Goal: Task Accomplishment & Management: Use online tool/utility

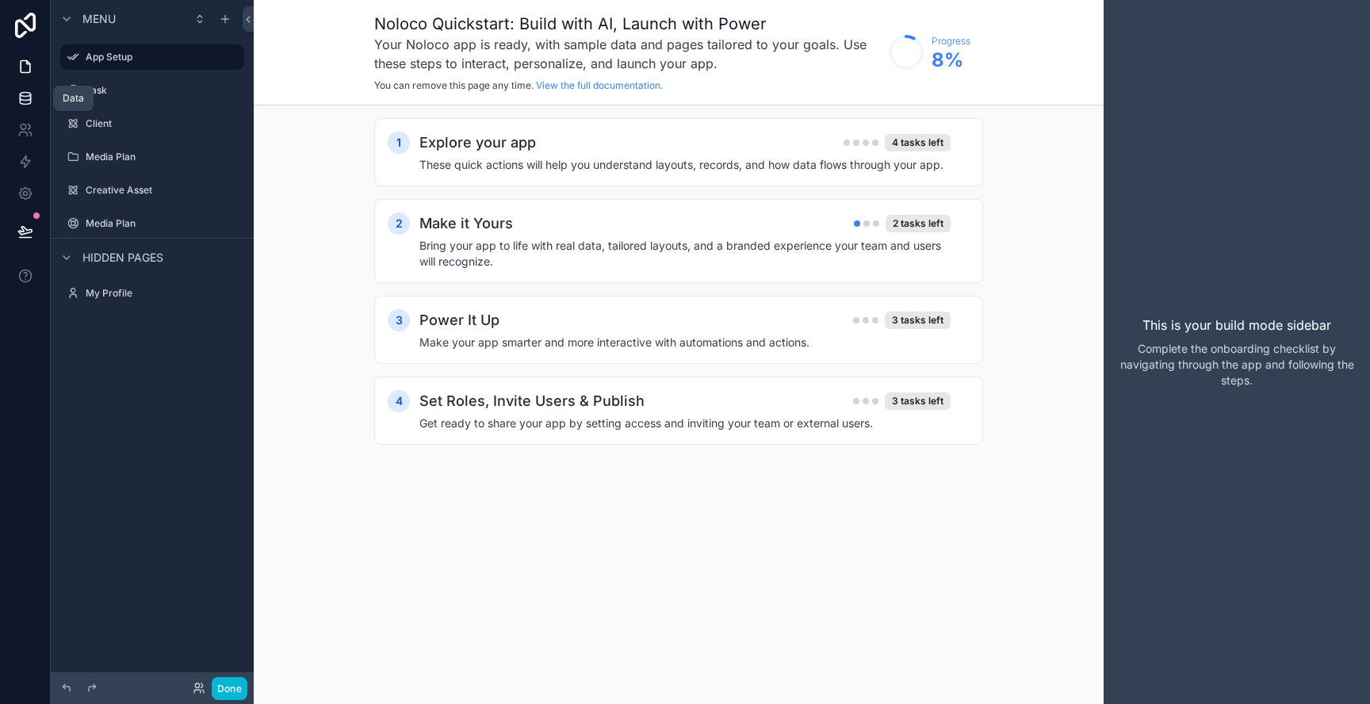
click at [18, 104] on icon at bounding box center [25, 98] width 16 height 16
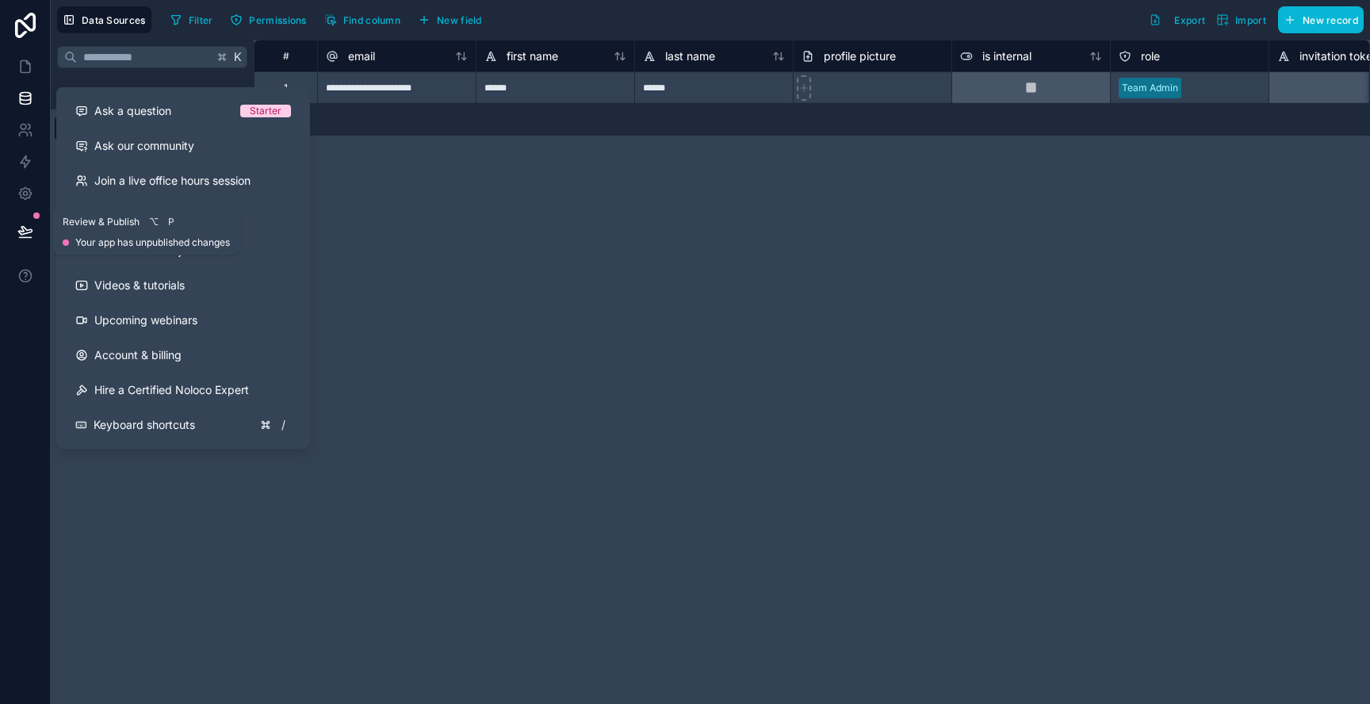
click at [10, 226] on button at bounding box center [25, 231] width 35 height 44
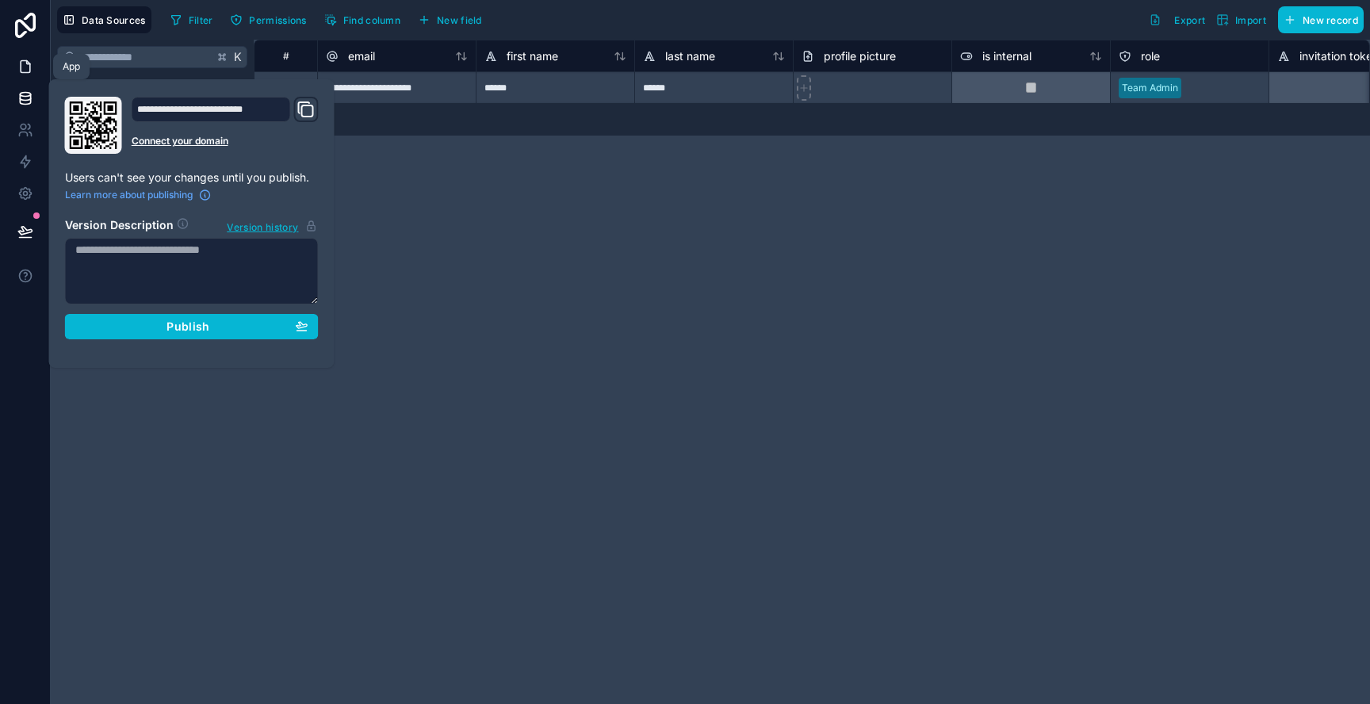
click at [29, 80] on link at bounding box center [25, 67] width 50 height 32
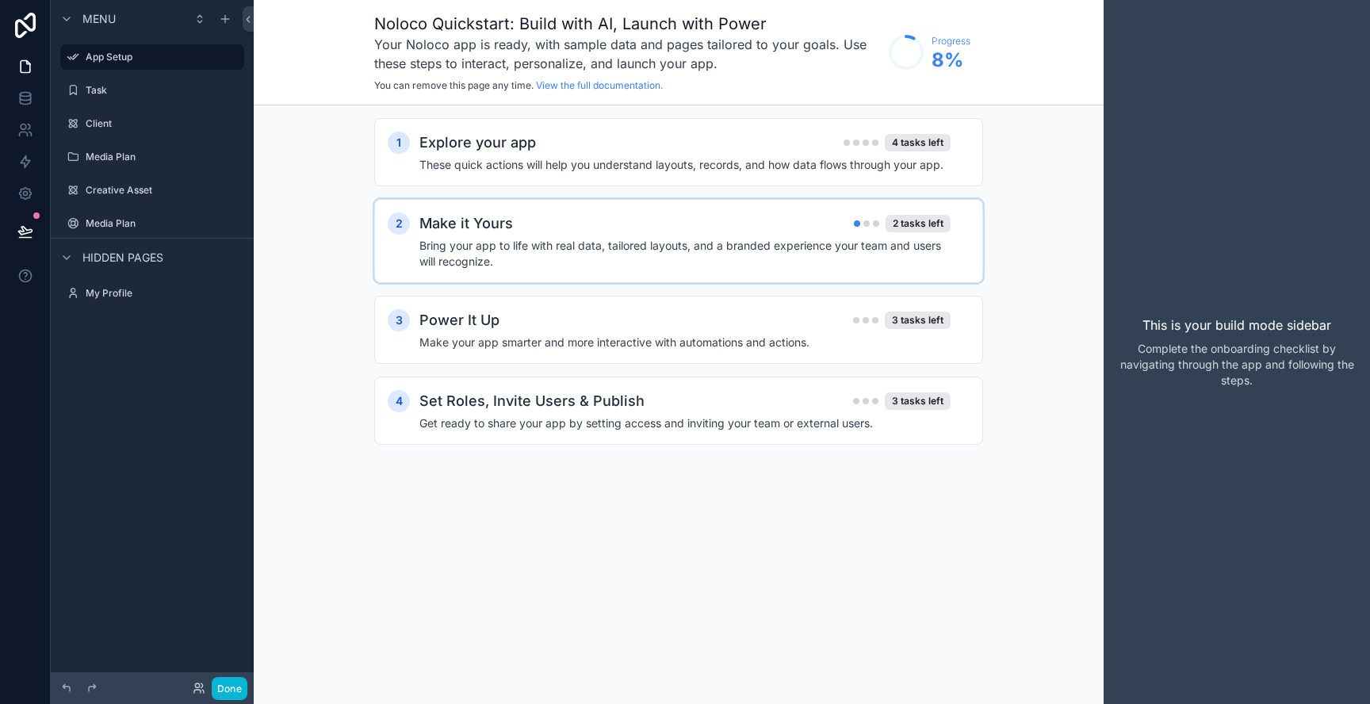
click at [532, 261] on h4 "Bring your app to life with real data, tailored layouts, and a branded experien…" at bounding box center [684, 254] width 531 height 32
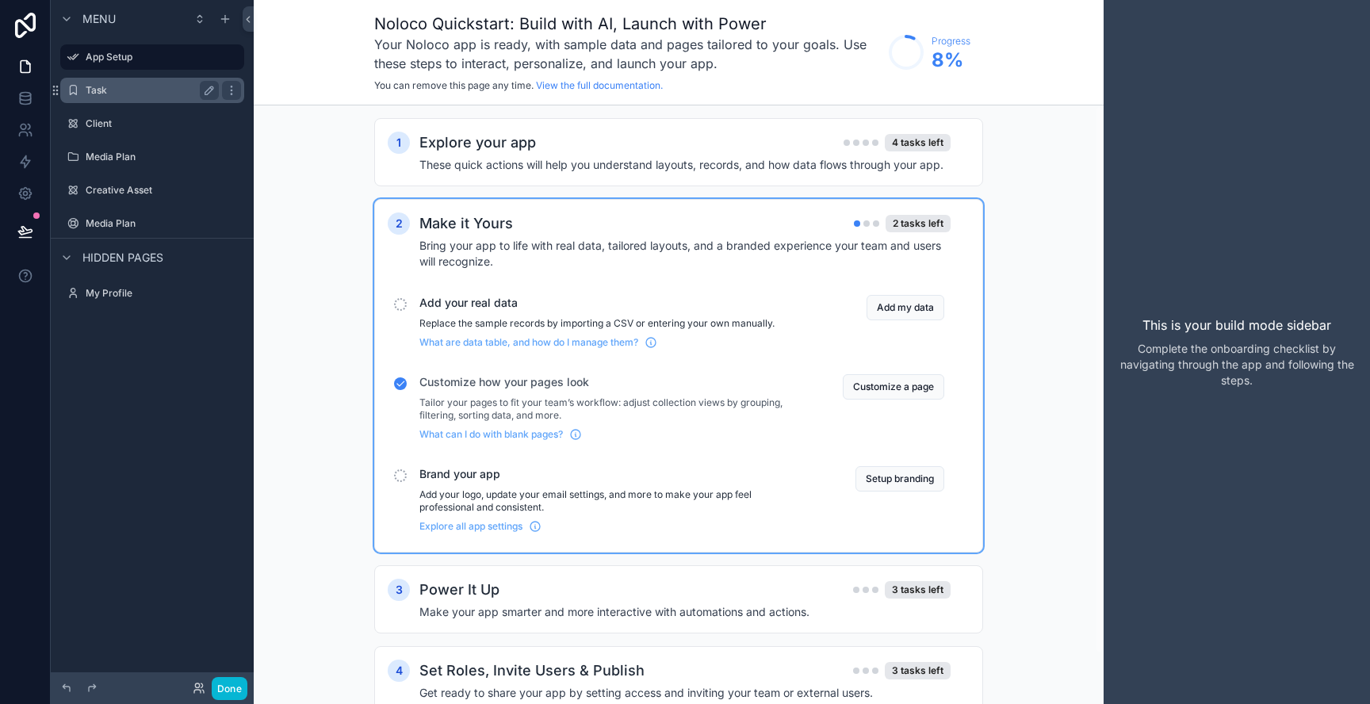
click at [162, 96] on label "Task" at bounding box center [149, 90] width 127 height 13
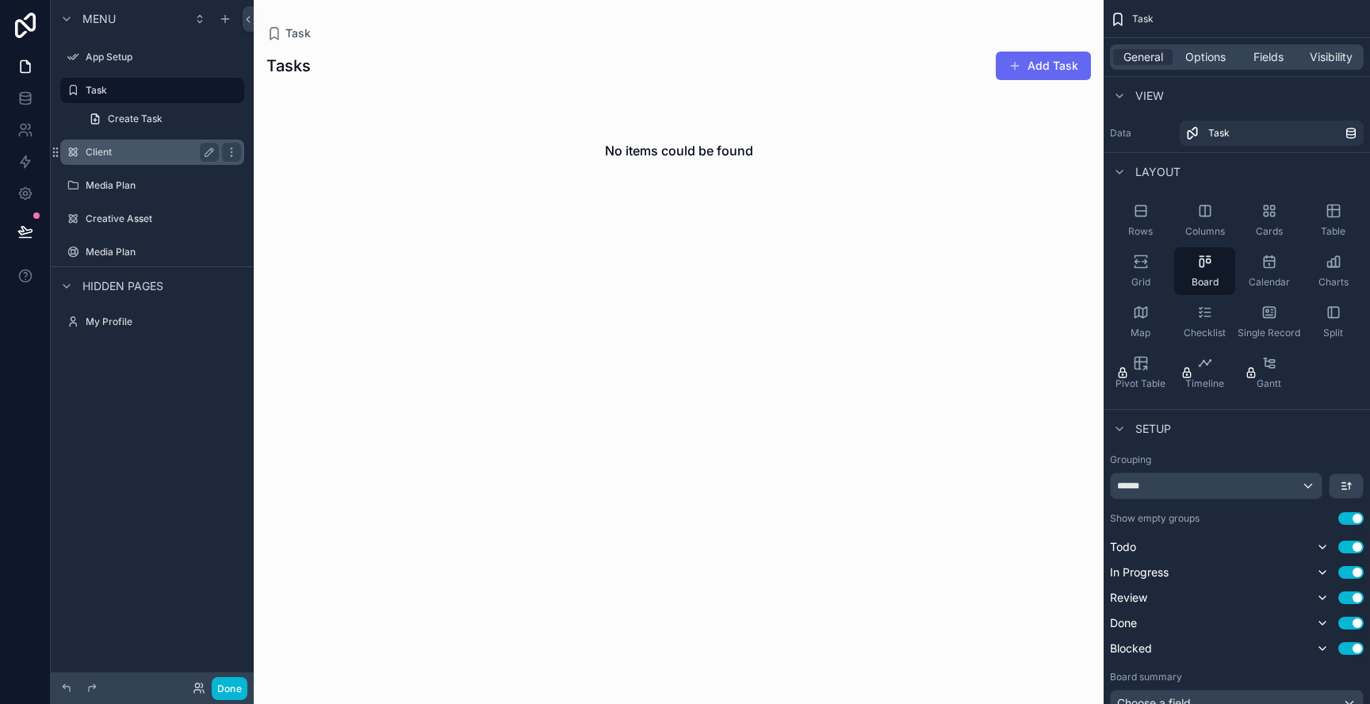
click at [153, 151] on label "Client" at bounding box center [149, 152] width 127 height 13
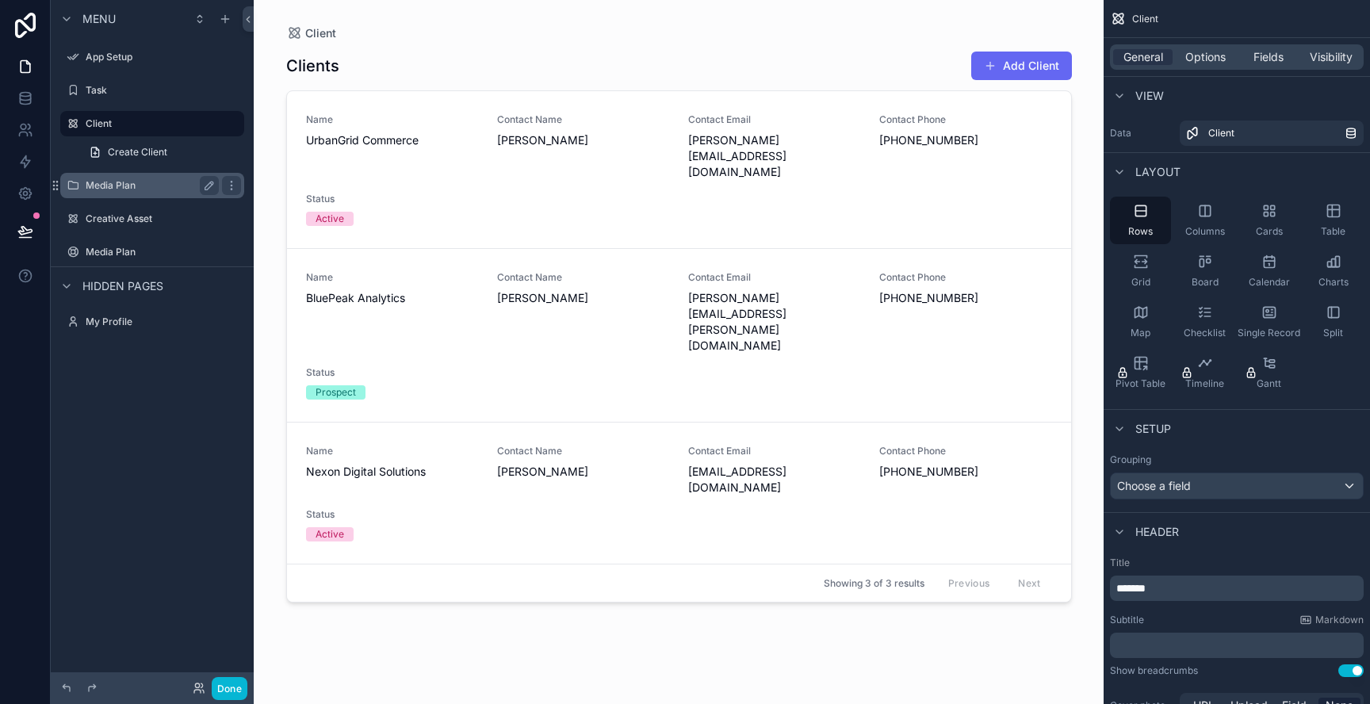
click at [155, 185] on label "Media Plan" at bounding box center [149, 185] width 127 height 13
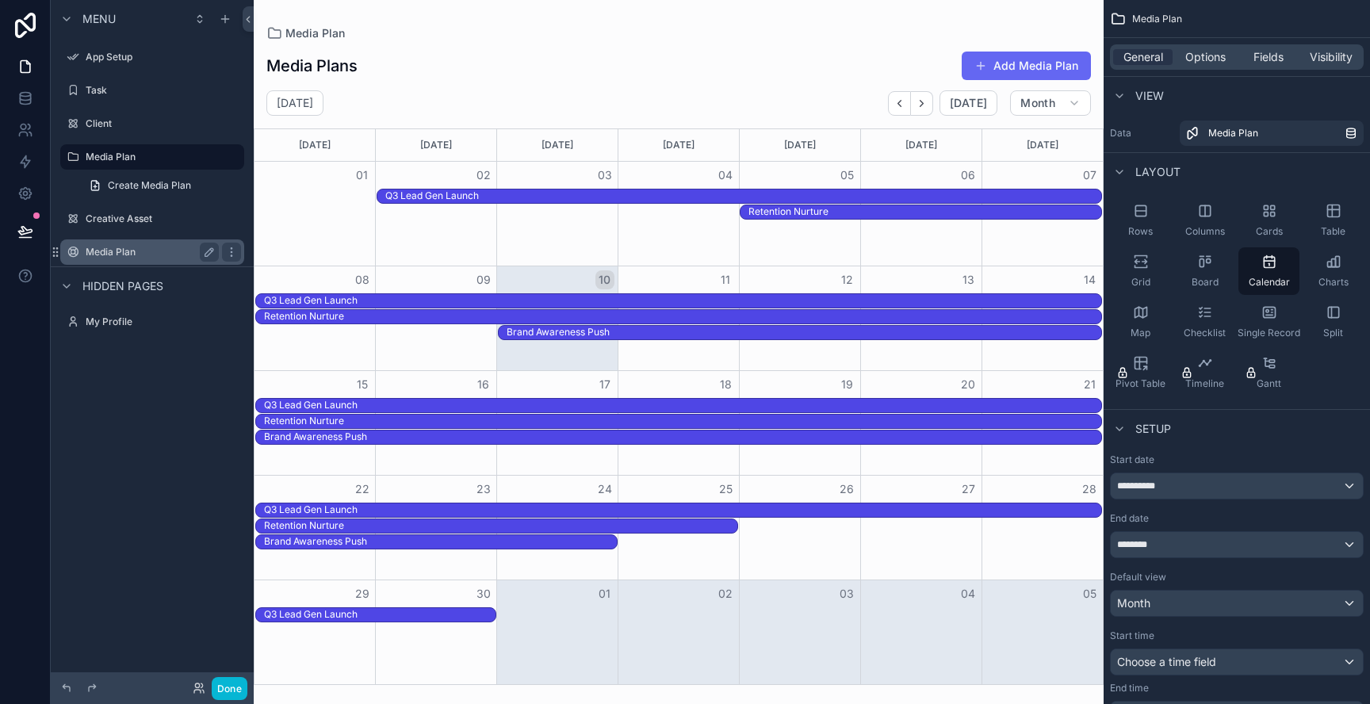
click at [128, 253] on label "Media Plan" at bounding box center [149, 252] width 127 height 13
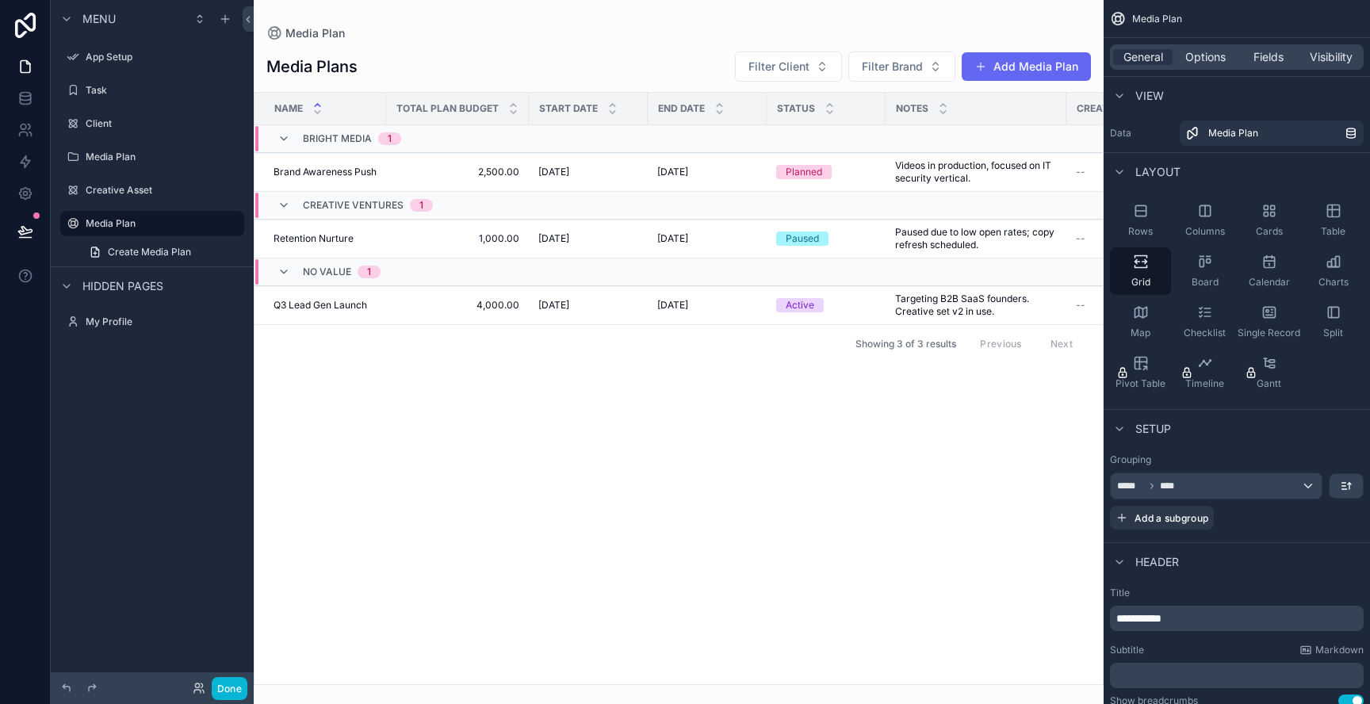
click at [582, 221] on div "scrollable content" at bounding box center [679, 352] width 850 height 704
click at [786, 419] on div "Name Total Plan Budget Start Date End Date Status Notes Creative asset (from me…" at bounding box center [678, 388] width 848 height 591
click at [1216, 55] on span "Options" at bounding box center [1205, 57] width 40 height 16
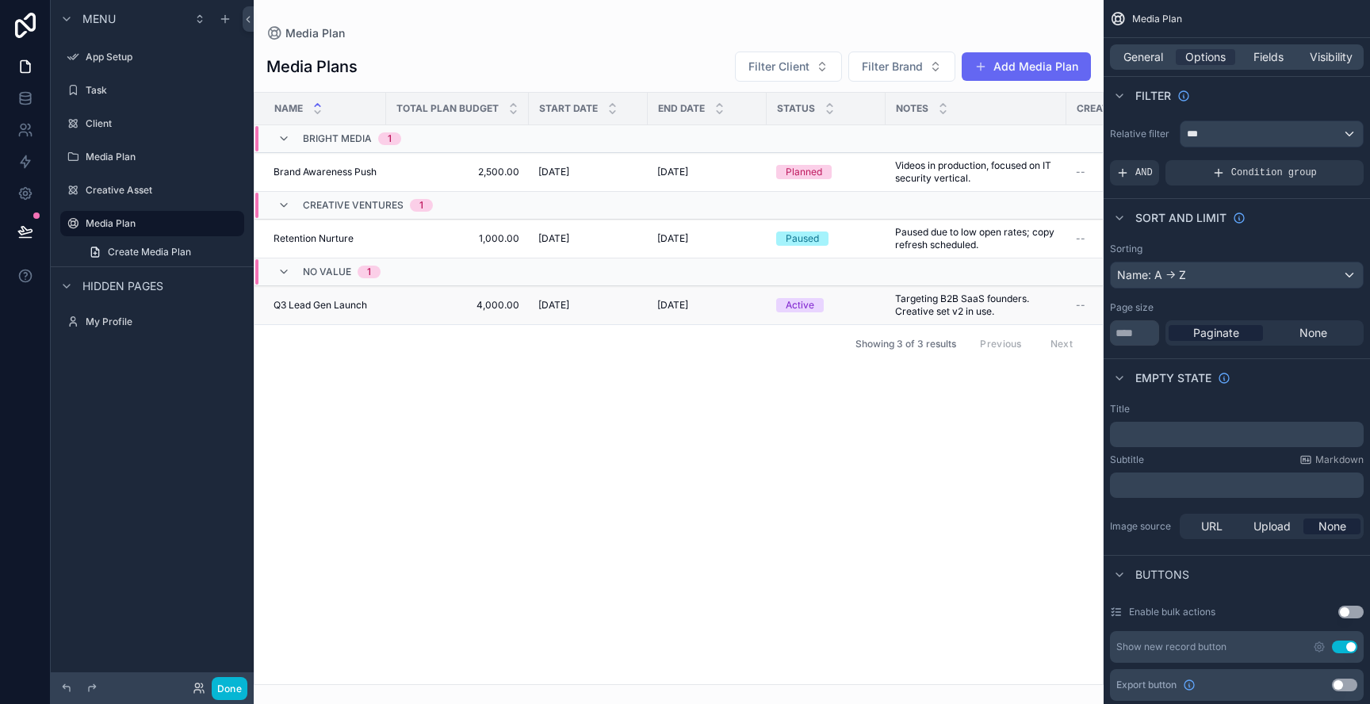
click at [1007, 315] on span "Targeting B2B SaaS founders. Creative set v2 in use." at bounding box center [976, 304] width 162 height 25
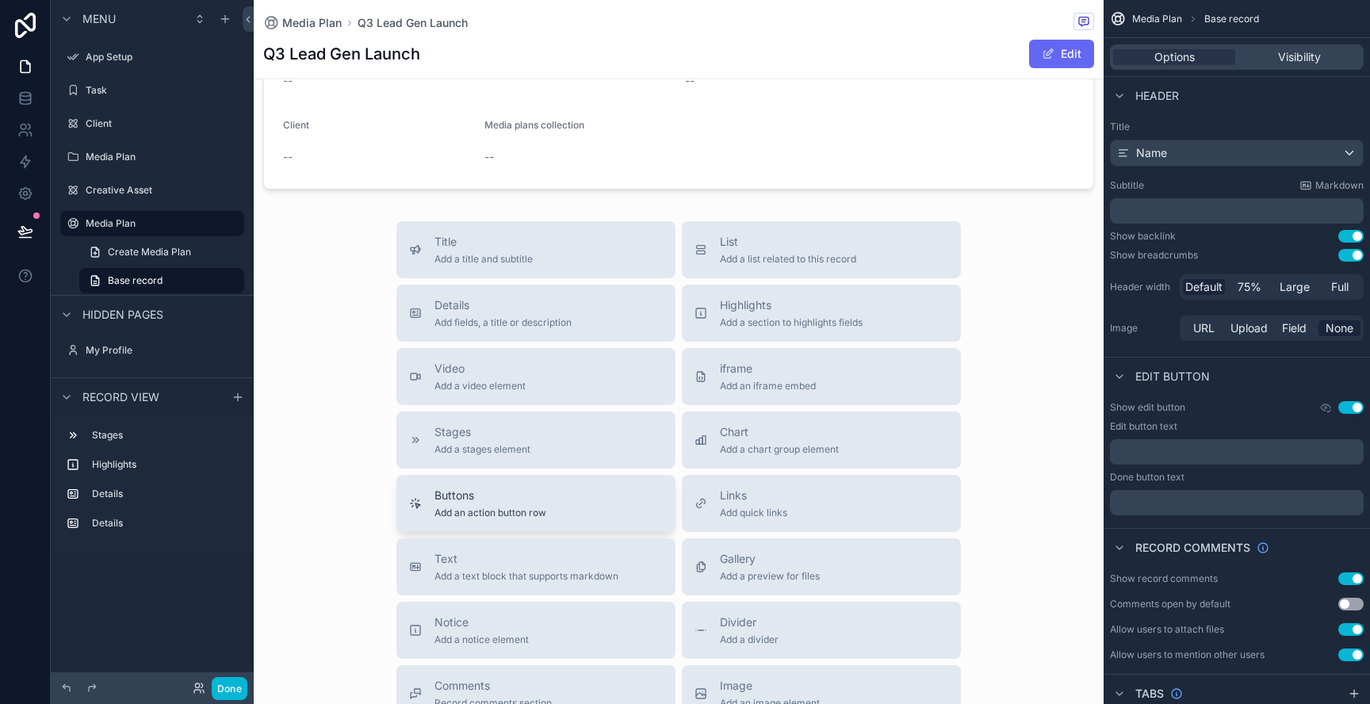
scroll to position [528, 0]
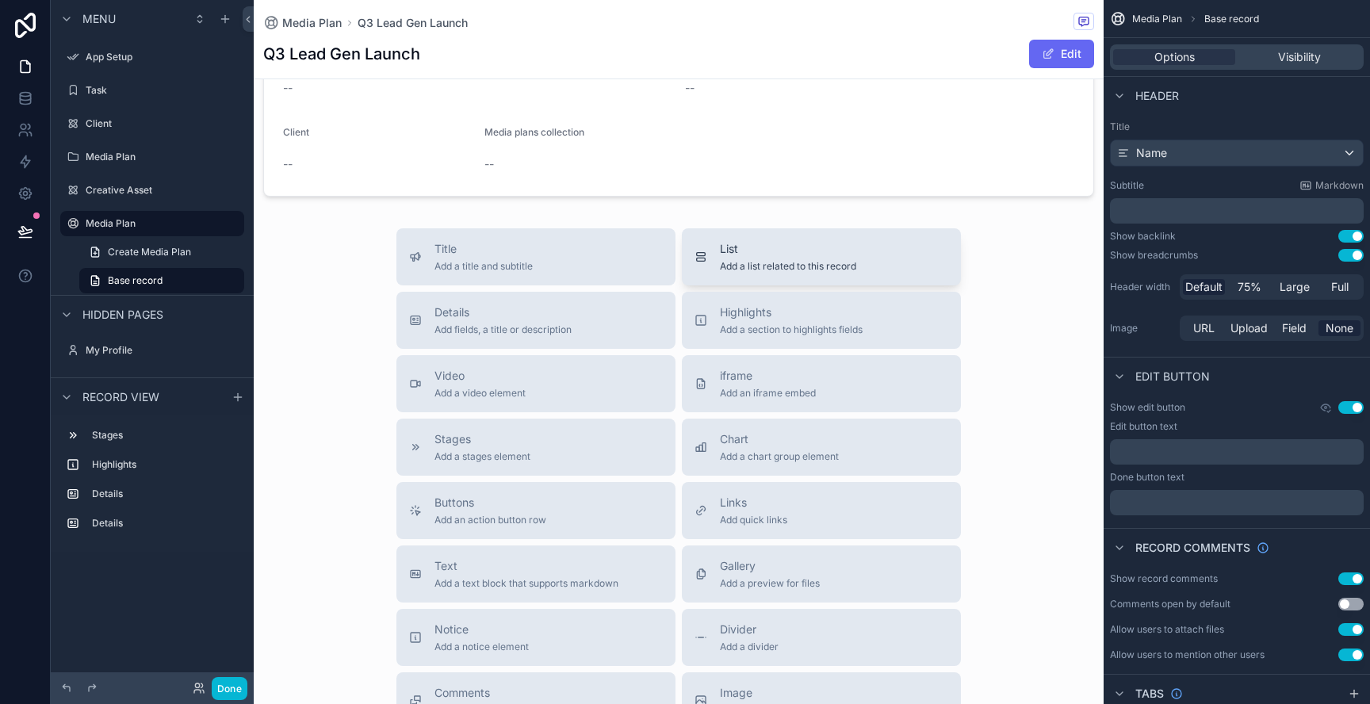
click at [902, 273] on button "List Add a list related to this record" at bounding box center [821, 256] width 279 height 57
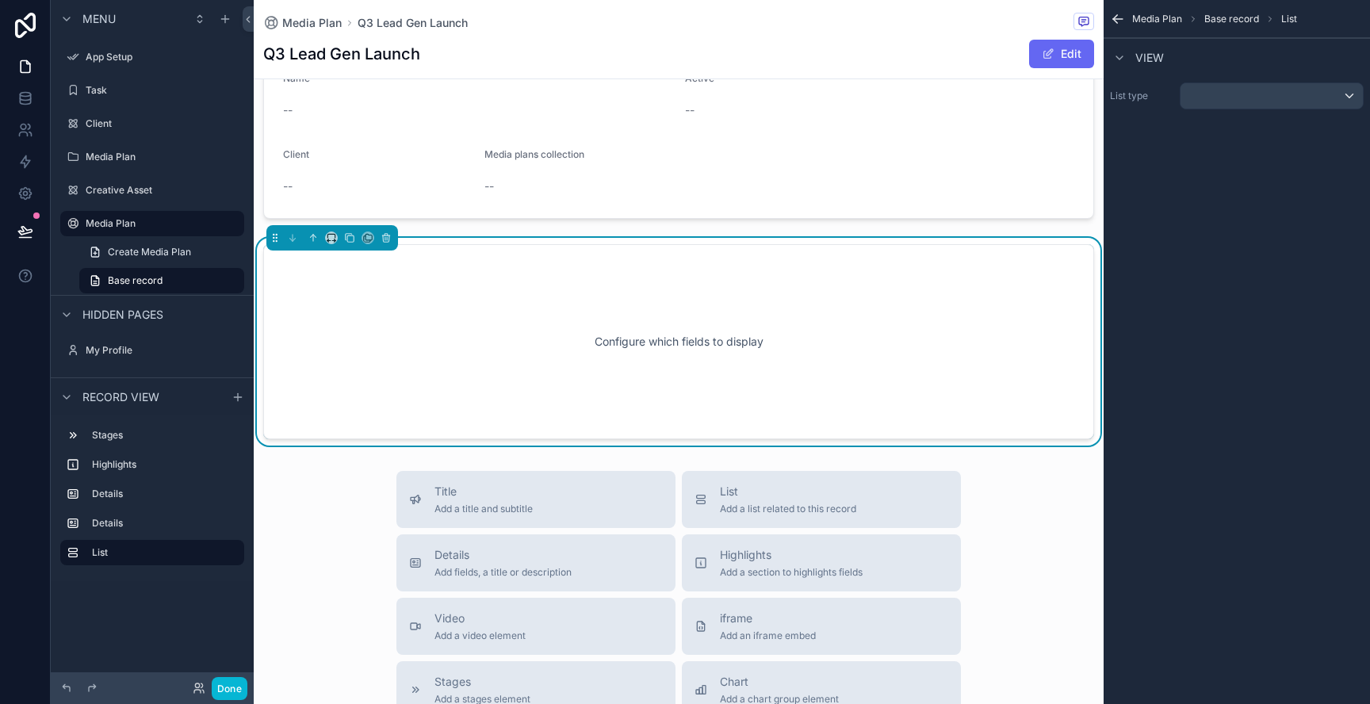
scroll to position [487, 0]
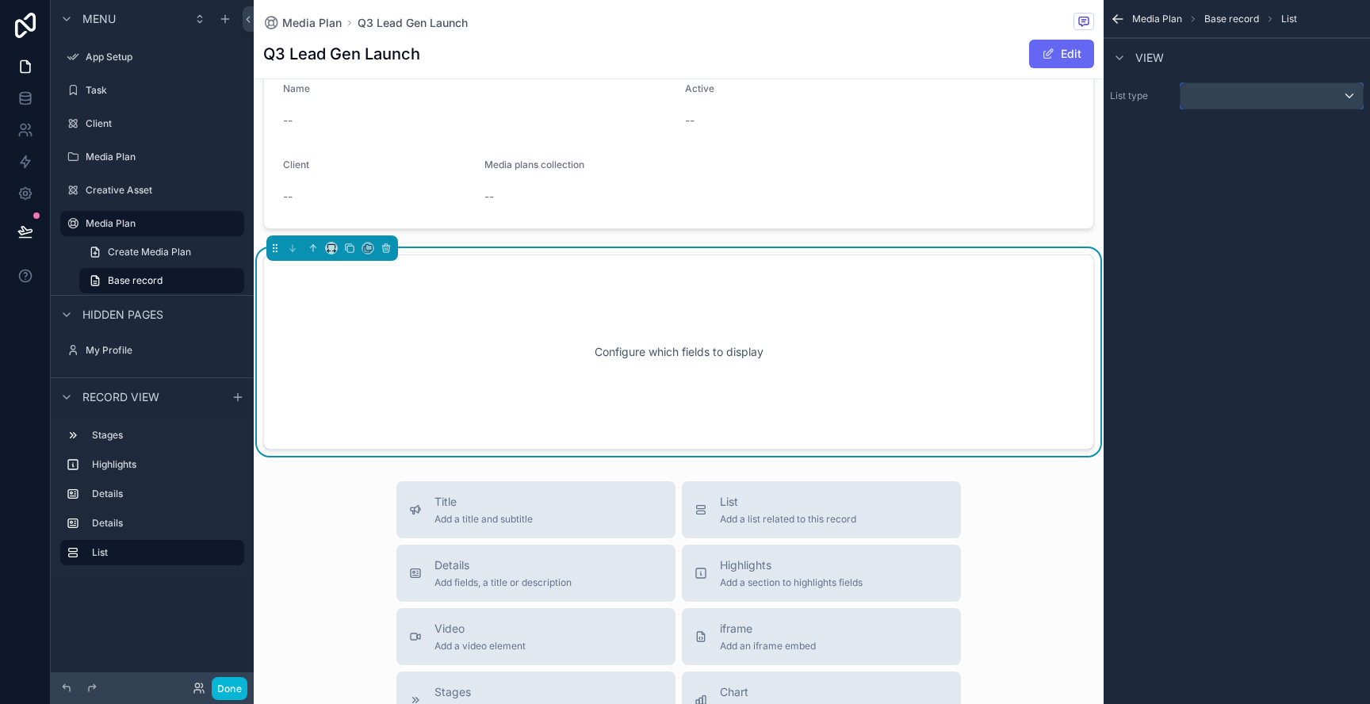
click at [1233, 92] on div "scrollable content" at bounding box center [1271, 95] width 182 height 25
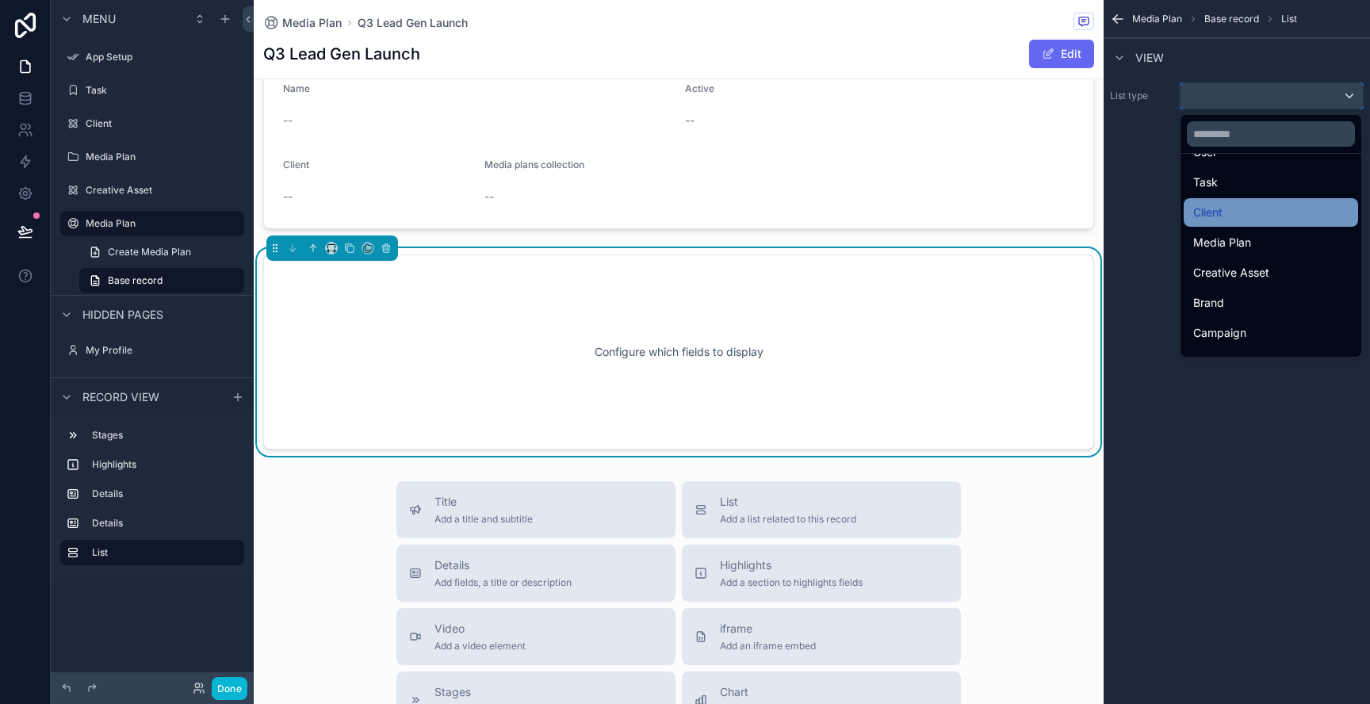
scroll to position [51, 0]
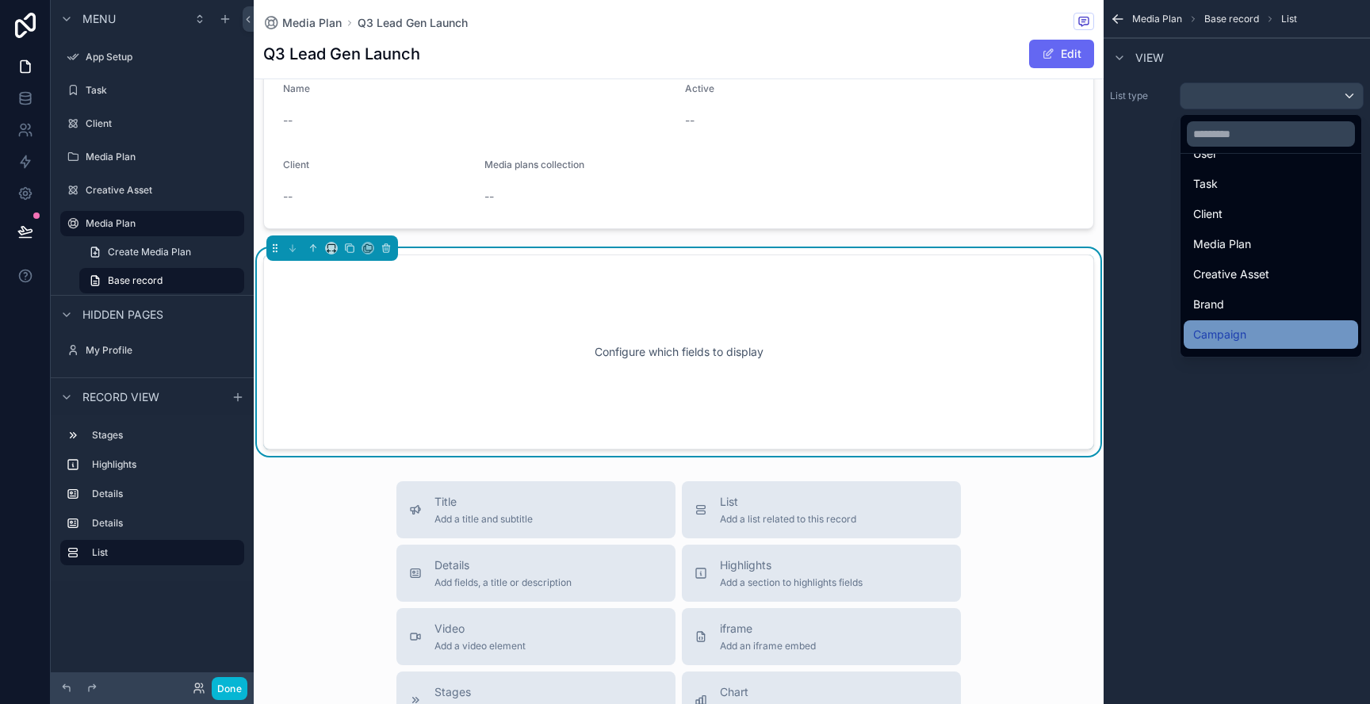
click at [1226, 328] on span "Campaign" at bounding box center [1219, 334] width 53 height 19
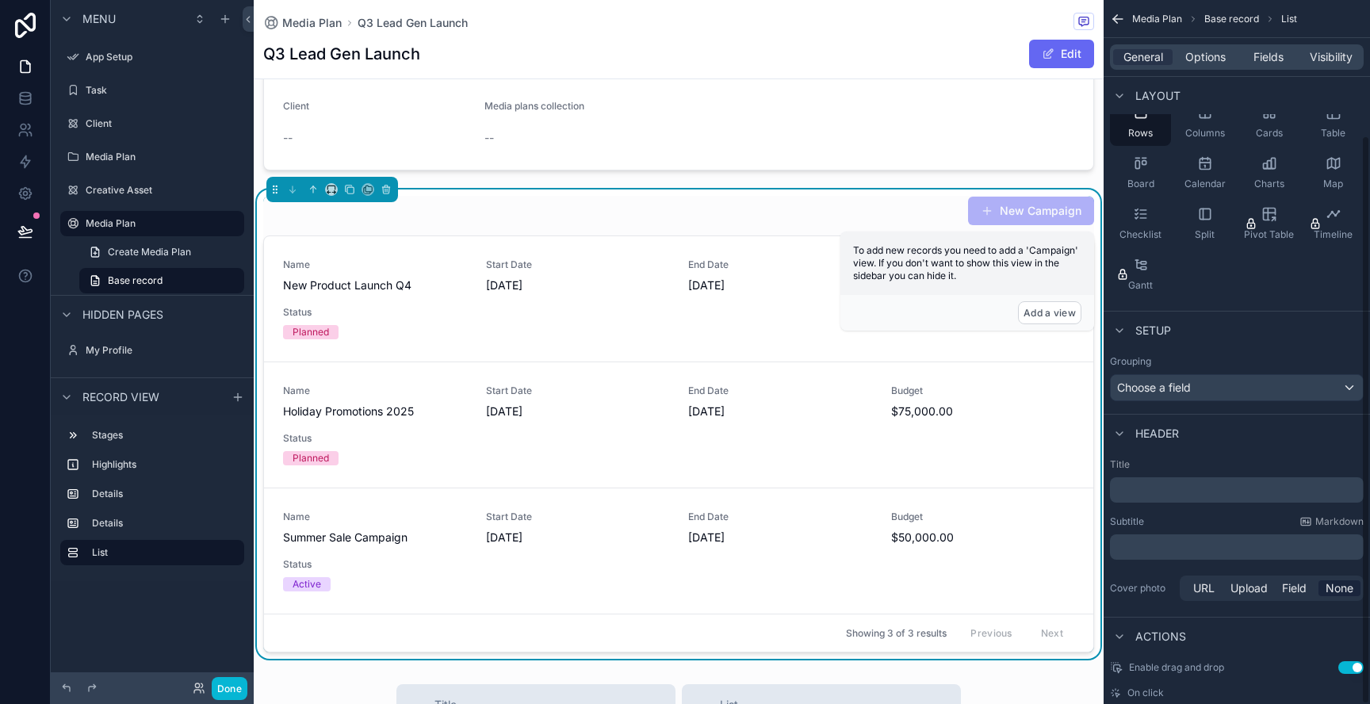
scroll to position [167, 0]
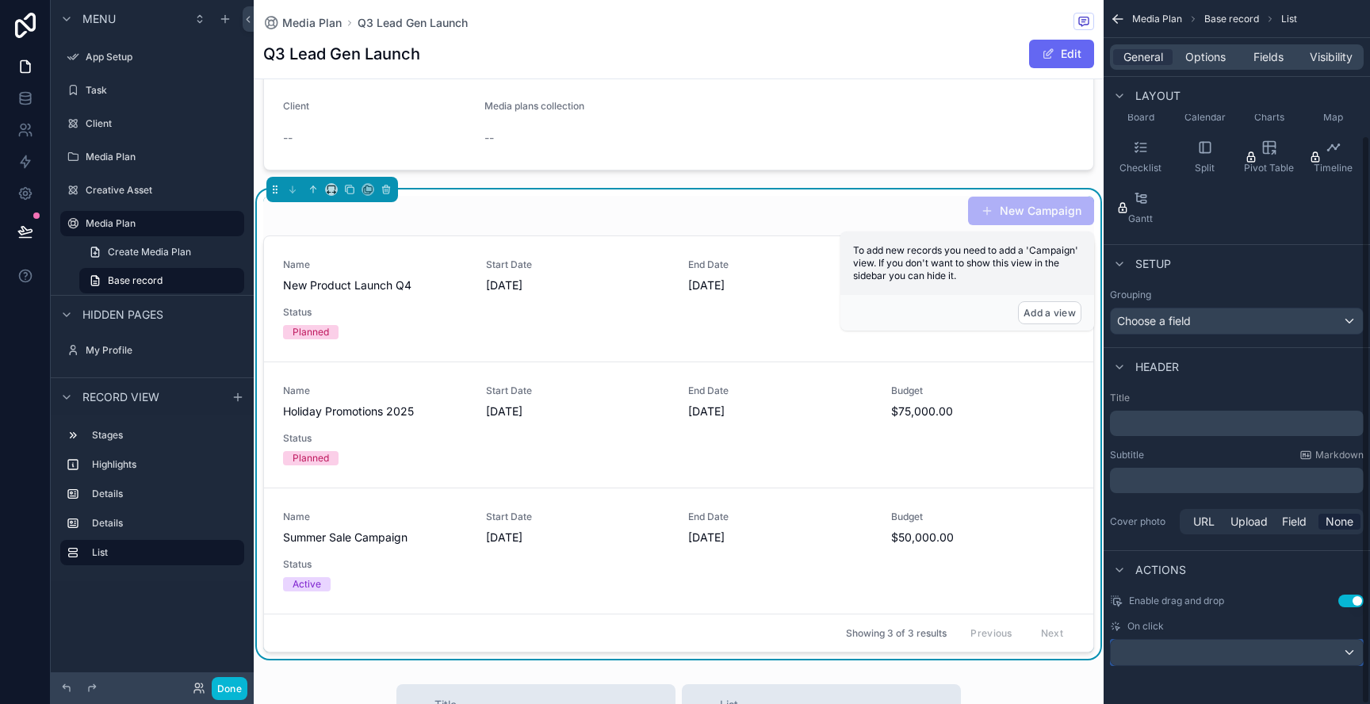
click at [1339, 650] on div "scrollable content" at bounding box center [1236, 652] width 252 height 25
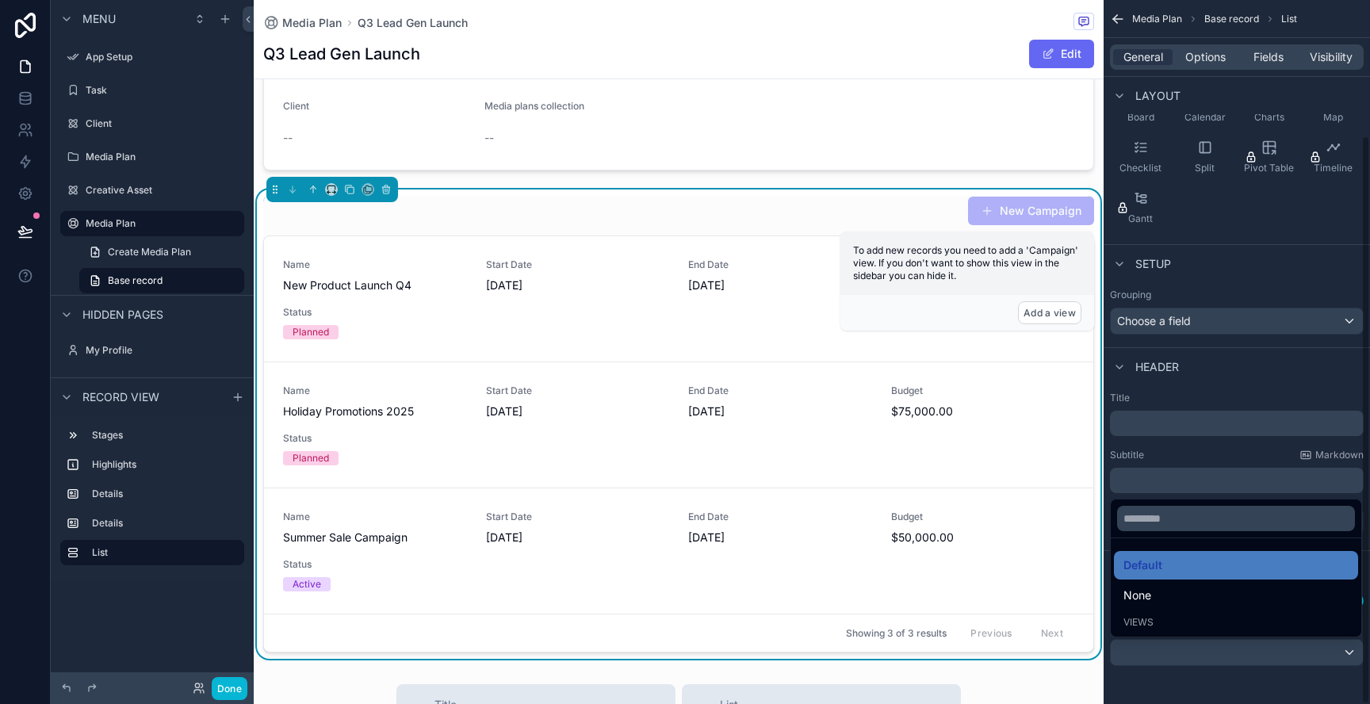
click at [1339, 650] on div "scrollable content" at bounding box center [685, 352] width 1370 height 704
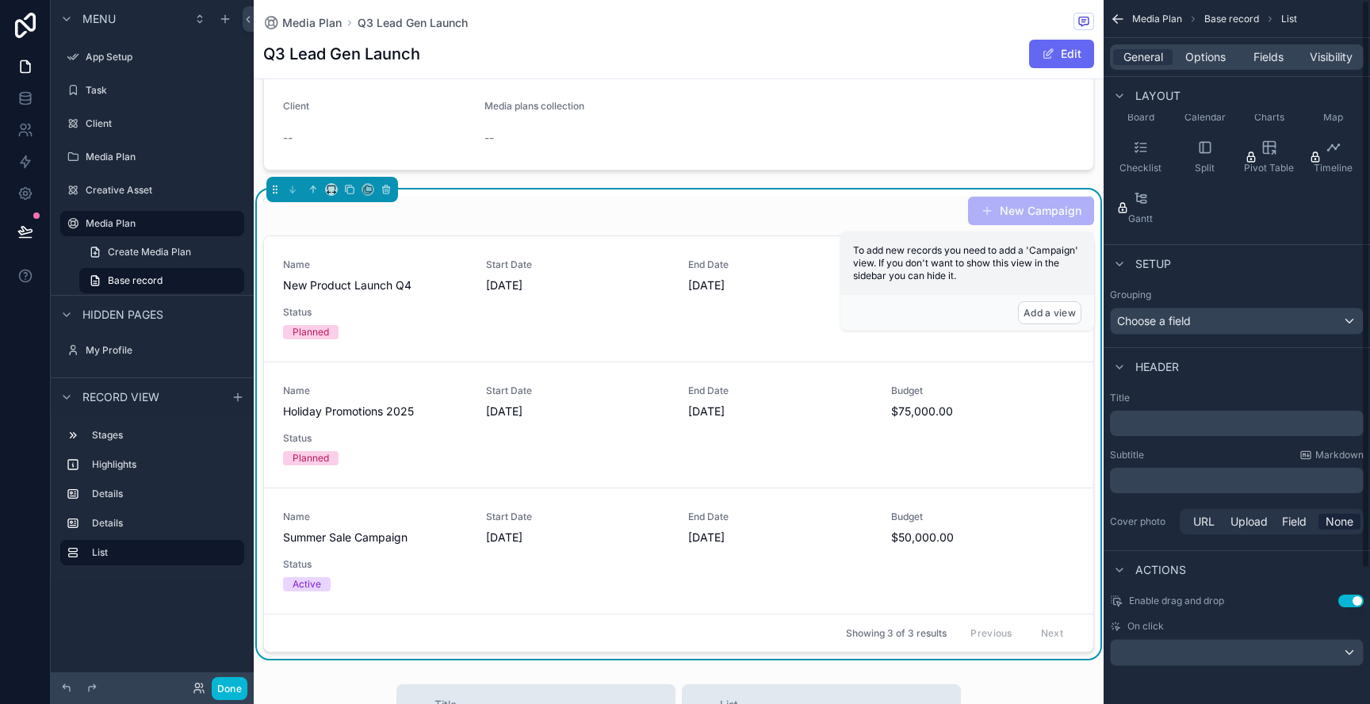
scroll to position [0, 0]
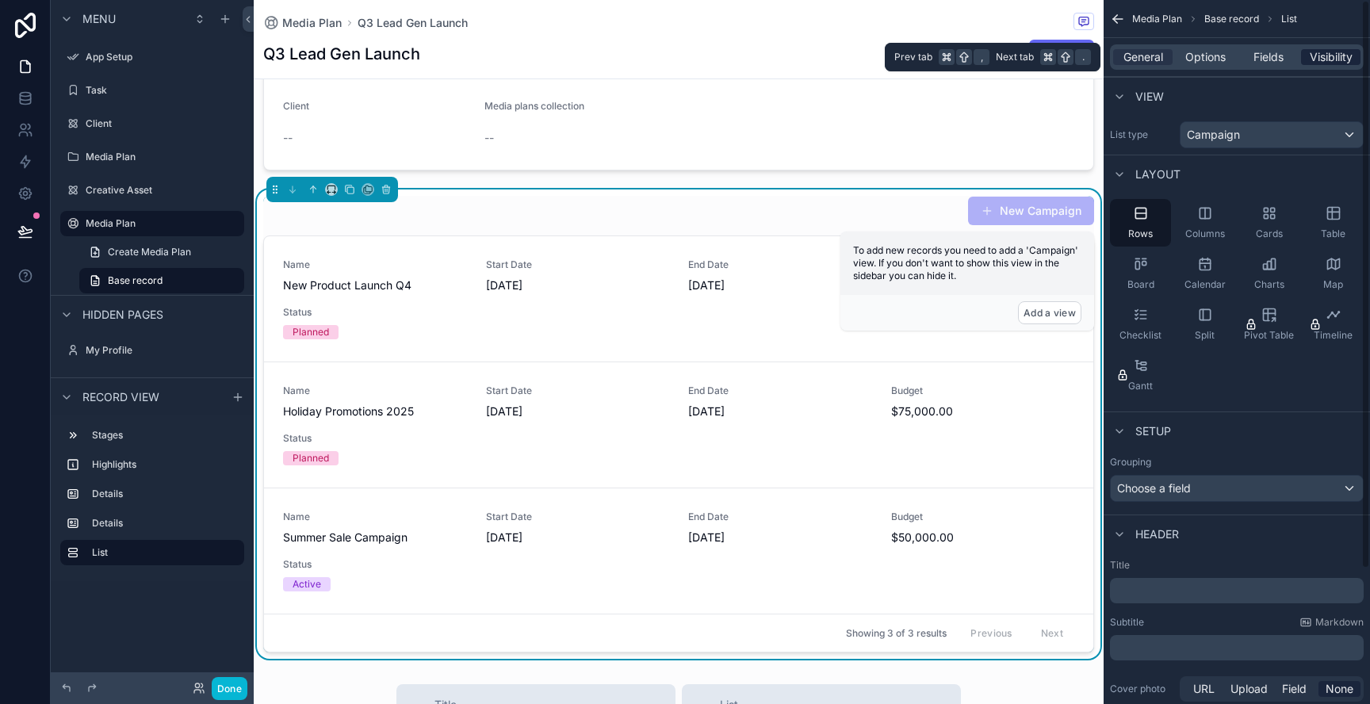
click at [1327, 50] on span "Visibility" at bounding box center [1330, 57] width 43 height 16
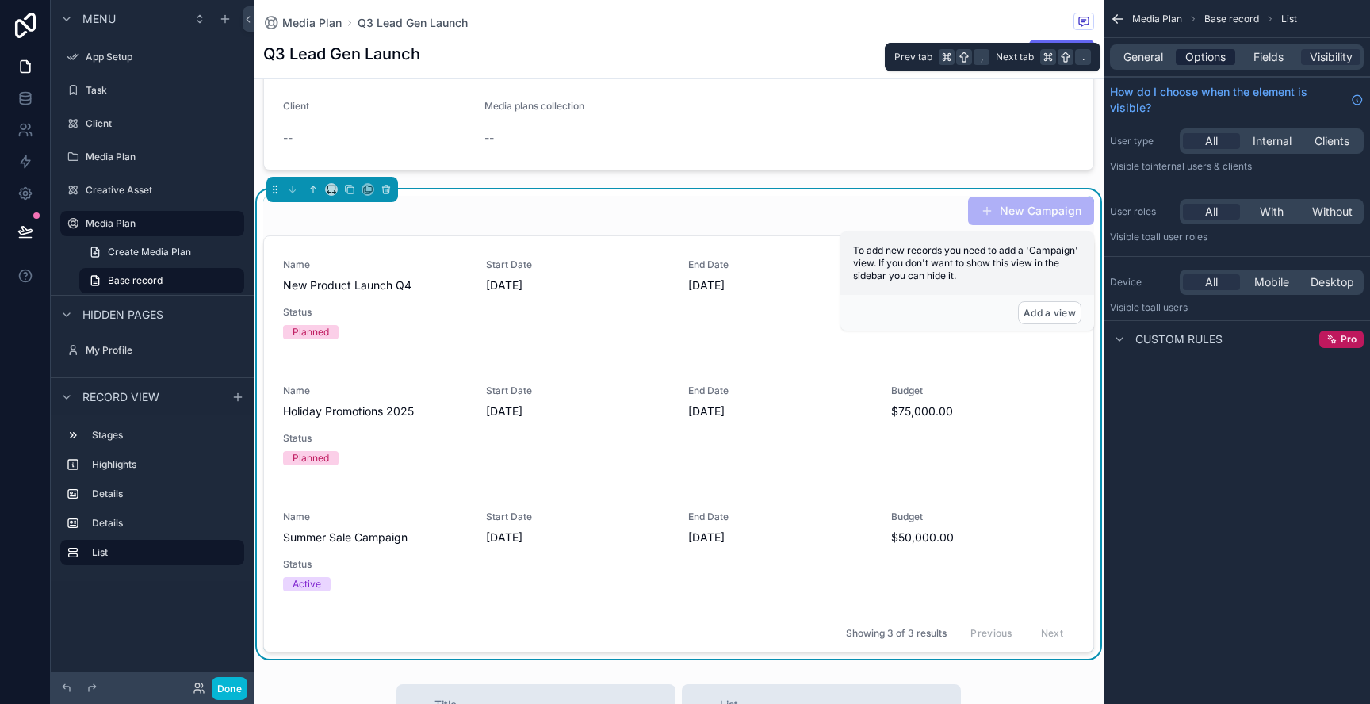
click at [1220, 55] on span "Options" at bounding box center [1205, 57] width 40 height 16
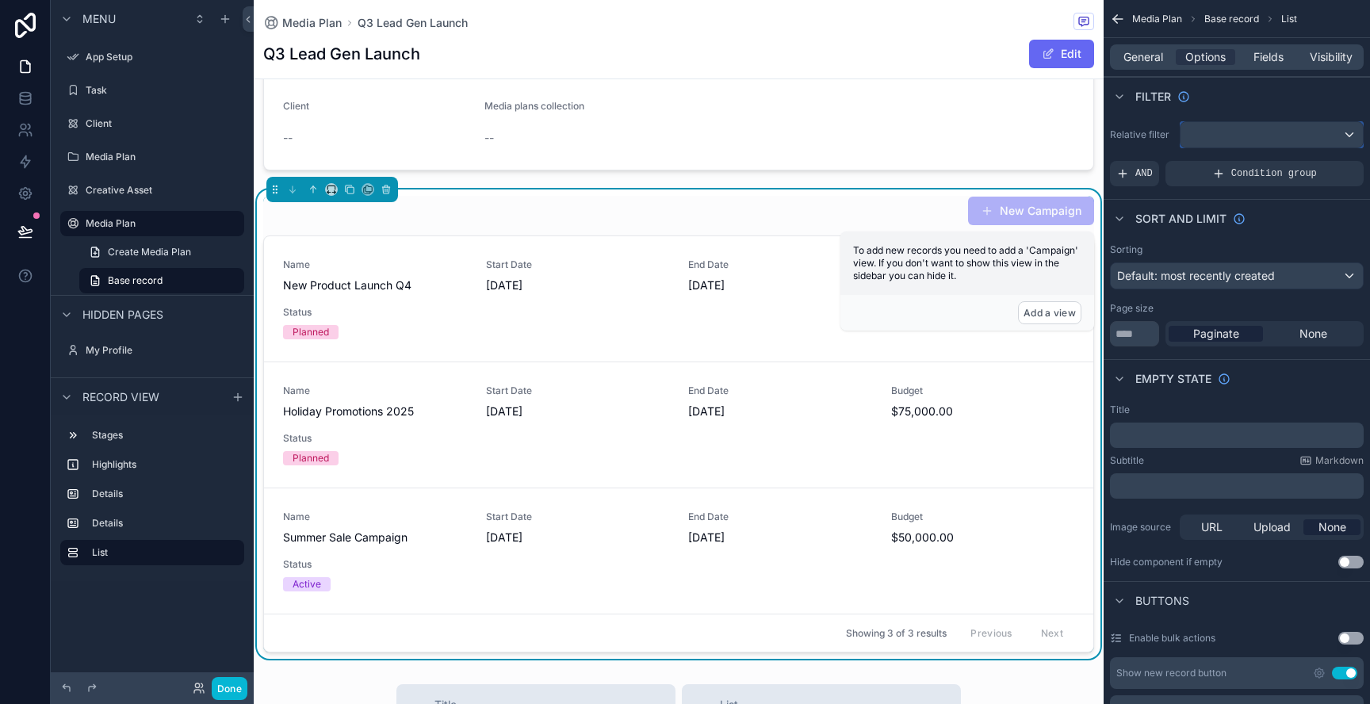
click at [1249, 135] on div "scrollable content" at bounding box center [1271, 134] width 182 height 25
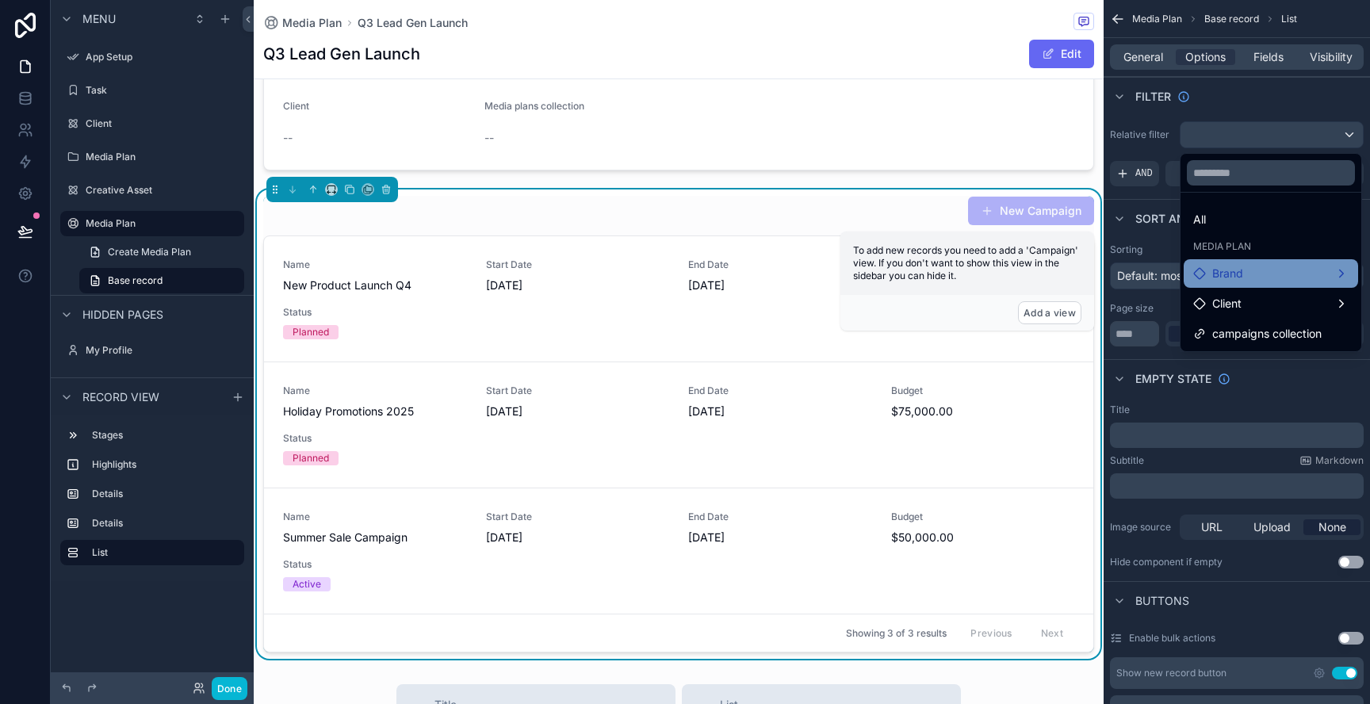
click at [1259, 280] on div "Brand" at bounding box center [1270, 273] width 155 height 19
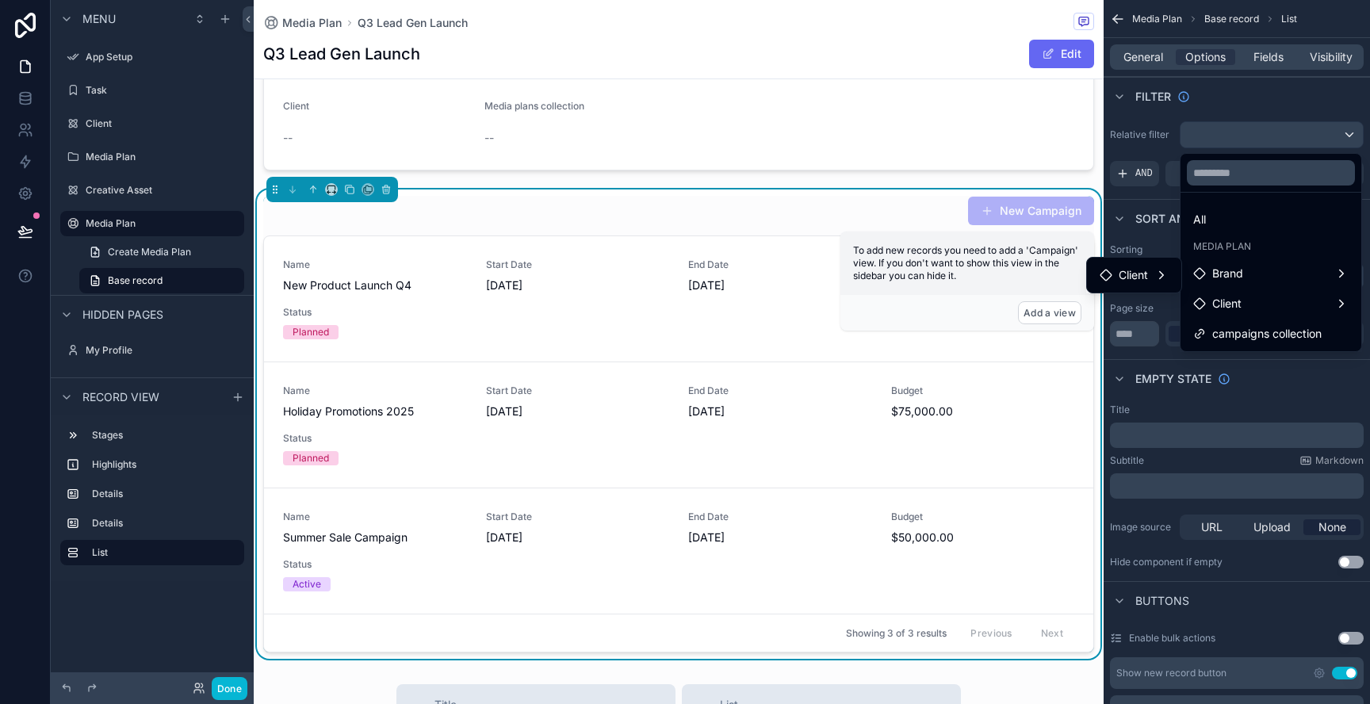
click at [1222, 246] on span "Media Plan" at bounding box center [1222, 246] width 58 height 13
click at [1253, 321] on div "campaigns collection" at bounding box center [1270, 333] width 174 height 29
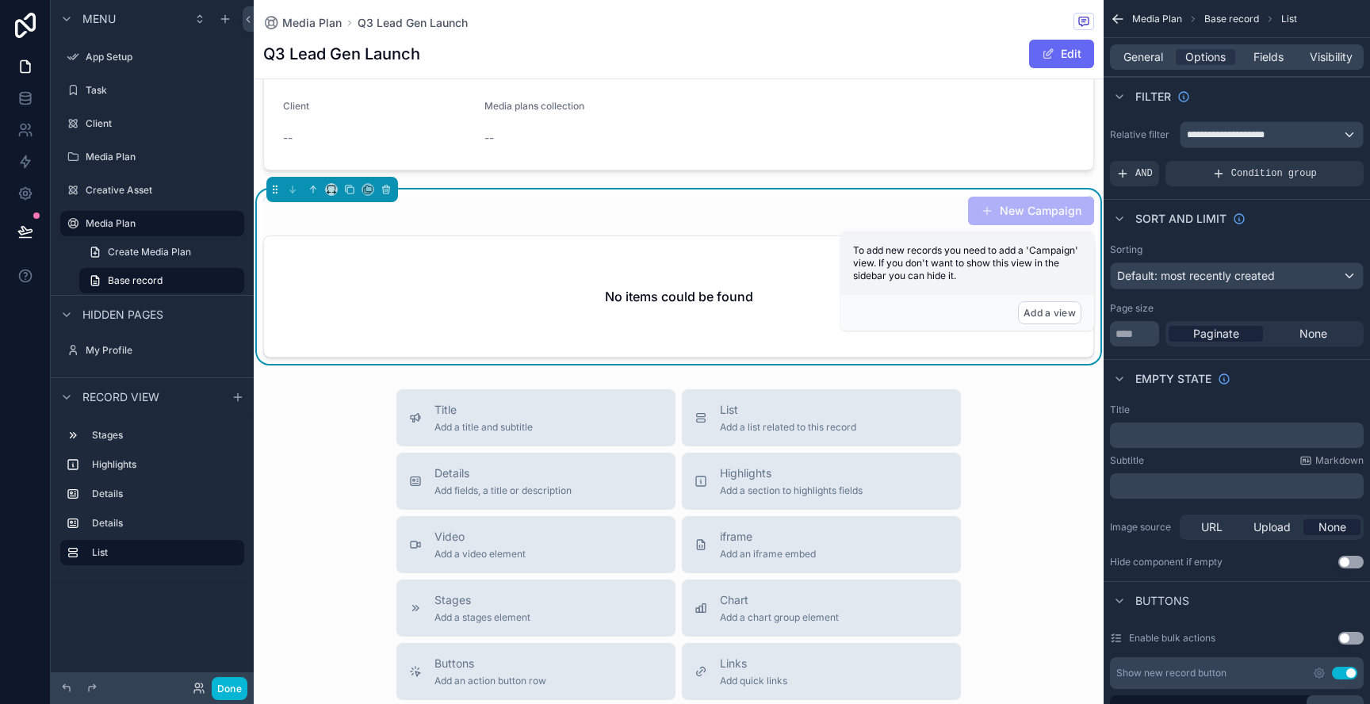
click at [994, 438] on div "Title Add a title and subtitle List Add a list related to this record Details A…" at bounding box center [679, 671] width 850 height 564
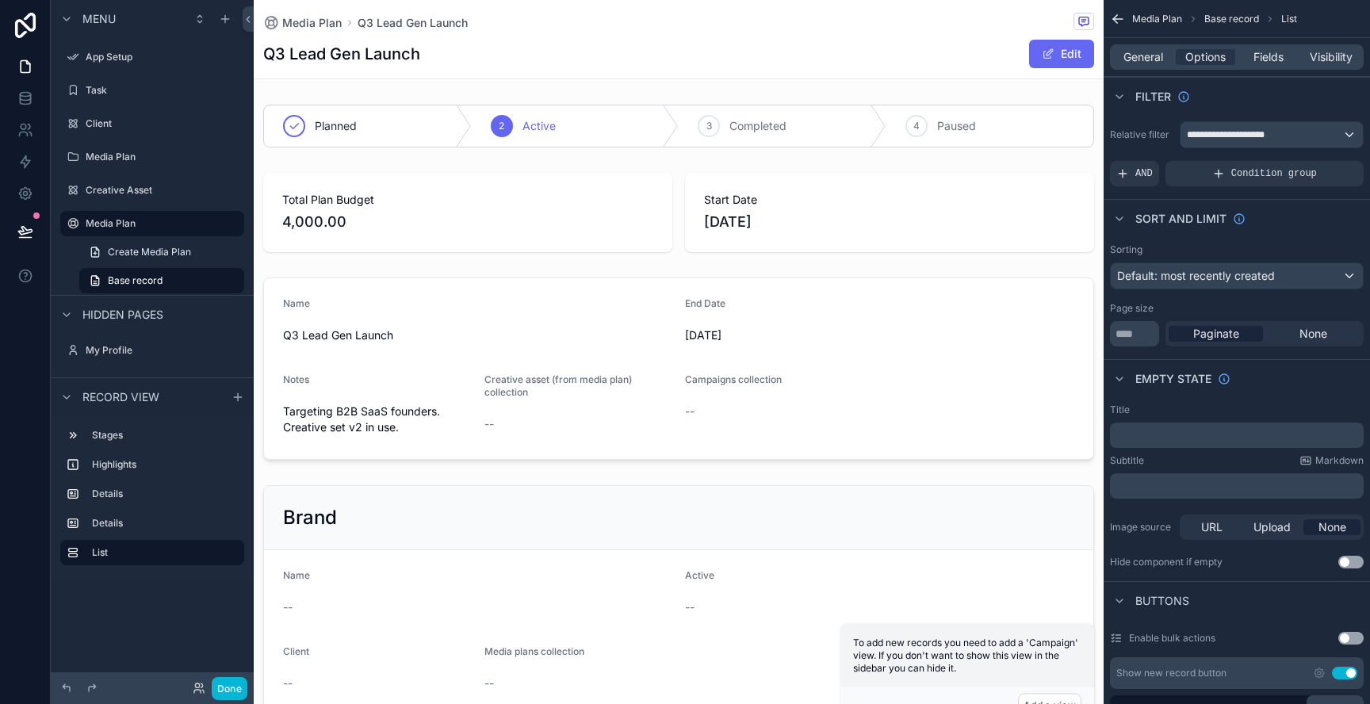
scroll to position [231, 0]
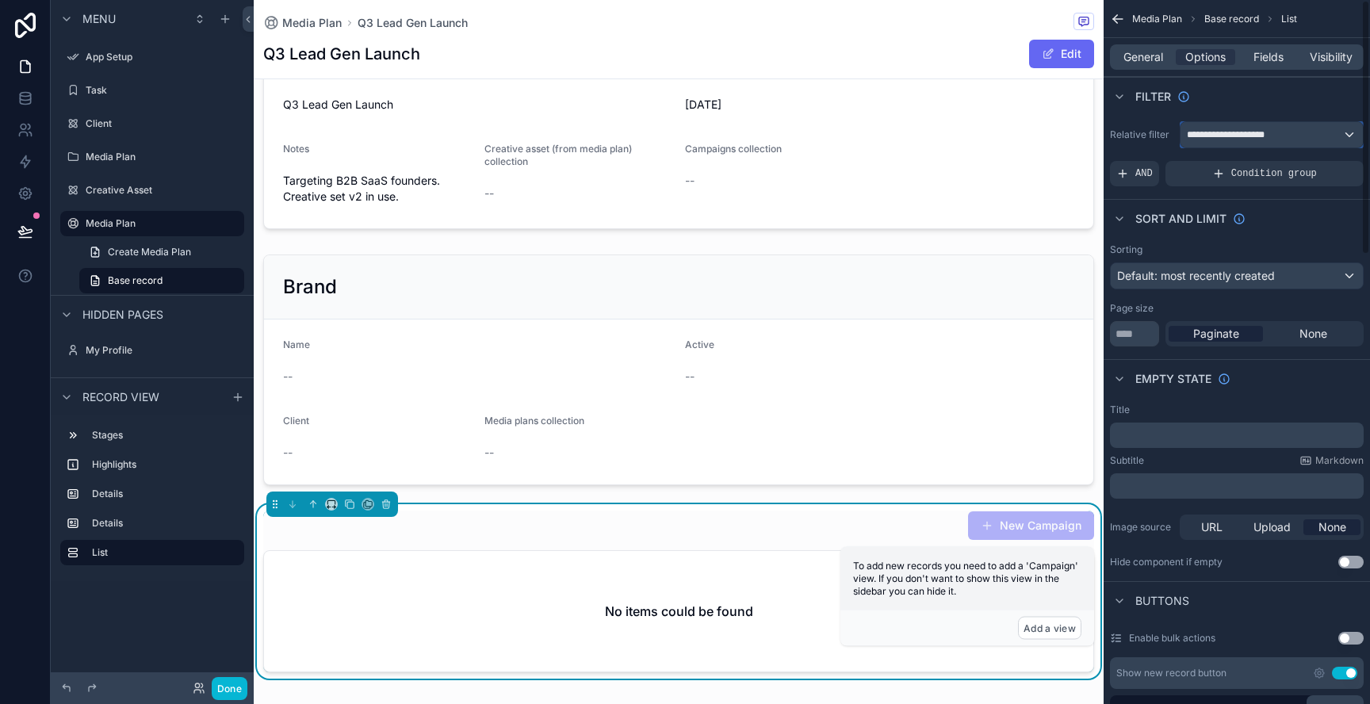
click at [1258, 126] on div "**********" at bounding box center [1271, 134] width 182 height 25
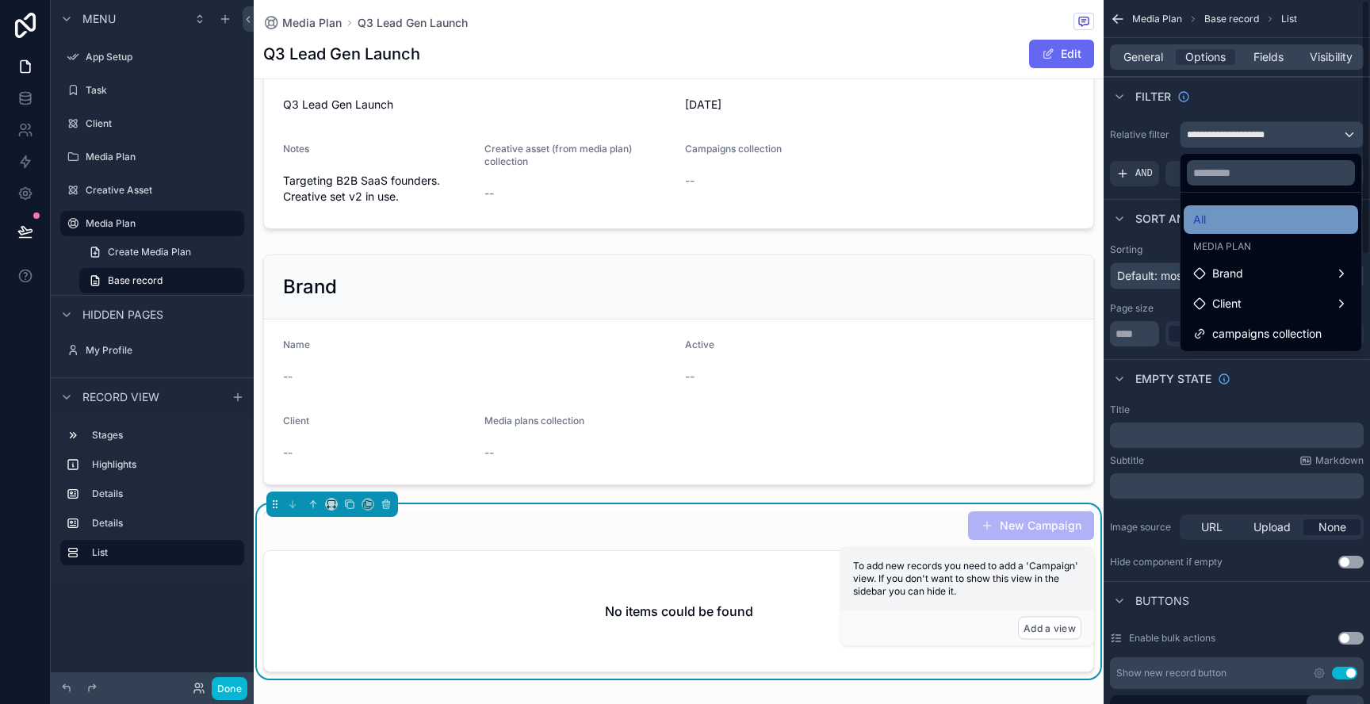
click at [1233, 216] on div "All" at bounding box center [1270, 219] width 155 height 19
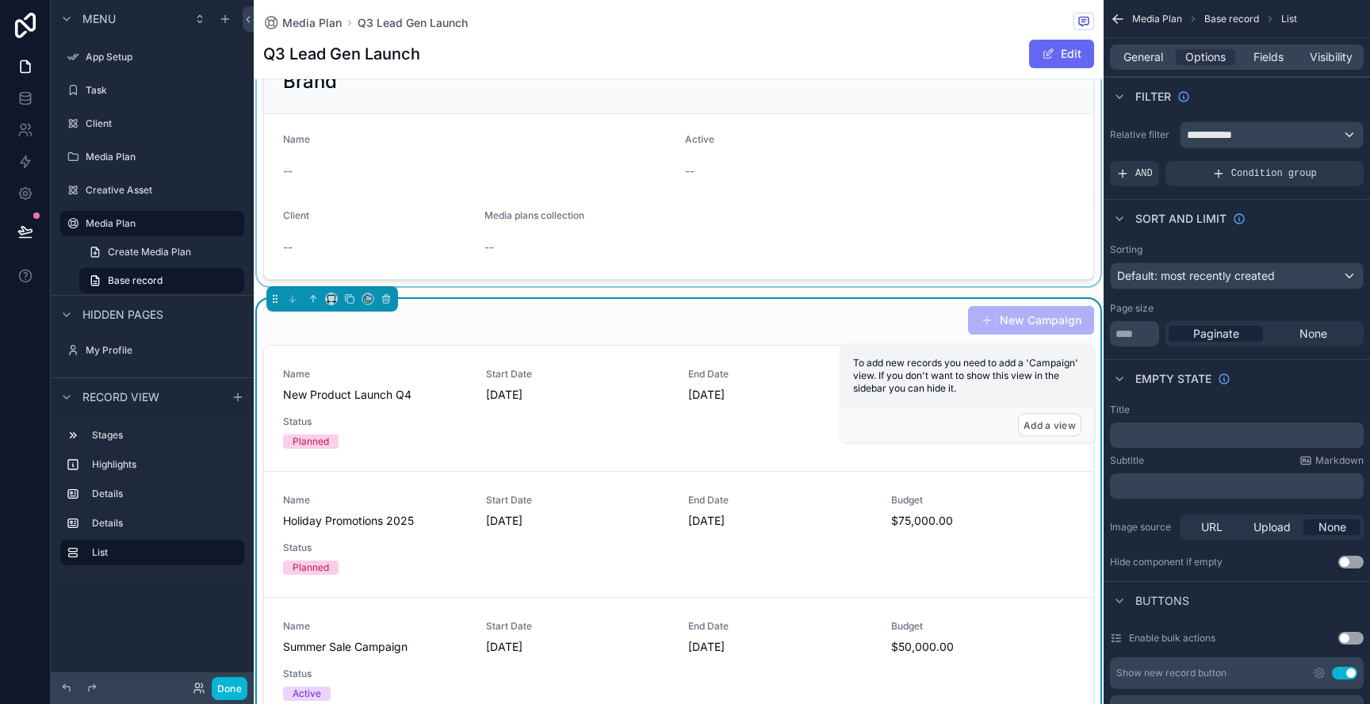
scroll to position [438, 0]
click at [1180, 296] on div "Sorting Default: most recently created Page size ** Paginate None" at bounding box center [1236, 295] width 266 height 116
click at [1177, 280] on span "Default: most recently created" at bounding box center [1196, 275] width 158 height 13
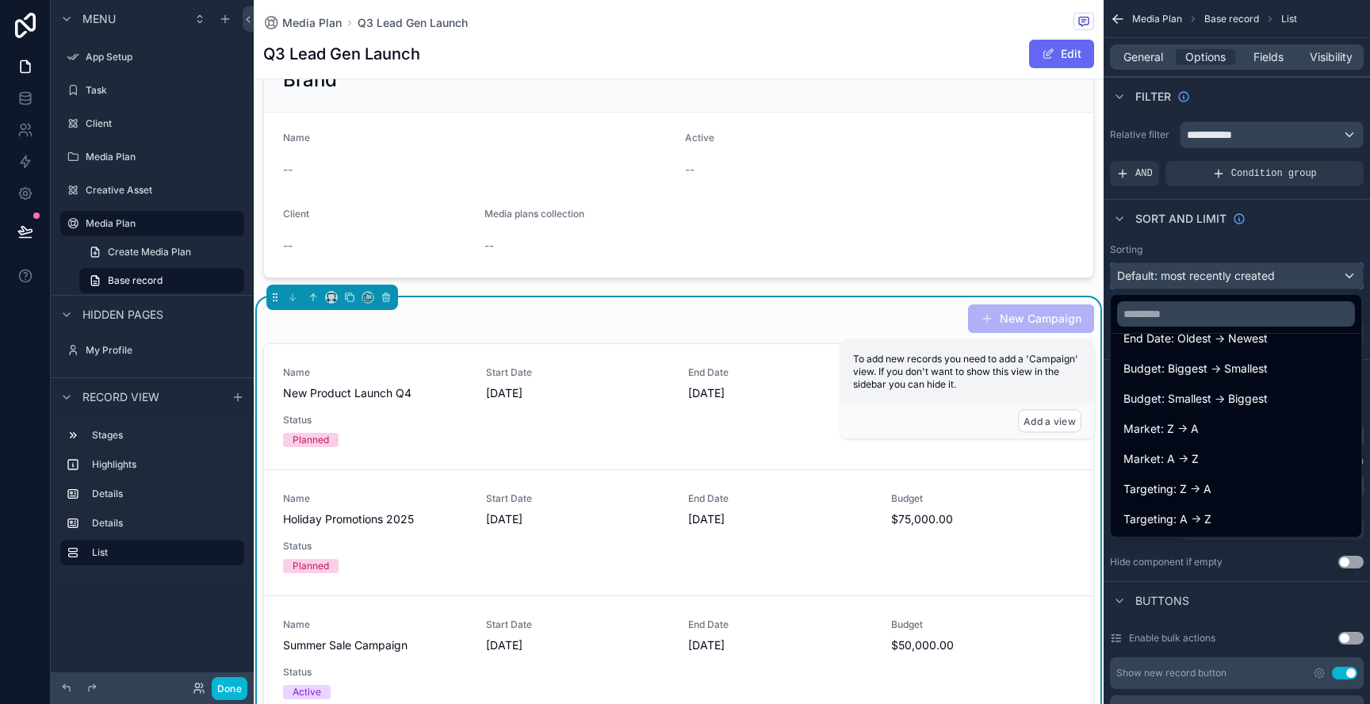
scroll to position [0, 0]
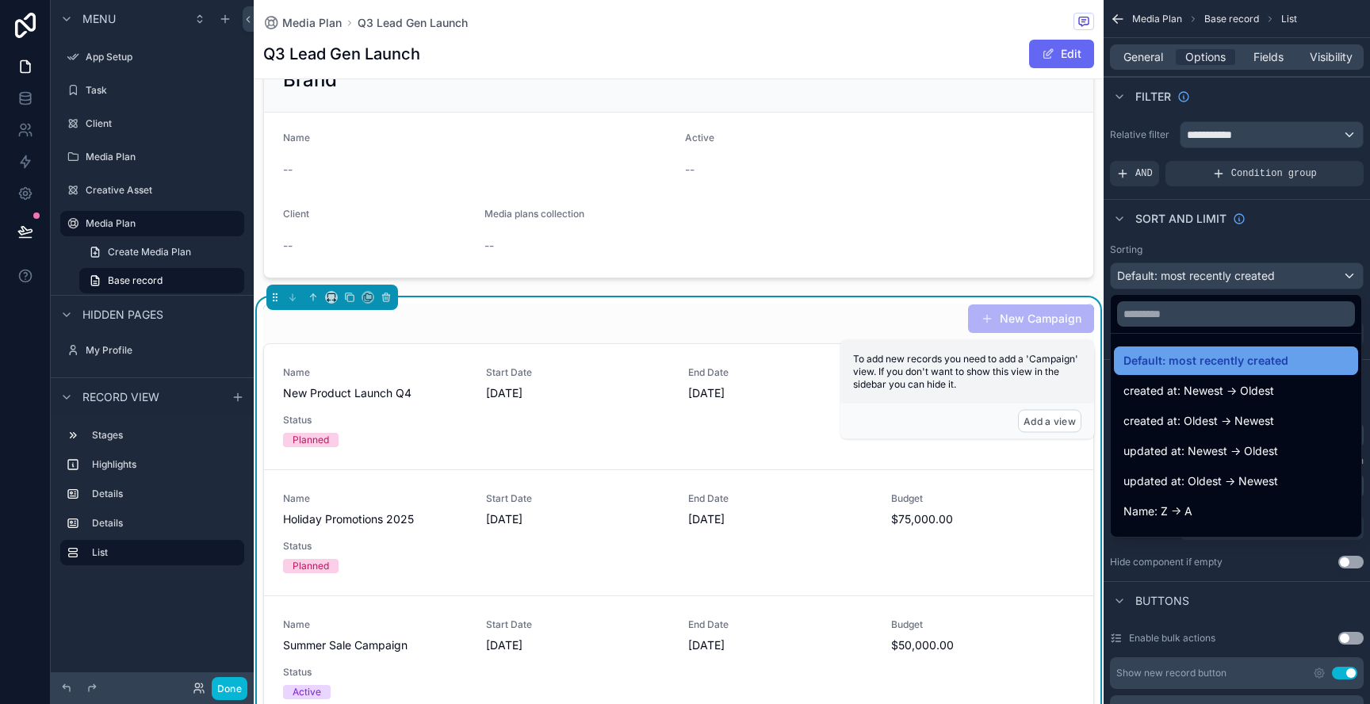
click at [1207, 361] on span "Default: most recently created" at bounding box center [1205, 360] width 165 height 19
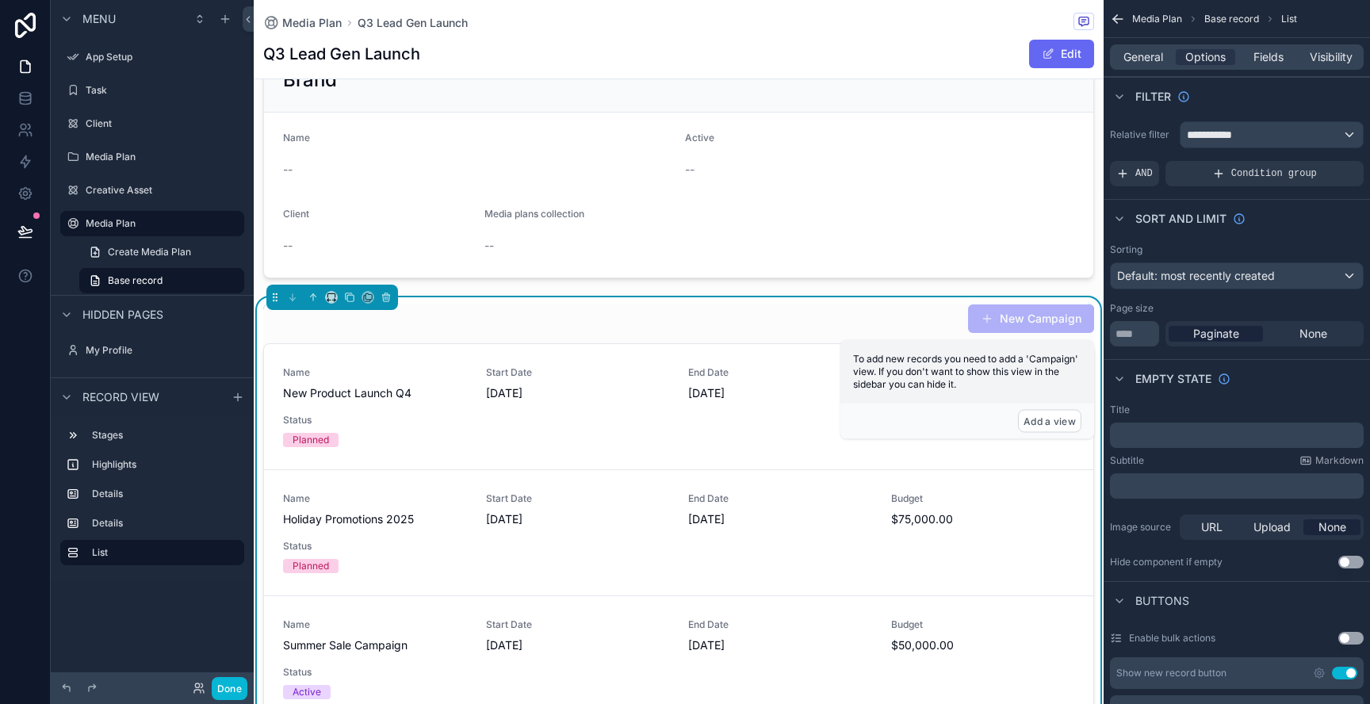
click at [1291, 322] on div "Paginate None" at bounding box center [1264, 333] width 198 height 25
click at [1288, 338] on div "None" at bounding box center [1313, 334] width 94 height 16
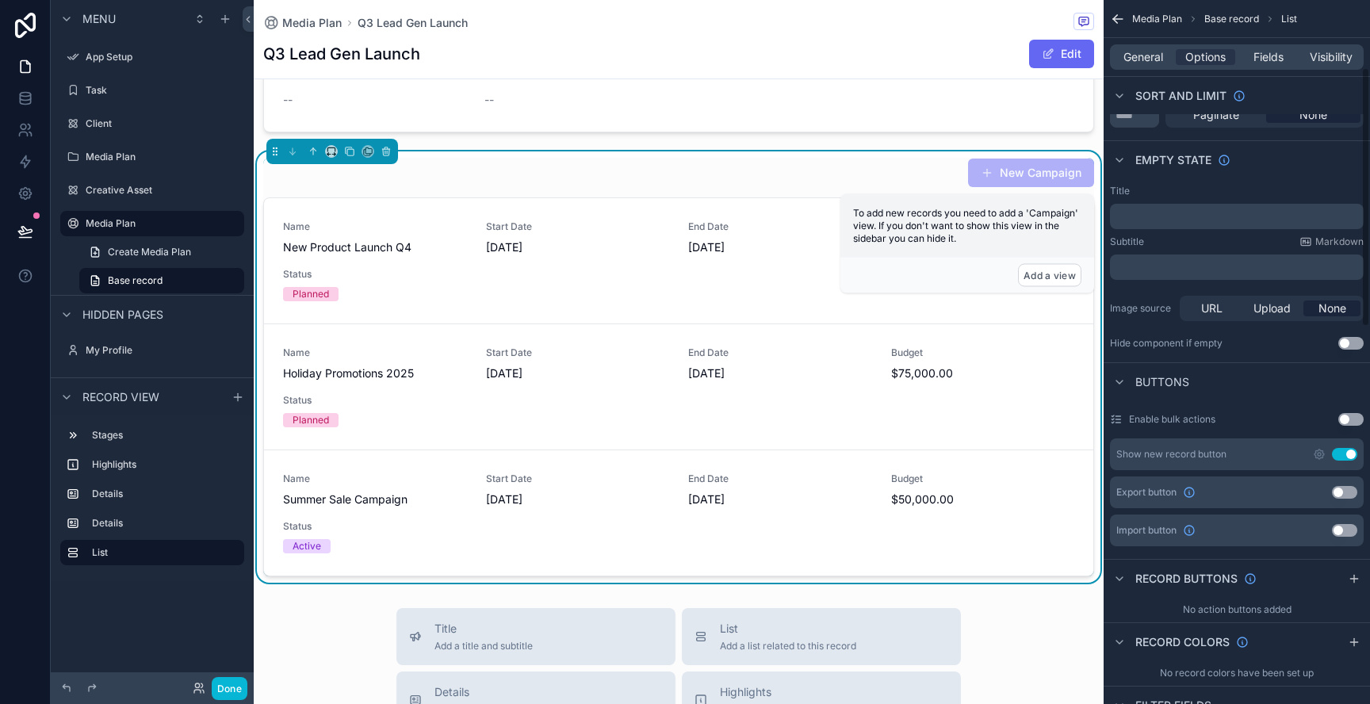
scroll to position [231, 0]
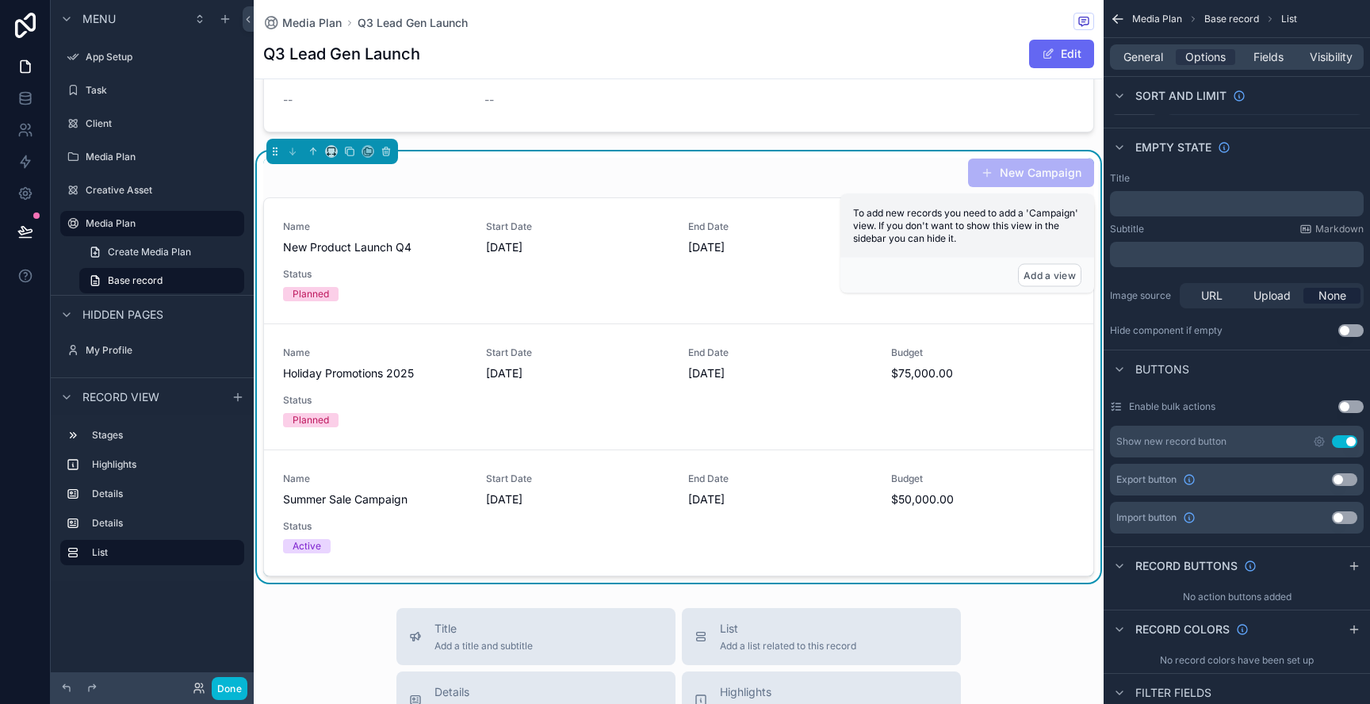
click at [1344, 480] on button "Use setting" at bounding box center [1344, 479] width 25 height 13
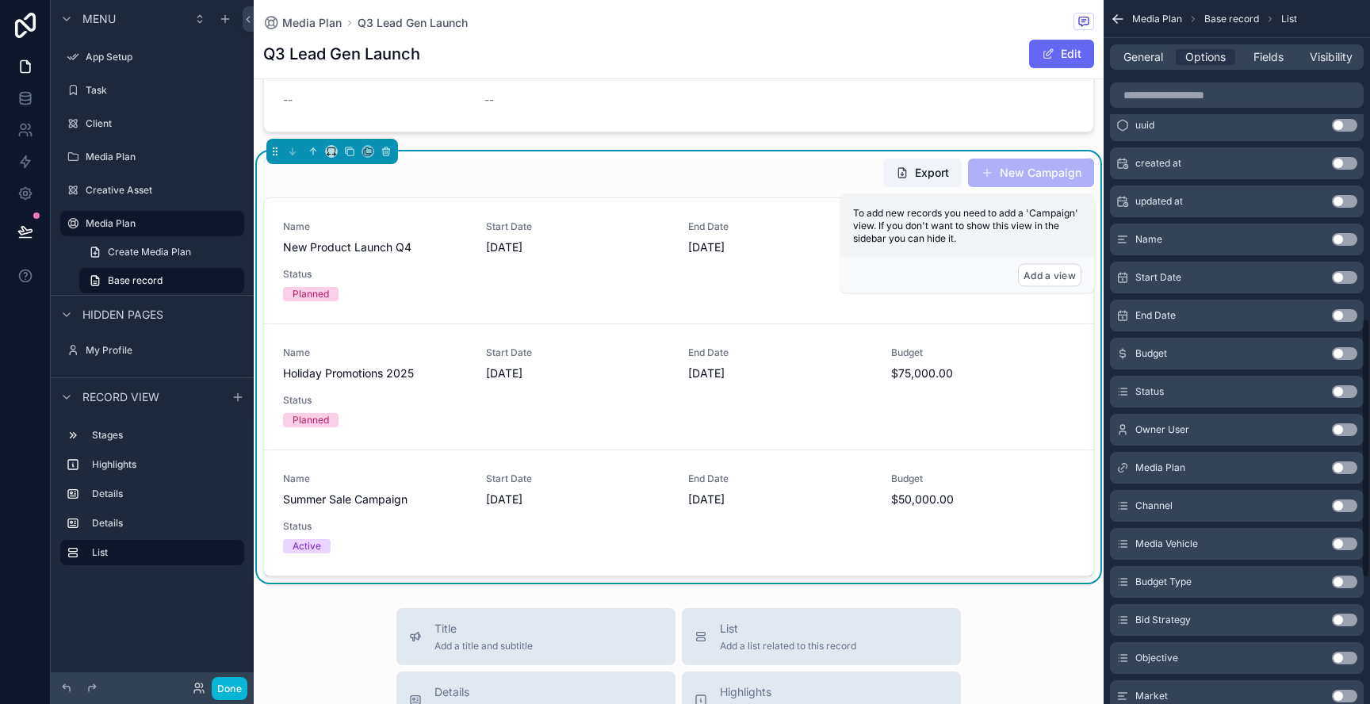
scroll to position [1203, 0]
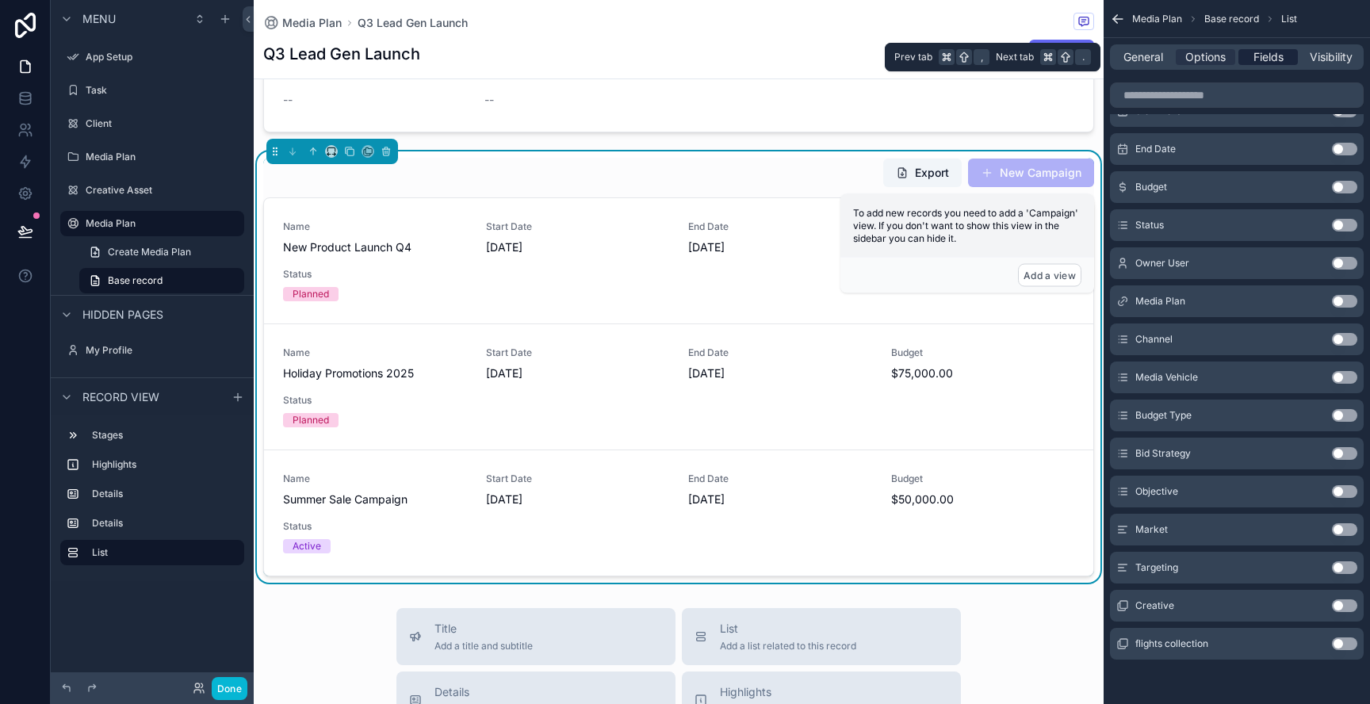
click at [1262, 63] on span "Fields" at bounding box center [1268, 57] width 30 height 16
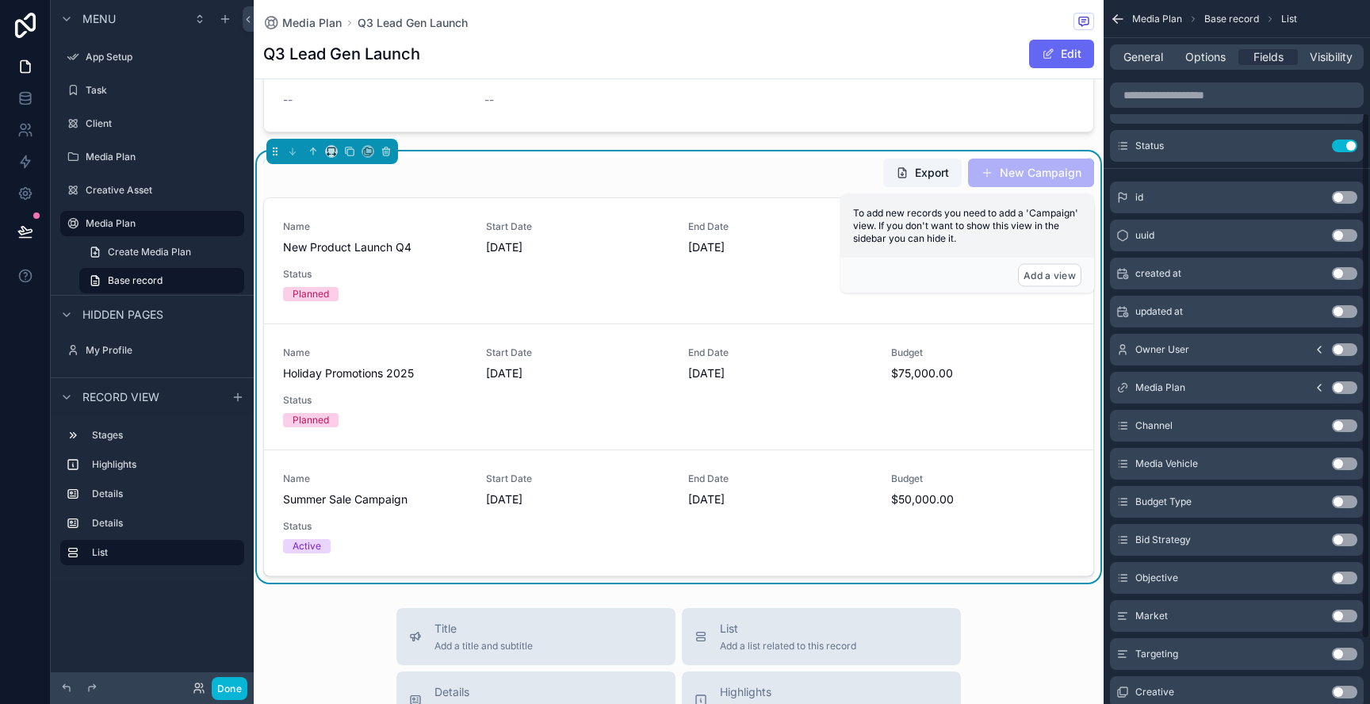
scroll to position [152, 0]
click at [1342, 421] on button "Use setting" at bounding box center [1344, 424] width 25 height 13
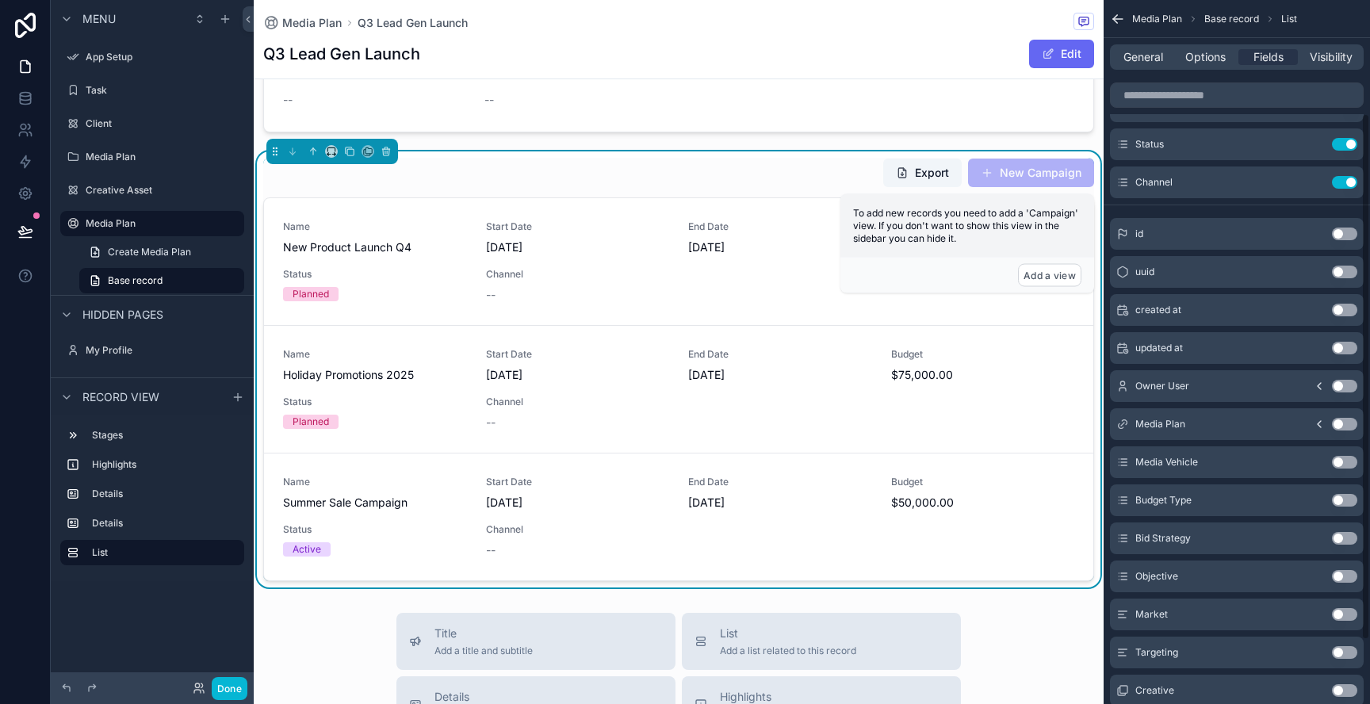
click at [1344, 461] on button "Use setting" at bounding box center [1344, 462] width 25 height 13
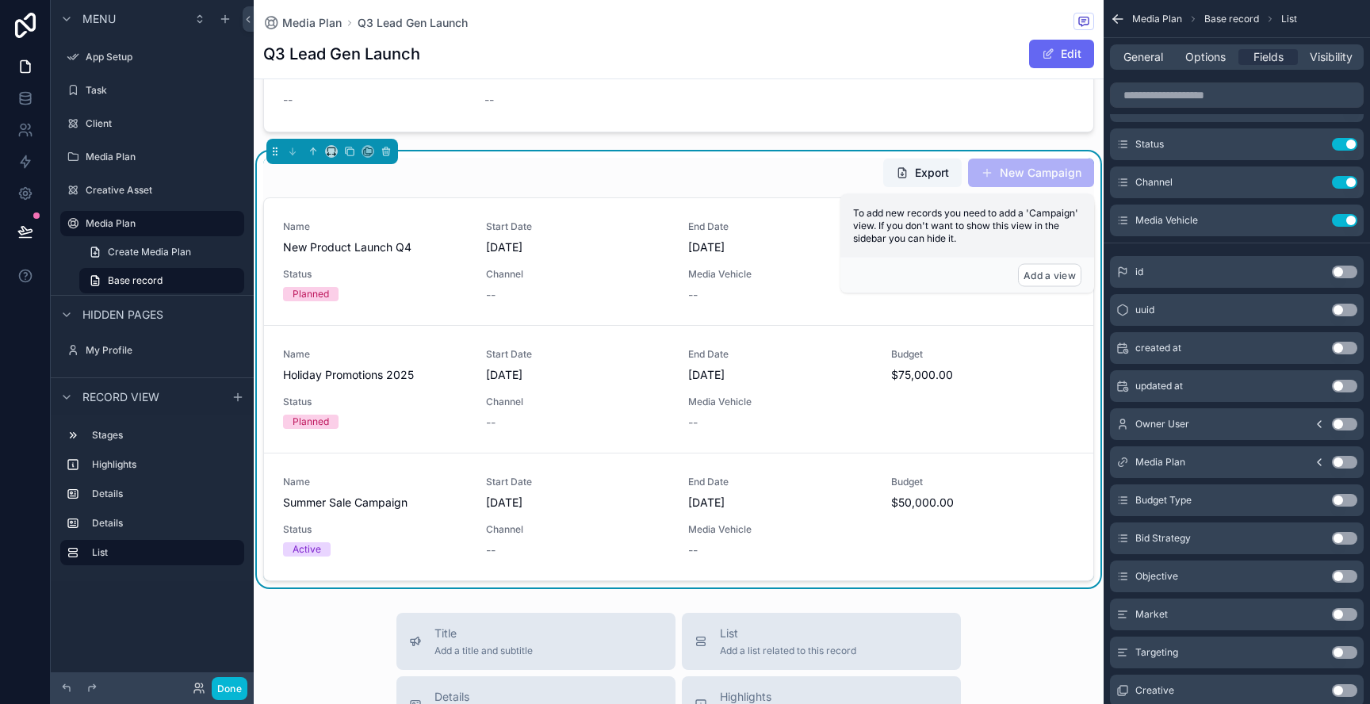
click at [1347, 499] on button "Use setting" at bounding box center [1344, 500] width 25 height 13
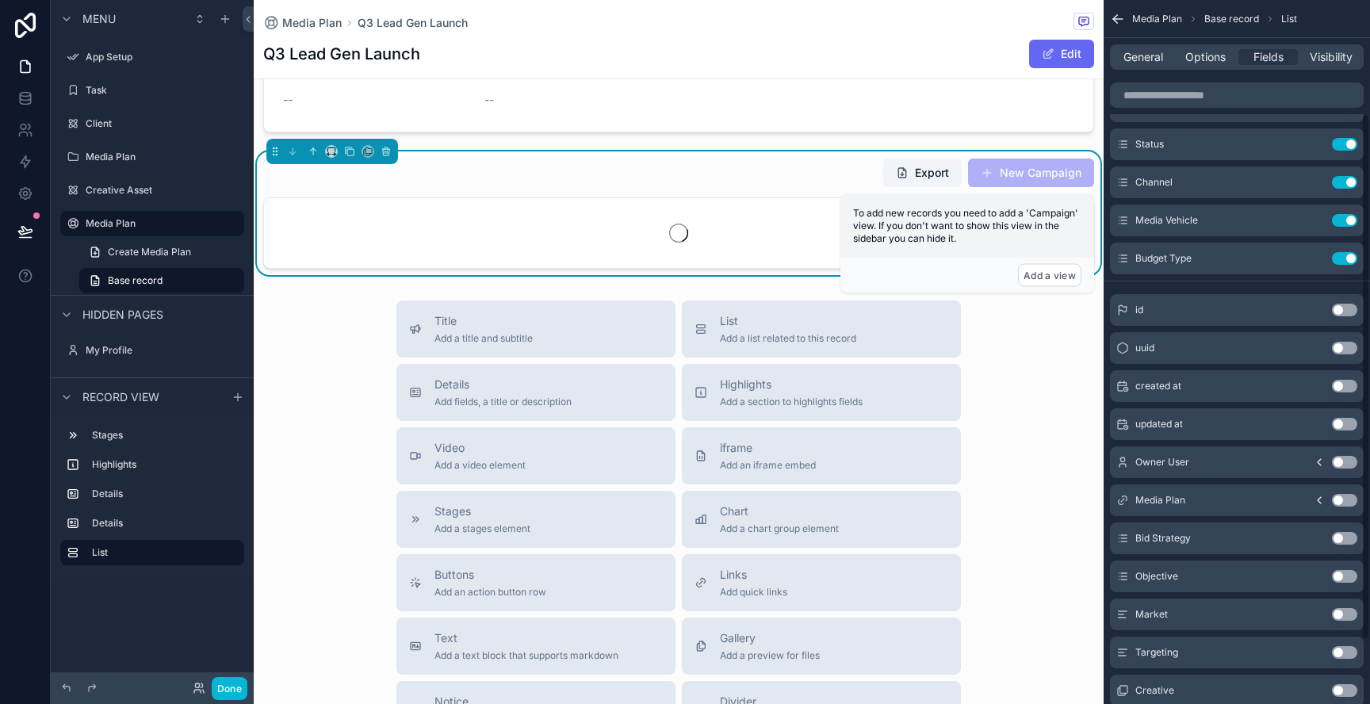
click at [1343, 526] on div "Bid Strategy Use setting" at bounding box center [1237, 538] width 254 height 32
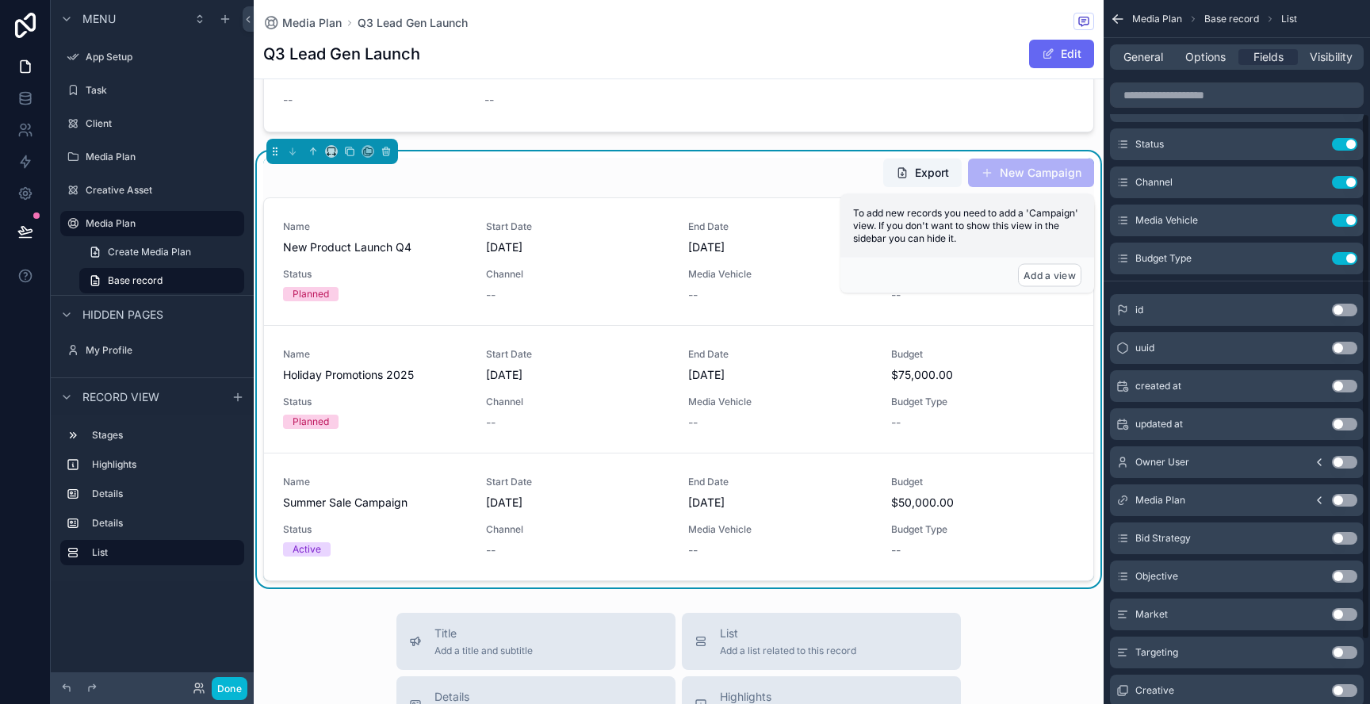
click at [1340, 533] on button "Use setting" at bounding box center [1344, 538] width 25 height 13
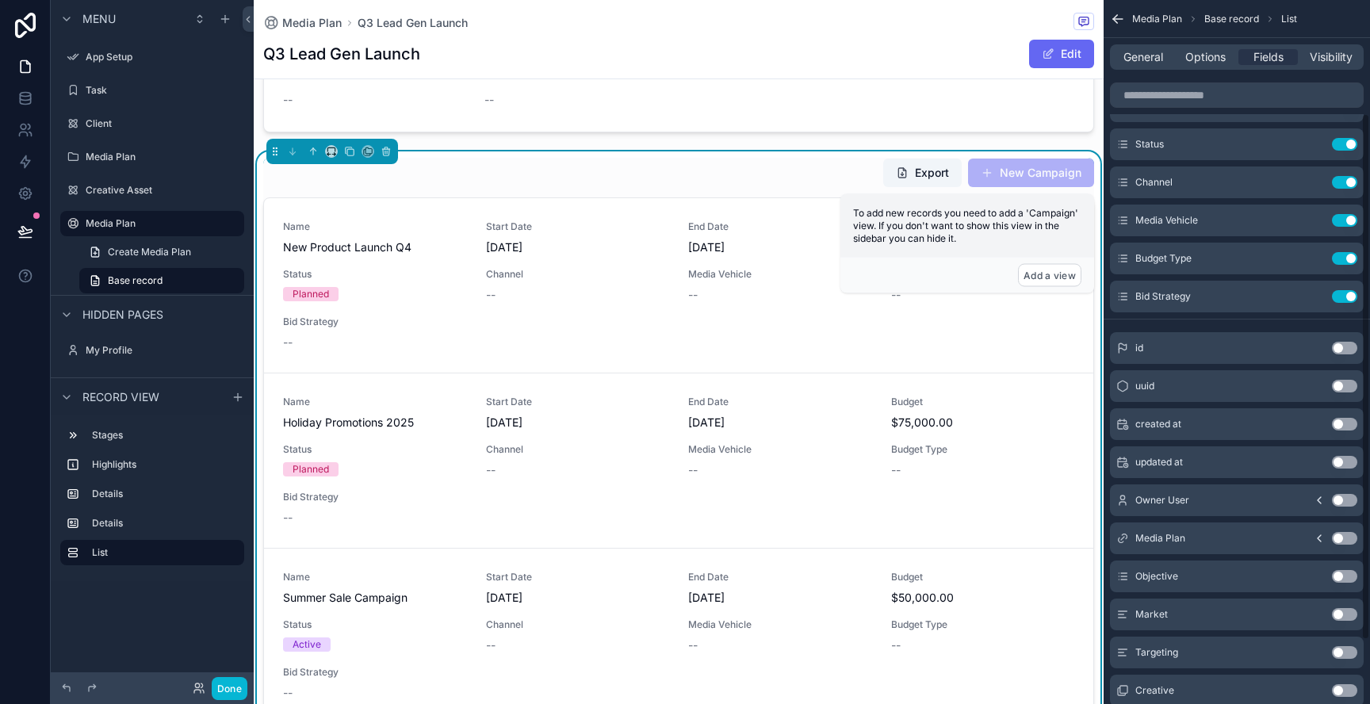
click at [1340, 574] on button "Use setting" at bounding box center [1344, 576] width 25 height 13
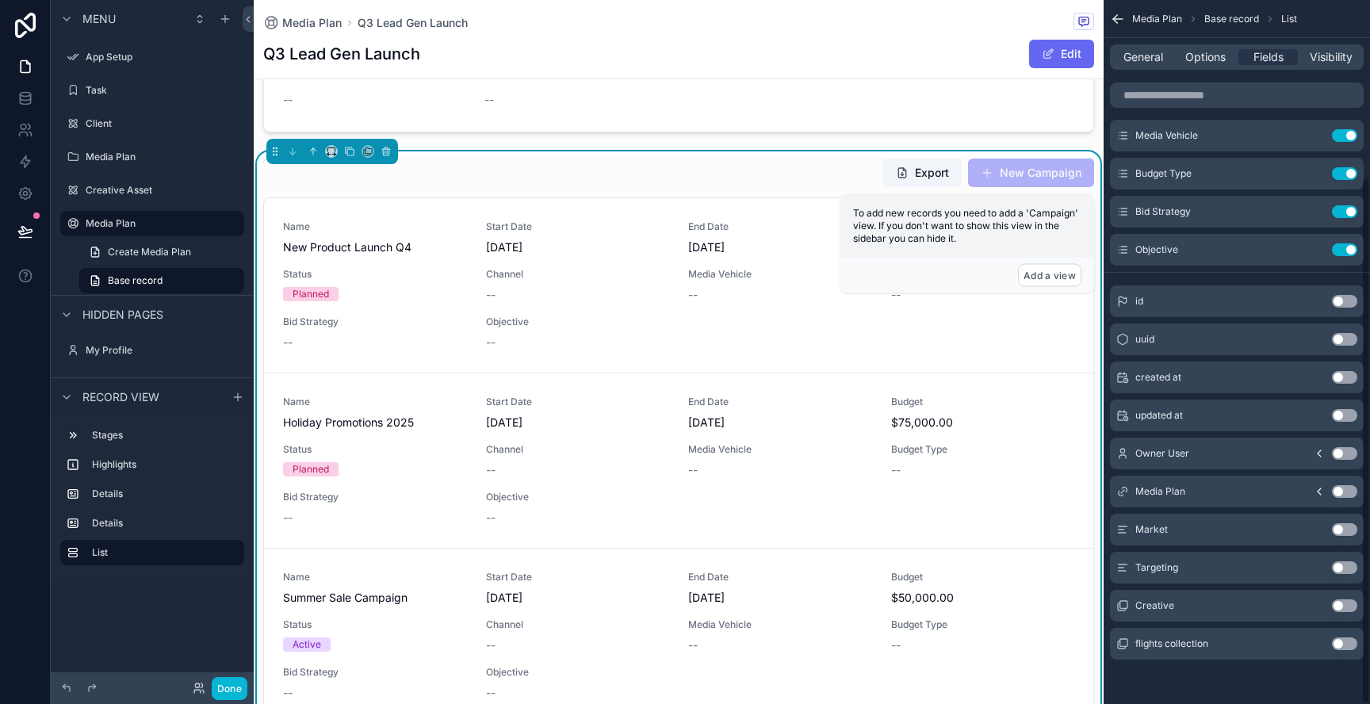
scroll to position [0, 0]
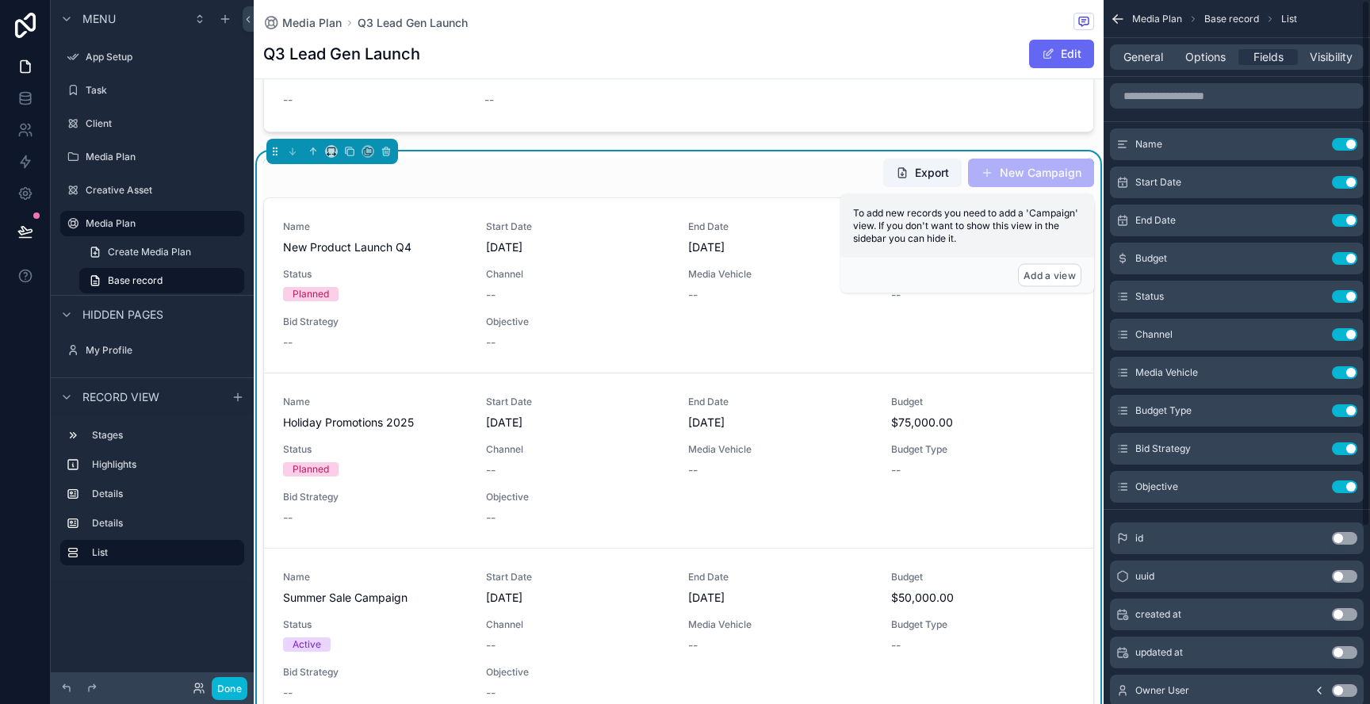
click at [1321, 39] on div "General Options Fields Visibility" at bounding box center [1236, 57] width 266 height 38
click at [1316, 50] on span "Visibility" at bounding box center [1330, 57] width 43 height 16
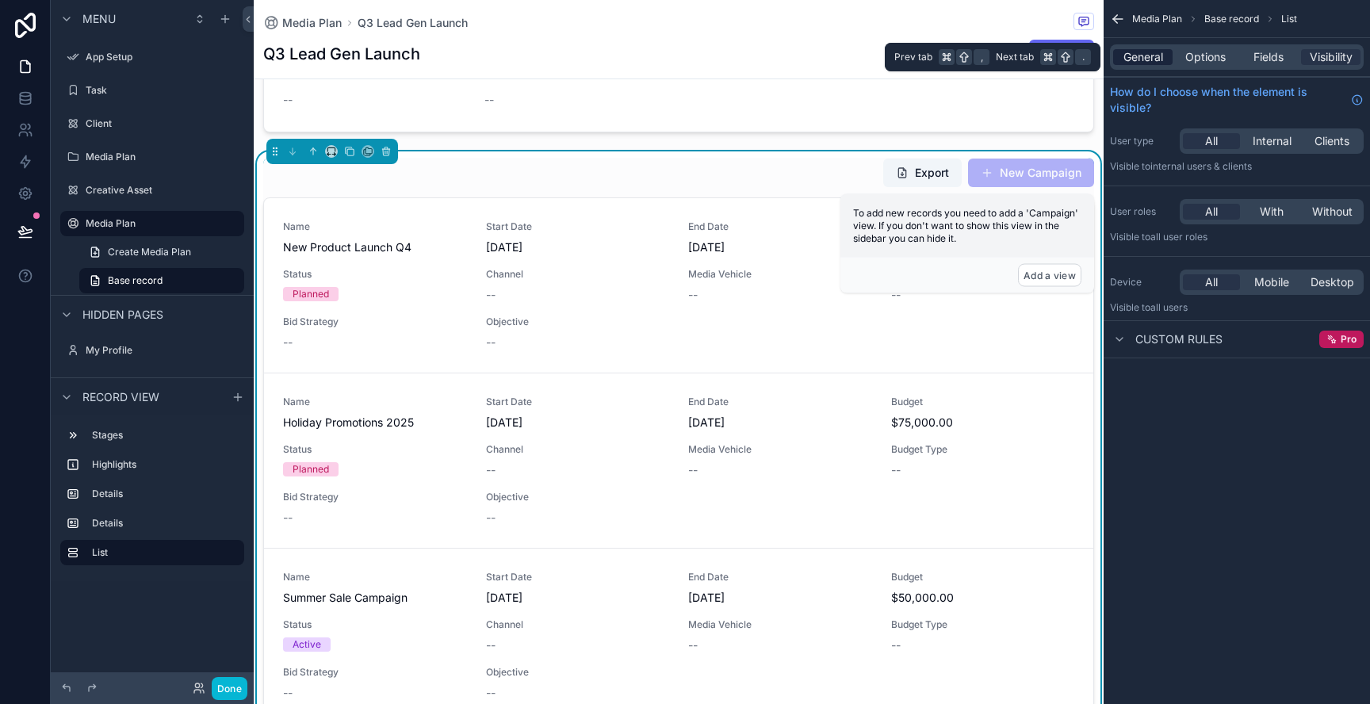
click at [1154, 59] on span "General" at bounding box center [1143, 57] width 40 height 16
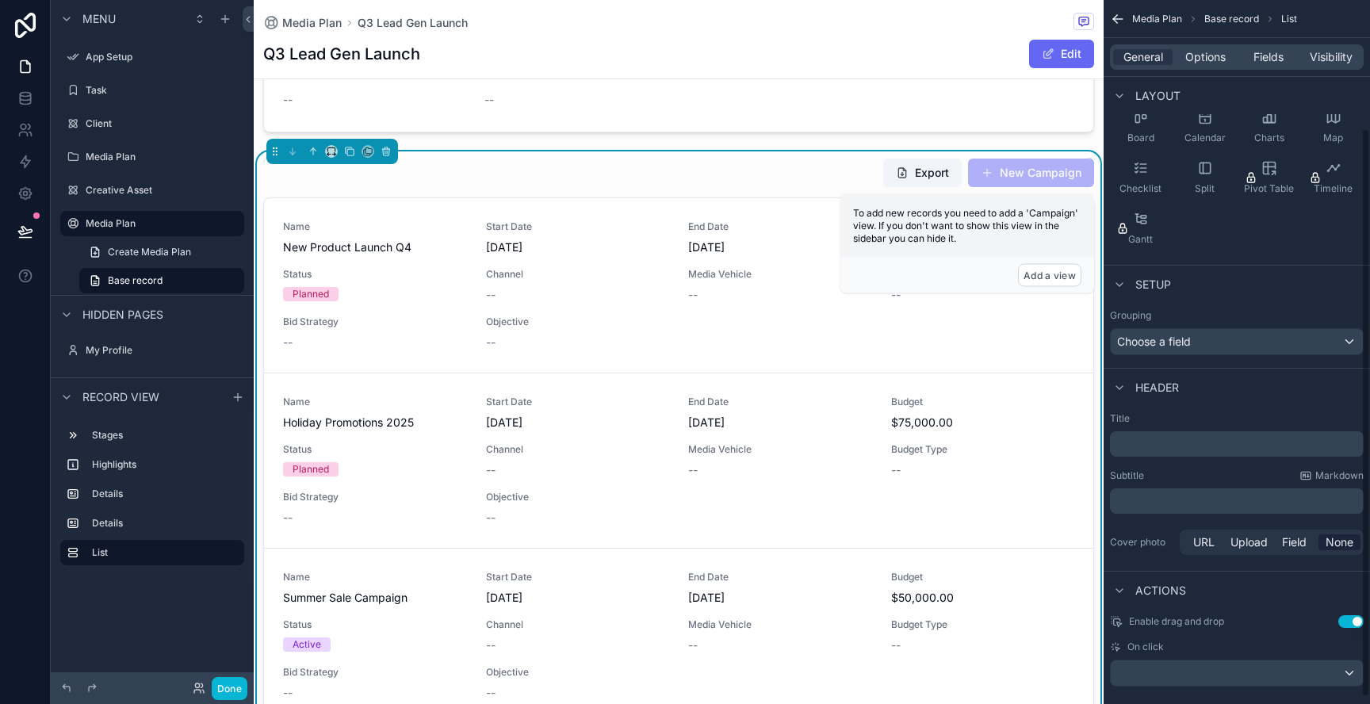
scroll to position [167, 0]
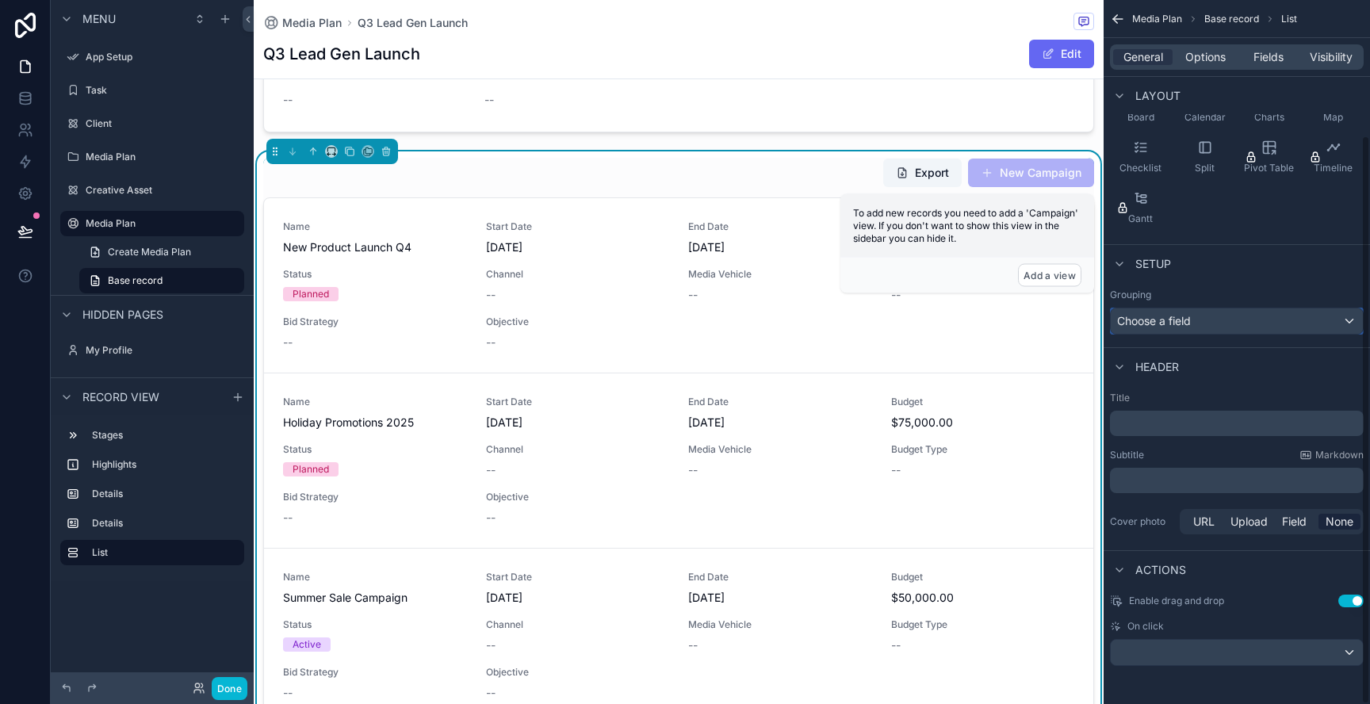
click at [1284, 319] on div "Choose a field" at bounding box center [1236, 320] width 252 height 25
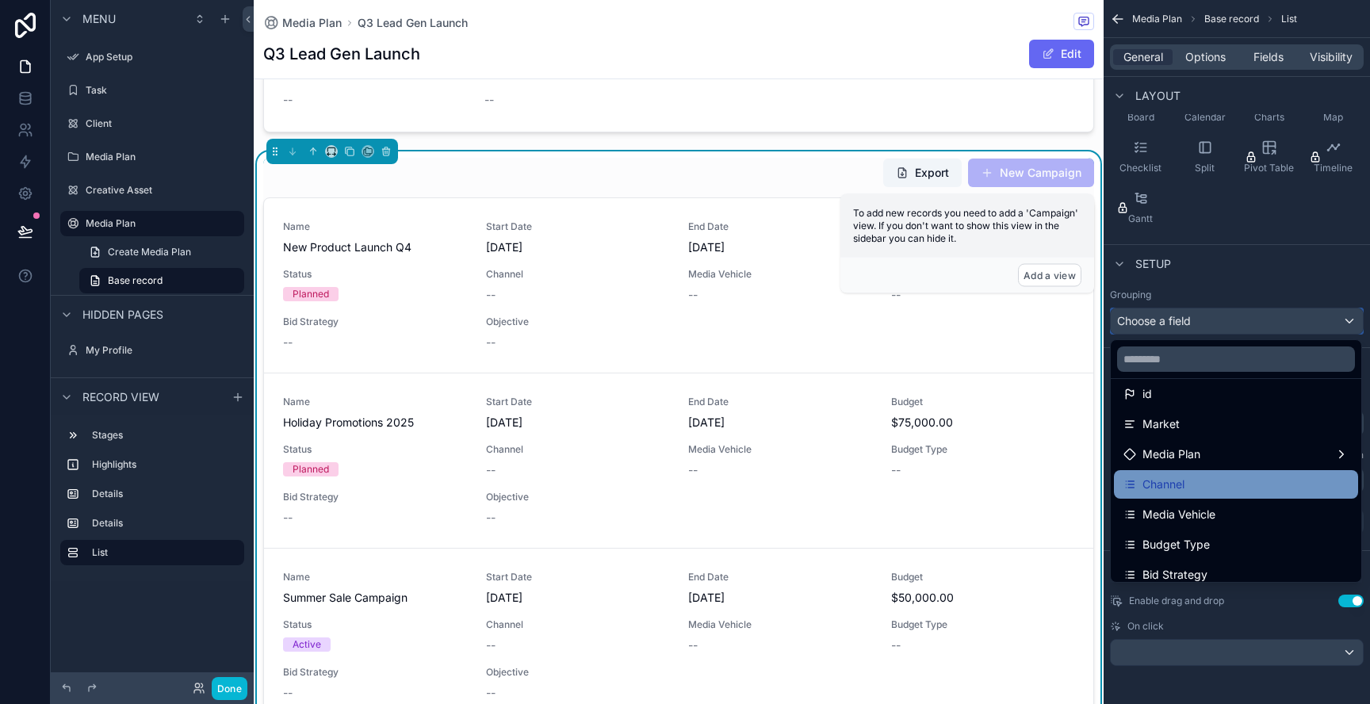
scroll to position [76, 0]
click at [1224, 488] on div "Channel" at bounding box center [1235, 480] width 225 height 19
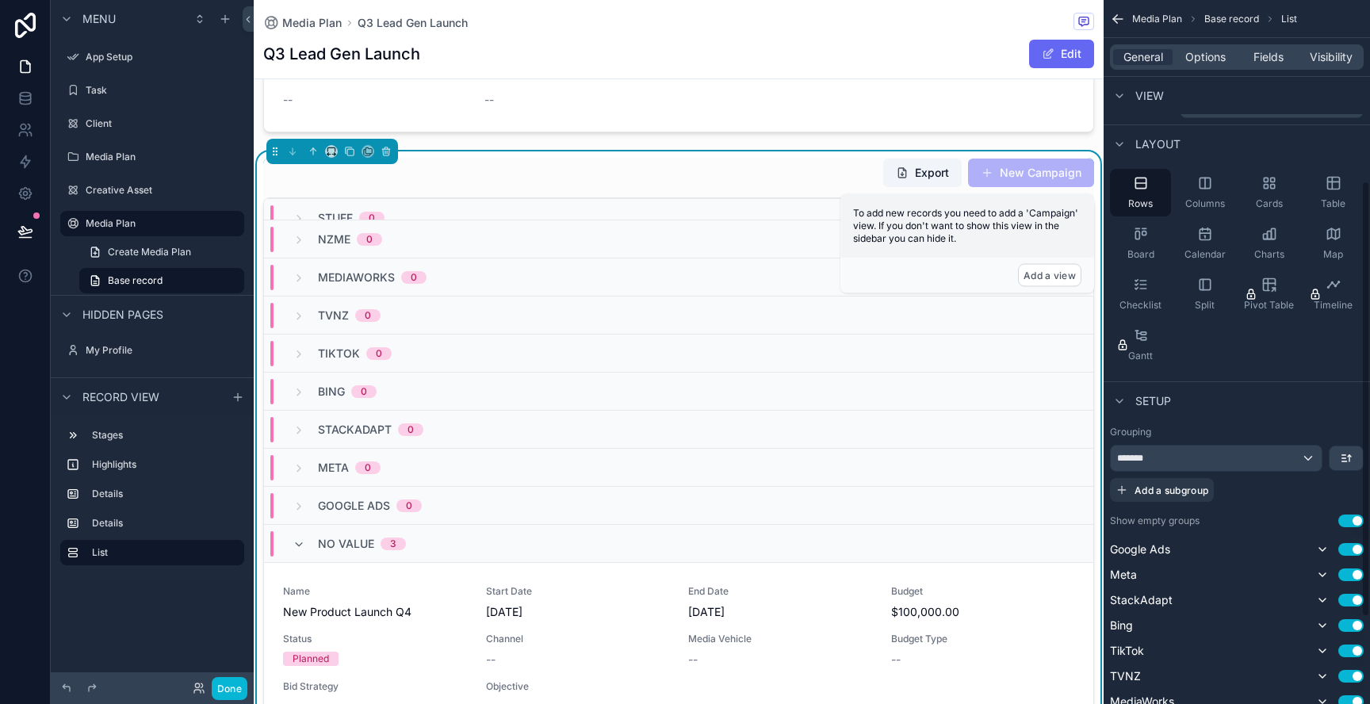
scroll to position [0, 0]
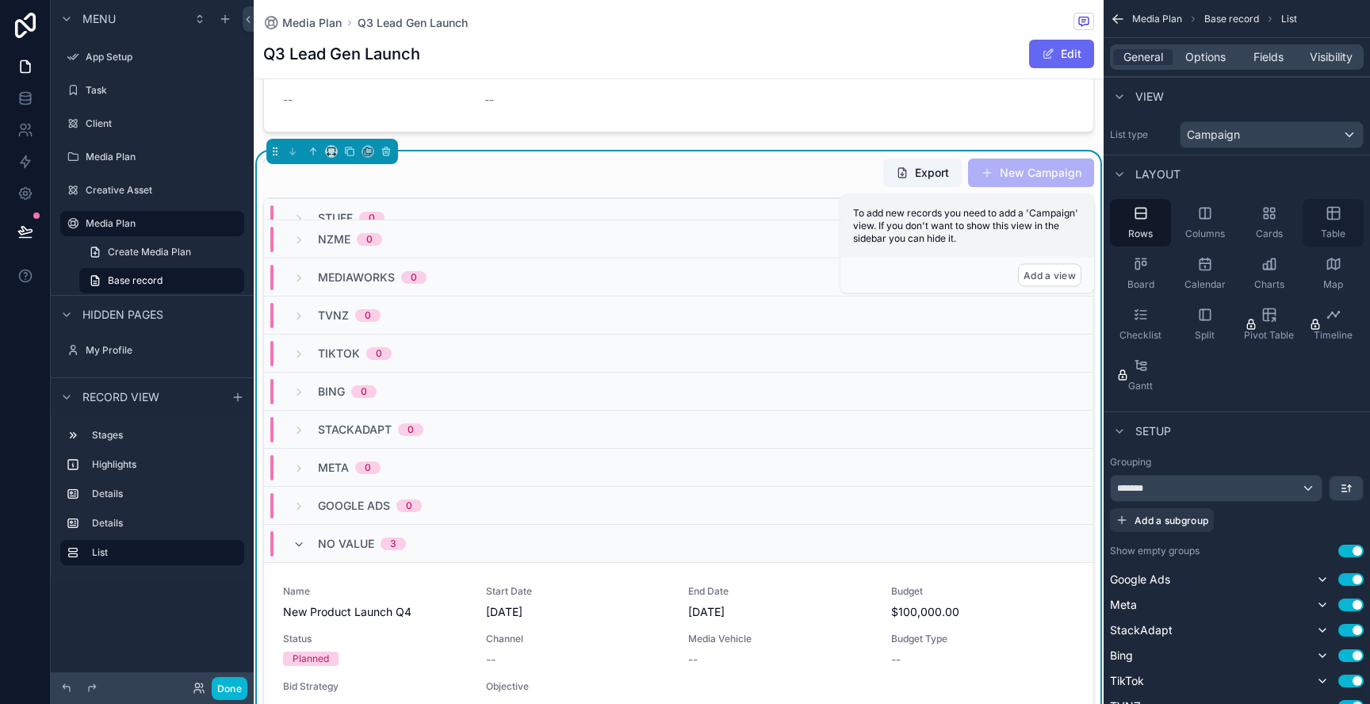
click at [1327, 212] on icon "scrollable content" at bounding box center [1333, 212] width 12 height 0
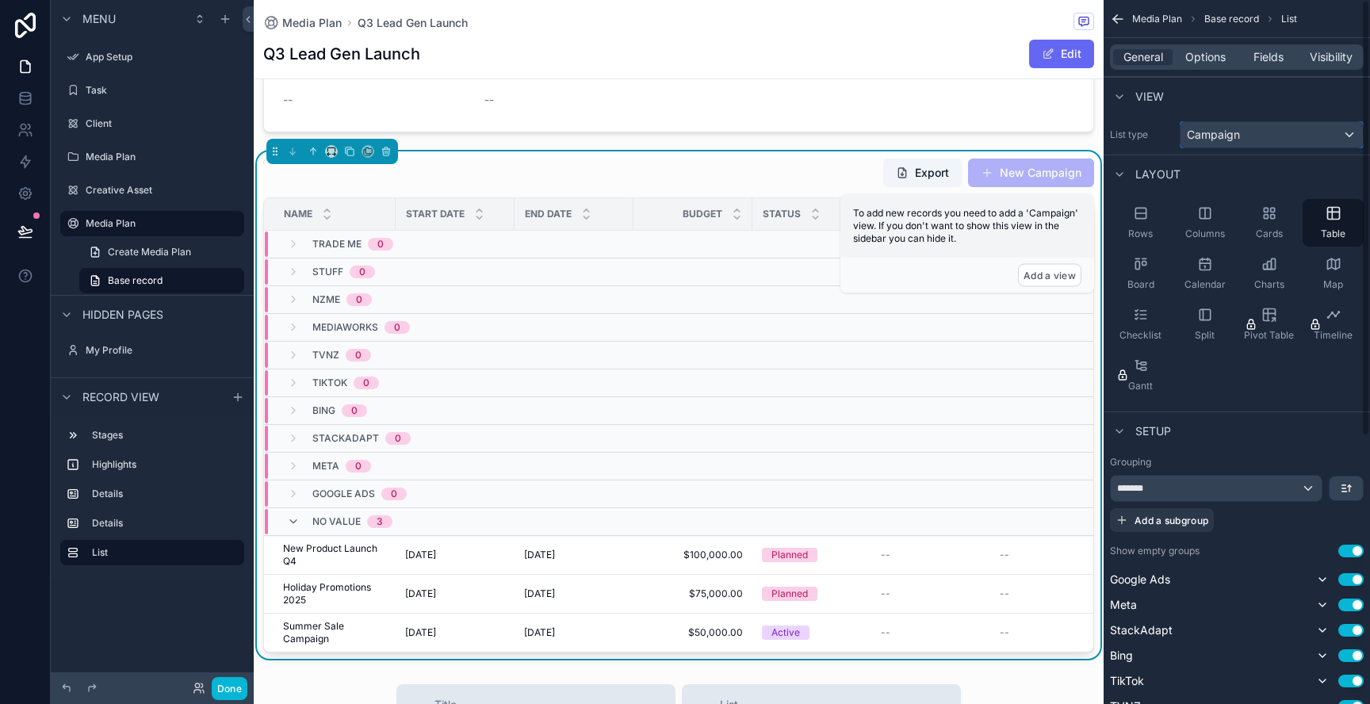
click at [1215, 128] on span "Campaign" at bounding box center [1213, 135] width 53 height 16
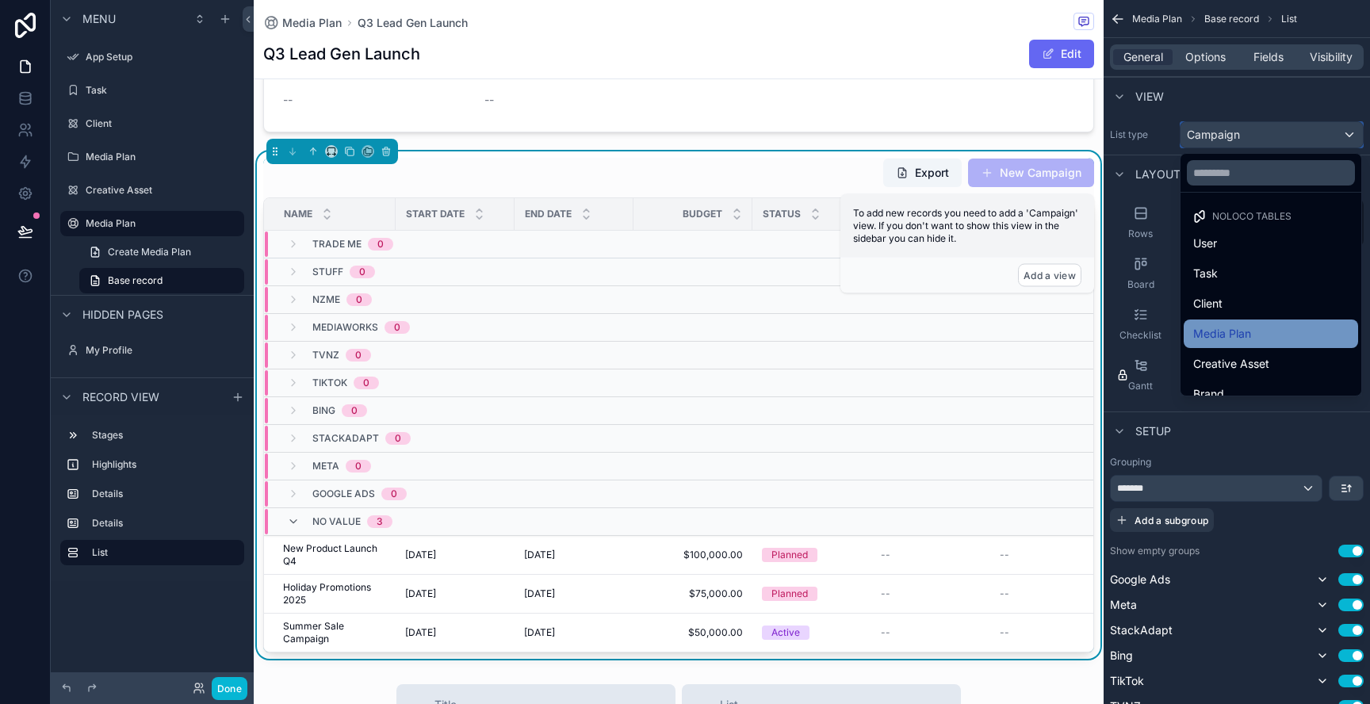
scroll to position [76, 0]
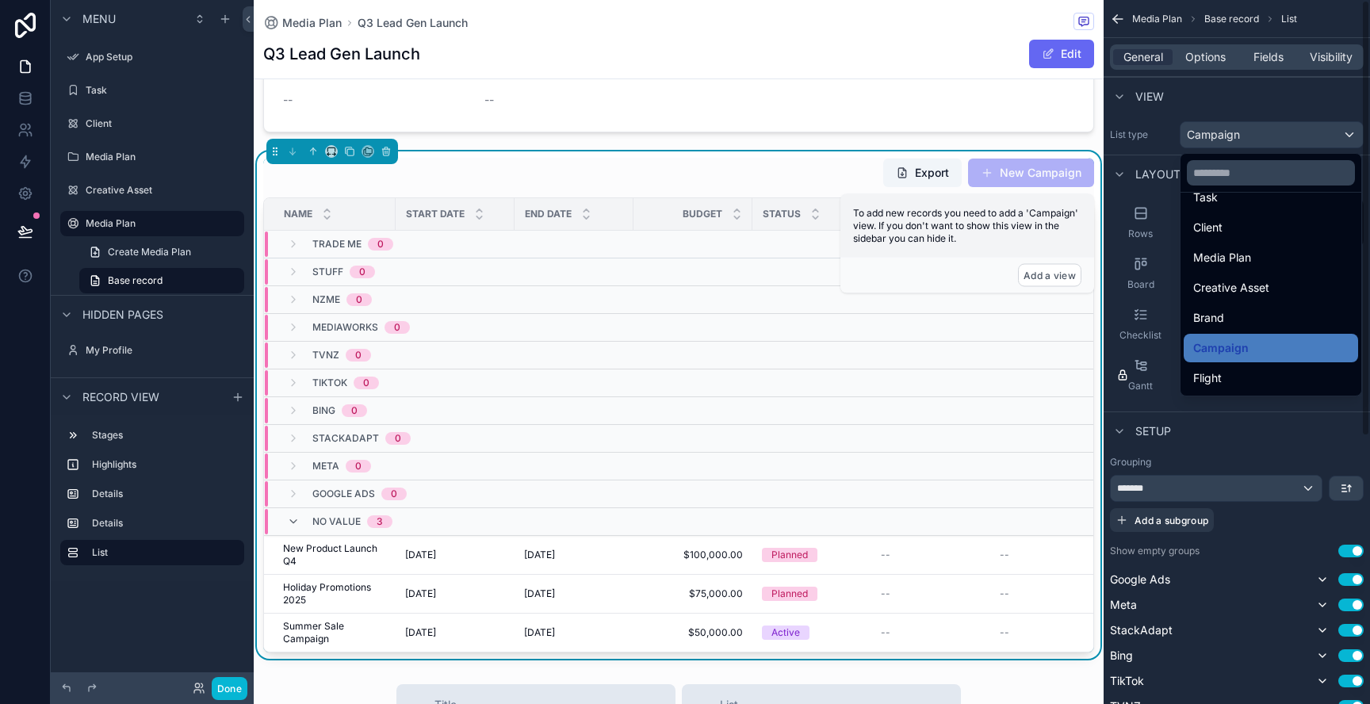
click at [1233, 460] on div "scrollable content" at bounding box center [685, 352] width 1370 height 704
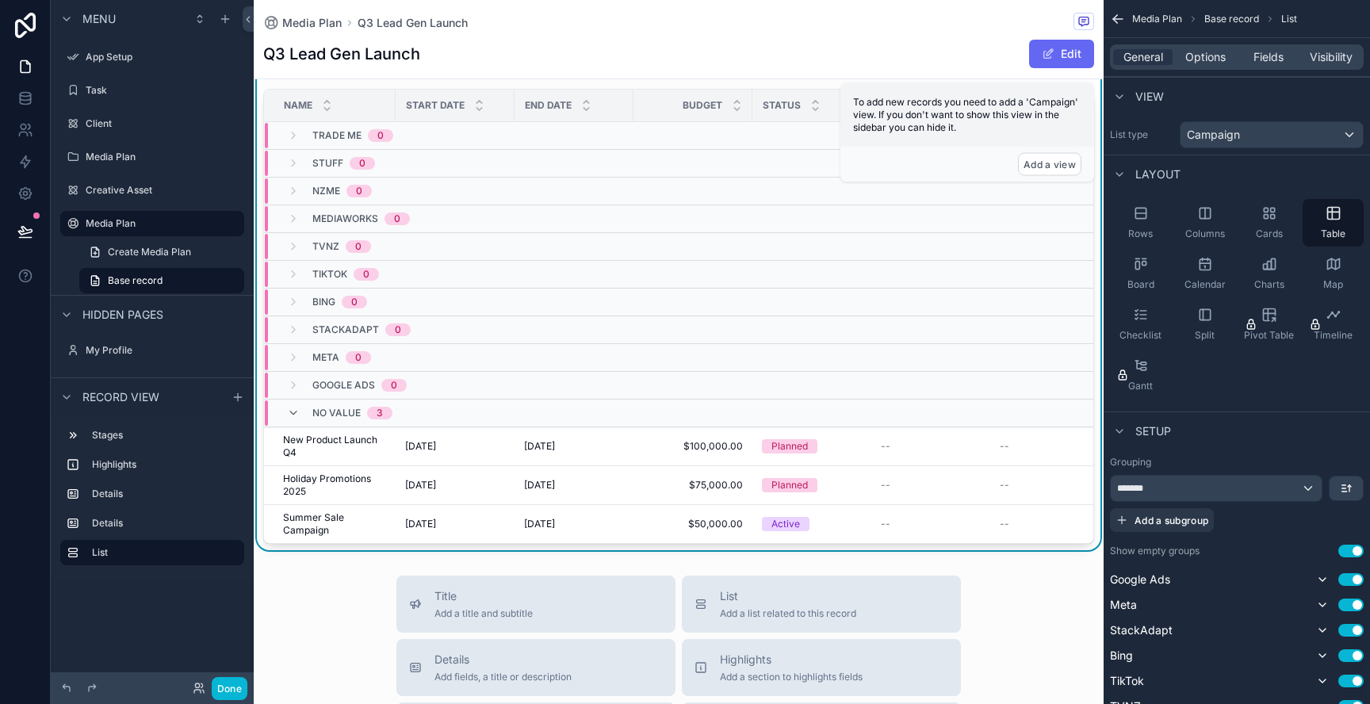
scroll to position [699, 0]
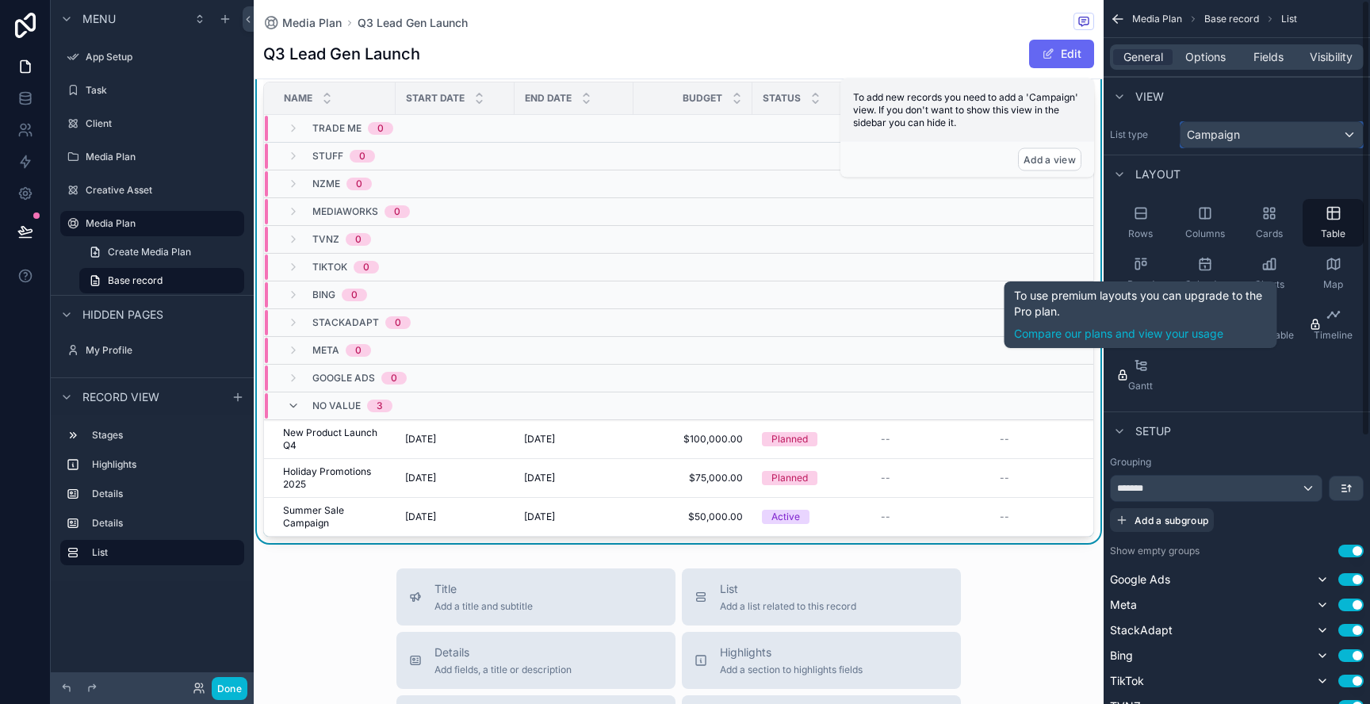
click at [1218, 144] on div "Campaign" at bounding box center [1271, 134] width 182 height 25
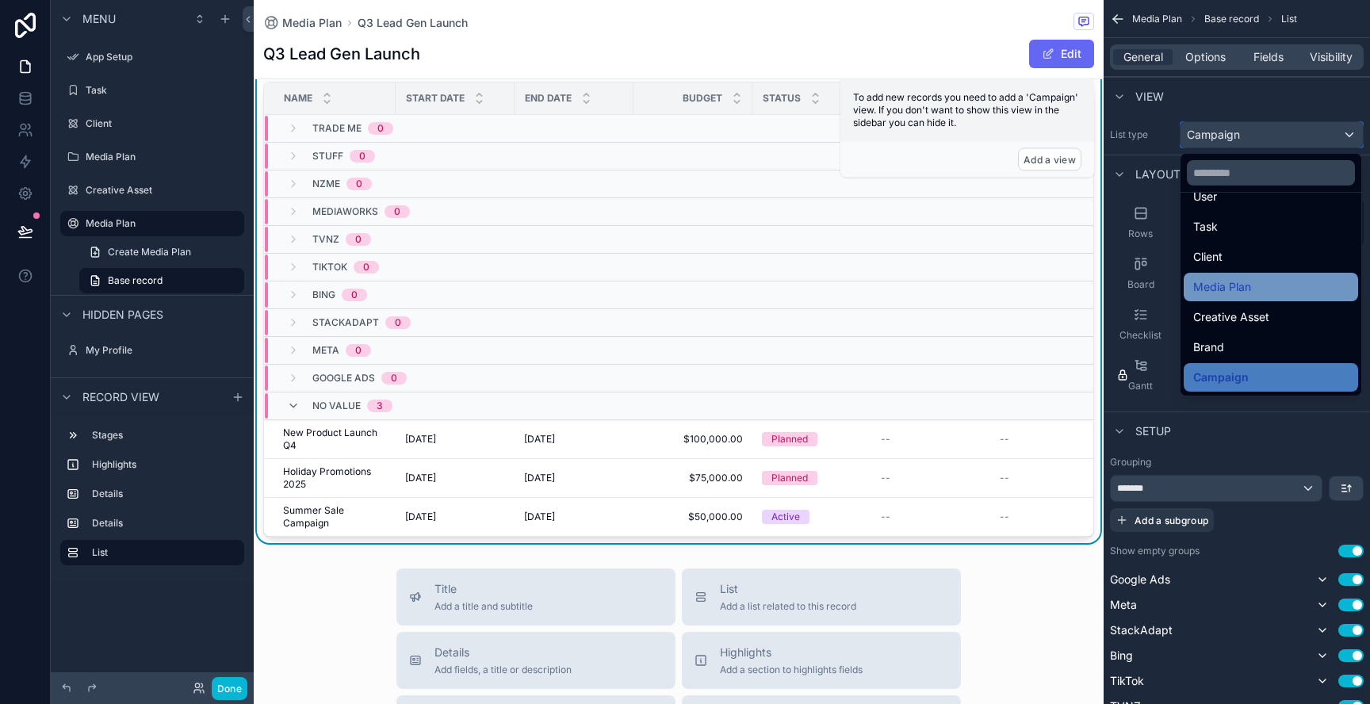
scroll to position [48, 0]
click at [1257, 292] on div "Media Plan" at bounding box center [1270, 285] width 155 height 19
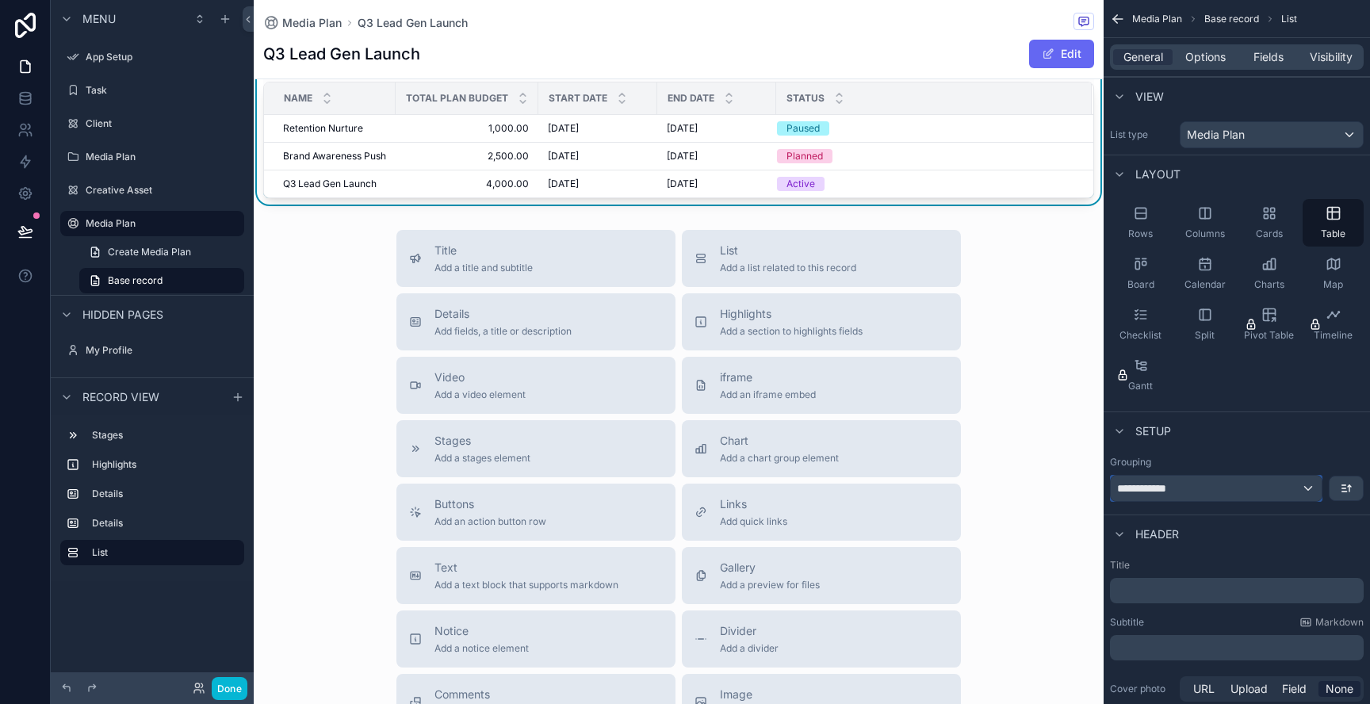
click at [1206, 487] on div "**********" at bounding box center [1215, 488] width 211 height 25
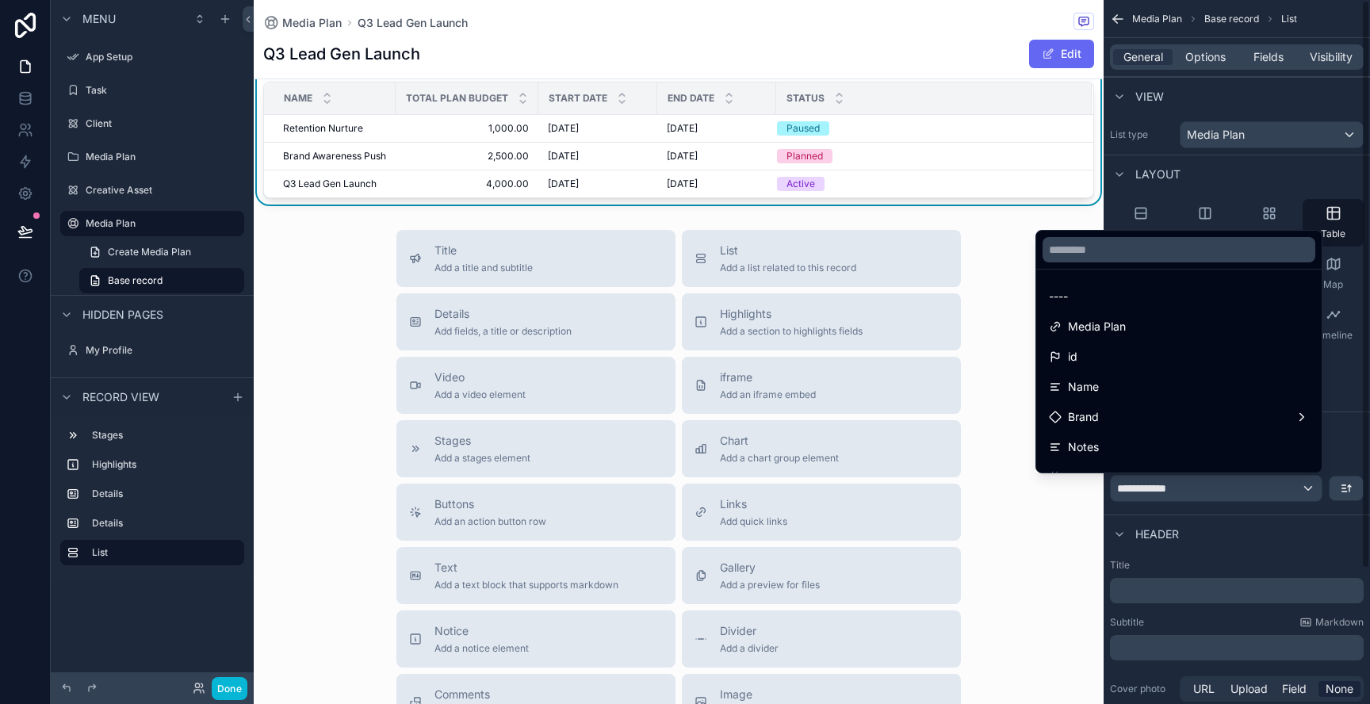
click at [1236, 142] on div "scrollable content" at bounding box center [685, 352] width 1370 height 704
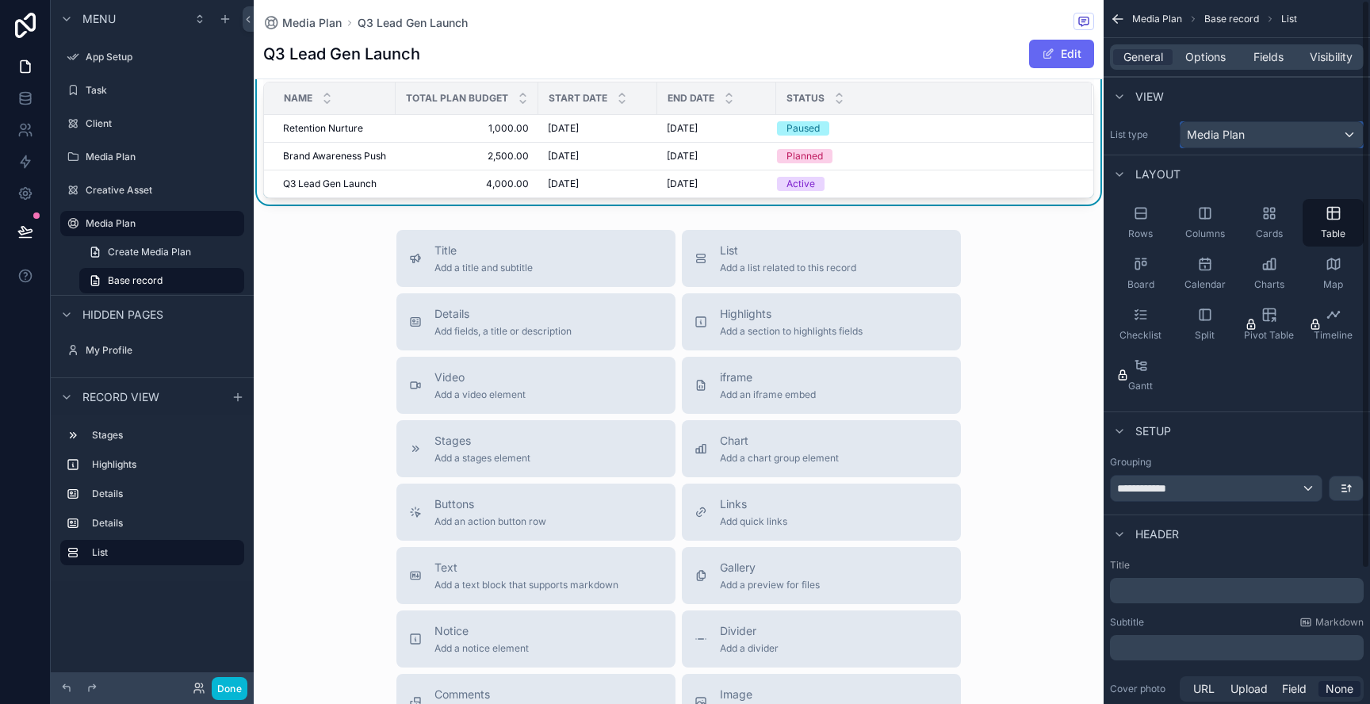
click at [1236, 142] on span "Media Plan" at bounding box center [1216, 135] width 58 height 16
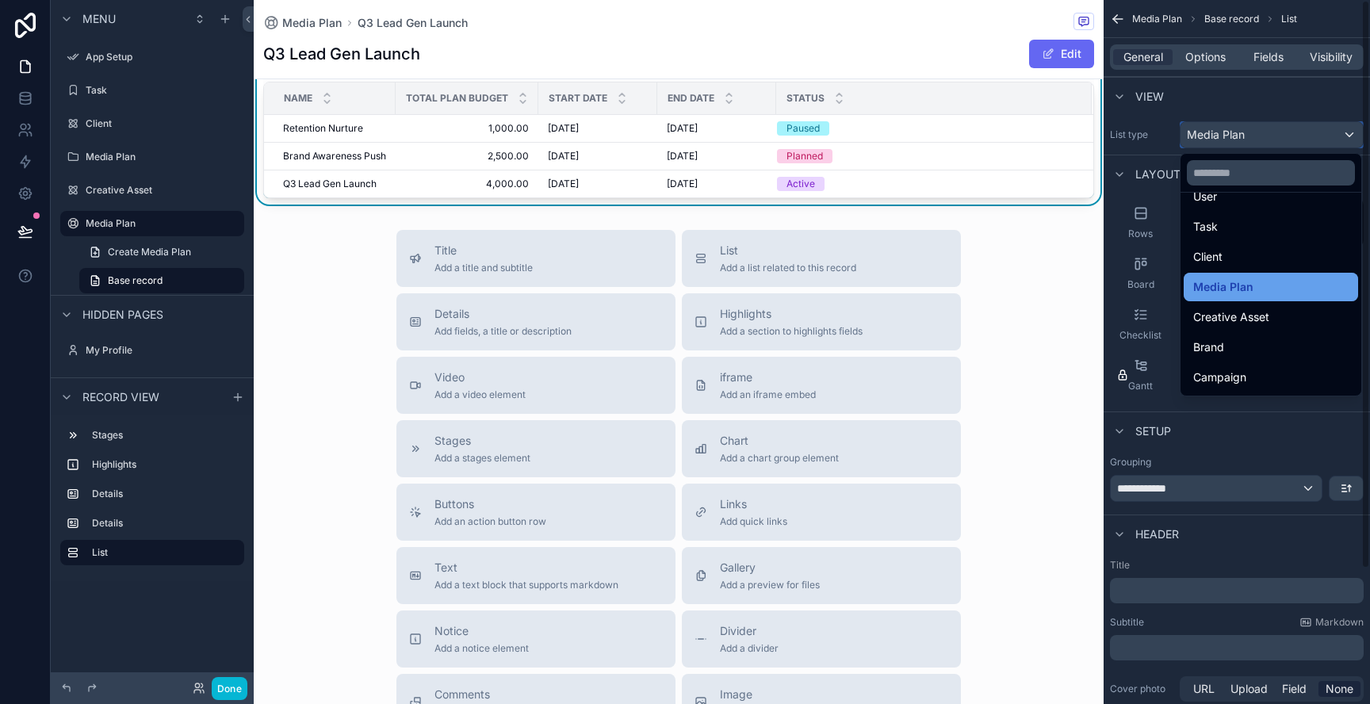
scroll to position [76, 0]
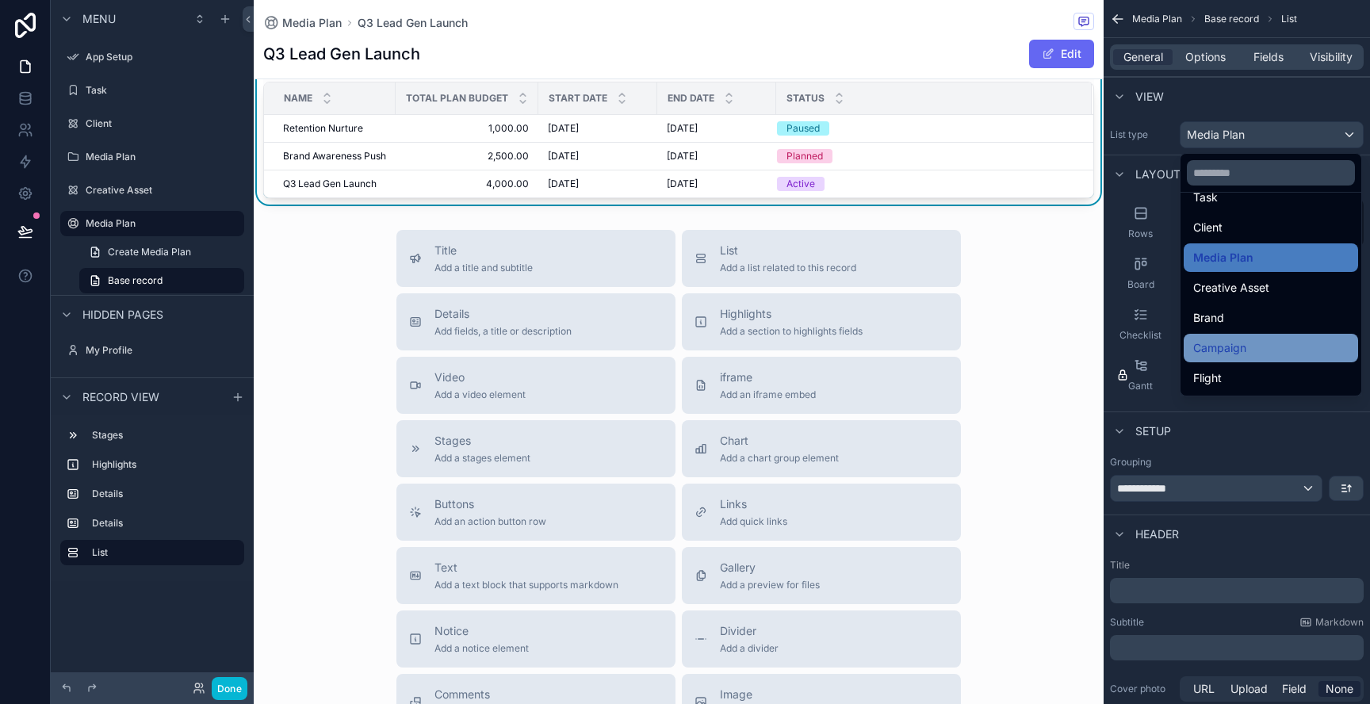
click at [1231, 345] on span "Campaign" at bounding box center [1219, 347] width 53 height 19
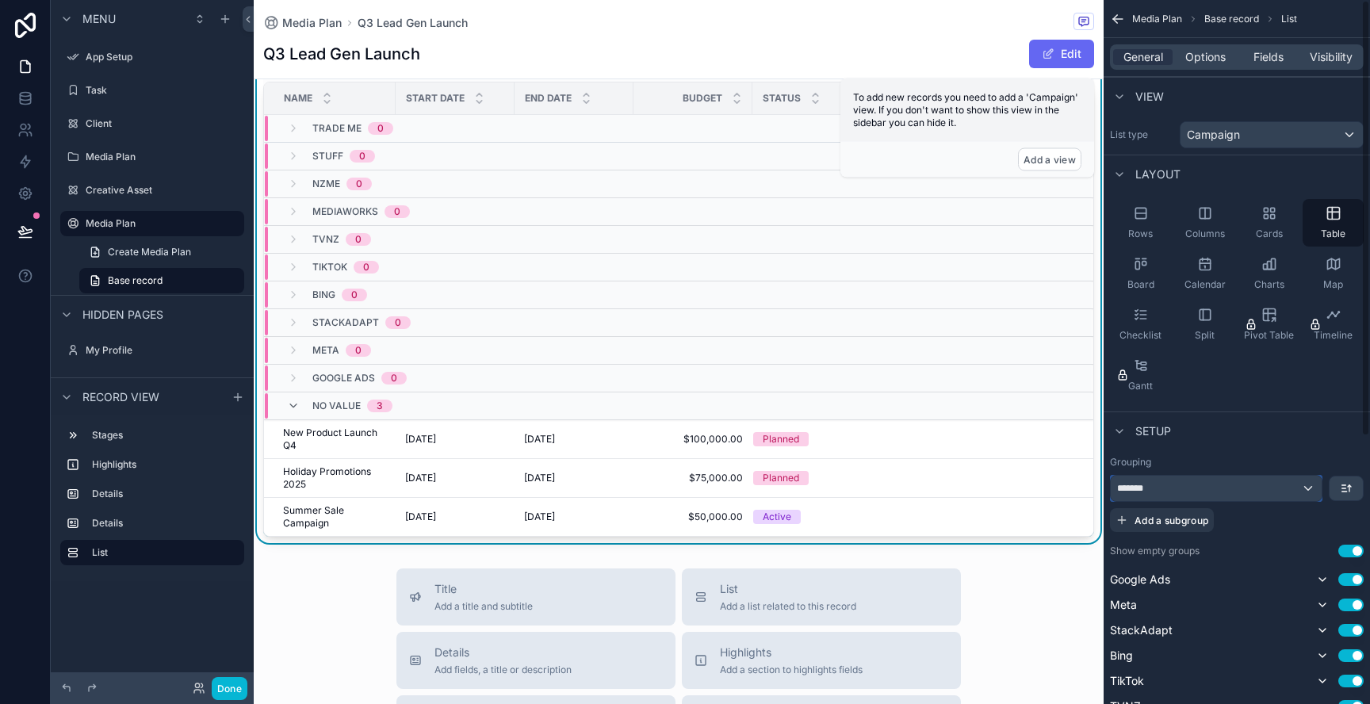
click at [1196, 488] on div "*******" at bounding box center [1215, 488] width 211 height 25
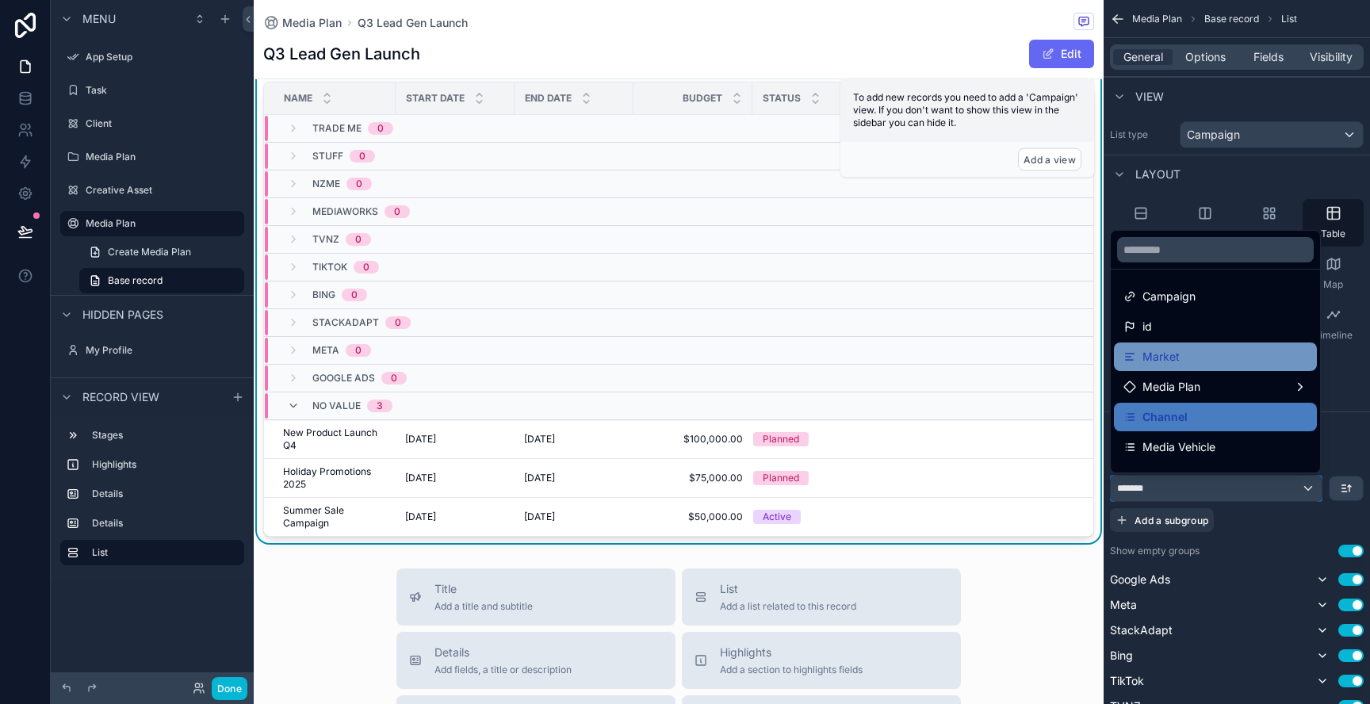
scroll to position [32, 0]
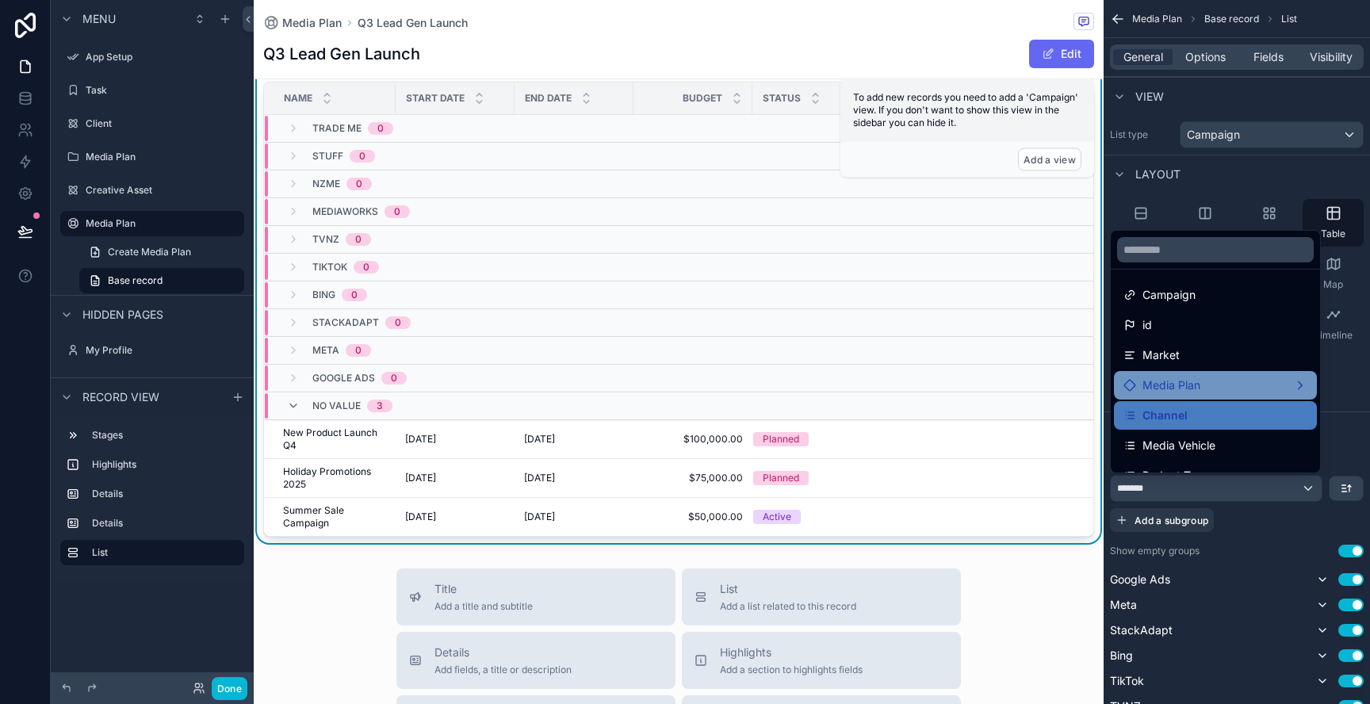
click at [1192, 393] on span "Media Plan" at bounding box center [1171, 385] width 58 height 19
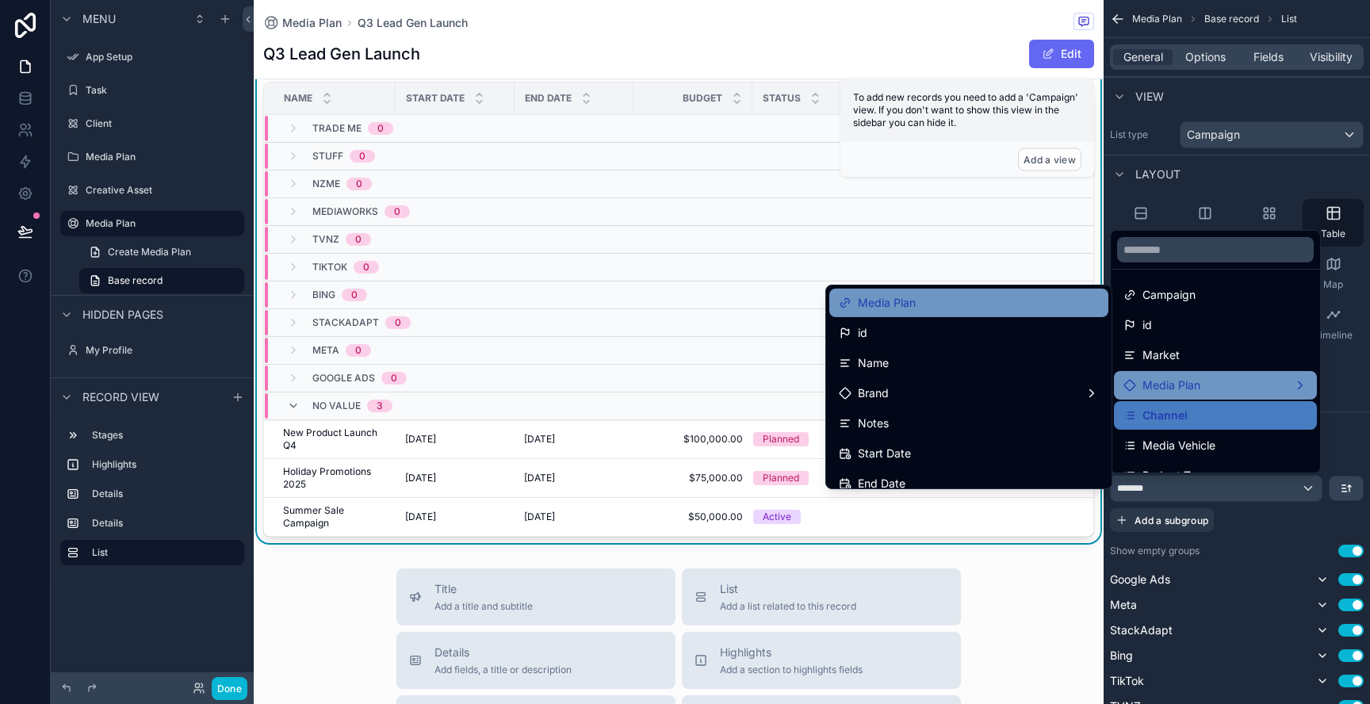
click at [1026, 312] on div "Media Plan" at bounding box center [968, 303] width 279 height 29
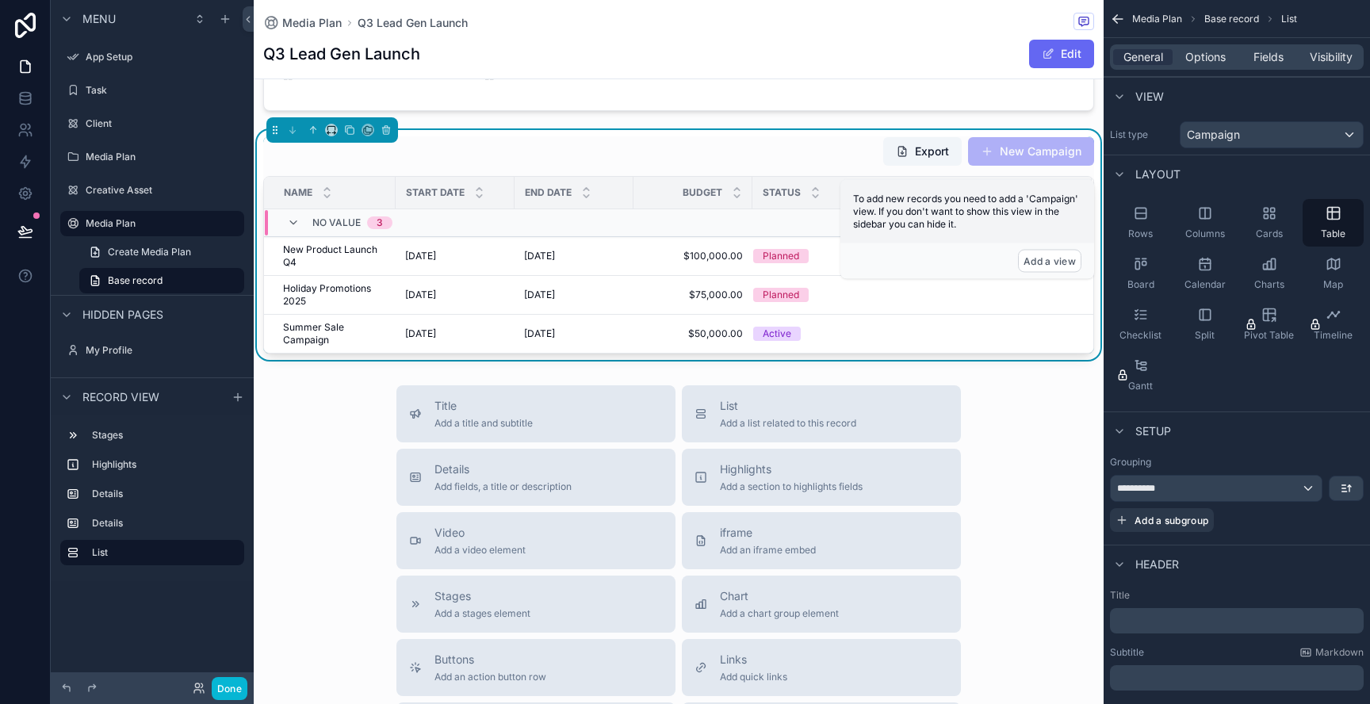
scroll to position [585, 0]
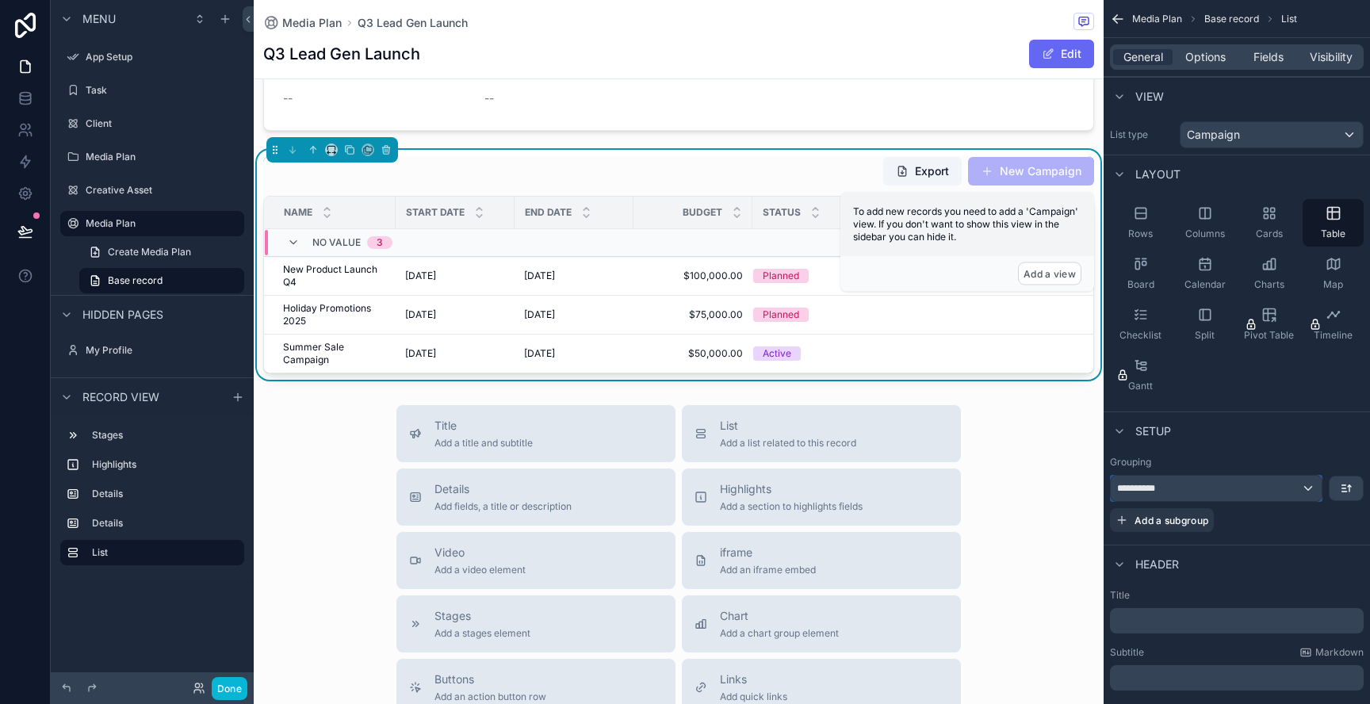
click at [1248, 490] on div "**********" at bounding box center [1215, 488] width 211 height 25
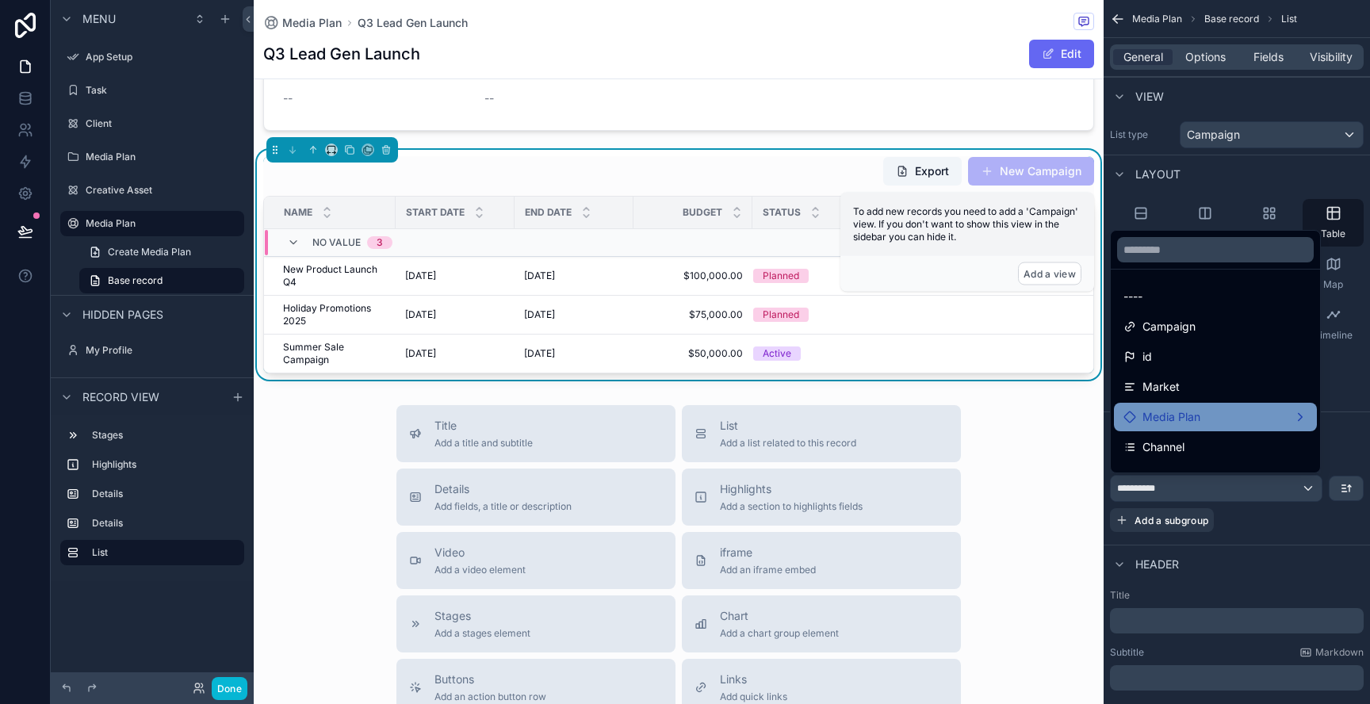
click at [1230, 416] on div "Media Plan" at bounding box center [1215, 416] width 184 height 19
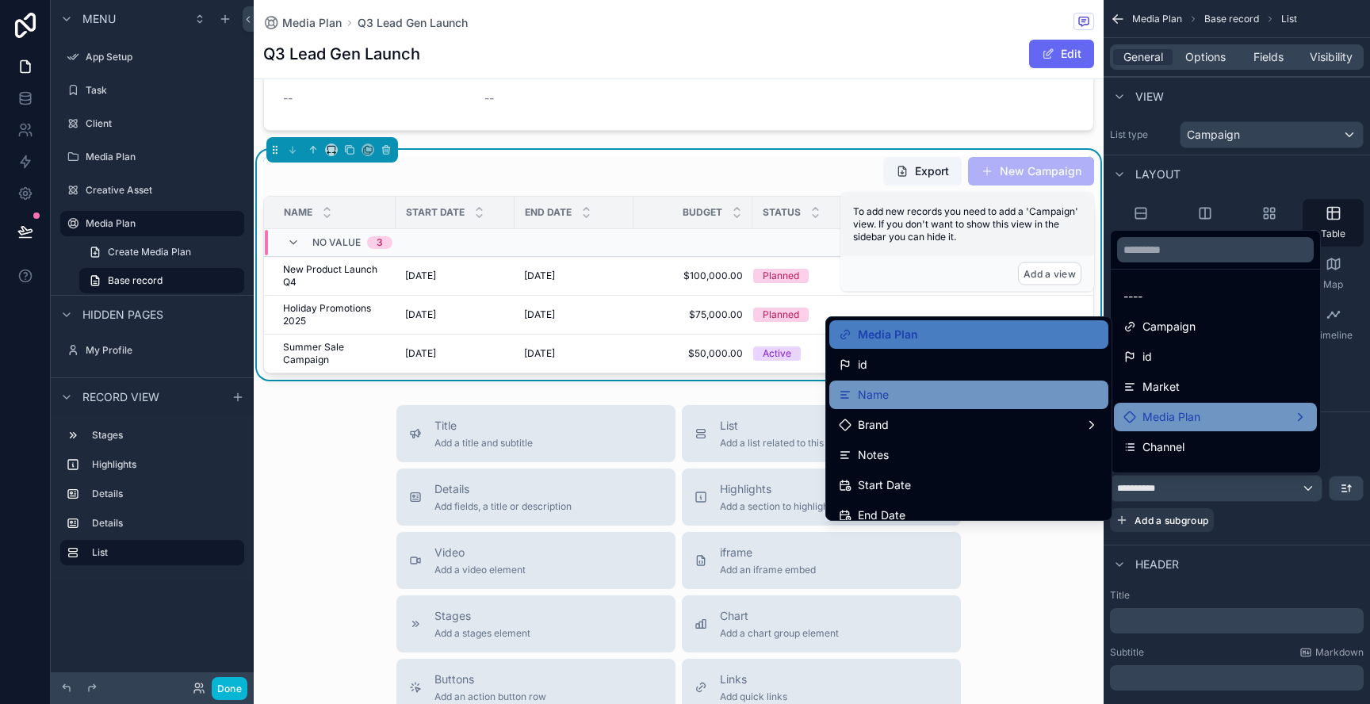
click at [1085, 388] on div "Name" at bounding box center [969, 394] width 260 height 19
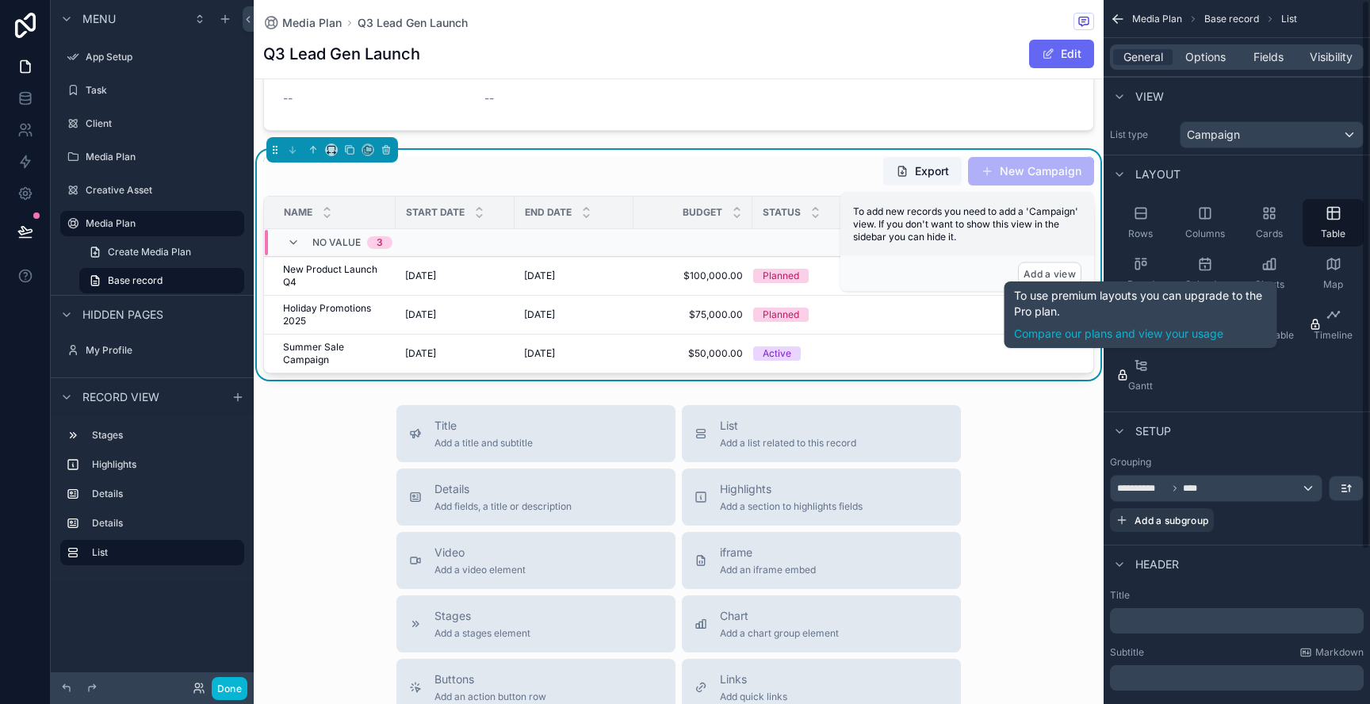
click at [1052, 256] on div "Add a view" at bounding box center [967, 274] width 254 height 36
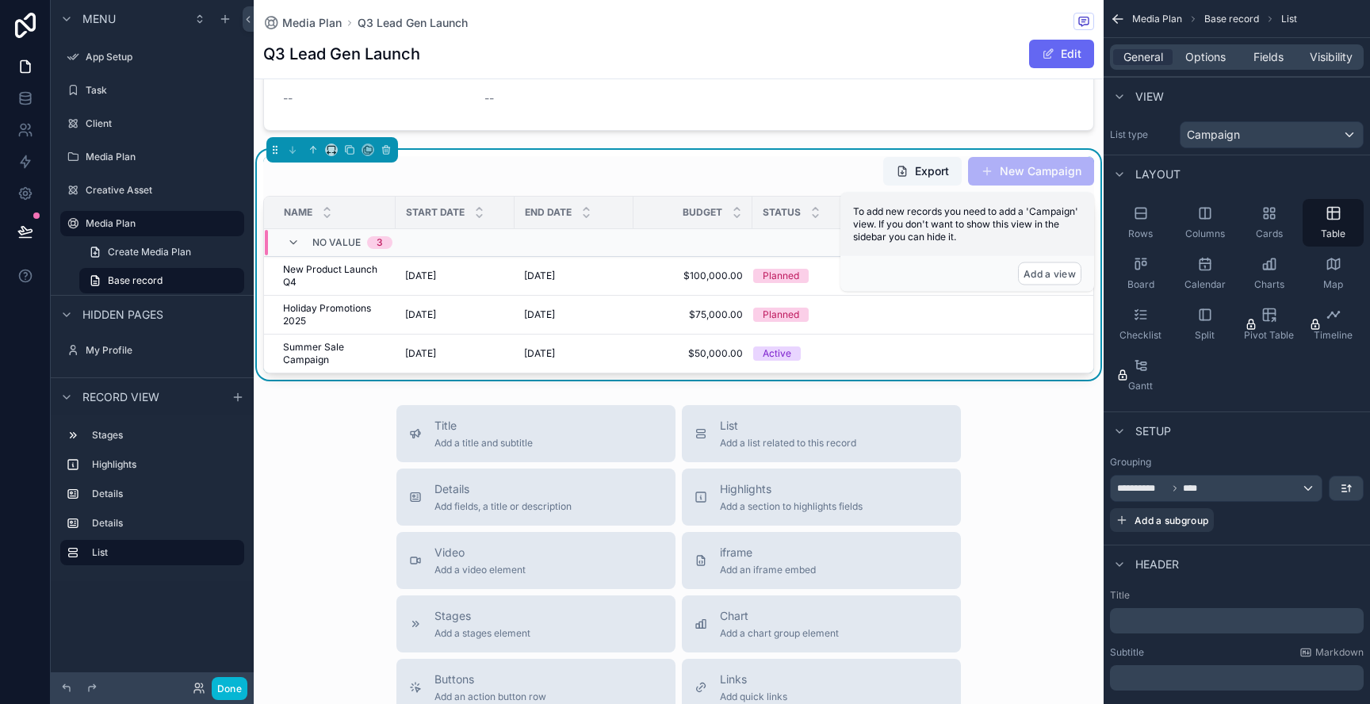
click at [957, 258] on div "Add a view" at bounding box center [967, 274] width 254 height 36
click at [1266, 583] on div "Title ﻿ Subtitle Markdown ﻿ Cover photo URL Upload Field None" at bounding box center [1236, 662] width 266 height 159
click at [1214, 483] on div "**********" at bounding box center [1215, 488] width 211 height 25
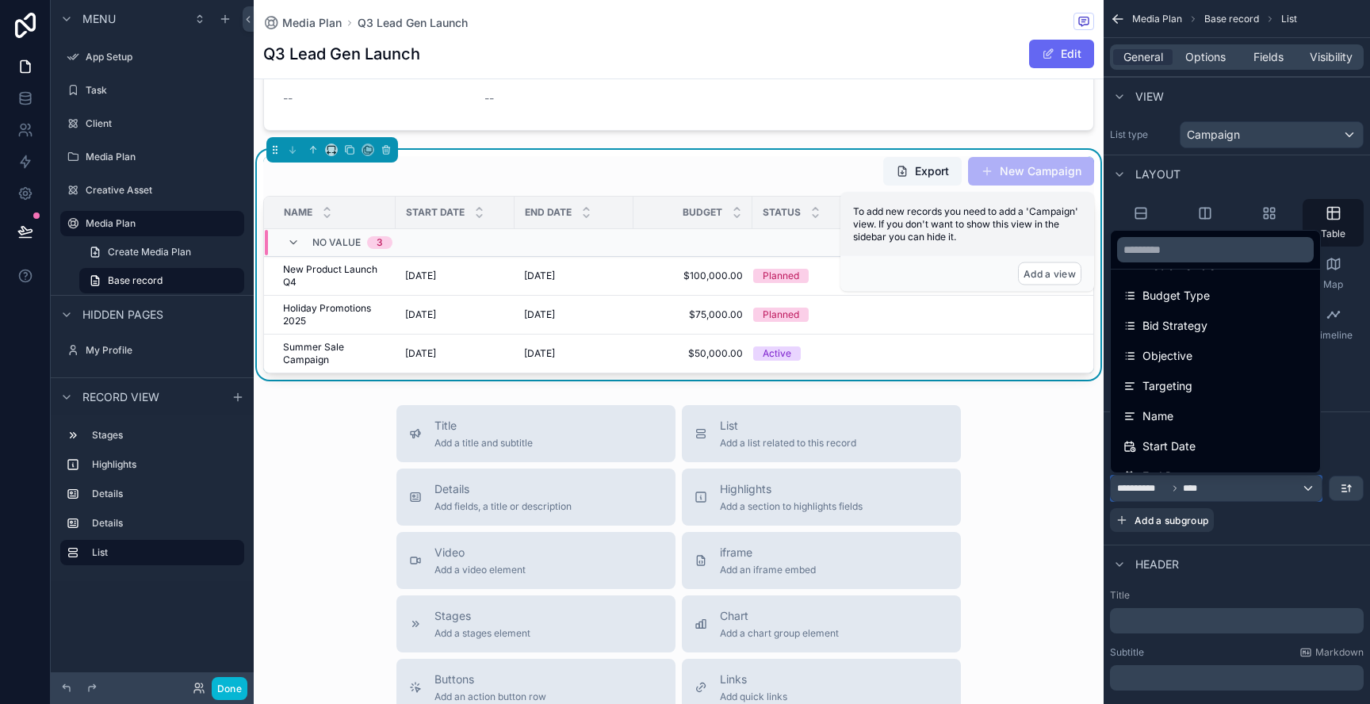
scroll to position [205, 0]
click at [1282, 575] on div "scrollable content" at bounding box center [685, 352] width 1370 height 704
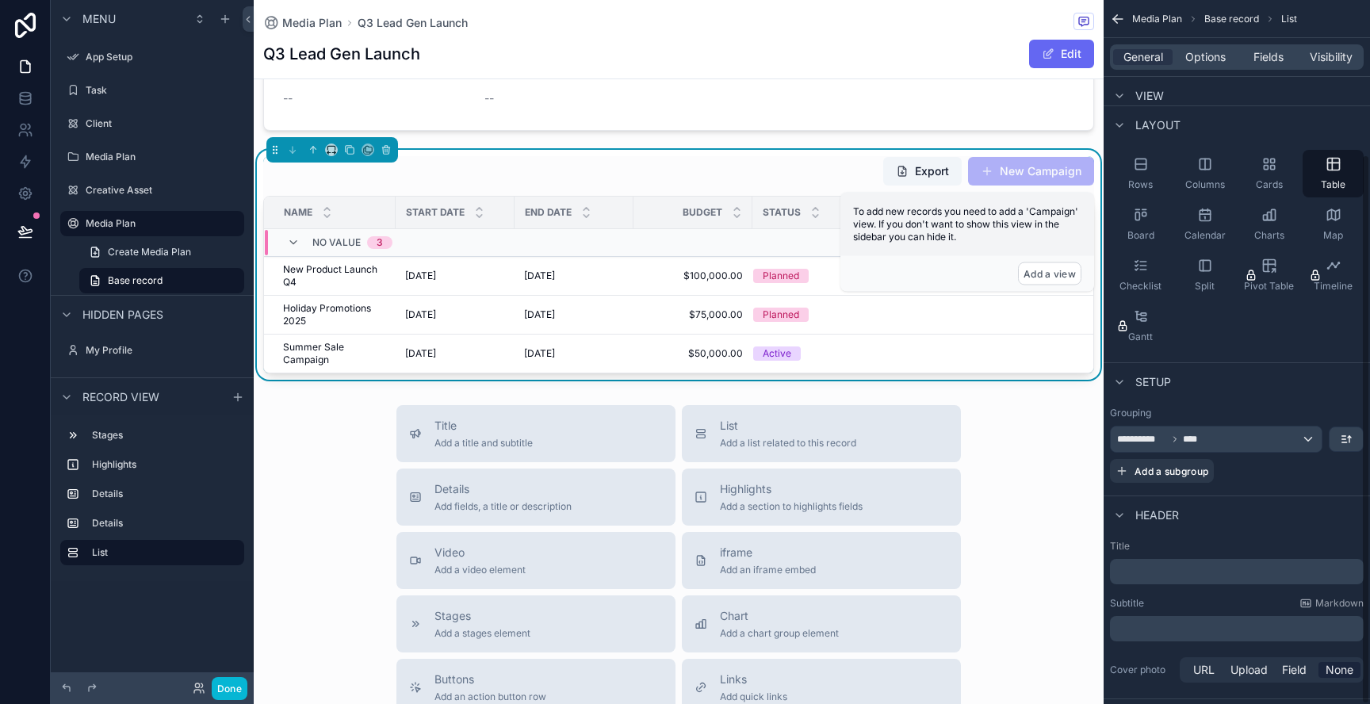
scroll to position [0, 0]
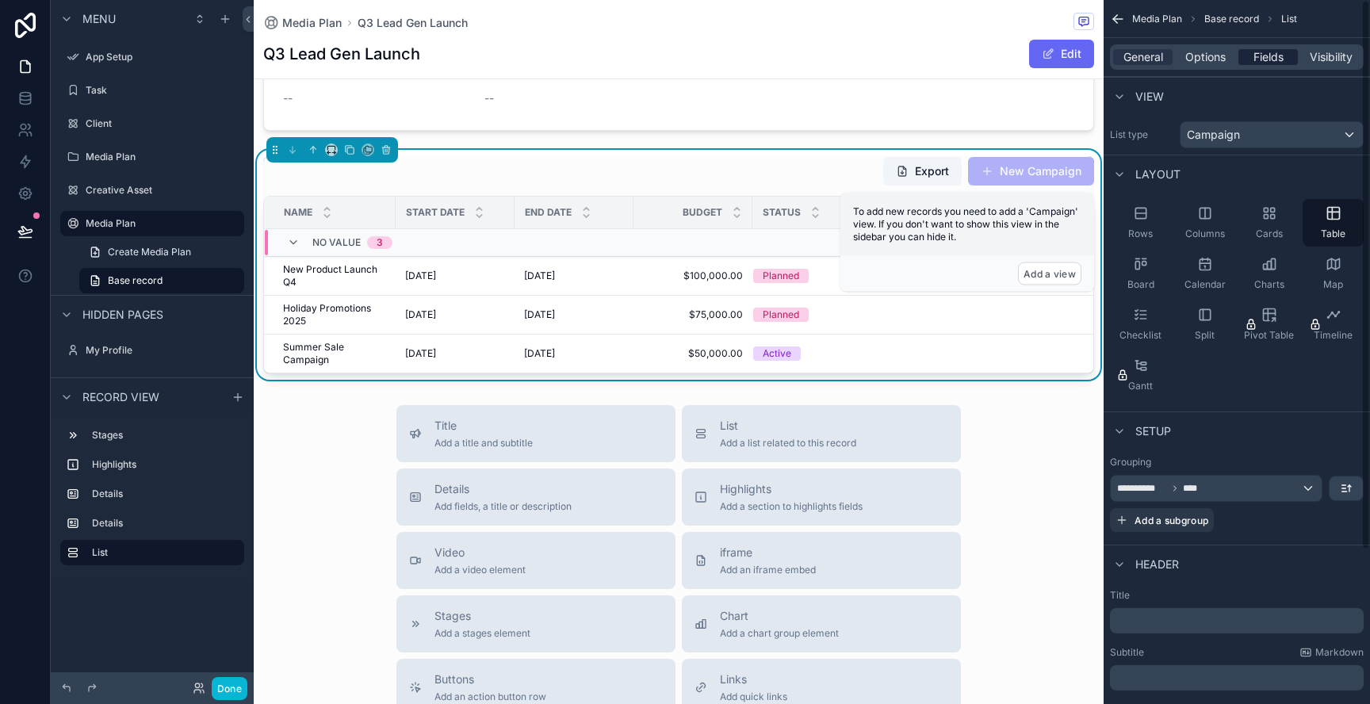
click at [1260, 52] on span "Fields" at bounding box center [1268, 57] width 30 height 16
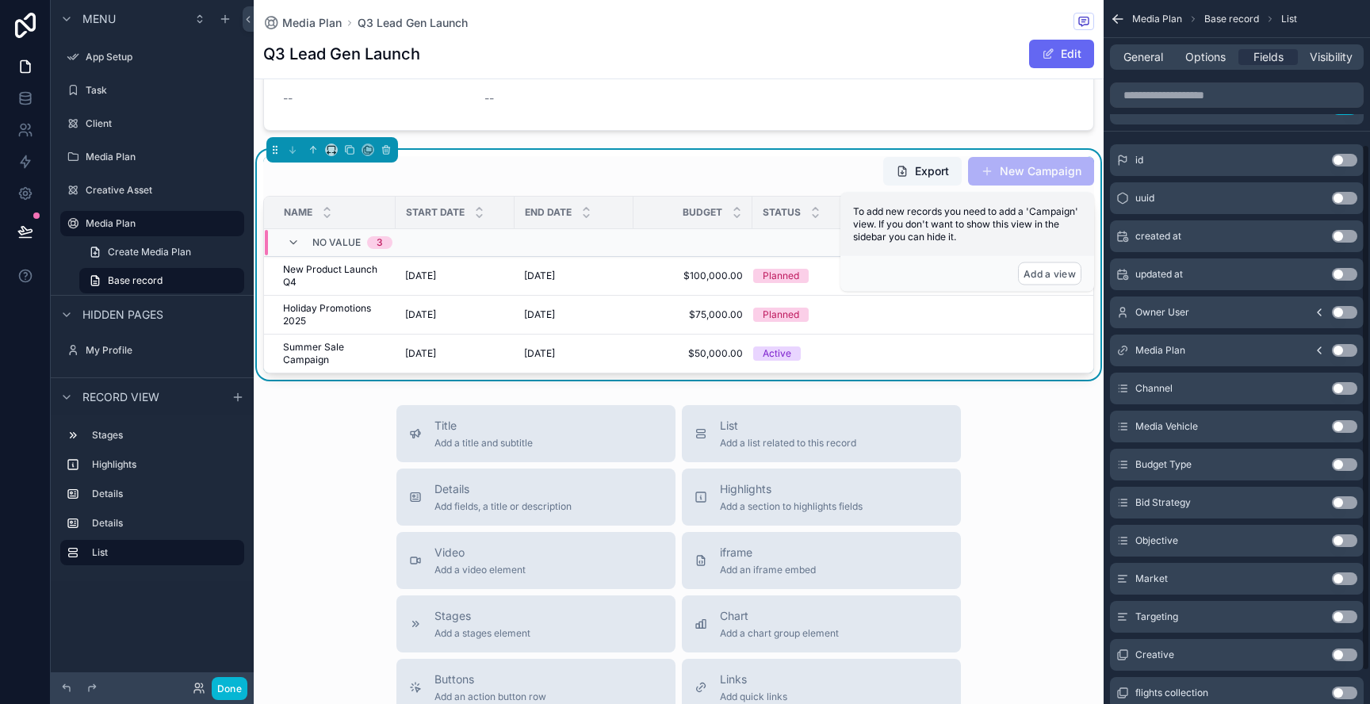
scroll to position [194, 0]
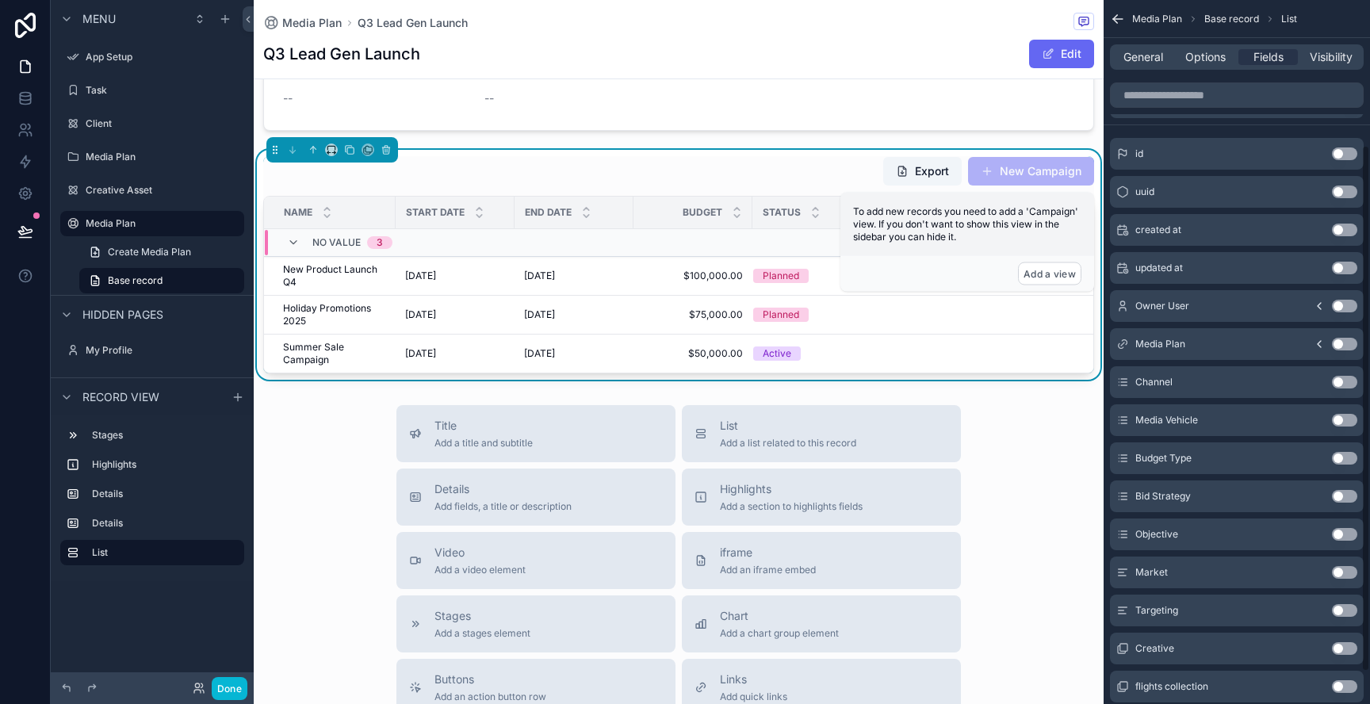
click at [1323, 337] on div "Media Plan Use setting" at bounding box center [1237, 344] width 254 height 32
click at [1321, 341] on icon "scrollable content" at bounding box center [1319, 344] width 13 height 13
click at [1343, 462] on button "Use setting" at bounding box center [1344, 458] width 25 height 13
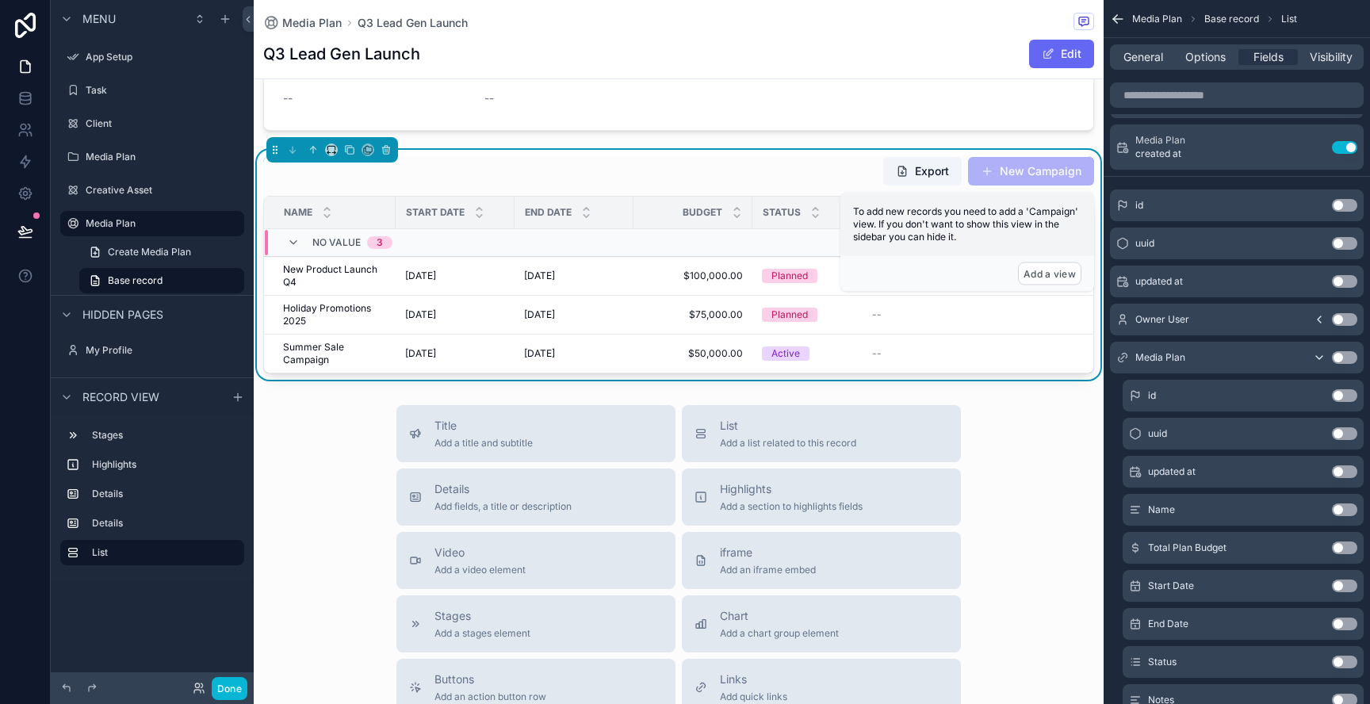
click at [1344, 512] on button "Use setting" at bounding box center [1344, 509] width 25 height 13
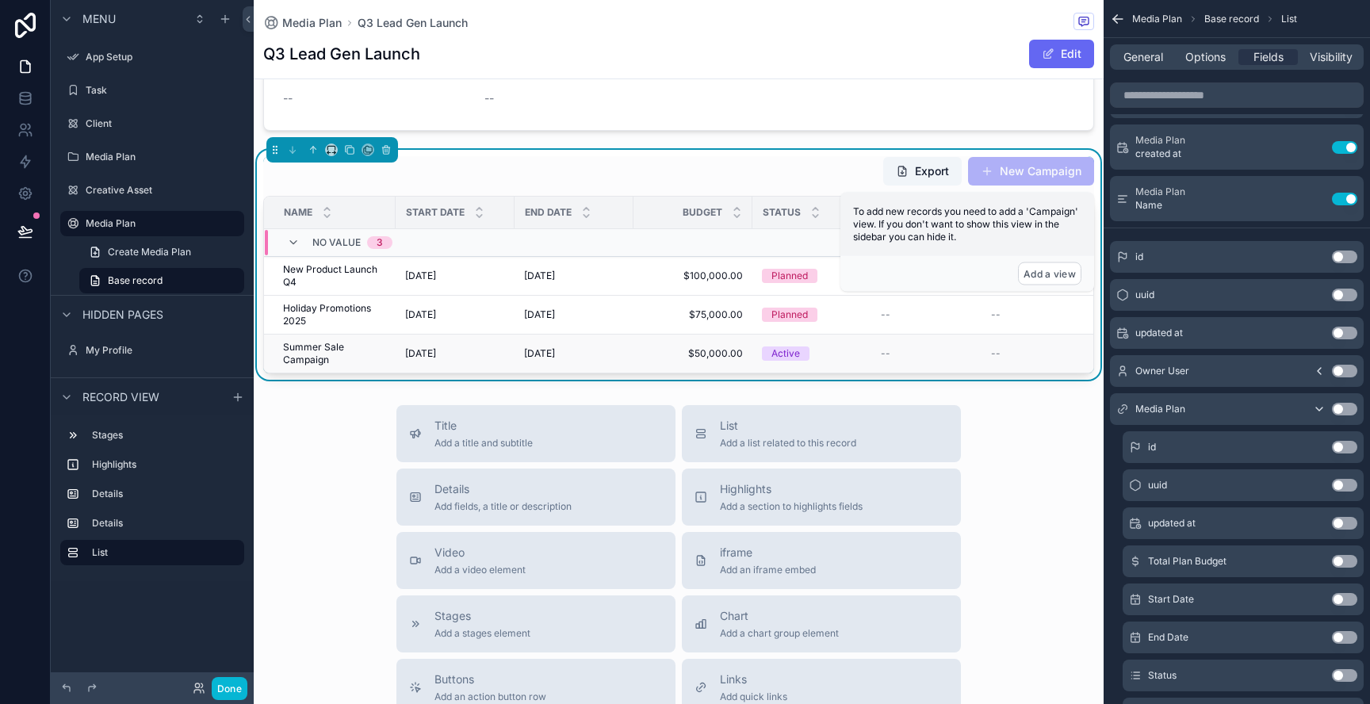
scroll to position [587, 0]
click at [1347, 563] on button "Use setting" at bounding box center [1344, 561] width 25 height 13
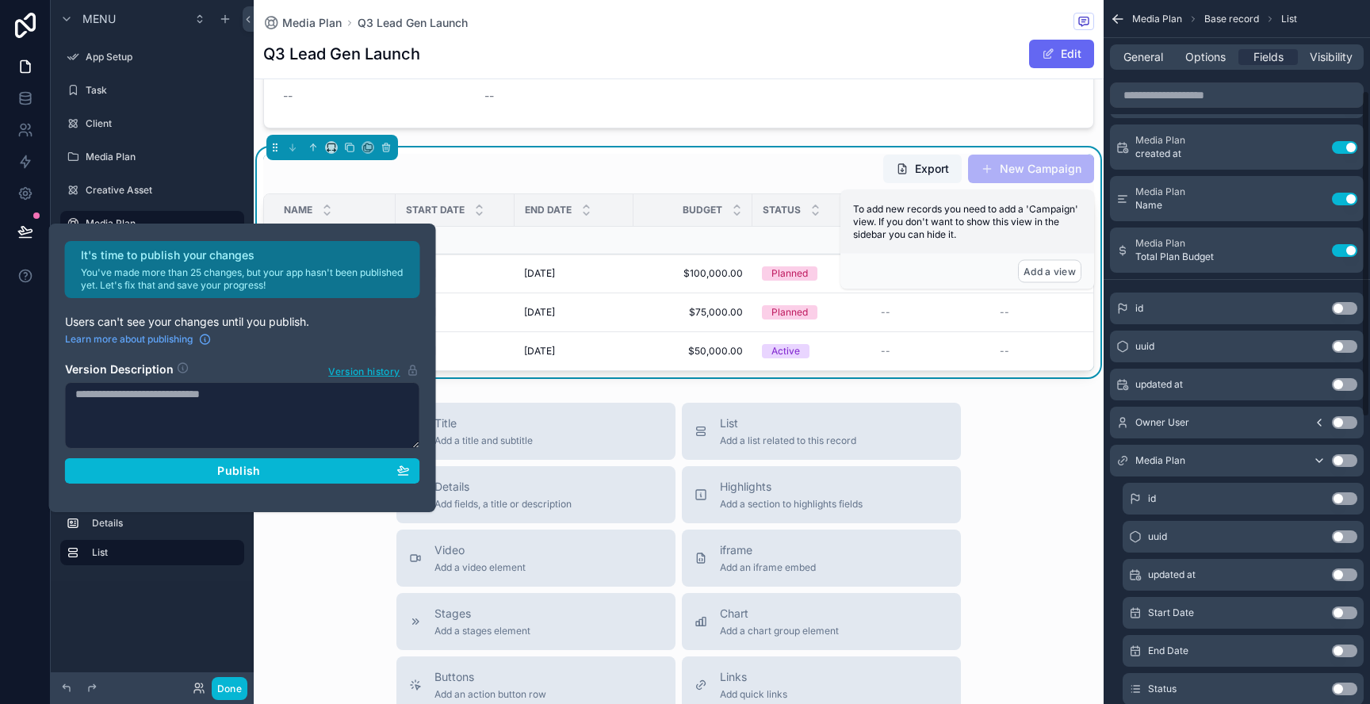
click at [1350, 579] on button "Use setting" at bounding box center [1344, 574] width 25 height 13
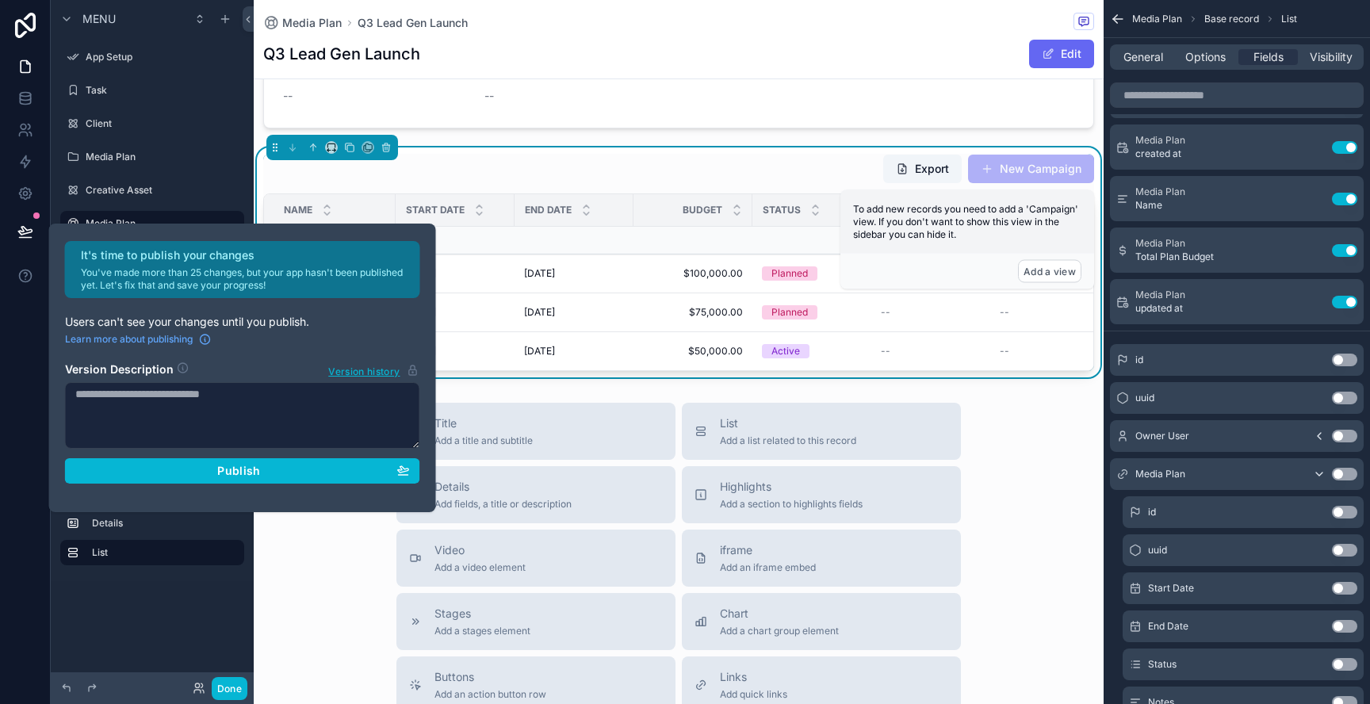
click at [1345, 588] on button "Use setting" at bounding box center [1344, 588] width 25 height 13
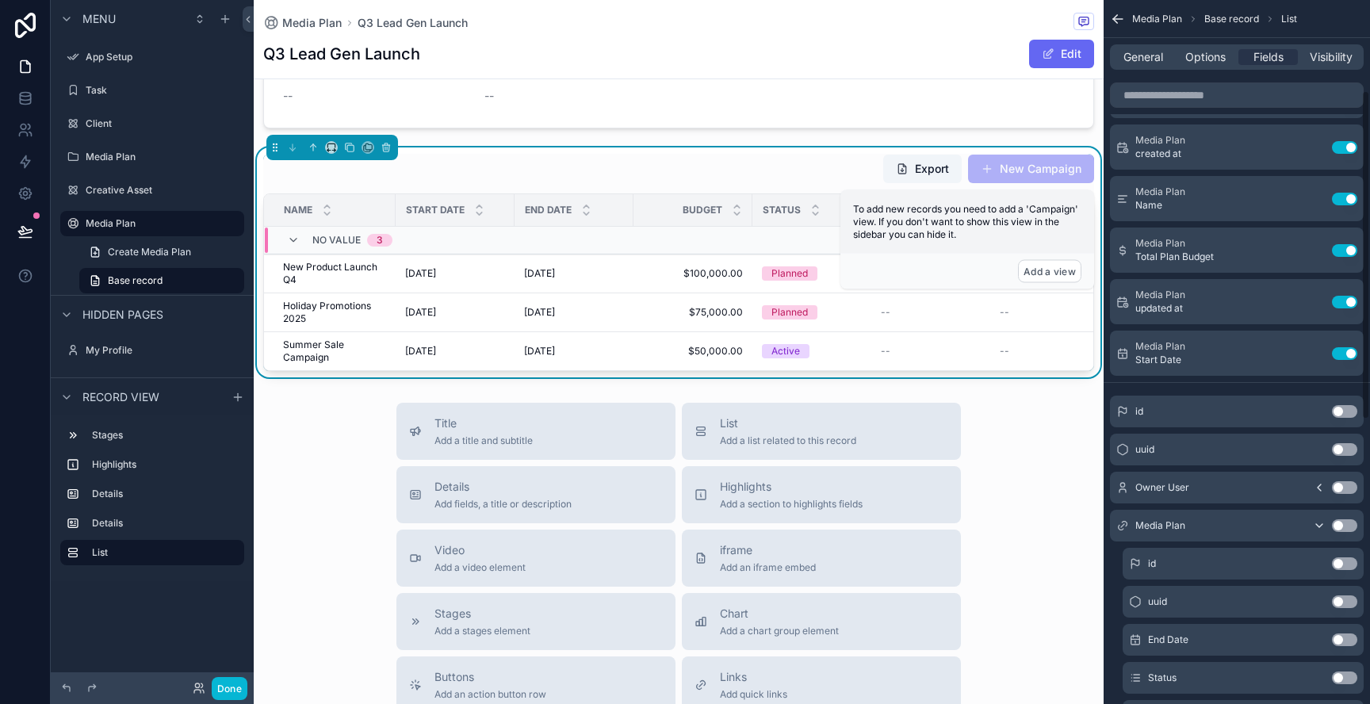
click at [1344, 554] on div "id Use setting" at bounding box center [1242, 564] width 241 height 32
click at [1344, 565] on button "Use setting" at bounding box center [1344, 563] width 25 height 13
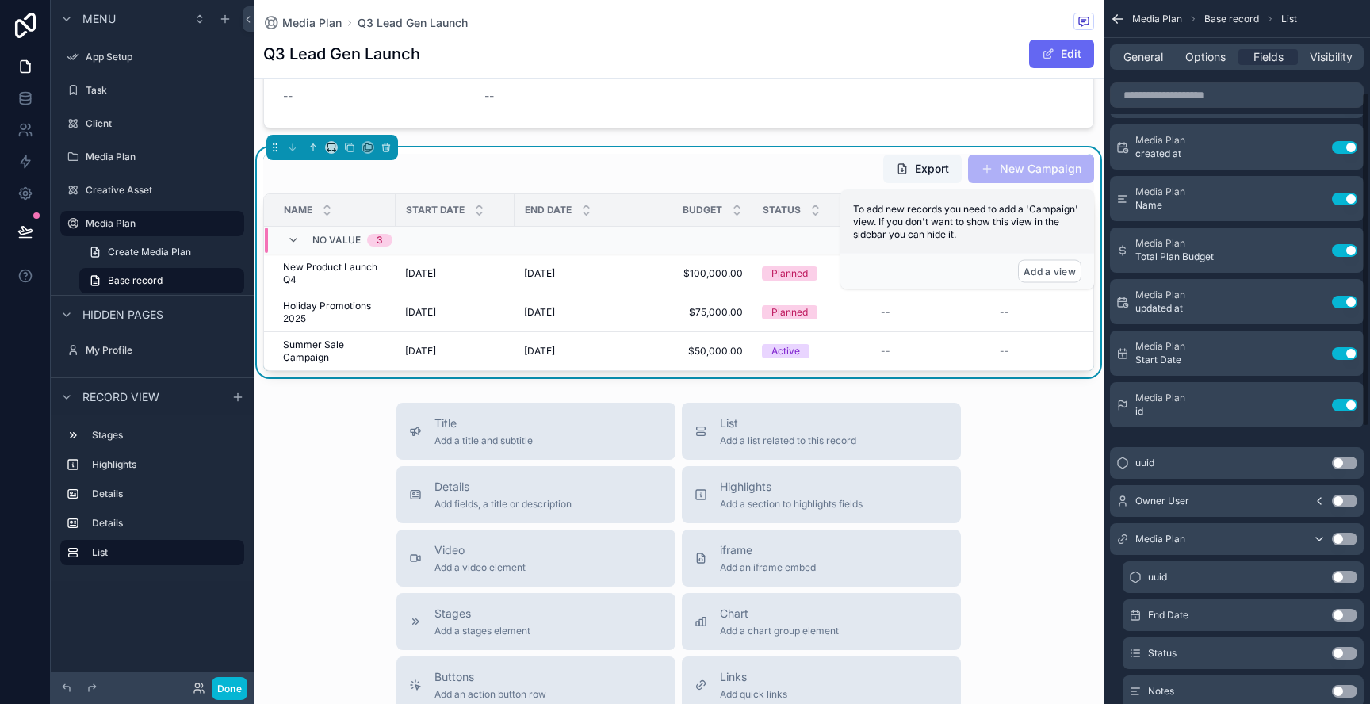
click at [881, 357] on span "--" at bounding box center [886, 351] width 10 height 13
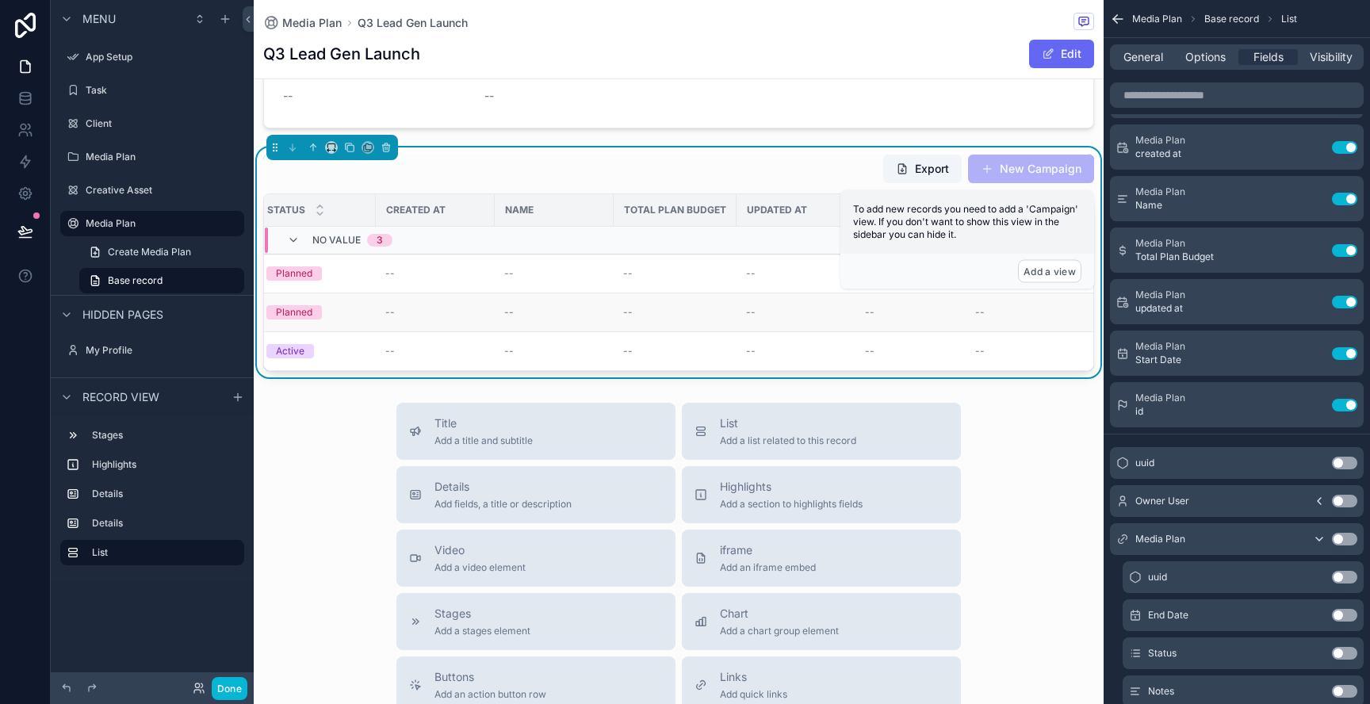
scroll to position [0, 0]
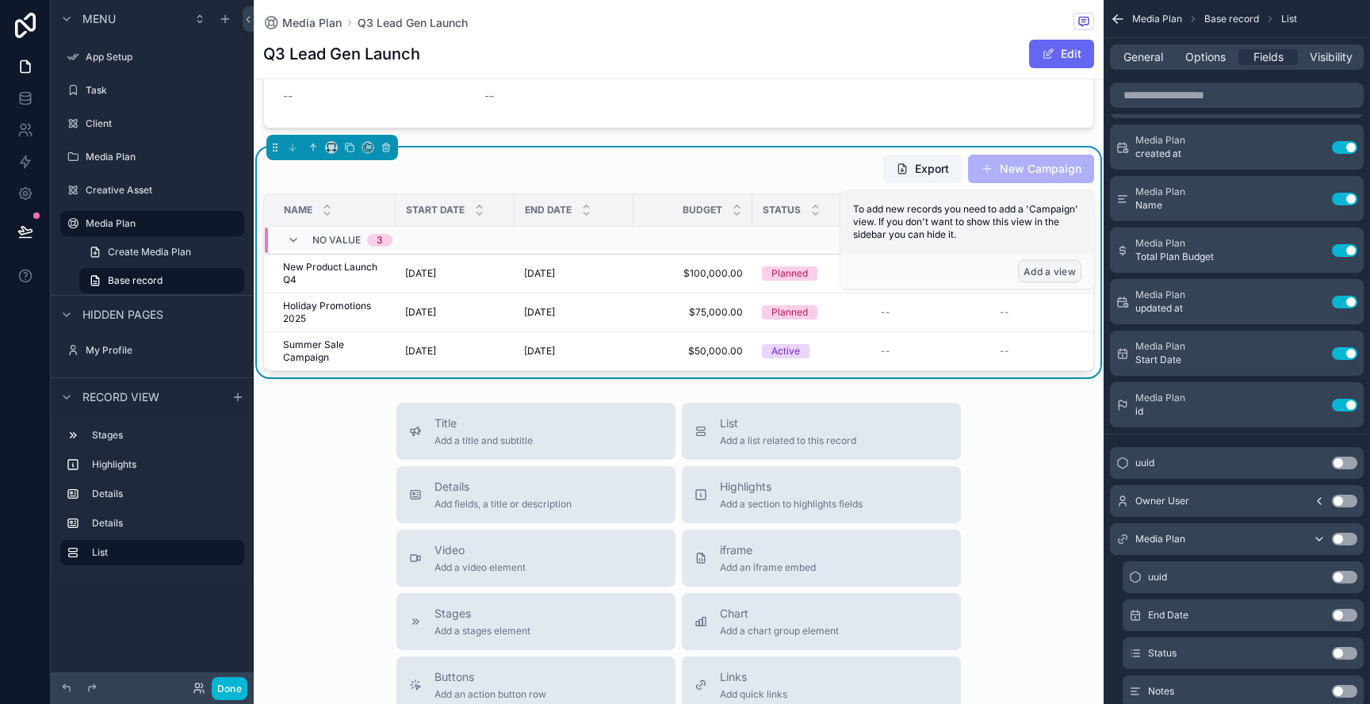
click at [1047, 273] on button "Add a view" at bounding box center [1049, 271] width 63 height 23
click at [1046, 273] on button "Add a view" at bounding box center [1049, 271] width 63 height 23
click at [1046, 395] on div "Media Plan Q3 Lead Gen Launch Q3 Lead Gen Launch Edit Planned 2 Active 3 Comple…" at bounding box center [679, 253] width 850 height 1681
click at [562, 44] on div "Q3 Lead Gen Launch Edit" at bounding box center [678, 54] width 831 height 30
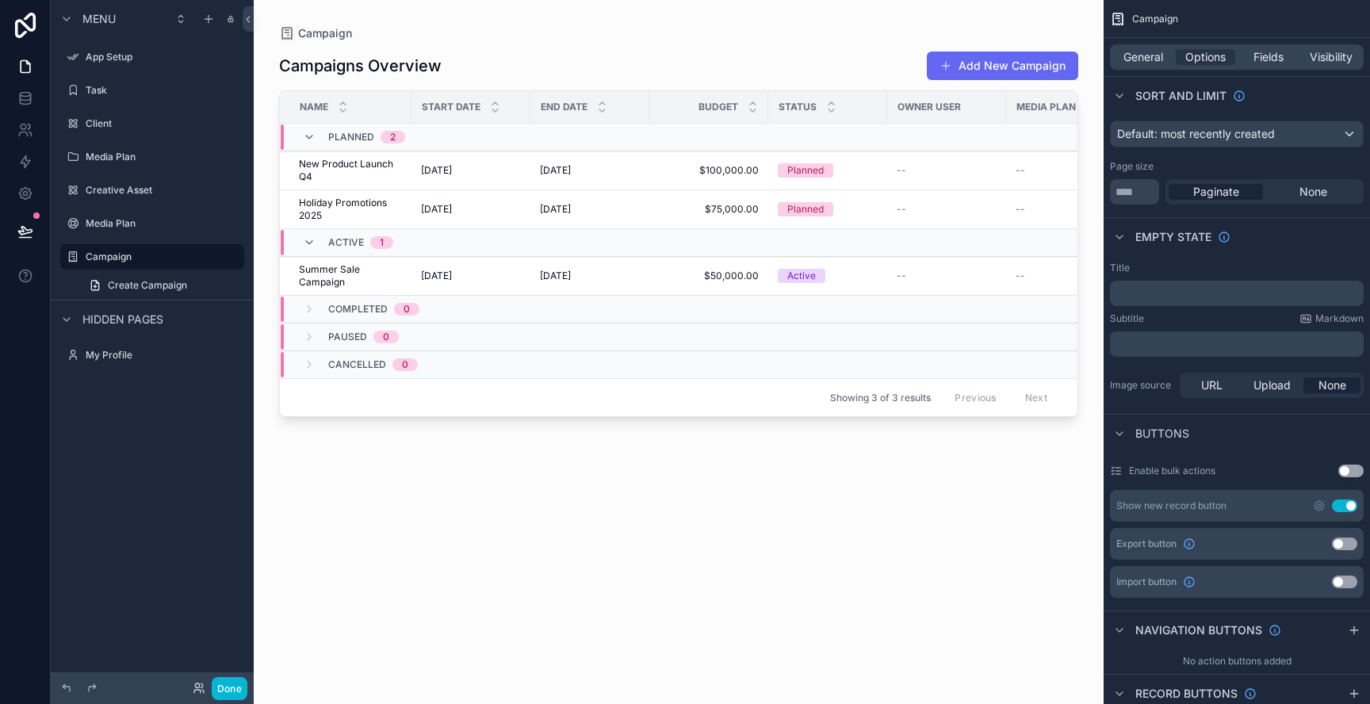
click at [315, 170] on div "scrollable content" at bounding box center [679, 342] width 850 height 685
click at [105, 224] on label "Media Plan" at bounding box center [149, 223] width 127 height 13
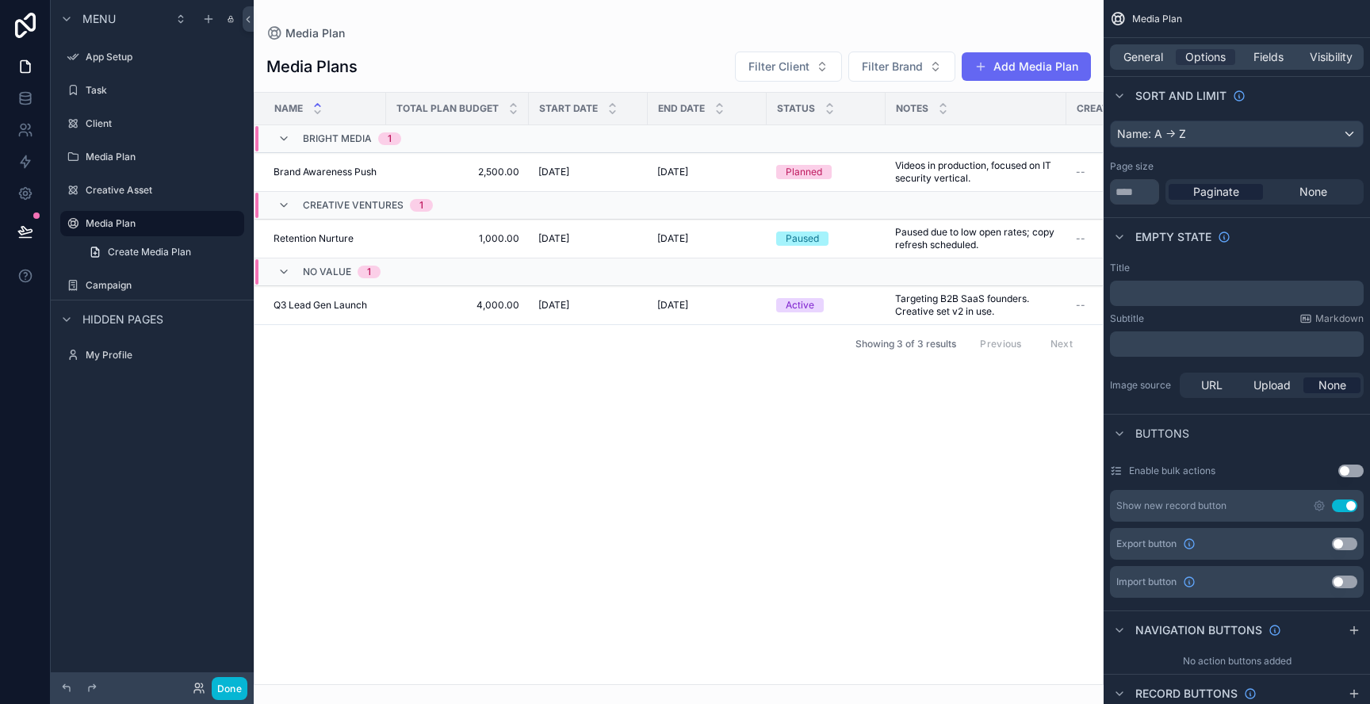
click at [308, 161] on div "scrollable content" at bounding box center [679, 352] width 850 height 704
click at [354, 166] on span "Brand Awareness Push" at bounding box center [324, 172] width 103 height 13
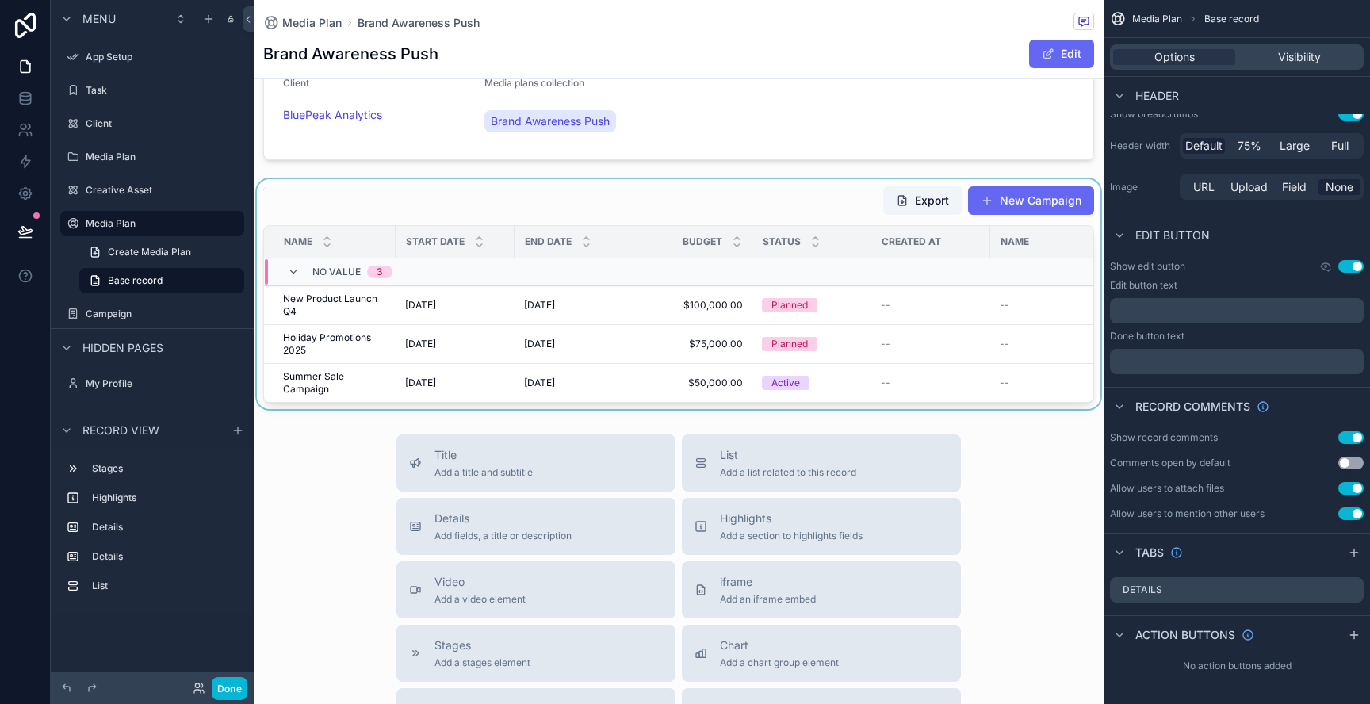
scroll to position [569, 0]
click at [888, 375] on div "scrollable content" at bounding box center [679, 293] width 850 height 230
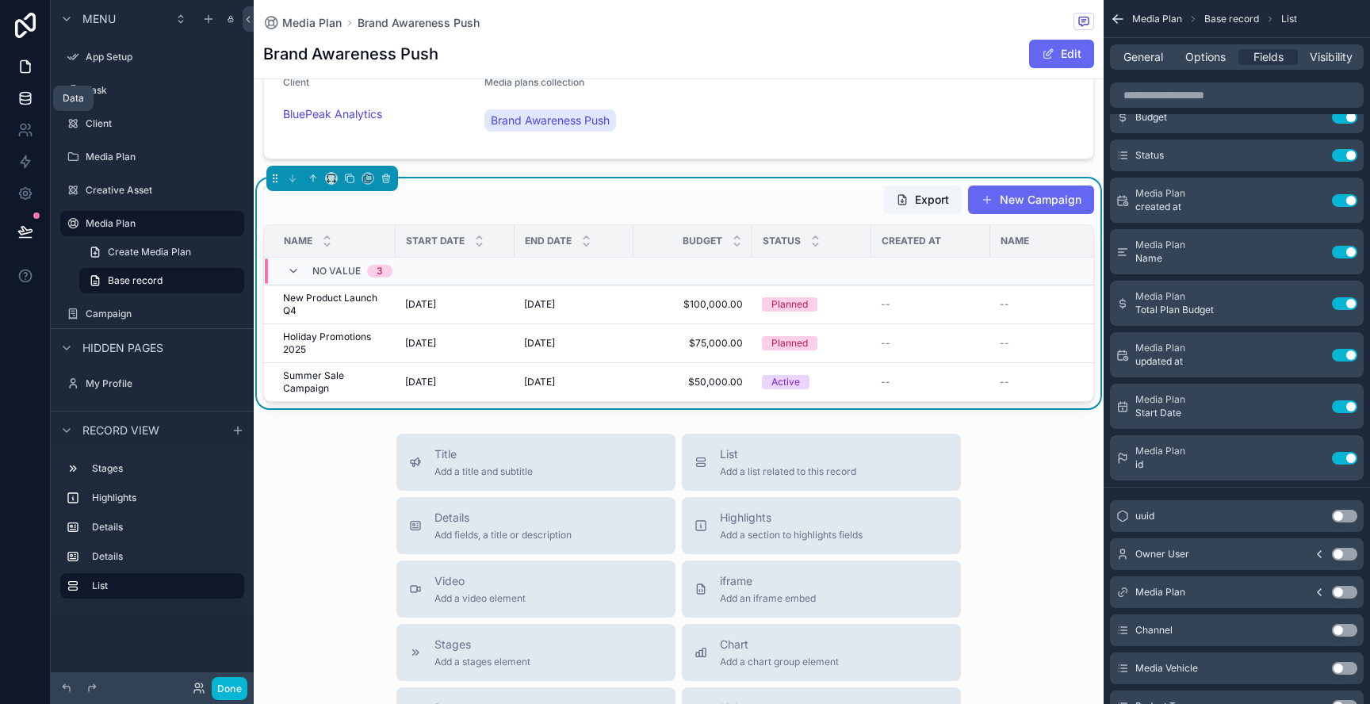
click at [22, 111] on link at bounding box center [25, 98] width 50 height 32
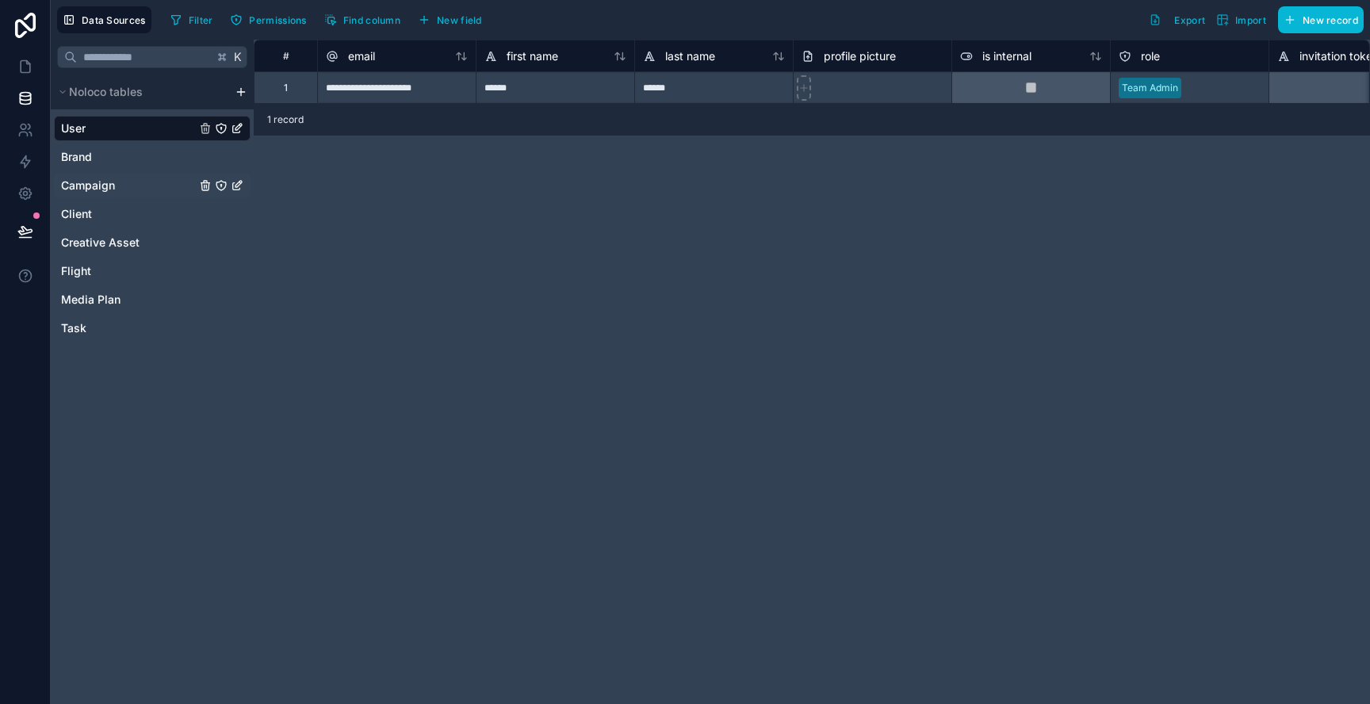
click at [116, 176] on div "Campaign" at bounding box center [152, 185] width 197 height 25
click at [147, 182] on link "Campaign" at bounding box center [128, 186] width 135 height 16
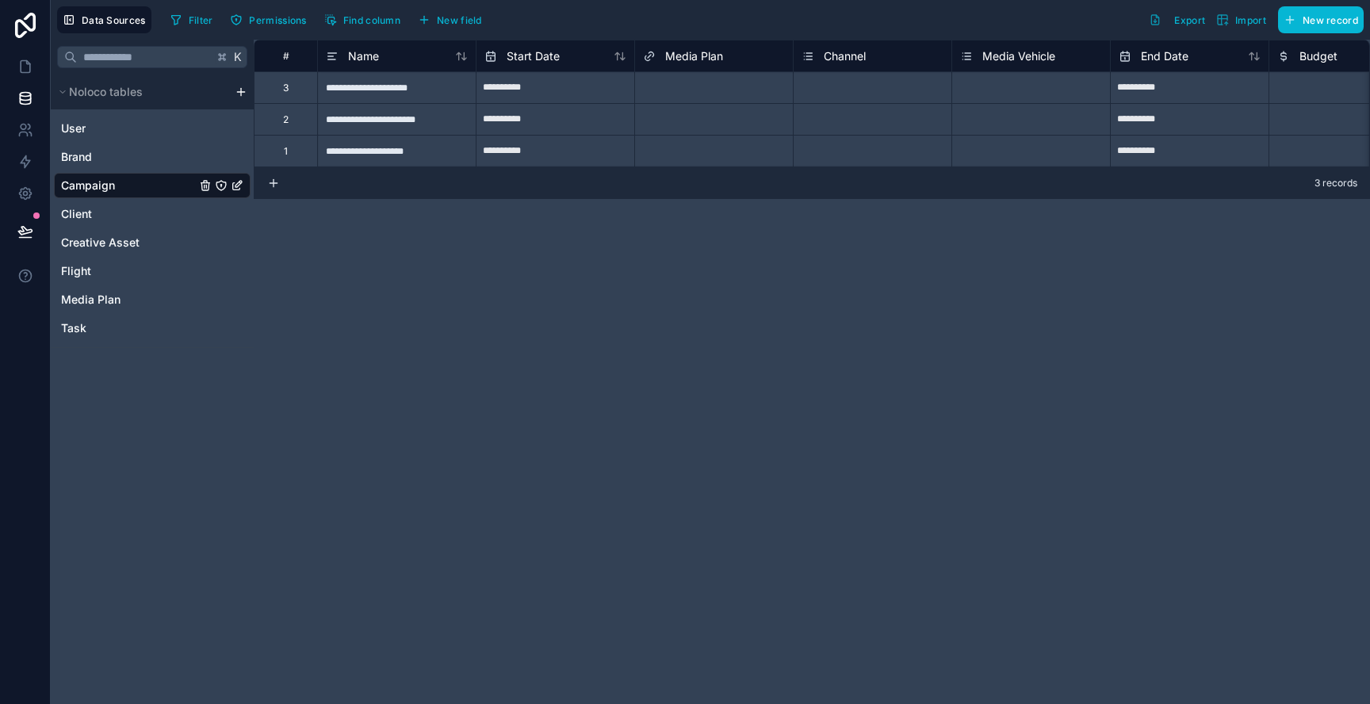
click at [709, 78] on div "Select a Media Plan" at bounding box center [714, 88] width 158 height 22
click at [666, 85] on div "Select a Media Plan" at bounding box center [679, 78] width 89 height 13
click at [674, 703] on div "Retention Nurture" at bounding box center [685, 713] width 1370 height 19
click at [674, 133] on div "Select a Media Plan" at bounding box center [714, 119] width 158 height 31
click at [674, 133] on div "Select a Media Plan" at bounding box center [714, 120] width 158 height 32
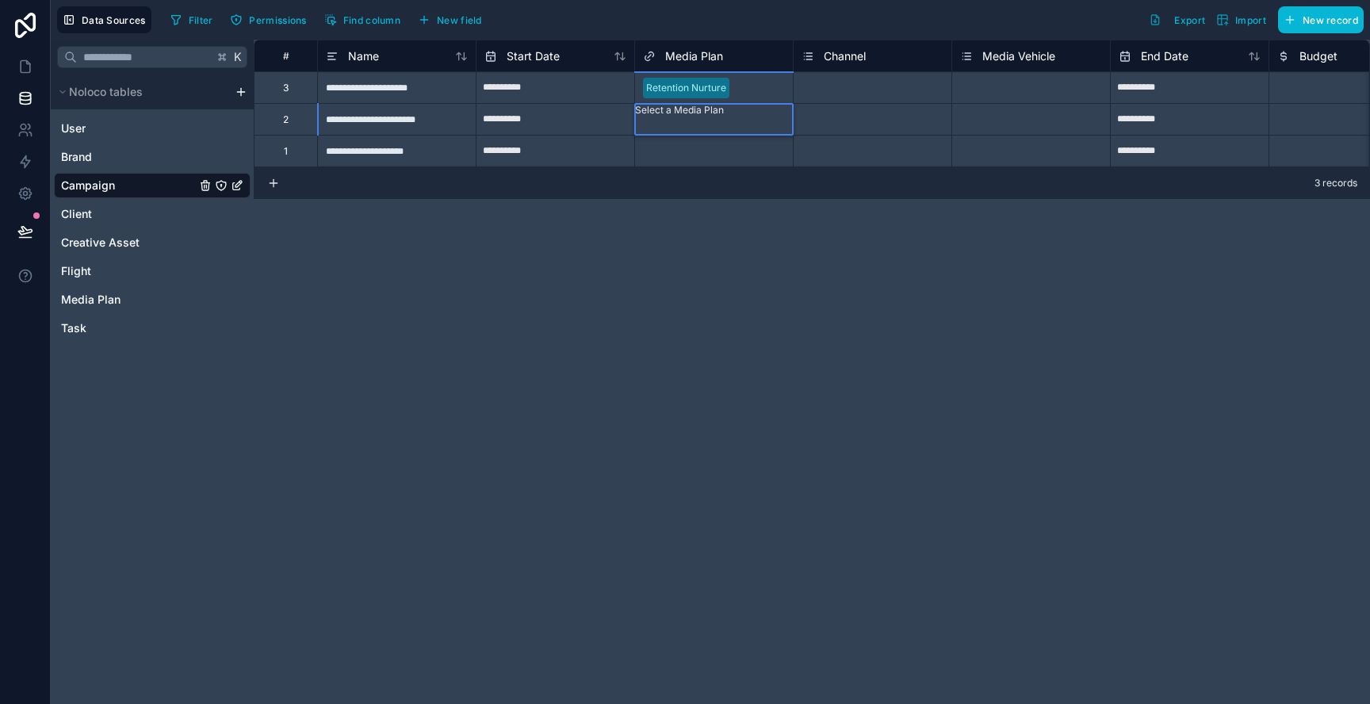
click at [674, 703] on div "Retention Nurture" at bounding box center [685, 713] width 1370 height 19
click at [674, 155] on div "Select a Media Plan" at bounding box center [687, 151] width 89 height 13
click at [674, 148] on div "Select a Media Plan" at bounding box center [714, 142] width 158 height 13
click at [24, 73] on icon at bounding box center [26, 67] width 10 height 12
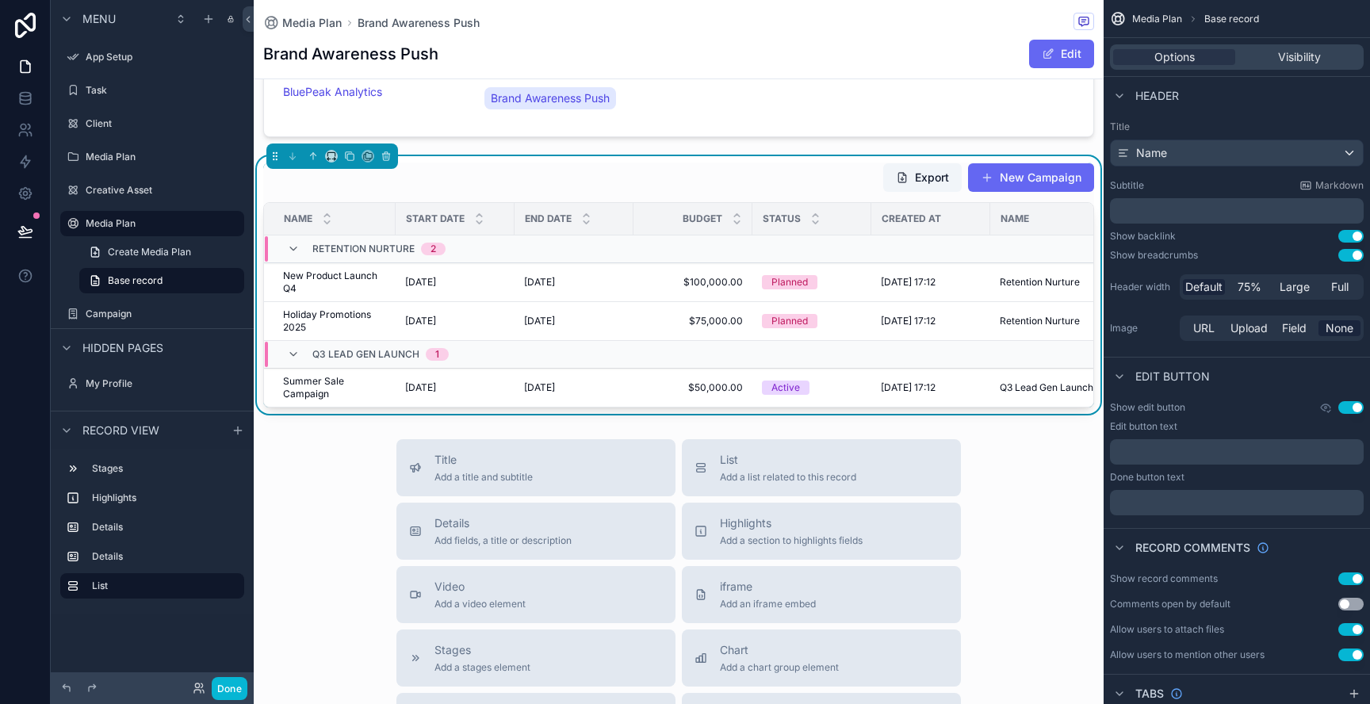
click at [836, 175] on div "Export New Campaign" at bounding box center [678, 177] width 831 height 30
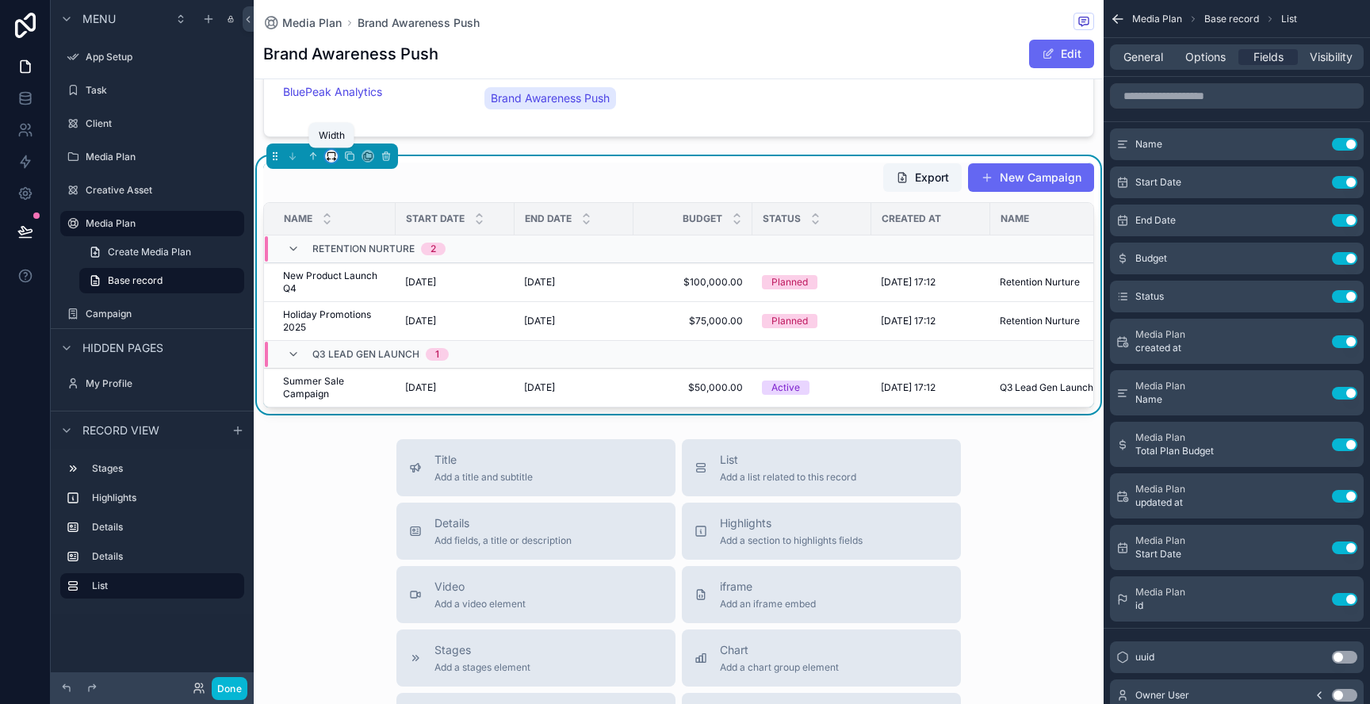
click at [331, 160] on icon "scrollable content" at bounding box center [331, 156] width 11 height 11
click at [361, 324] on span "Full width" at bounding box center [362, 324] width 49 height 19
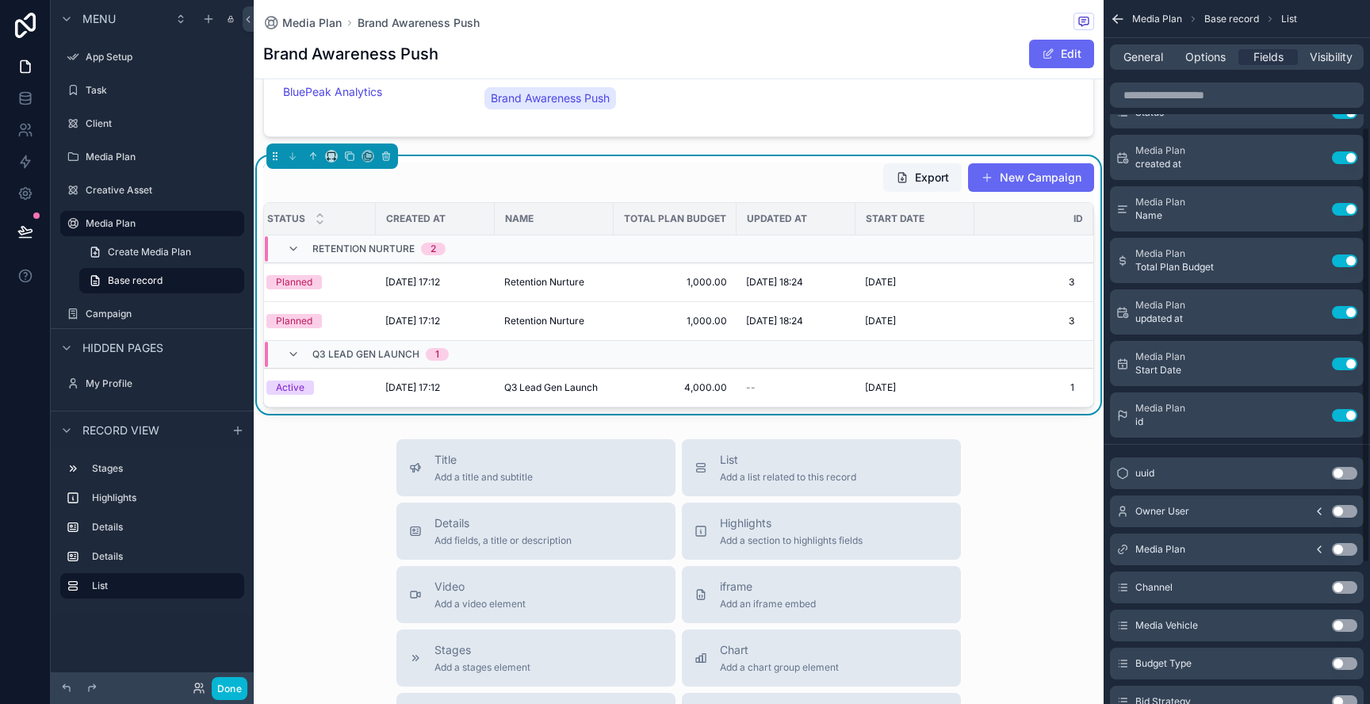
scroll to position [235, 0]
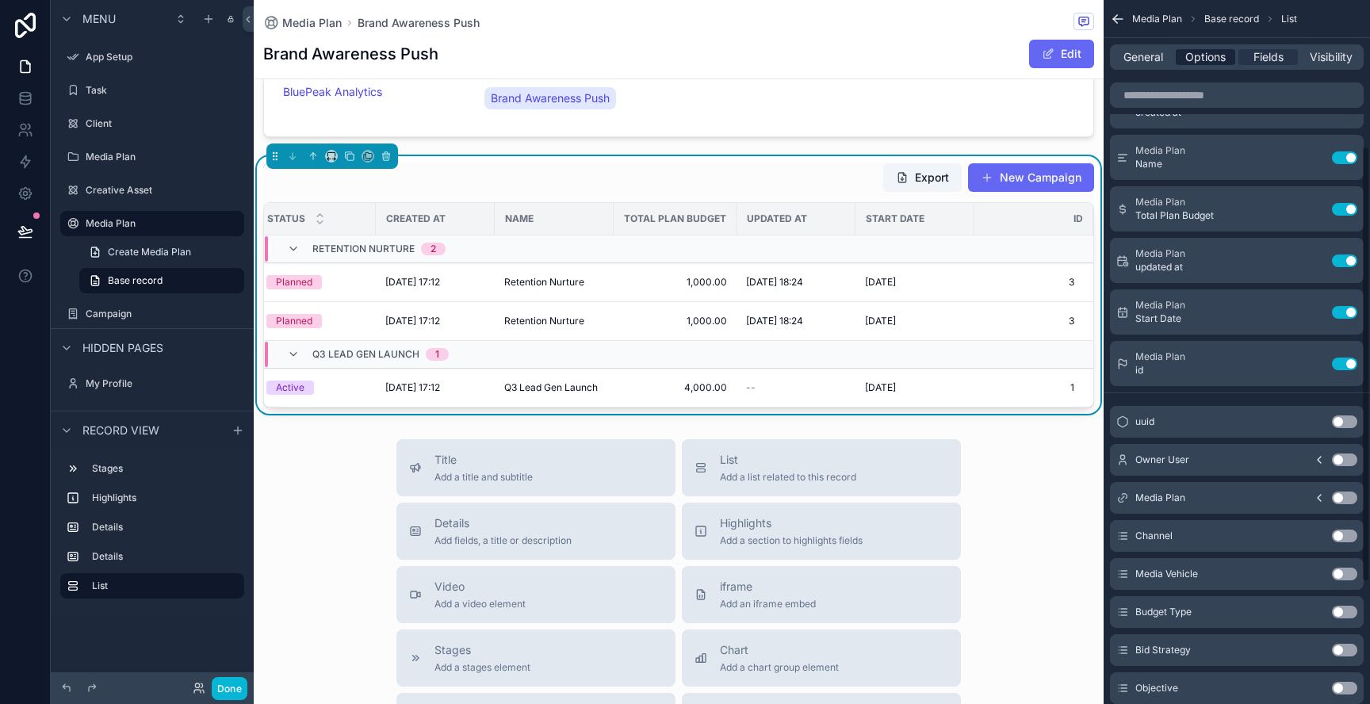
click at [1212, 56] on span "Options" at bounding box center [1205, 57] width 40 height 16
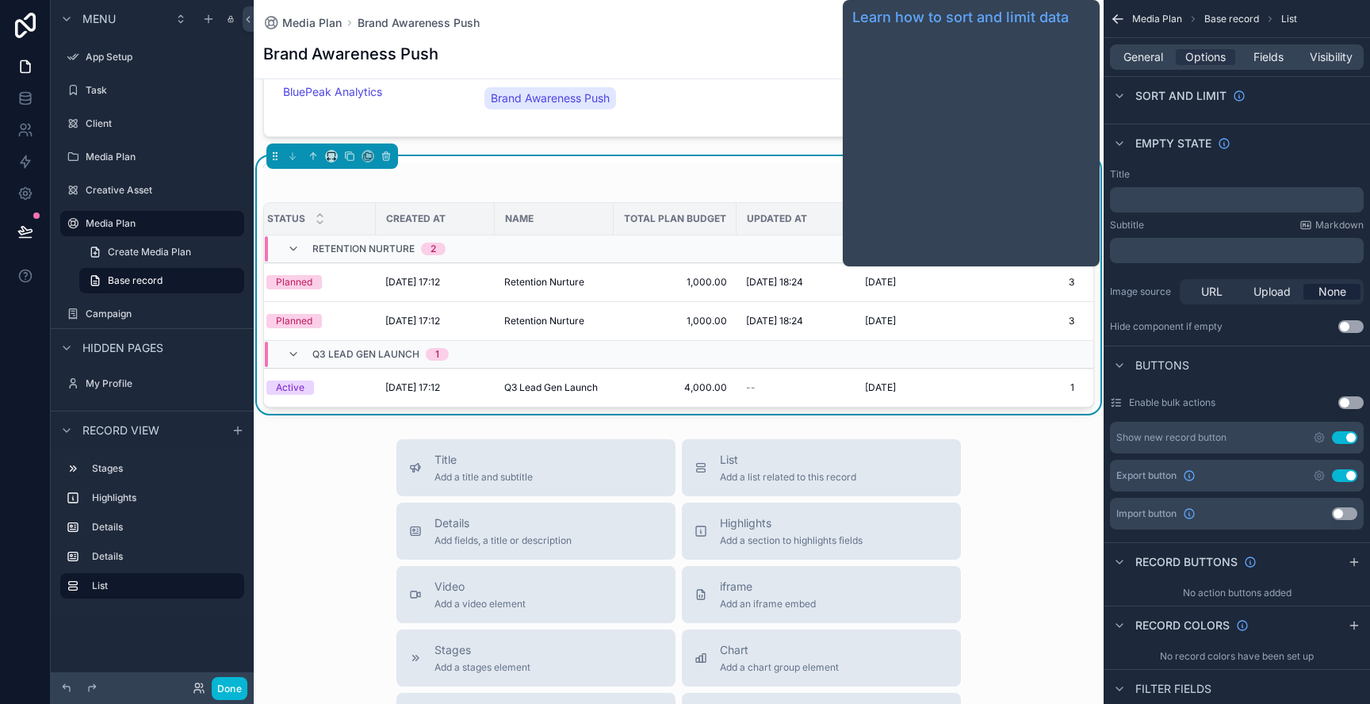
click at [1189, 96] on span "Sort And Limit" at bounding box center [1180, 96] width 91 height 16
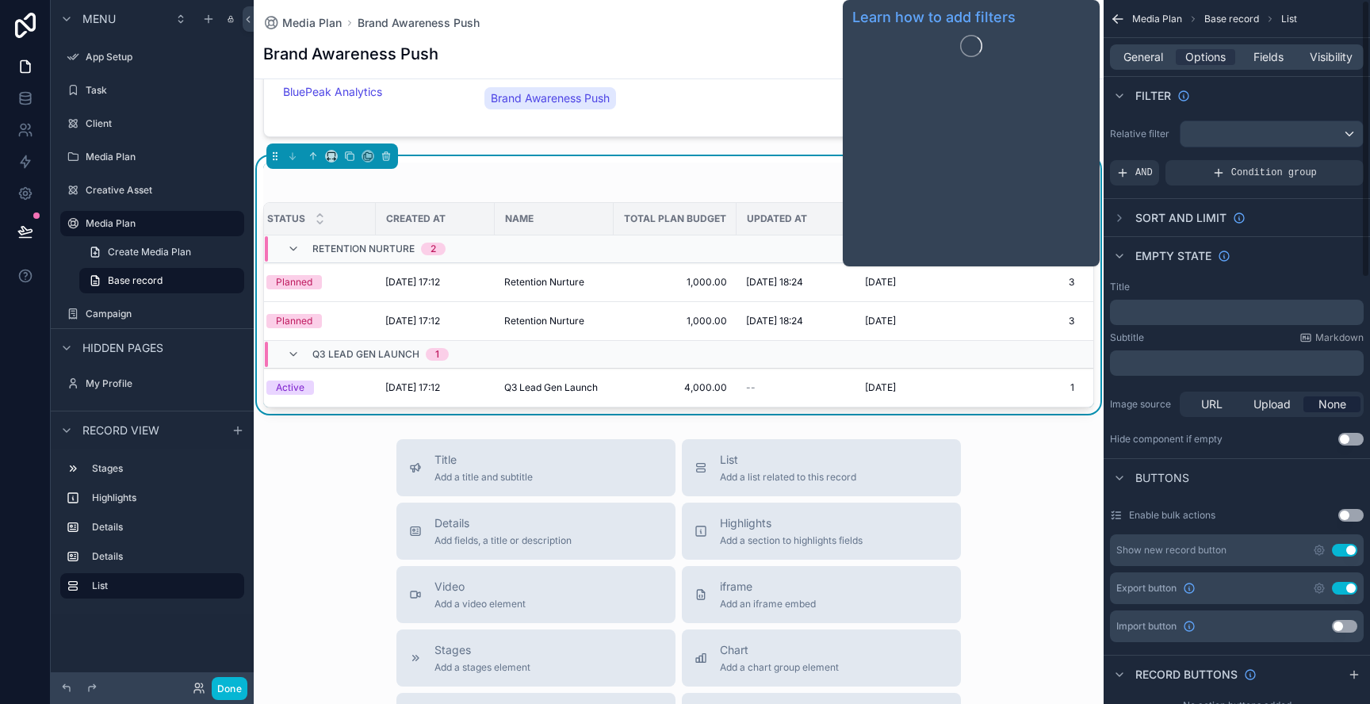
scroll to position [0, 0]
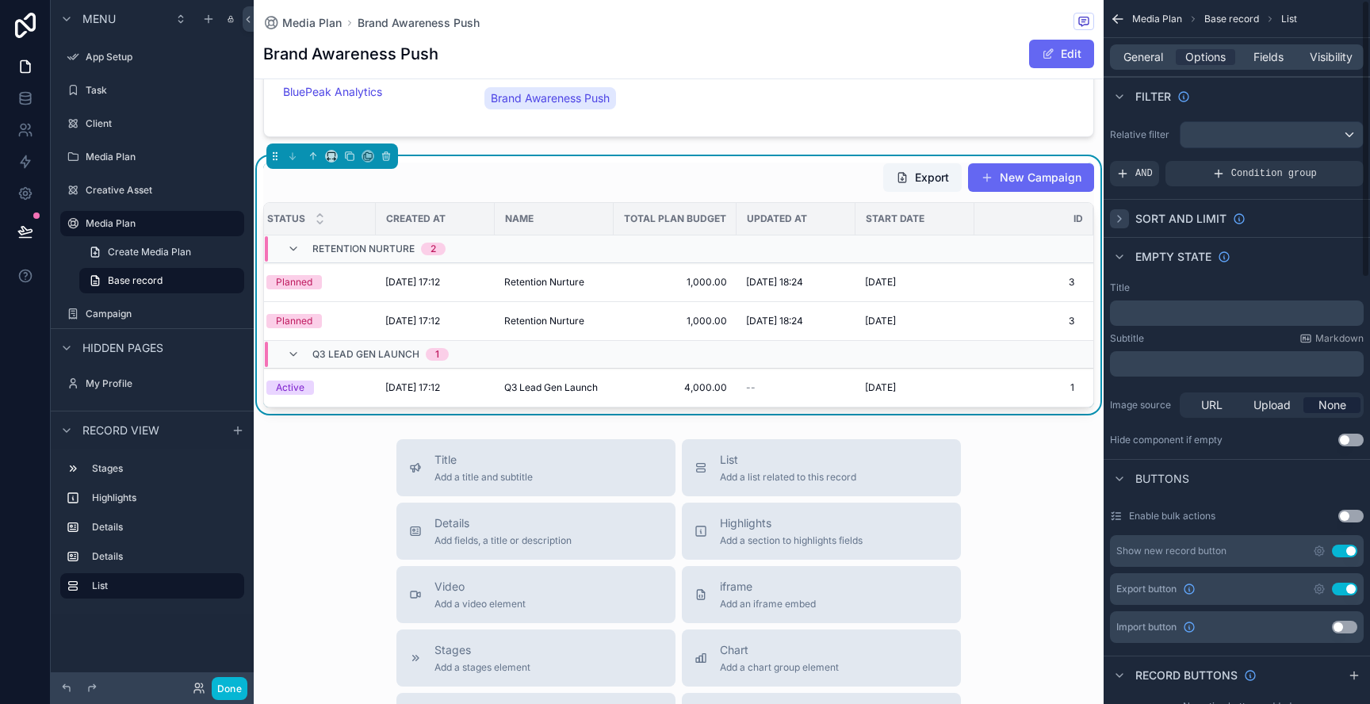
click at [1121, 214] on icon "scrollable content" at bounding box center [1119, 218] width 13 height 13
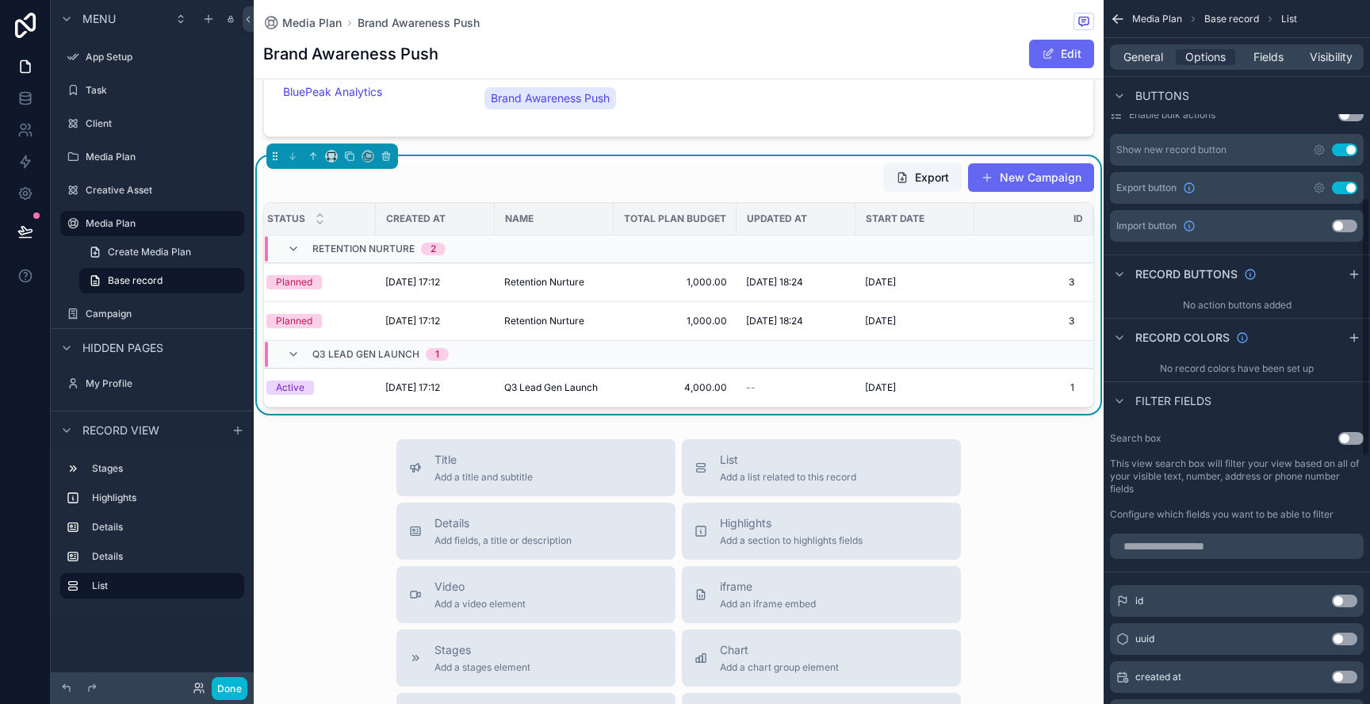
scroll to position [536, 0]
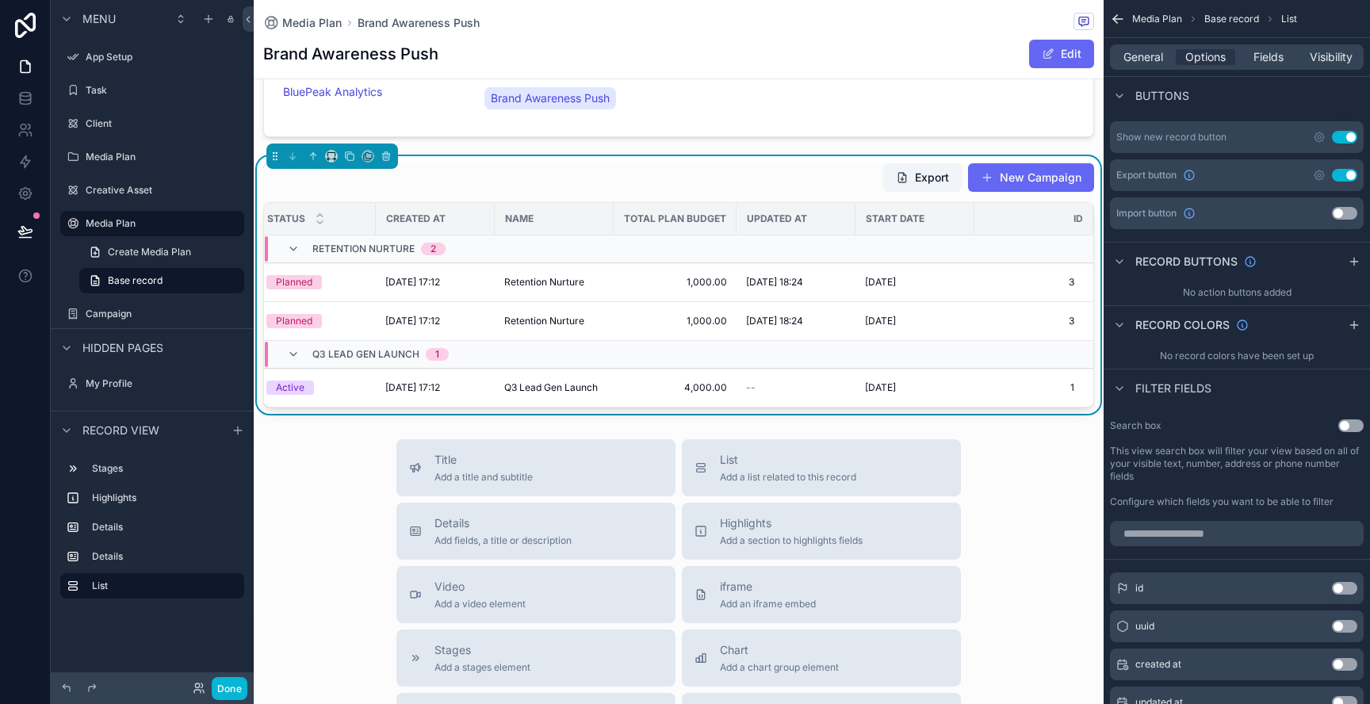
click at [1192, 293] on div "No action buttons added" at bounding box center [1236, 292] width 266 height 25
click at [1348, 256] on icon "scrollable content" at bounding box center [1353, 261] width 13 height 13
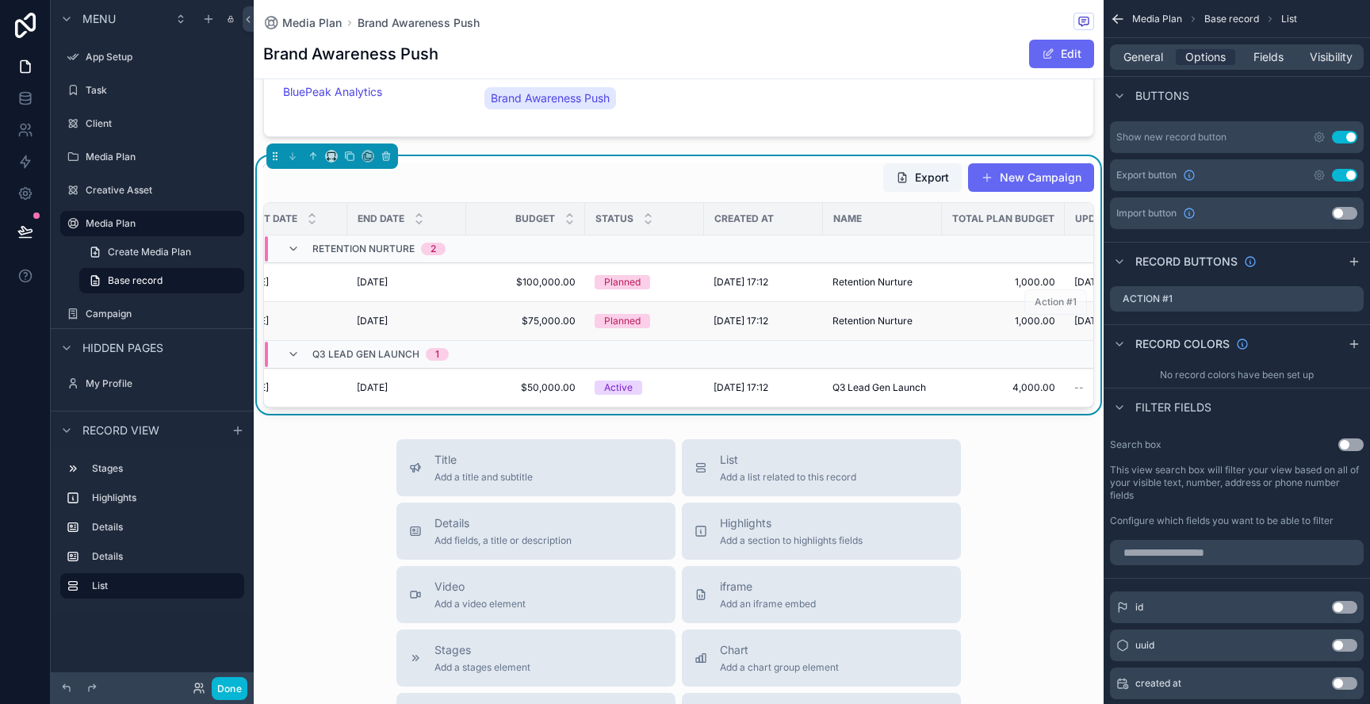
scroll to position [0, 495]
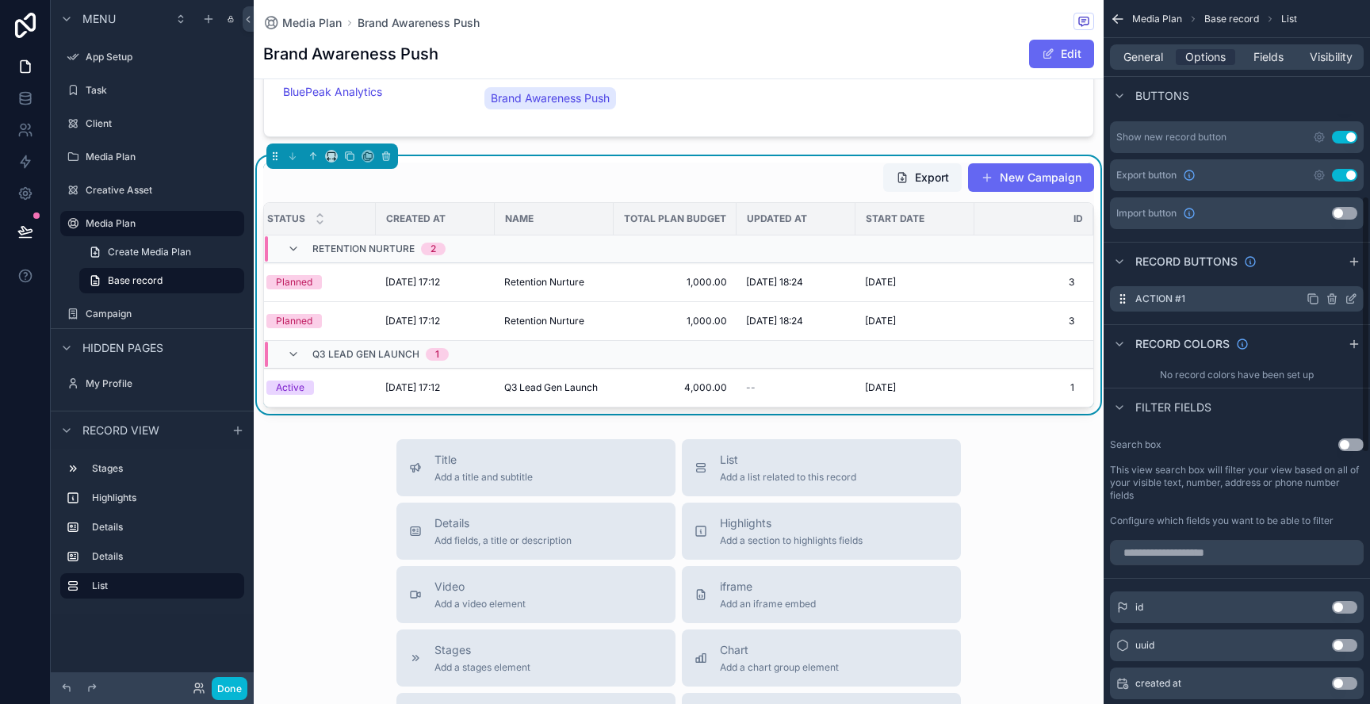
click at [1192, 292] on div "Action #1" at bounding box center [1237, 298] width 254 height 25
click at [1332, 302] on icon "scrollable content" at bounding box center [1331, 298] width 13 height 13
click at [1325, 269] on icon at bounding box center [1325, 273] width 13 height 13
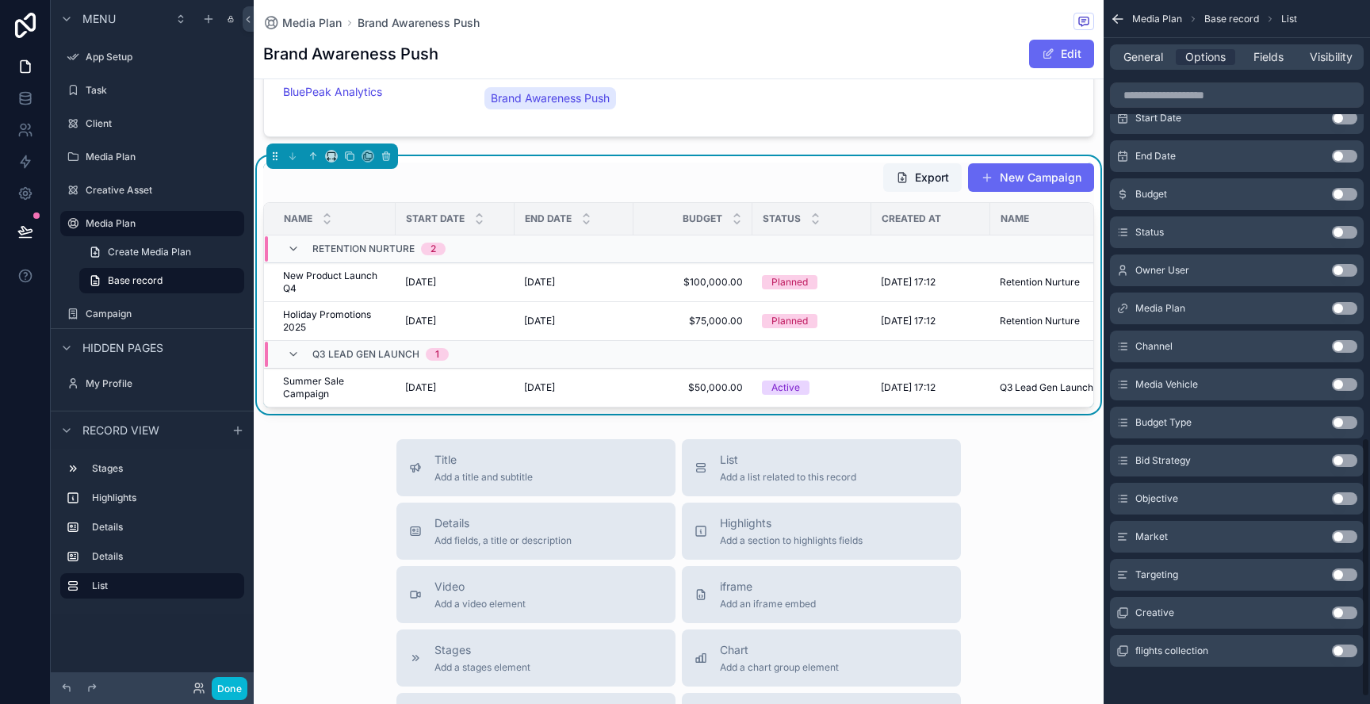
scroll to position [1198, 0]
click at [1346, 652] on button "Use setting" at bounding box center [1344, 649] width 25 height 13
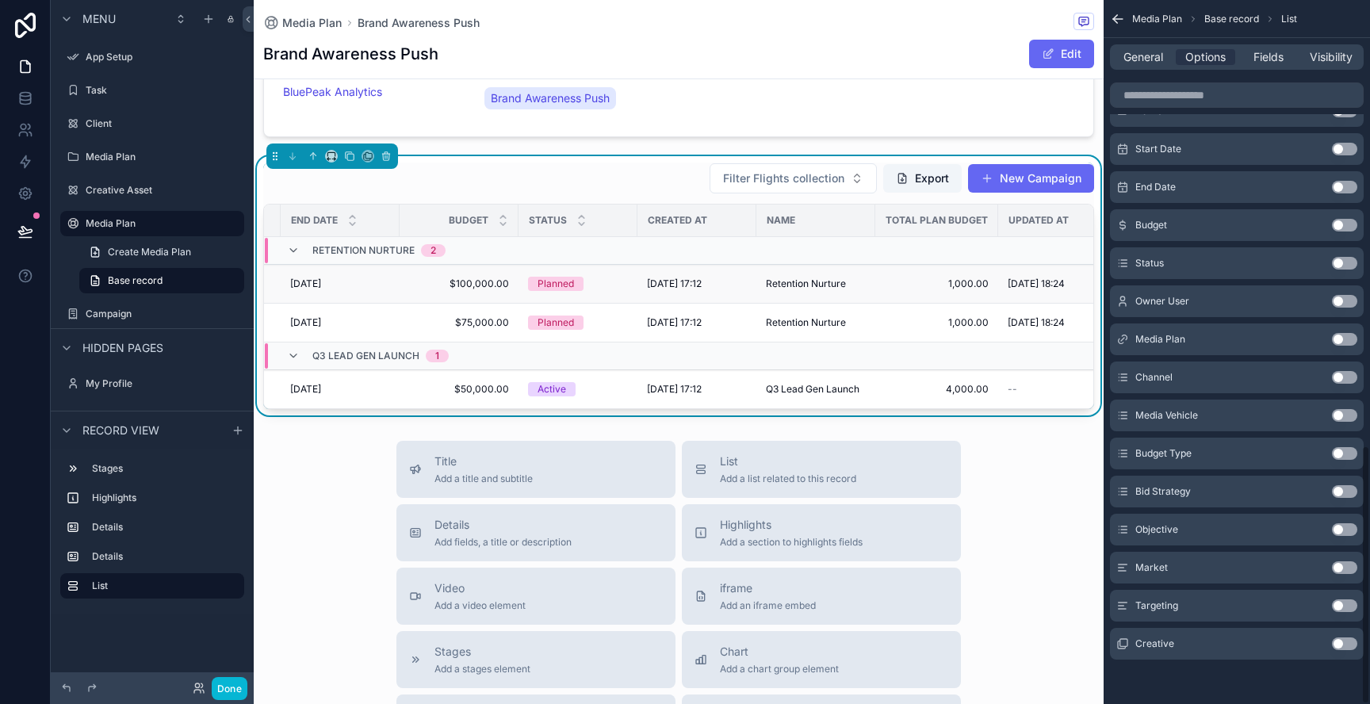
scroll to position [0, 495]
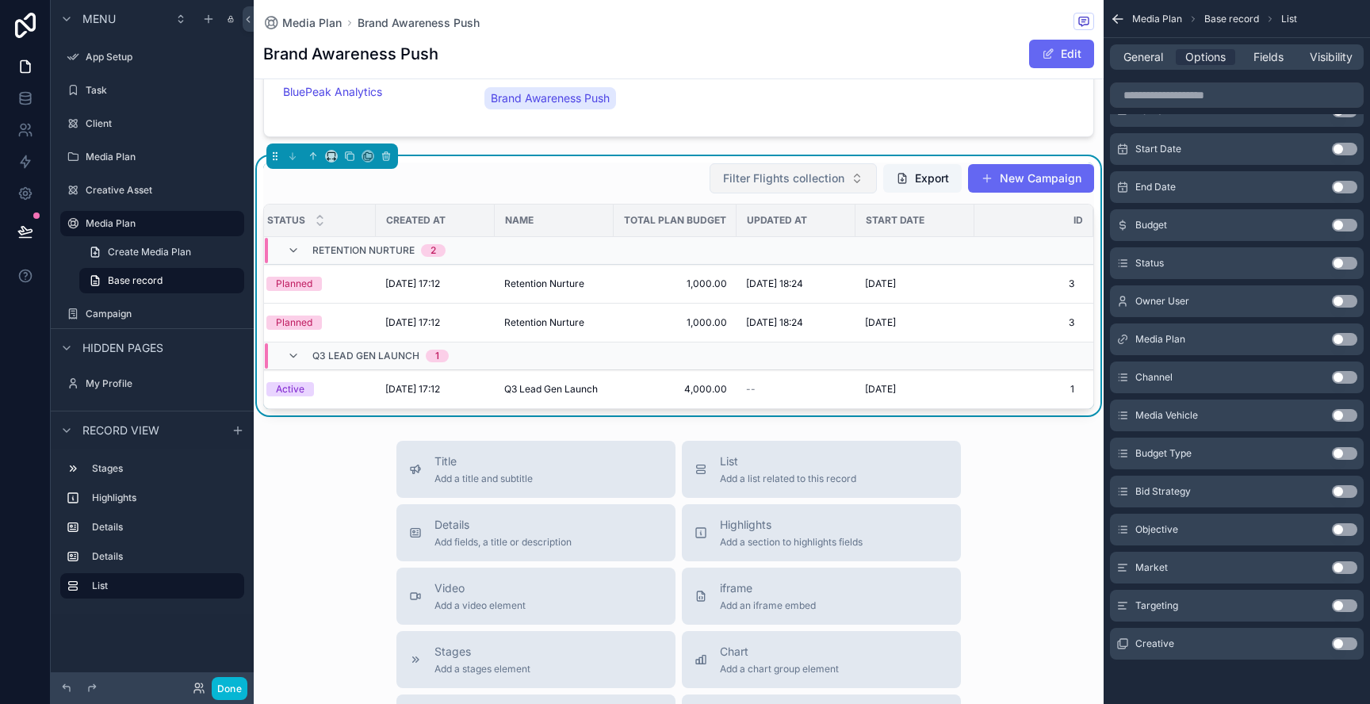
click at [812, 178] on span "Filter Flights collection" at bounding box center [783, 178] width 121 height 16
click at [1261, 54] on span "Fields" at bounding box center [1268, 57] width 30 height 16
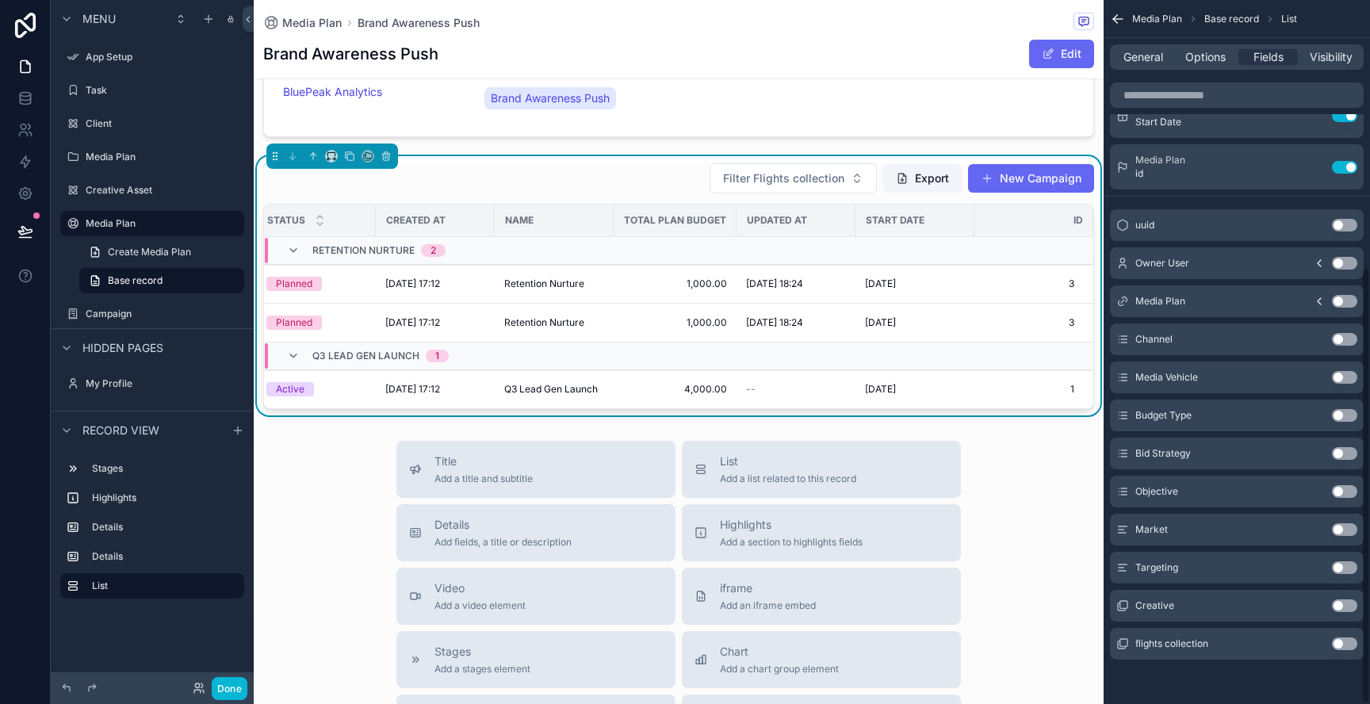
scroll to position [0, 0]
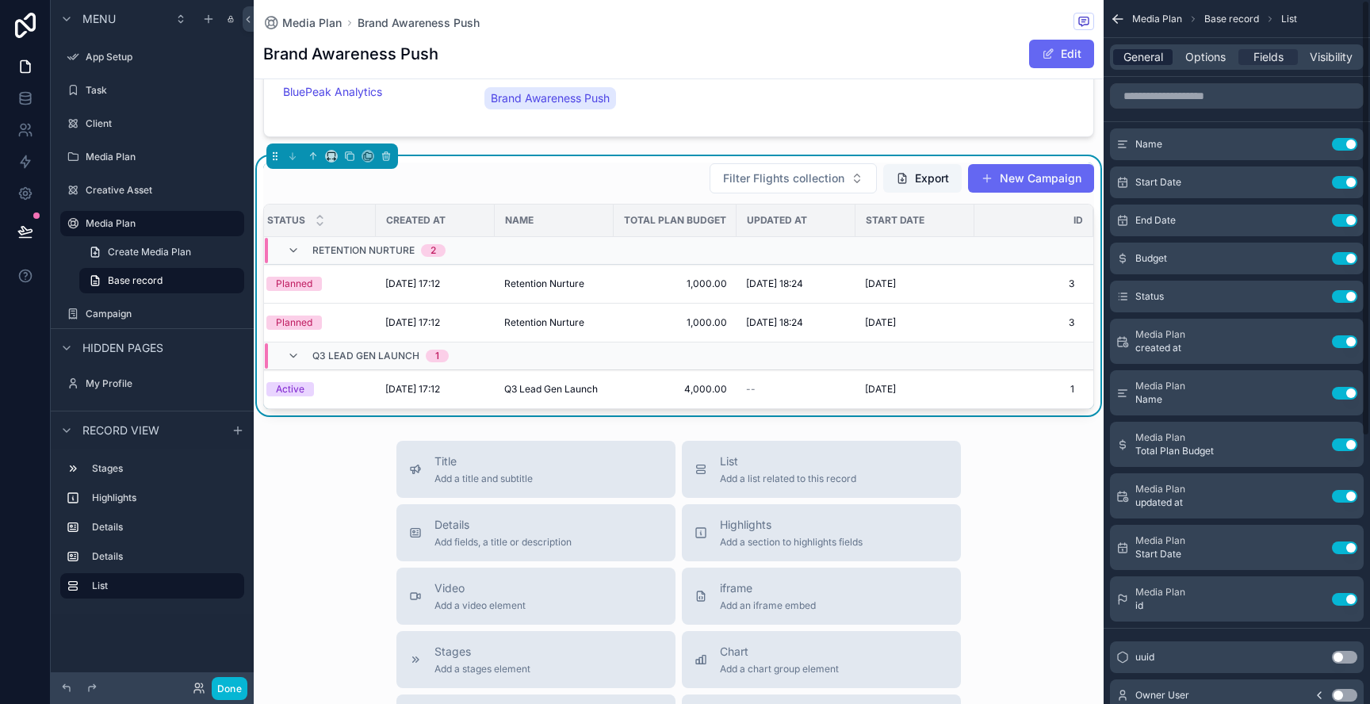
click at [1145, 52] on span "General" at bounding box center [1143, 57] width 40 height 16
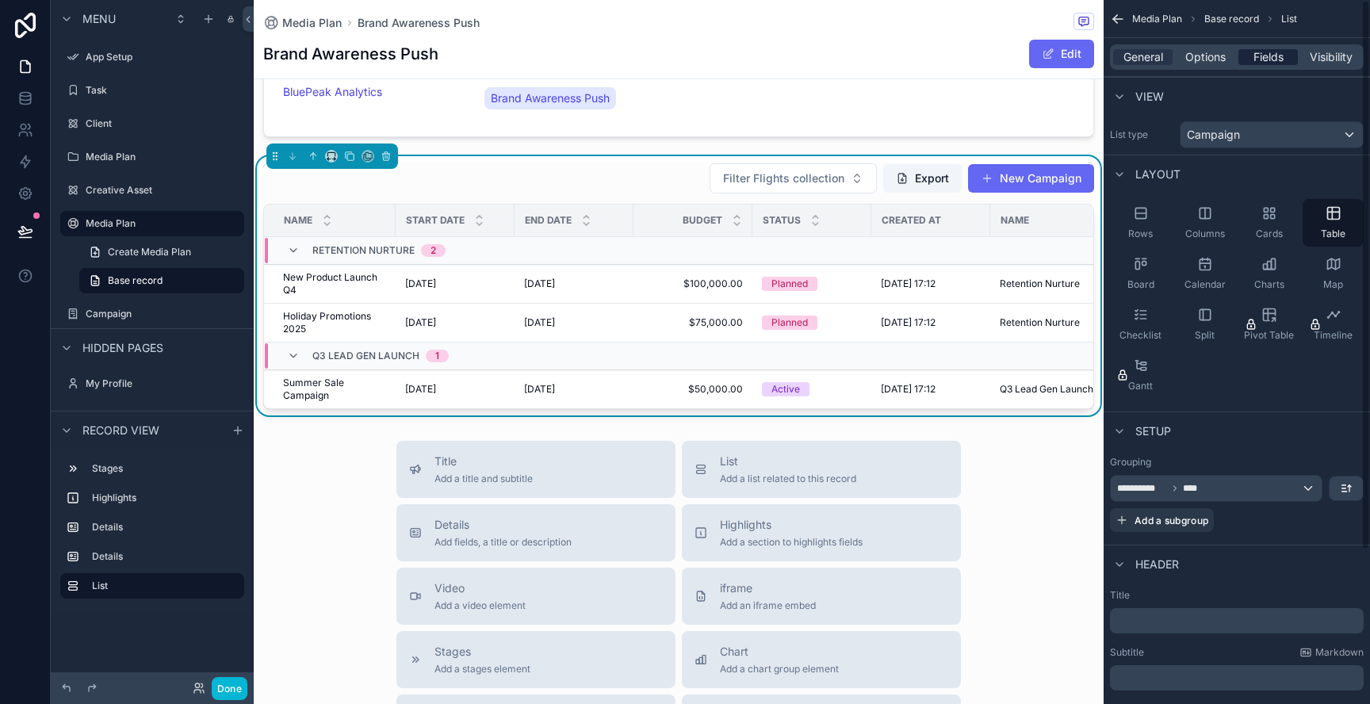
click at [1260, 58] on span "Fields" at bounding box center [1268, 57] width 30 height 16
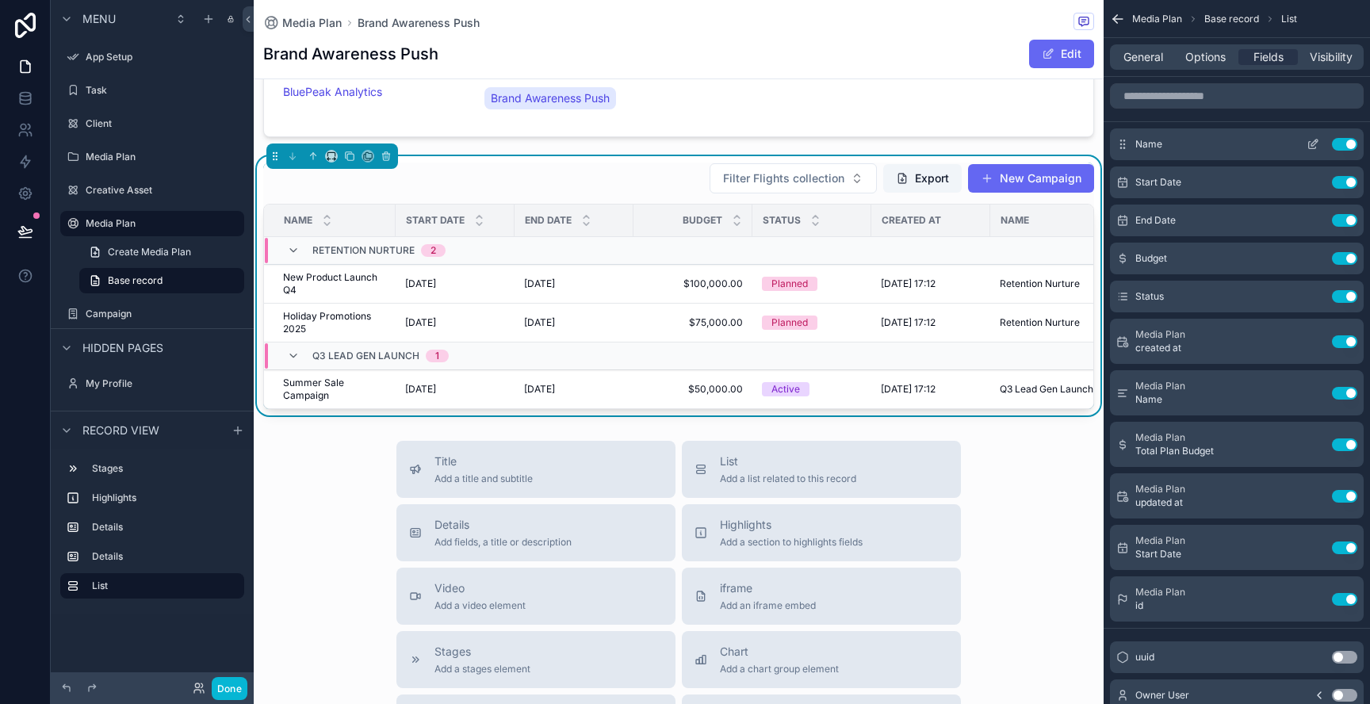
click at [1320, 143] on button "scrollable content" at bounding box center [1312, 144] width 25 height 13
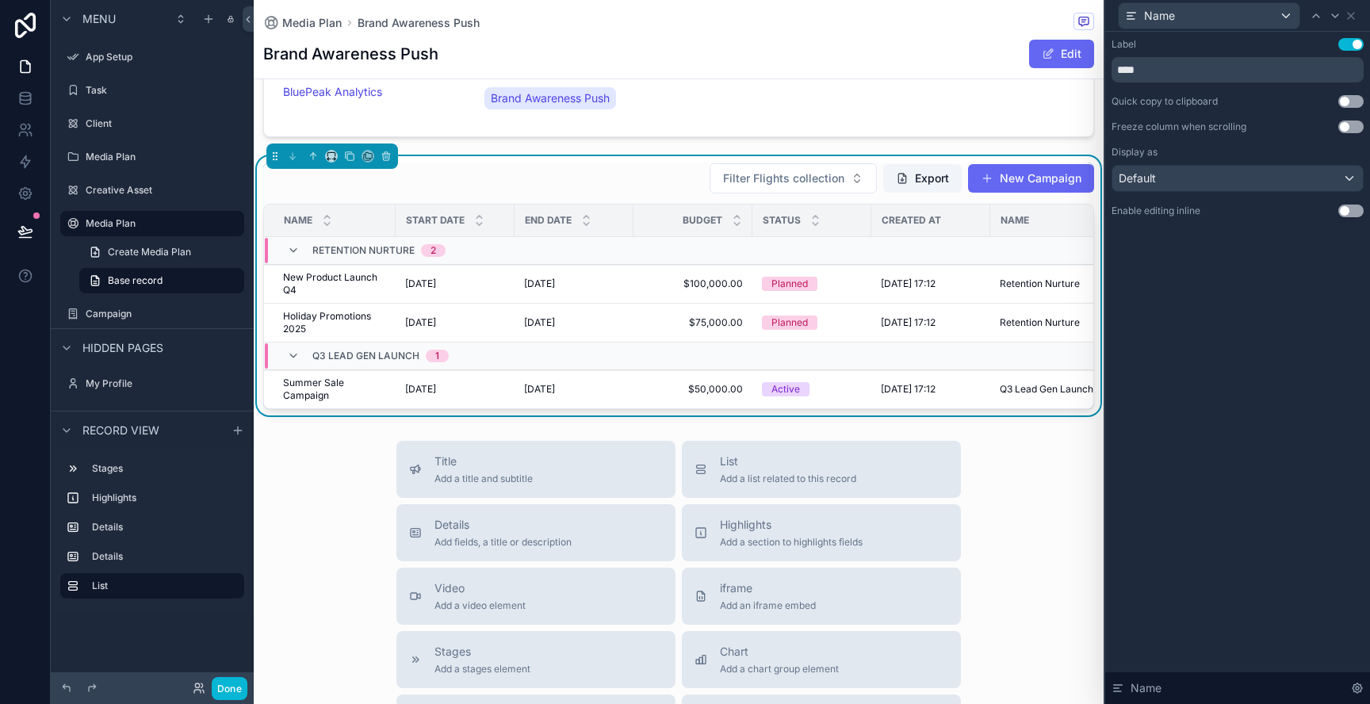
click at [1360, 125] on button "Use setting" at bounding box center [1350, 126] width 25 height 13
click at [1348, 209] on button "Use setting" at bounding box center [1350, 211] width 25 height 13
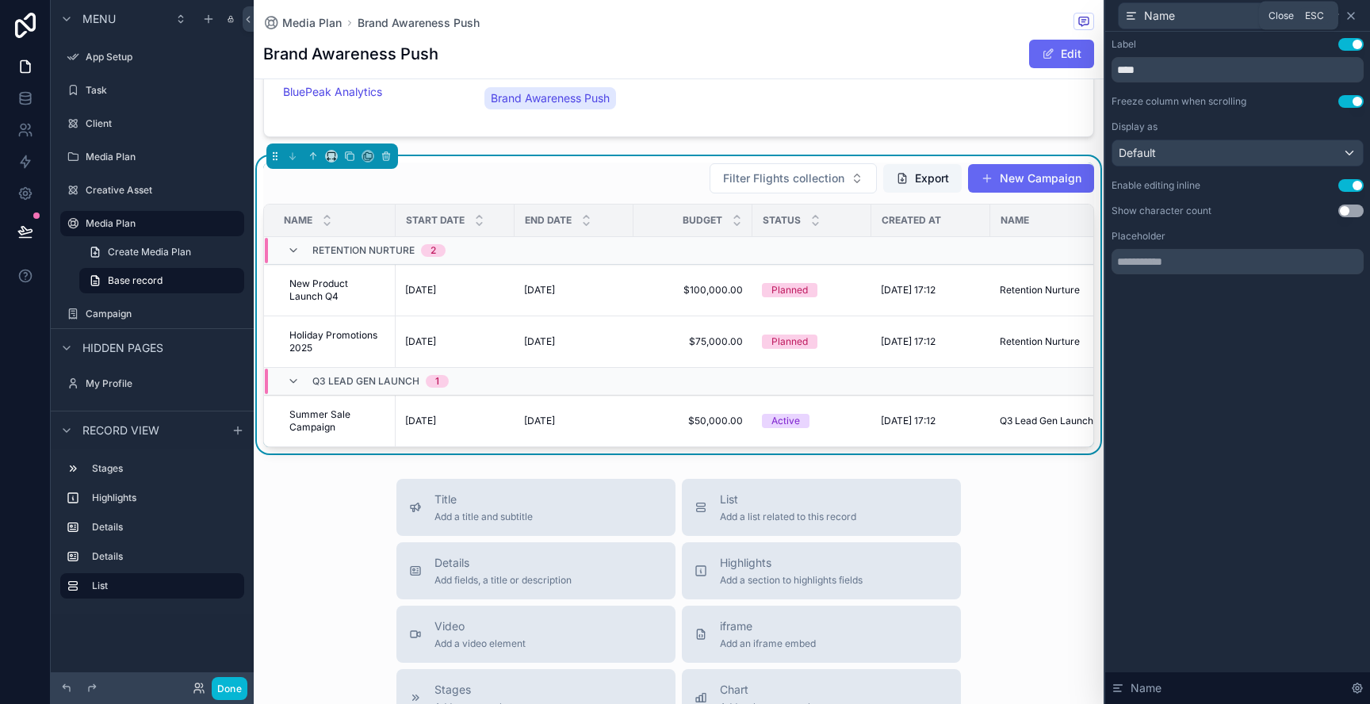
click at [1349, 10] on icon at bounding box center [1350, 16] width 13 height 13
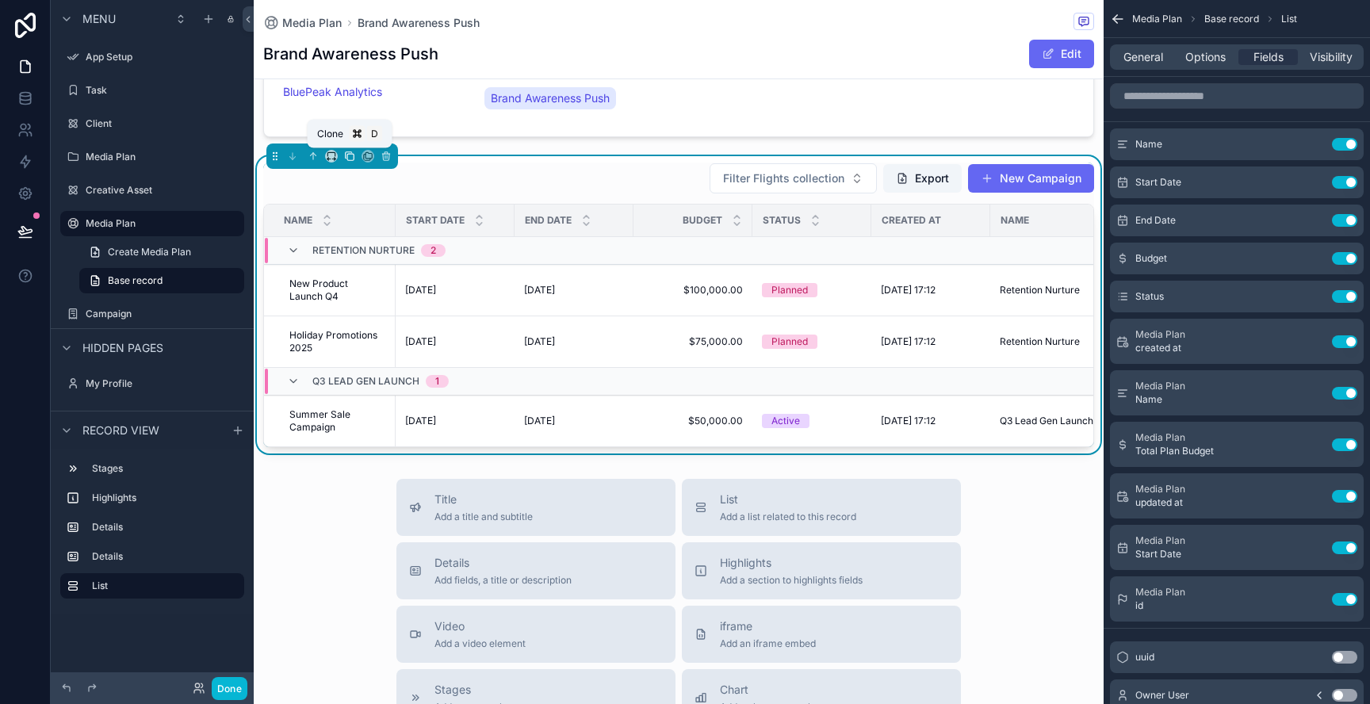
click at [352, 159] on icon "scrollable content" at bounding box center [349, 156] width 11 height 11
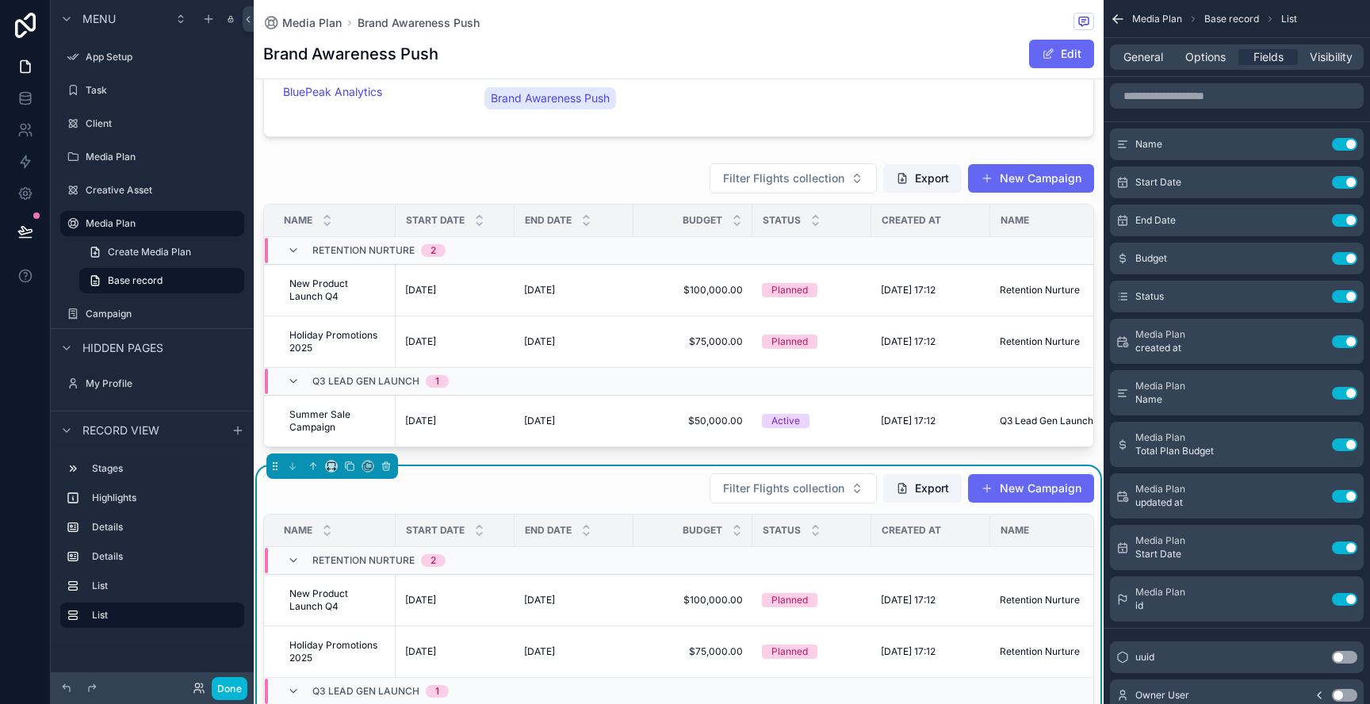
click at [564, 472] on div "Filter Flights collection Export New Campaign Name Start Date End Date Budget S…" at bounding box center [679, 614] width 850 height 297
click at [1154, 52] on span "General" at bounding box center [1143, 57] width 40 height 16
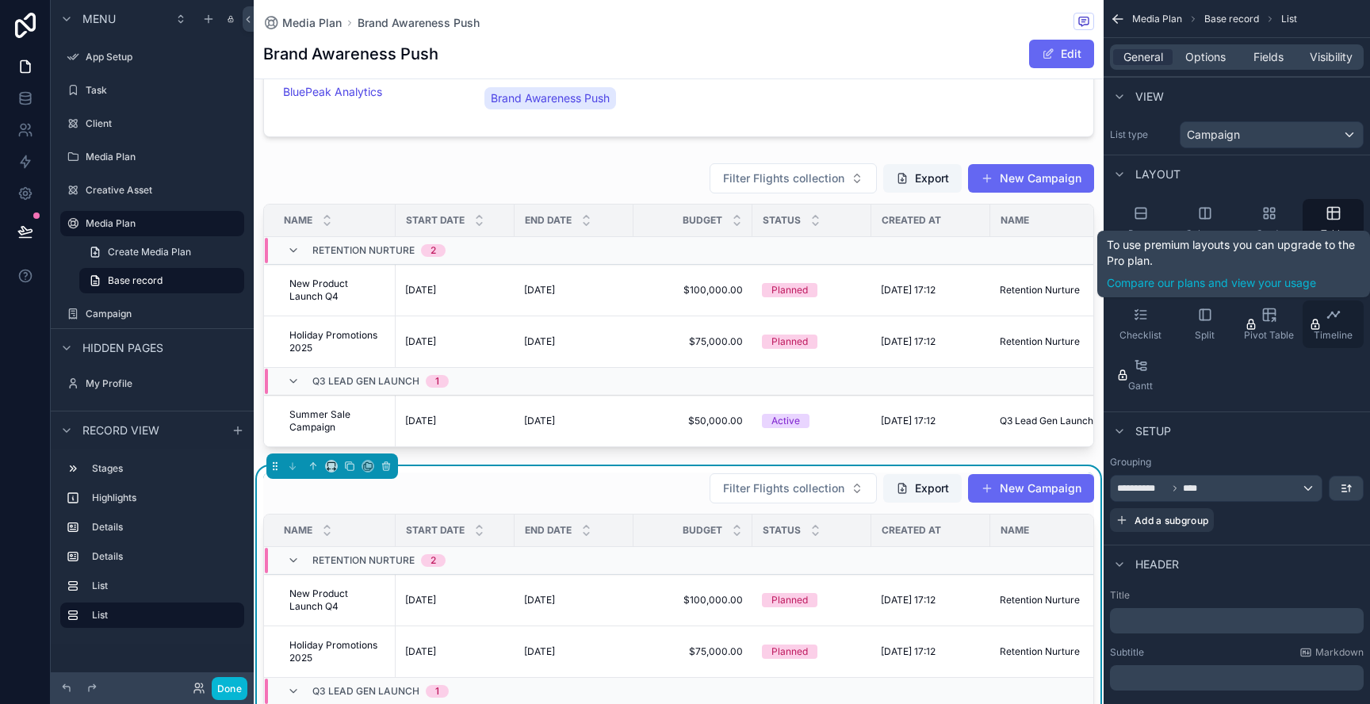
click at [1354, 312] on div "Timeline" at bounding box center [1332, 324] width 61 height 48
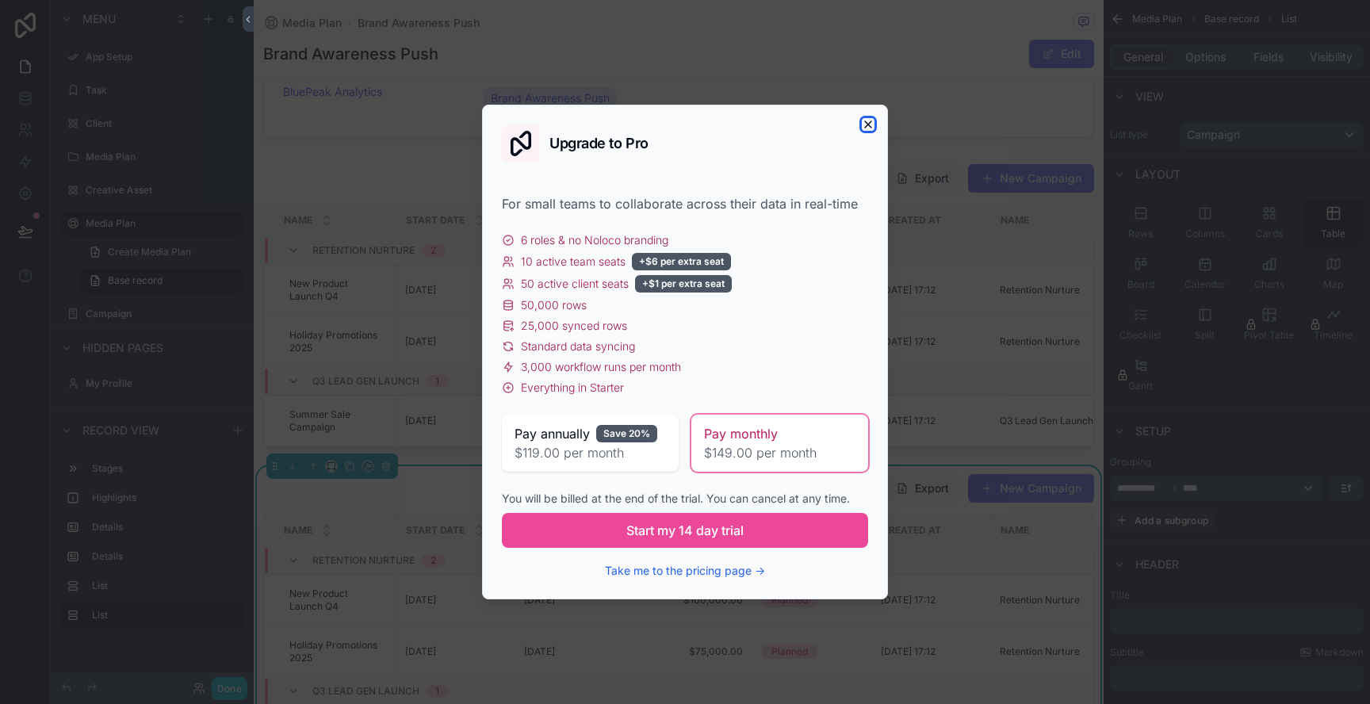
click at [862, 120] on icon "button" at bounding box center [868, 124] width 13 height 13
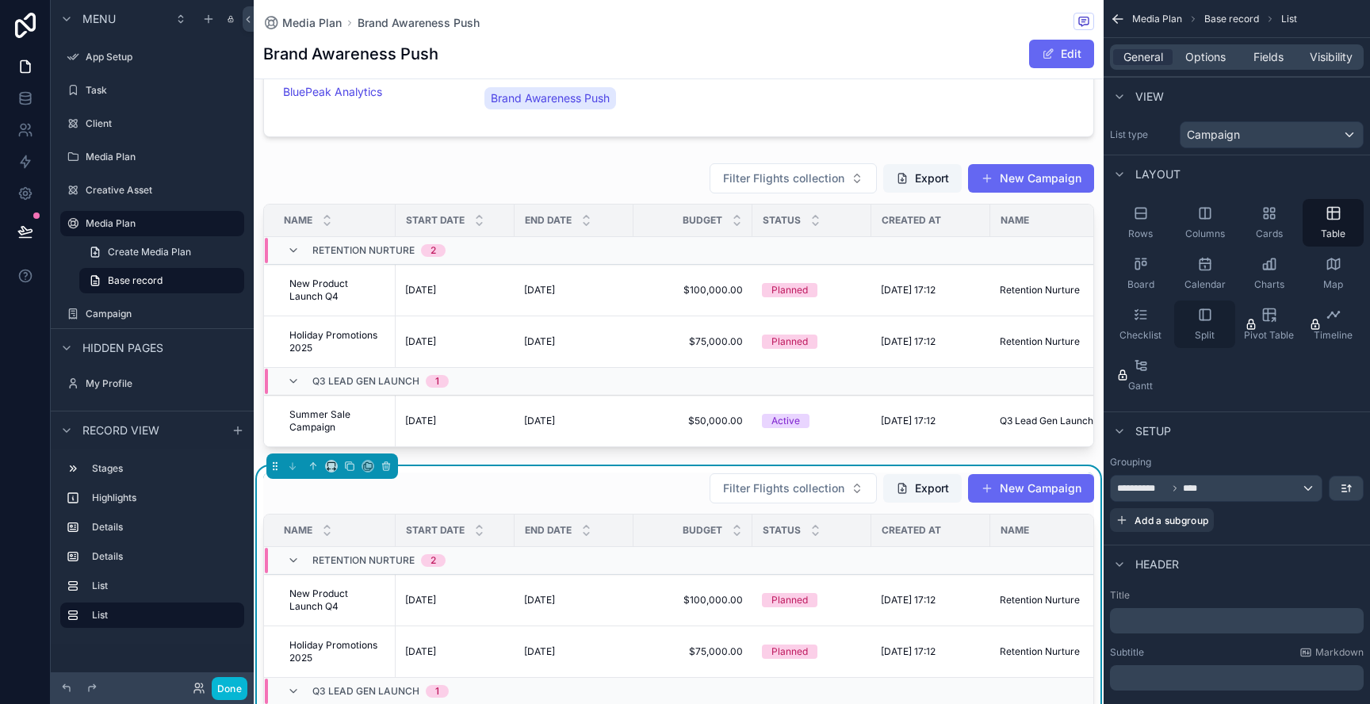
click at [1206, 309] on icon "scrollable content" at bounding box center [1204, 314] width 10 height 10
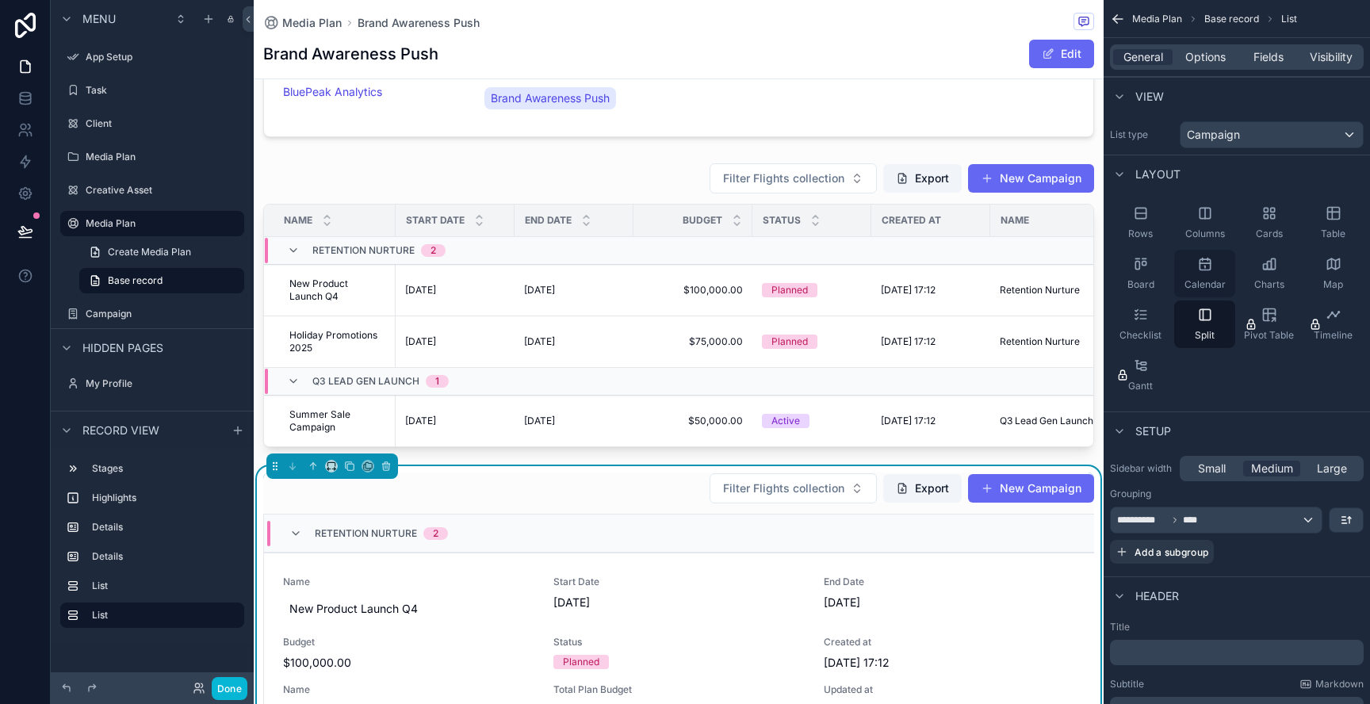
click at [1194, 271] on div "Calendar" at bounding box center [1204, 274] width 61 height 48
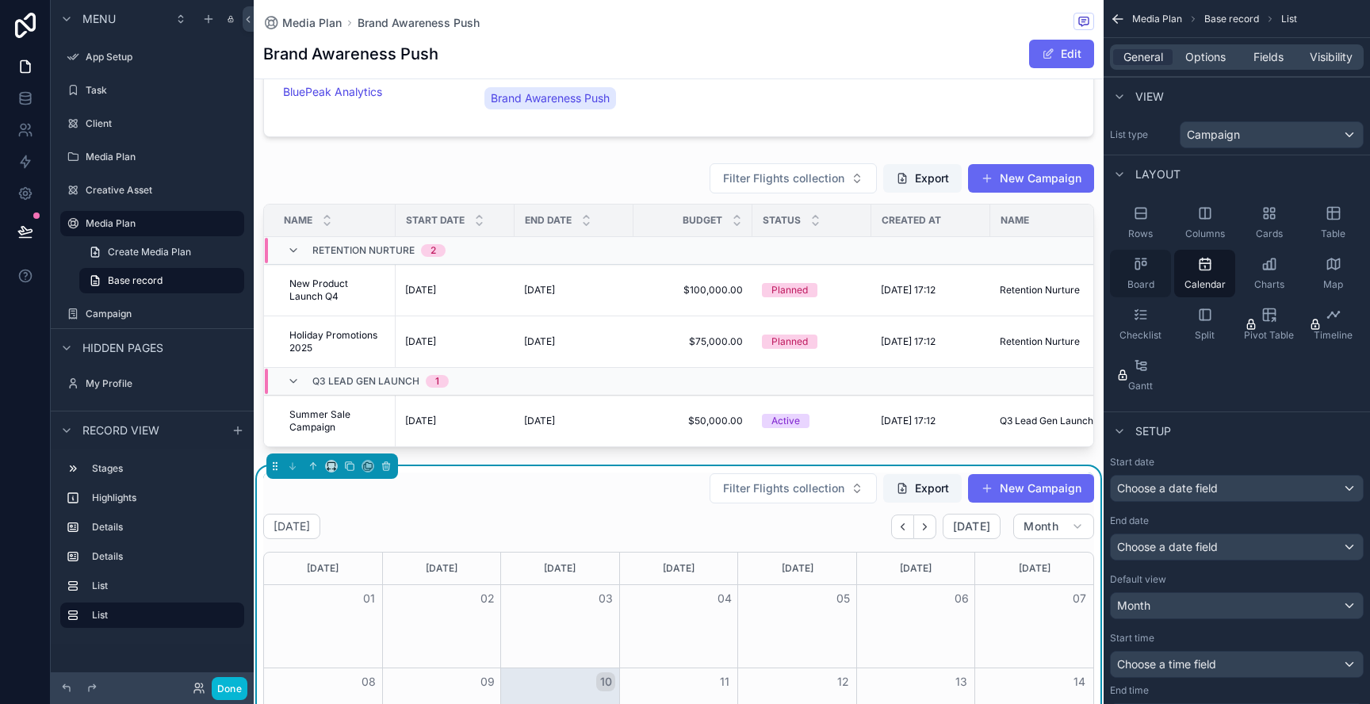
click at [1147, 268] on icon "scrollable content" at bounding box center [1141, 264] width 16 height 16
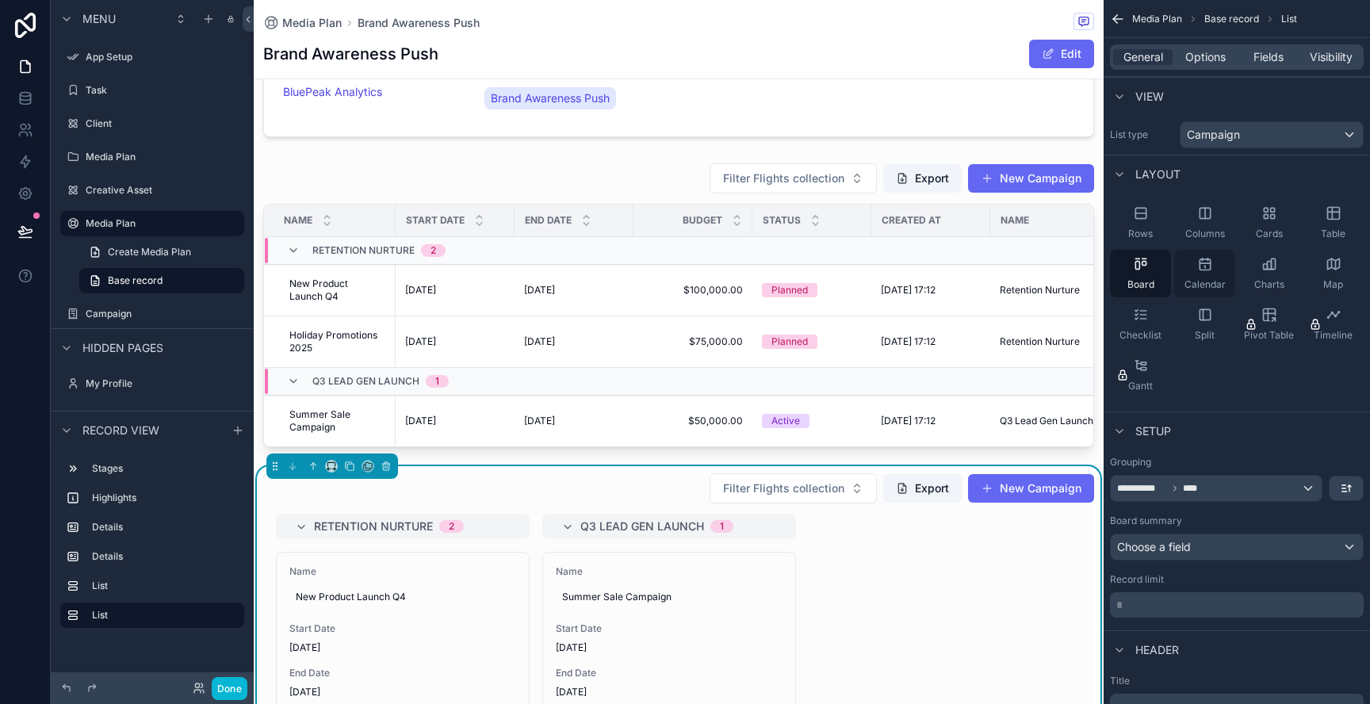
click at [1205, 277] on div "Calendar" at bounding box center [1204, 274] width 61 height 48
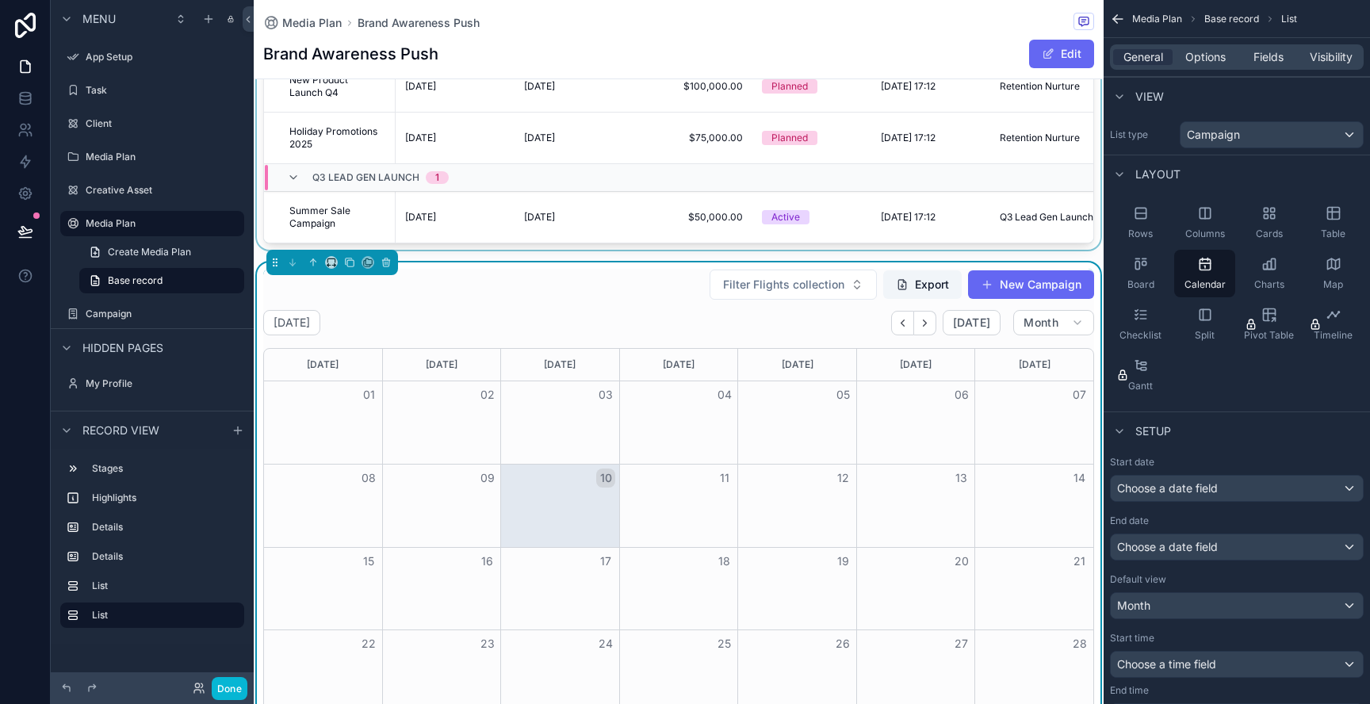
scroll to position [805, 0]
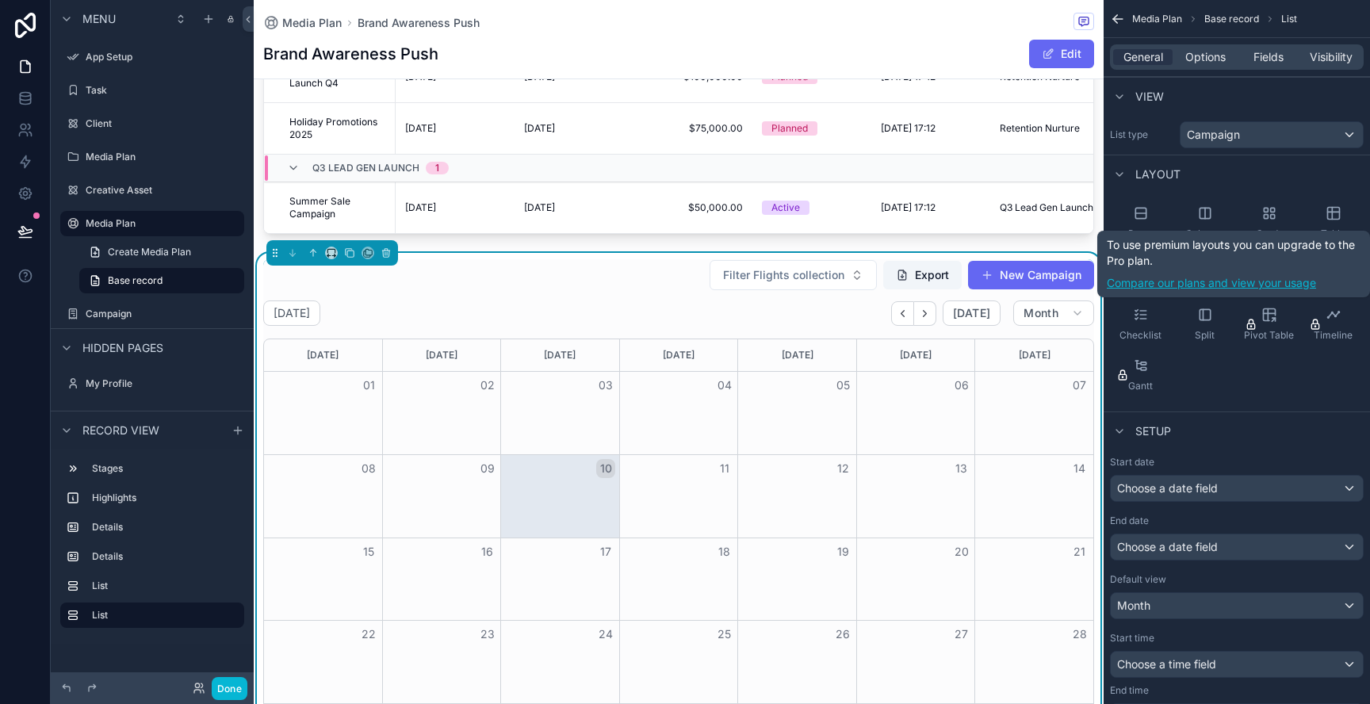
click at [1281, 284] on link "Compare our plans and view your usage" at bounding box center [1234, 283] width 254 height 16
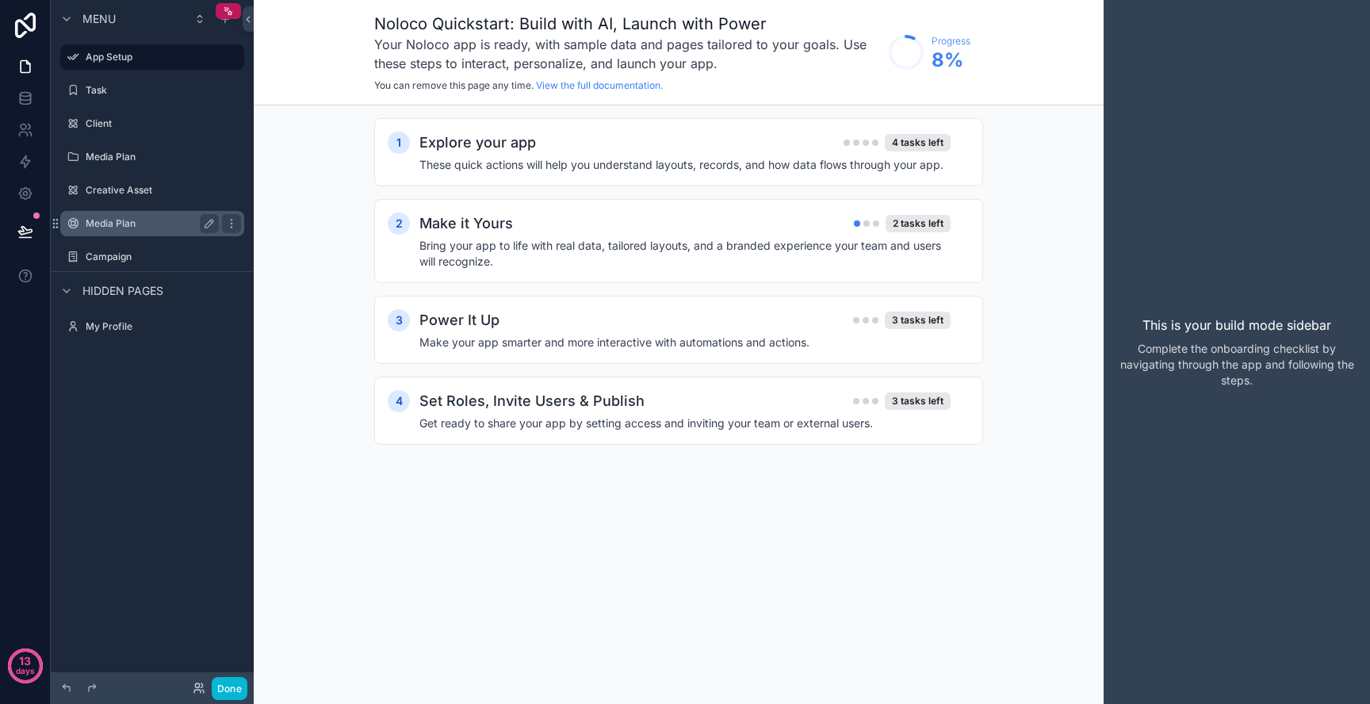
click at [113, 224] on label "Media Plan" at bounding box center [149, 223] width 127 height 13
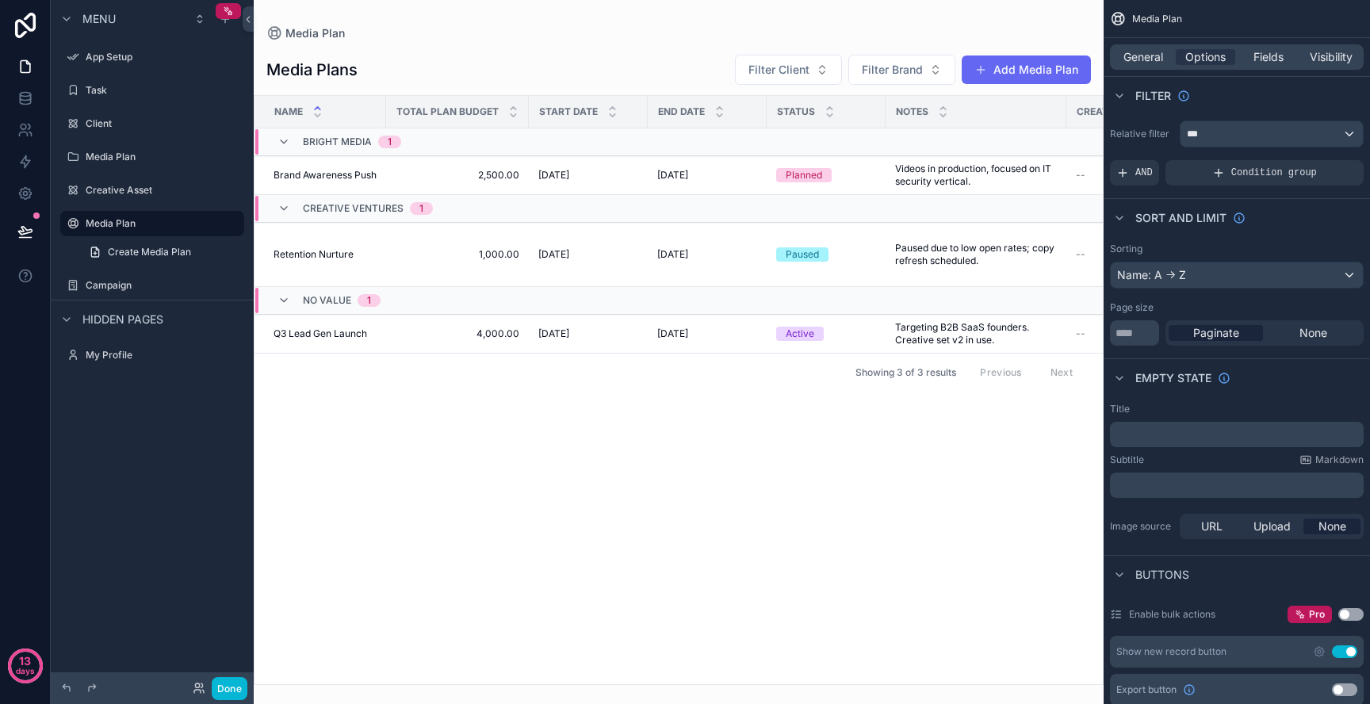
click at [314, 170] on div "scrollable content" at bounding box center [679, 352] width 850 height 704
click at [314, 169] on span "Brand Awareness Push" at bounding box center [324, 175] width 103 height 13
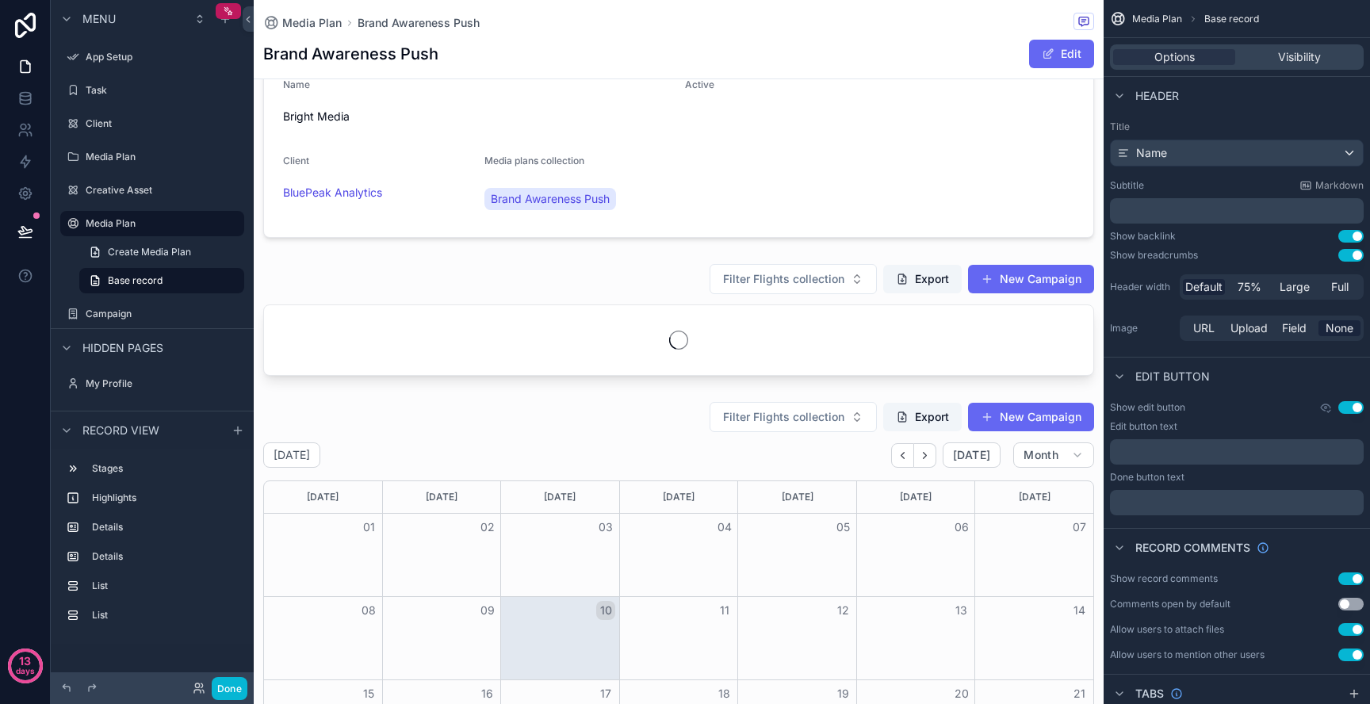
scroll to position [487, 0]
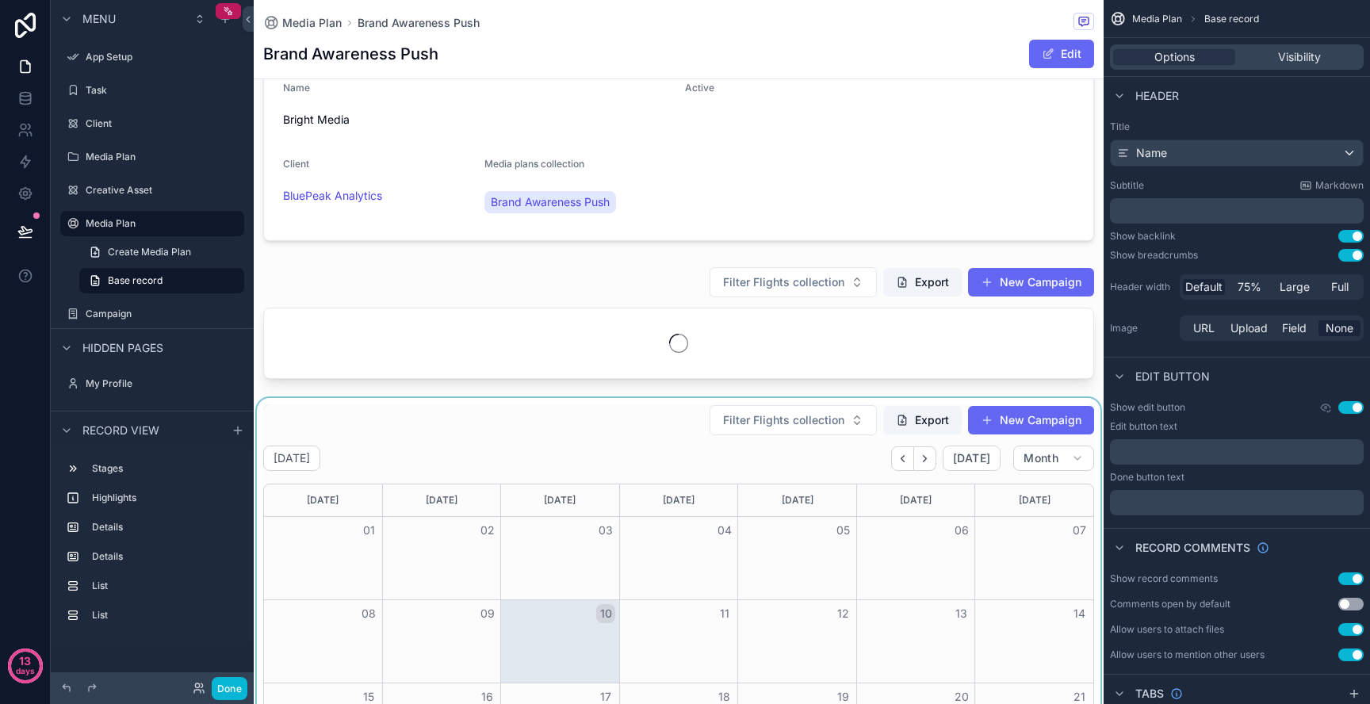
click at [656, 419] on div "scrollable content" at bounding box center [679, 668] width 850 height 541
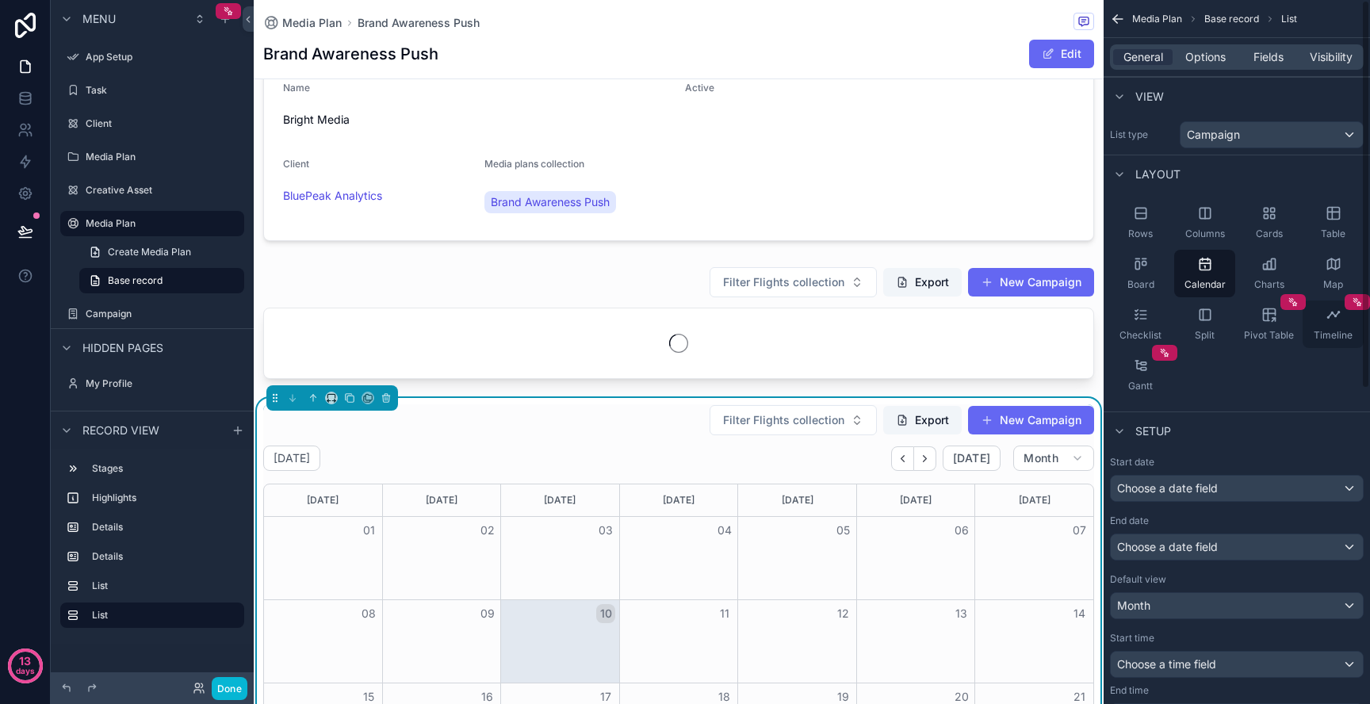
click at [1345, 337] on span "Timeline" at bounding box center [1332, 335] width 39 height 13
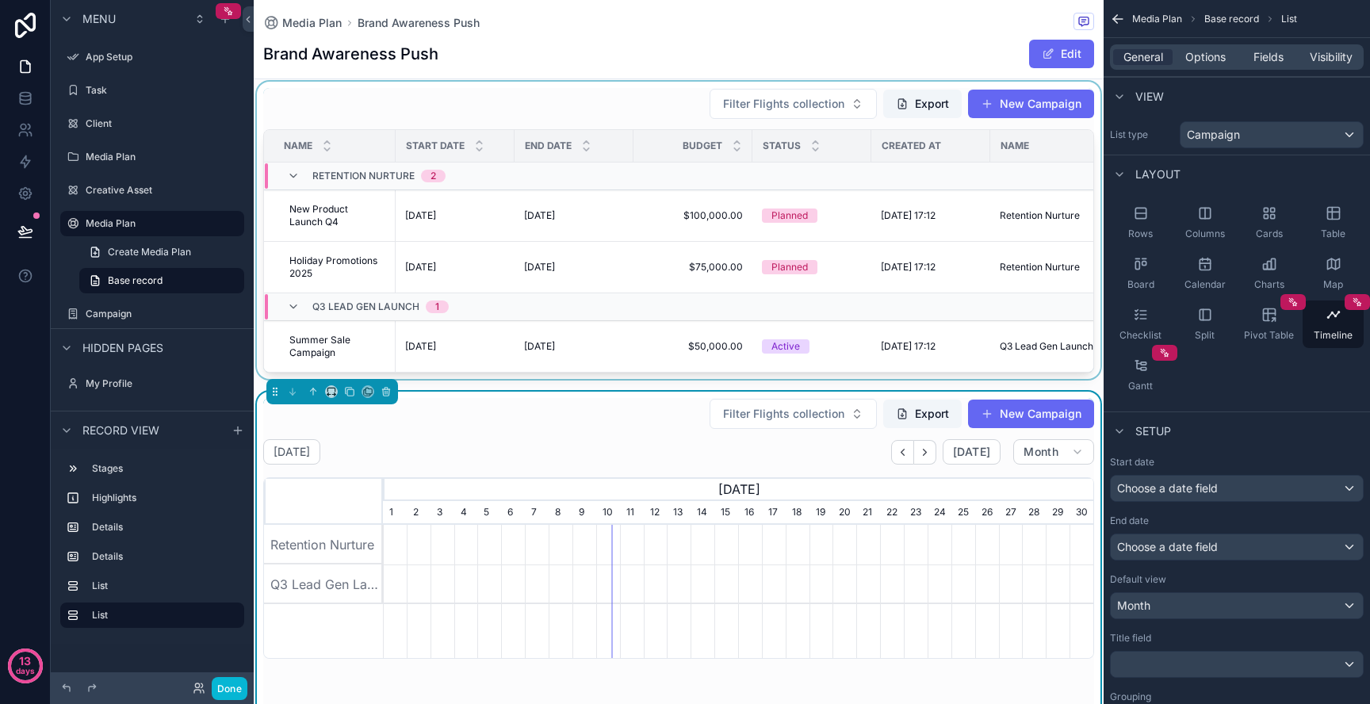
scroll to position [667, 0]
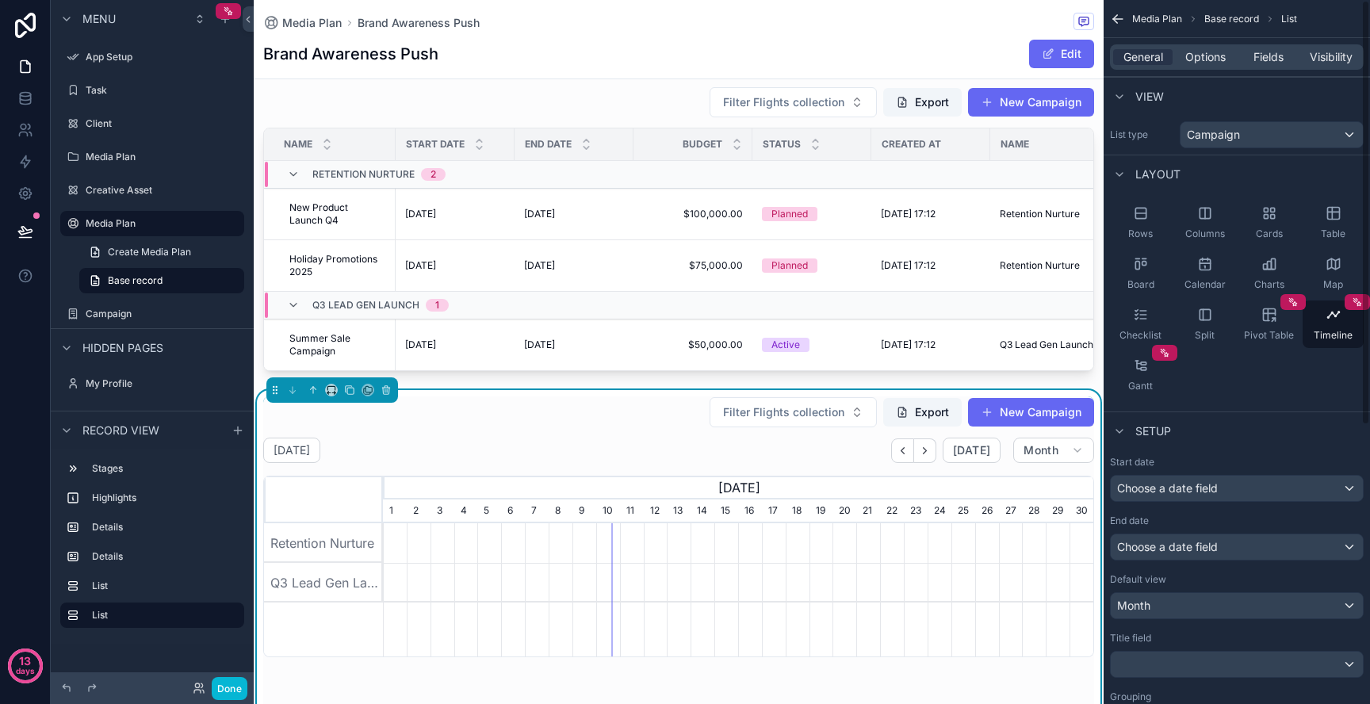
click at [1196, 515] on div "End date" at bounding box center [1237, 520] width 254 height 13
click at [1199, 495] on span "Choose a date field" at bounding box center [1167, 487] width 101 height 13
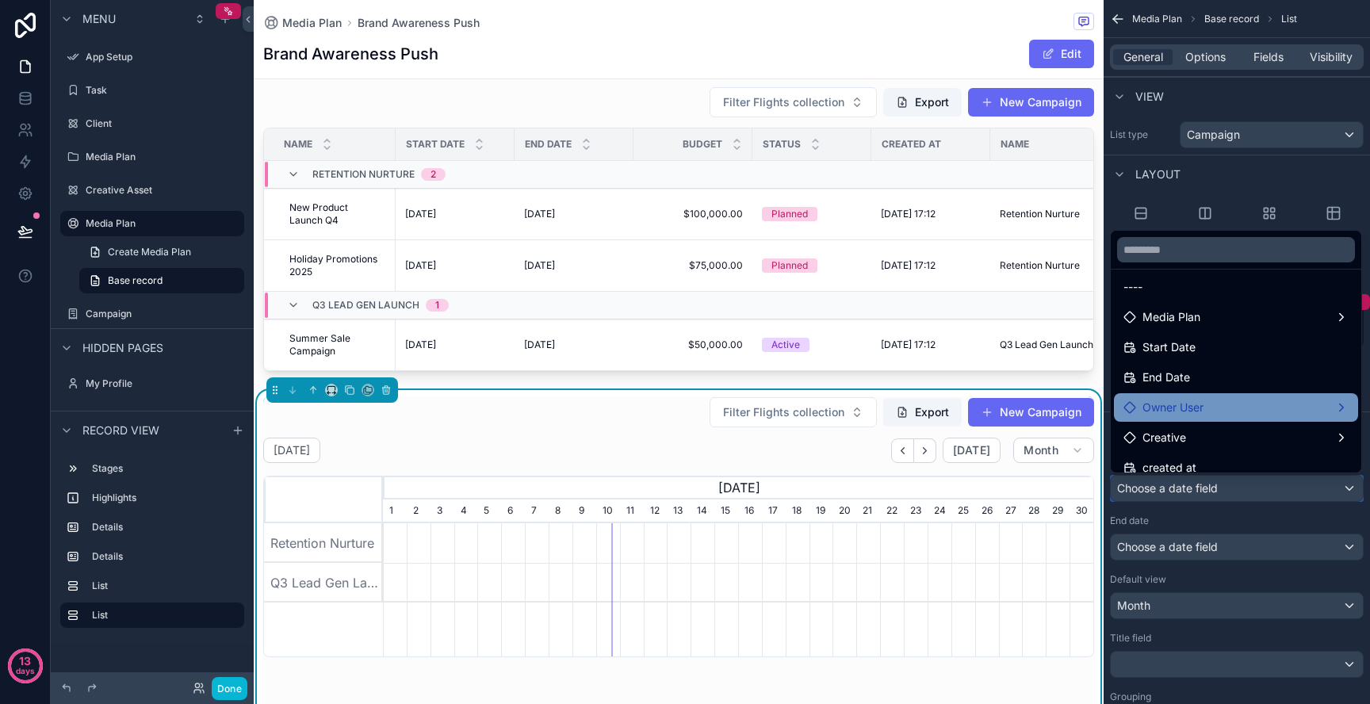
scroll to position [13, 0]
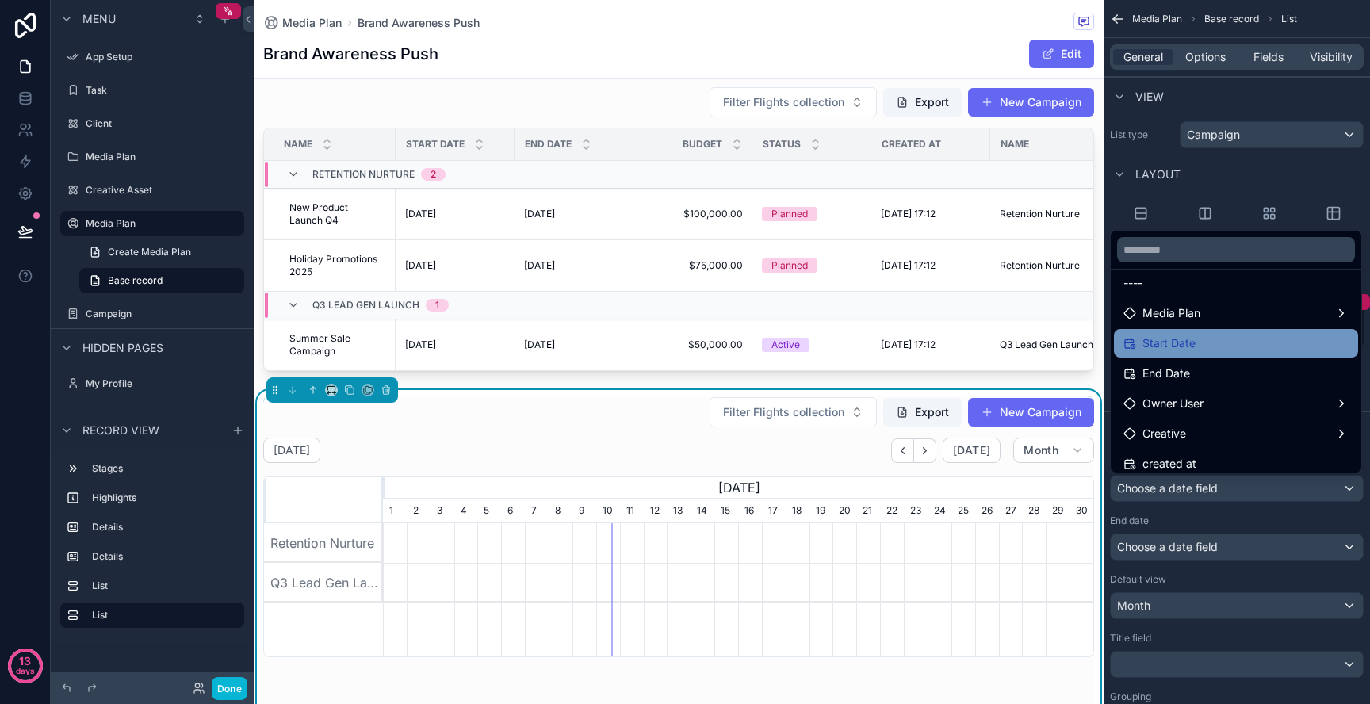
click at [1244, 341] on div "Start Date" at bounding box center [1235, 343] width 225 height 19
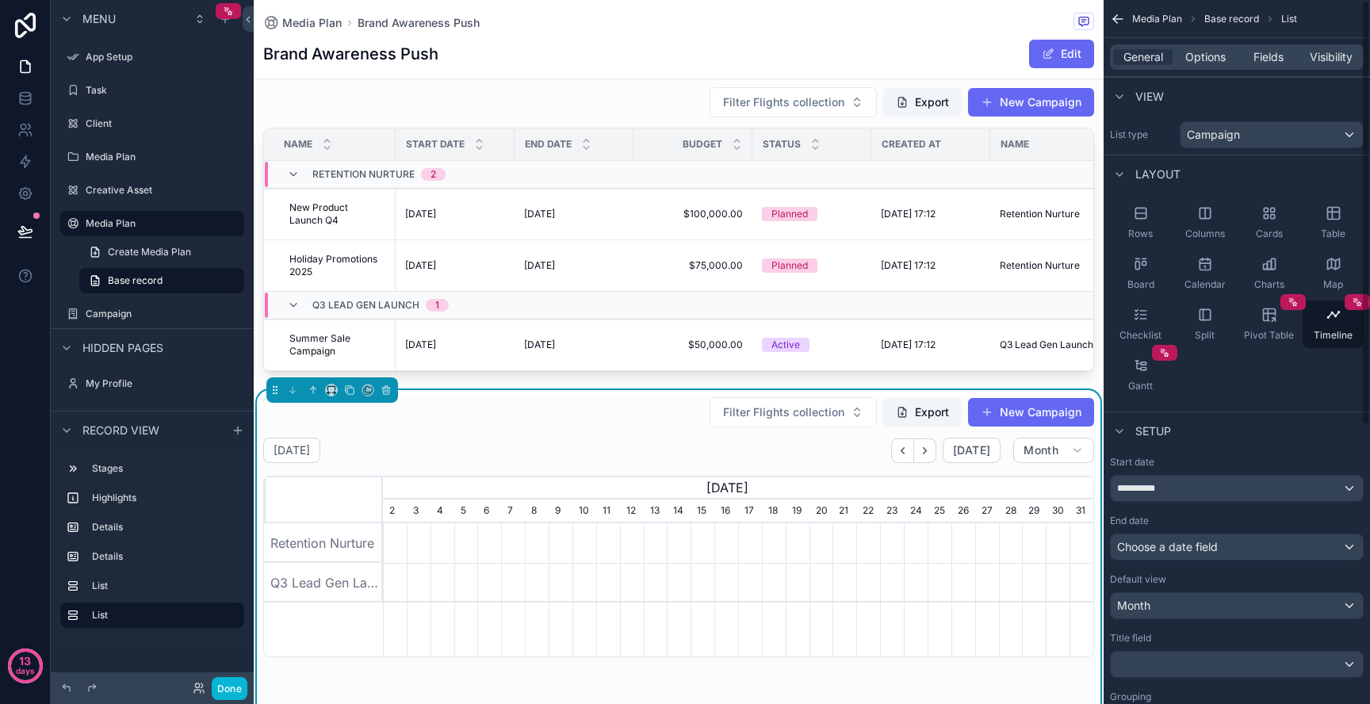
scroll to position [0, 710]
click at [1159, 531] on div "End date Choose a date field" at bounding box center [1237, 537] width 254 height 46
click at [1156, 537] on div "Choose a date field" at bounding box center [1236, 546] width 252 height 25
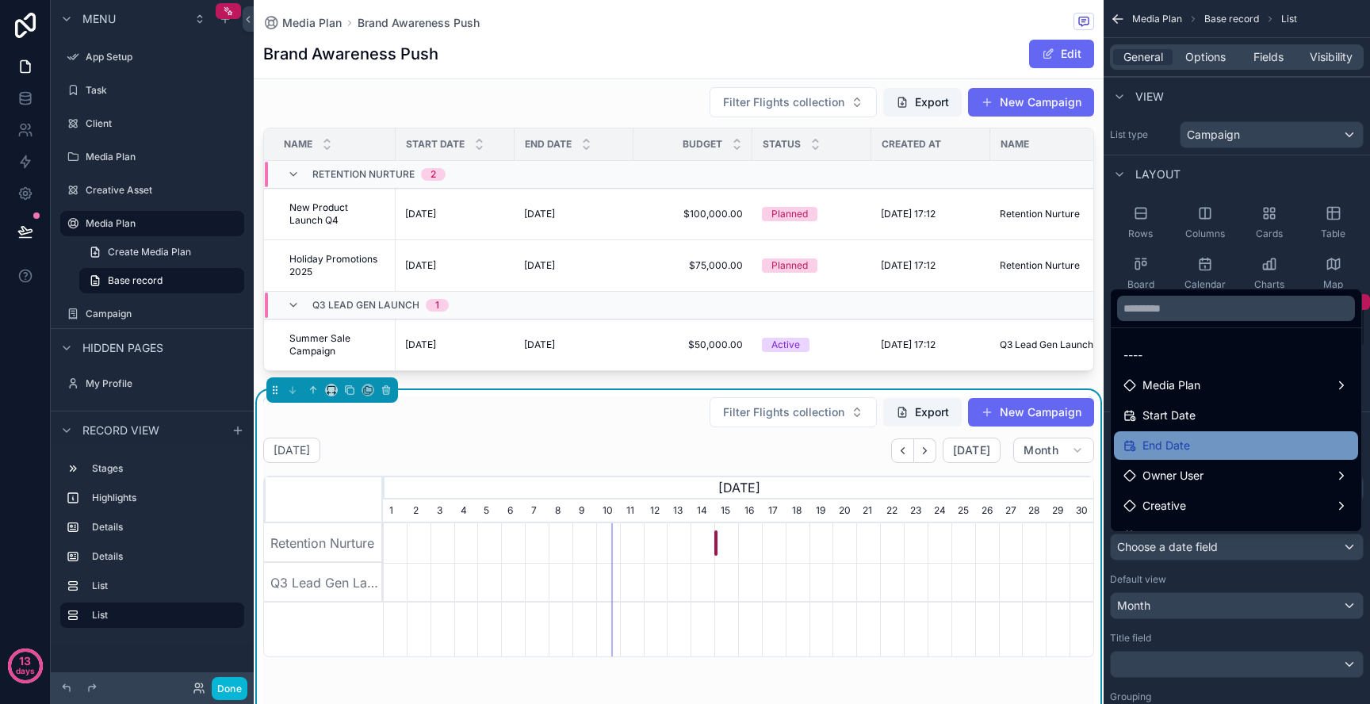
click at [1197, 450] on div "End Date" at bounding box center [1235, 445] width 225 height 19
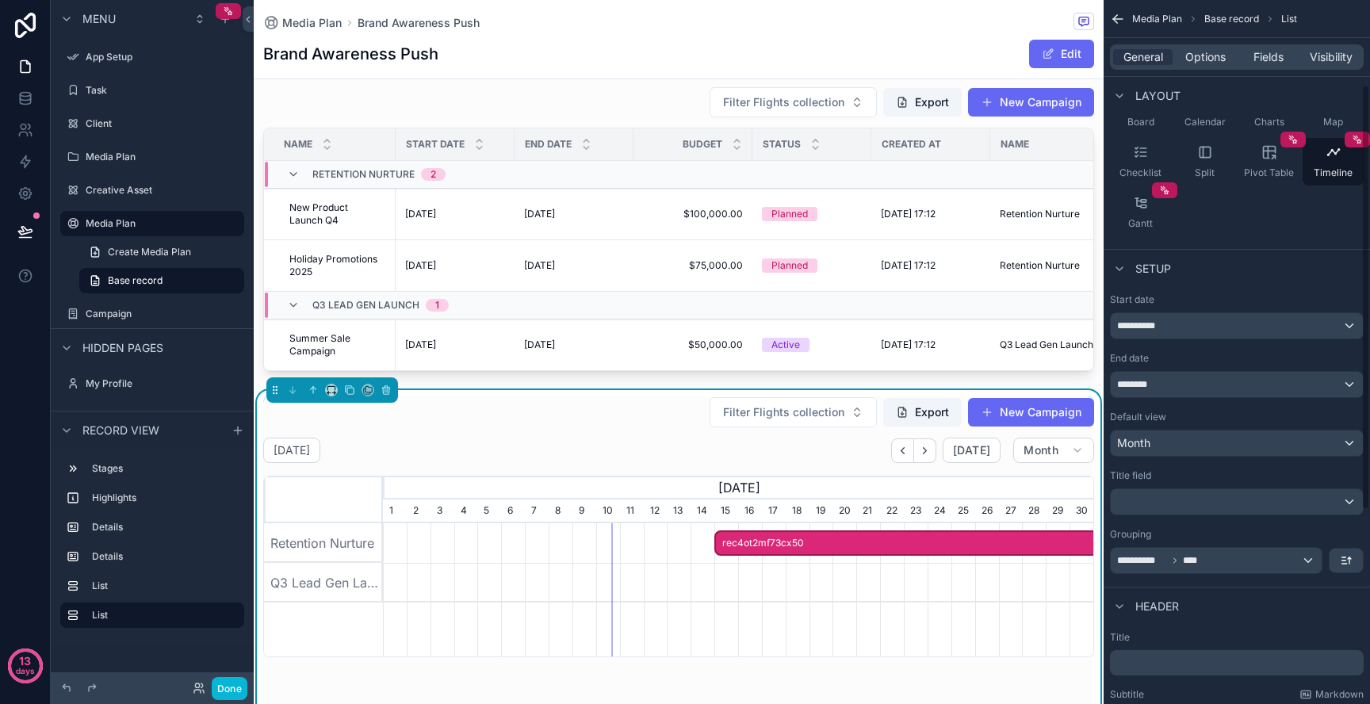
scroll to position [168, 0]
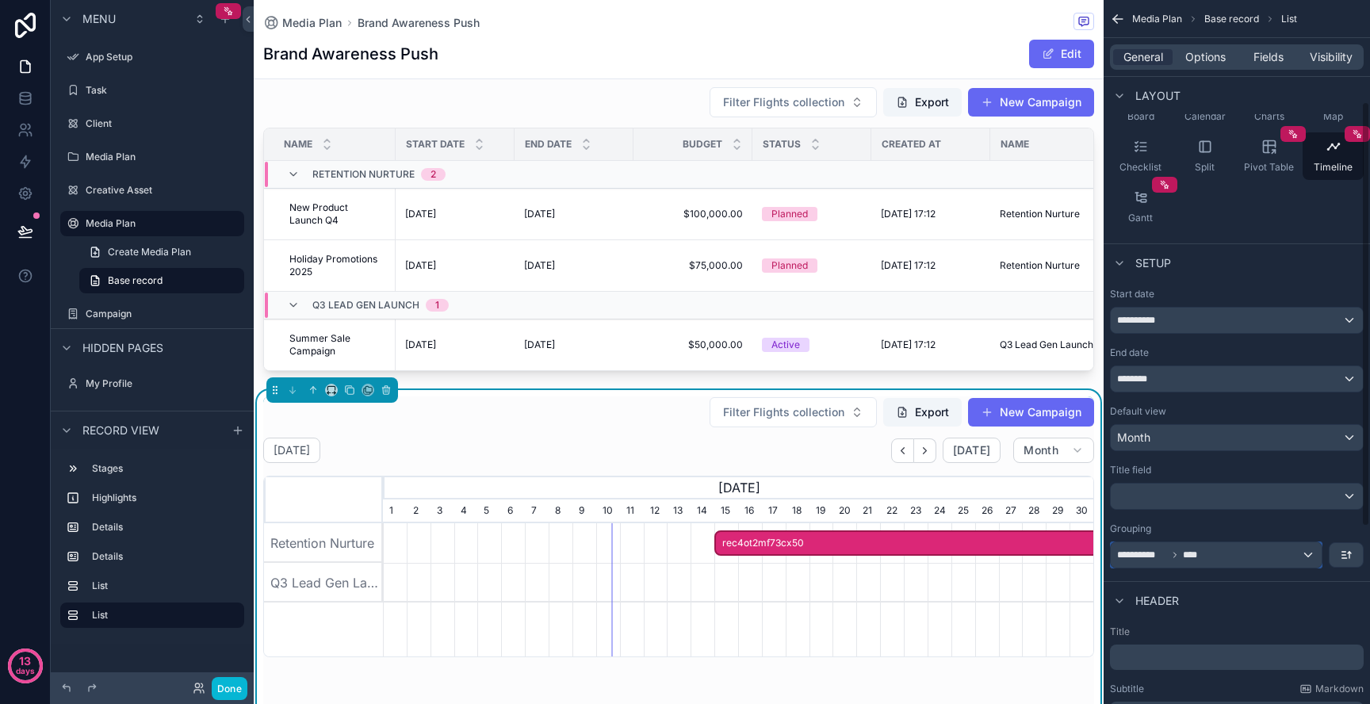
click at [1269, 563] on div "**********" at bounding box center [1215, 554] width 211 height 25
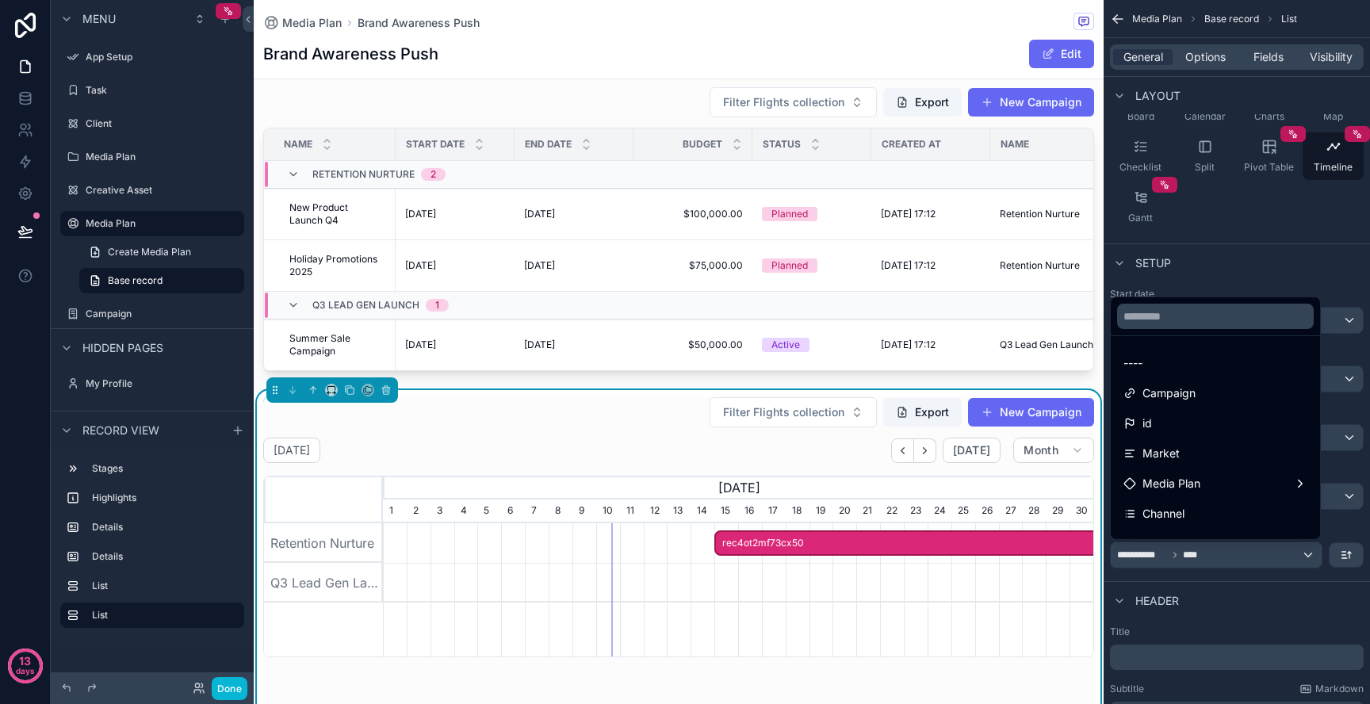
click at [1269, 563] on div "scrollable content" at bounding box center [685, 352] width 1370 height 704
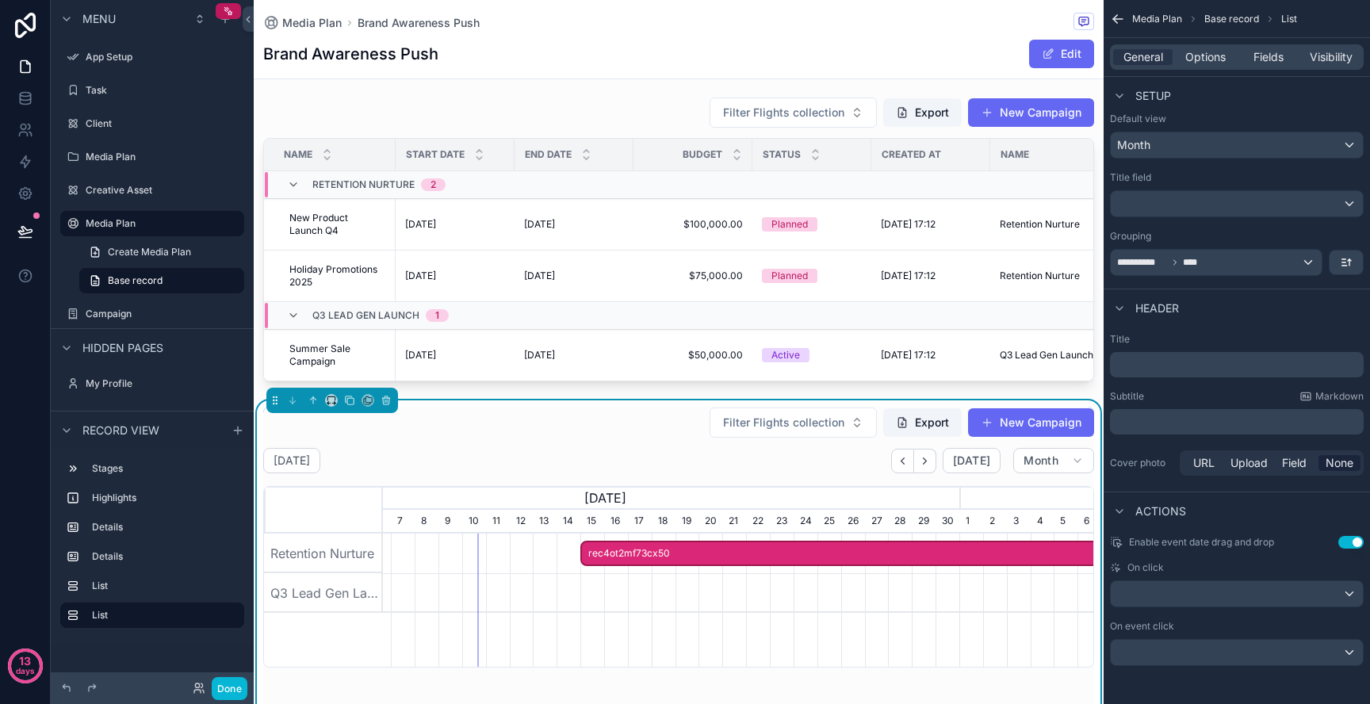
scroll to position [0, 843]
drag, startPoint x: 907, startPoint y: 557, endPoint x: 951, endPoint y: 558, distance: 44.4
click at [951, 558] on span "rec4ot2mf73cx50" at bounding box center [1126, 554] width 1086 height 26
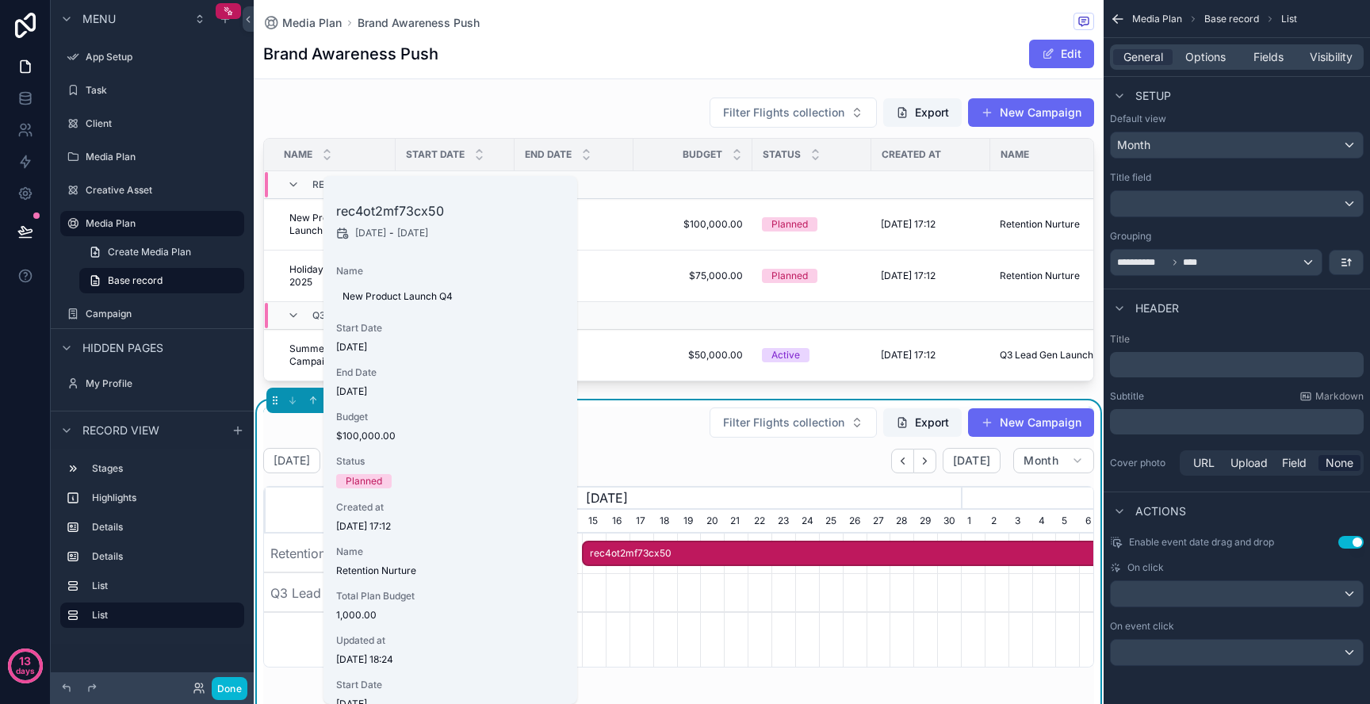
scroll to position [0, 835]
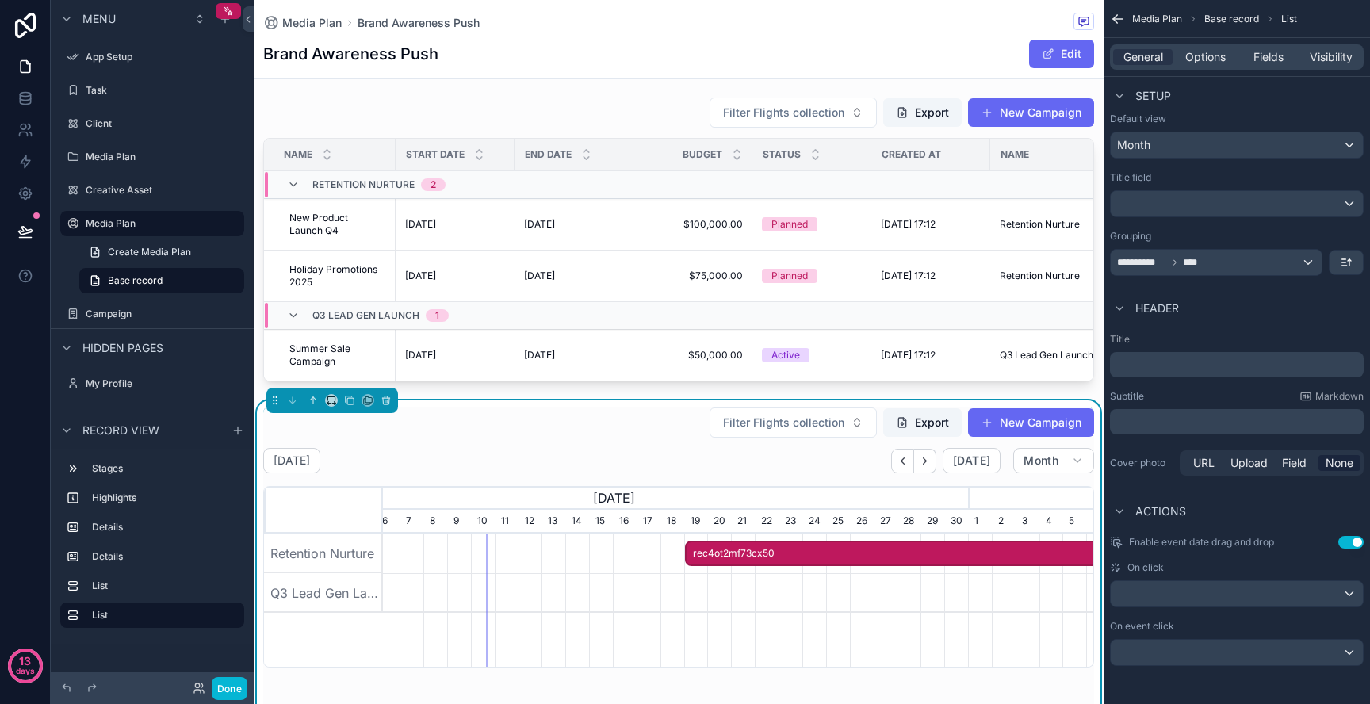
drag, startPoint x: 583, startPoint y: 557, endPoint x: 682, endPoint y: 556, distance: 99.1
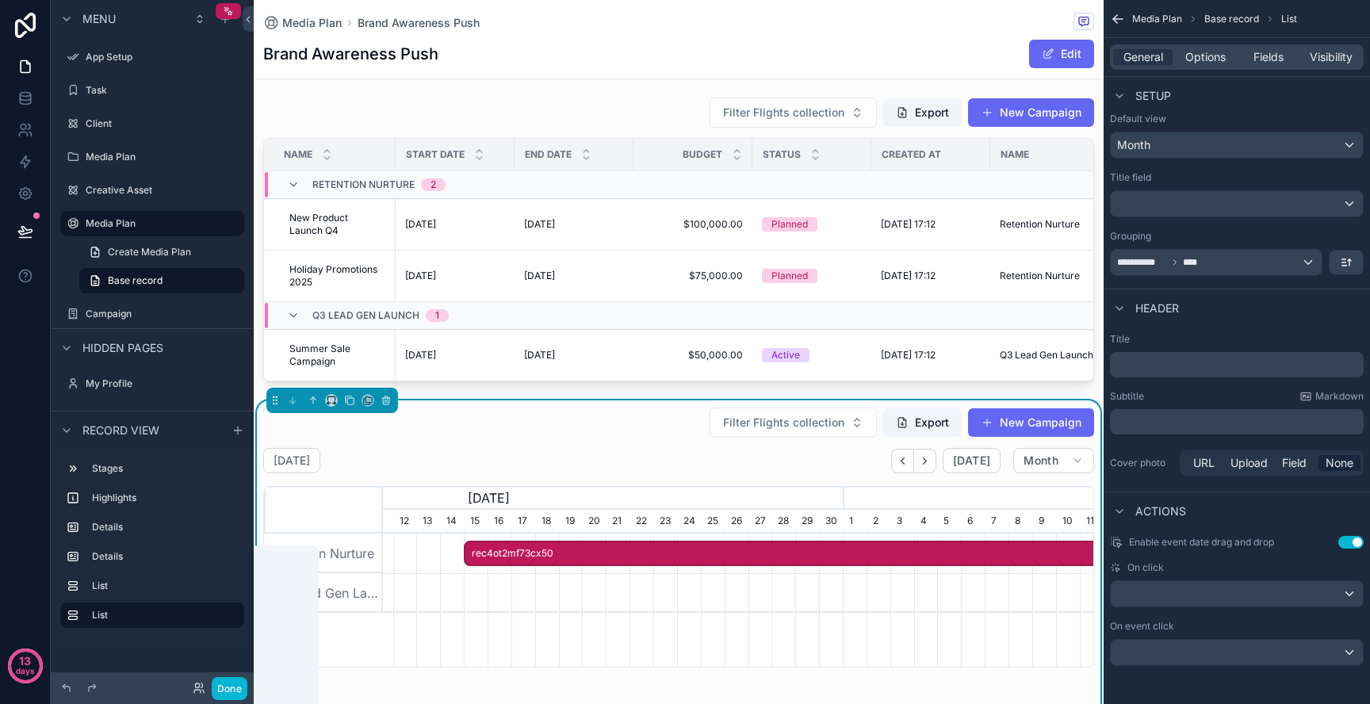
scroll to position [0, 710]
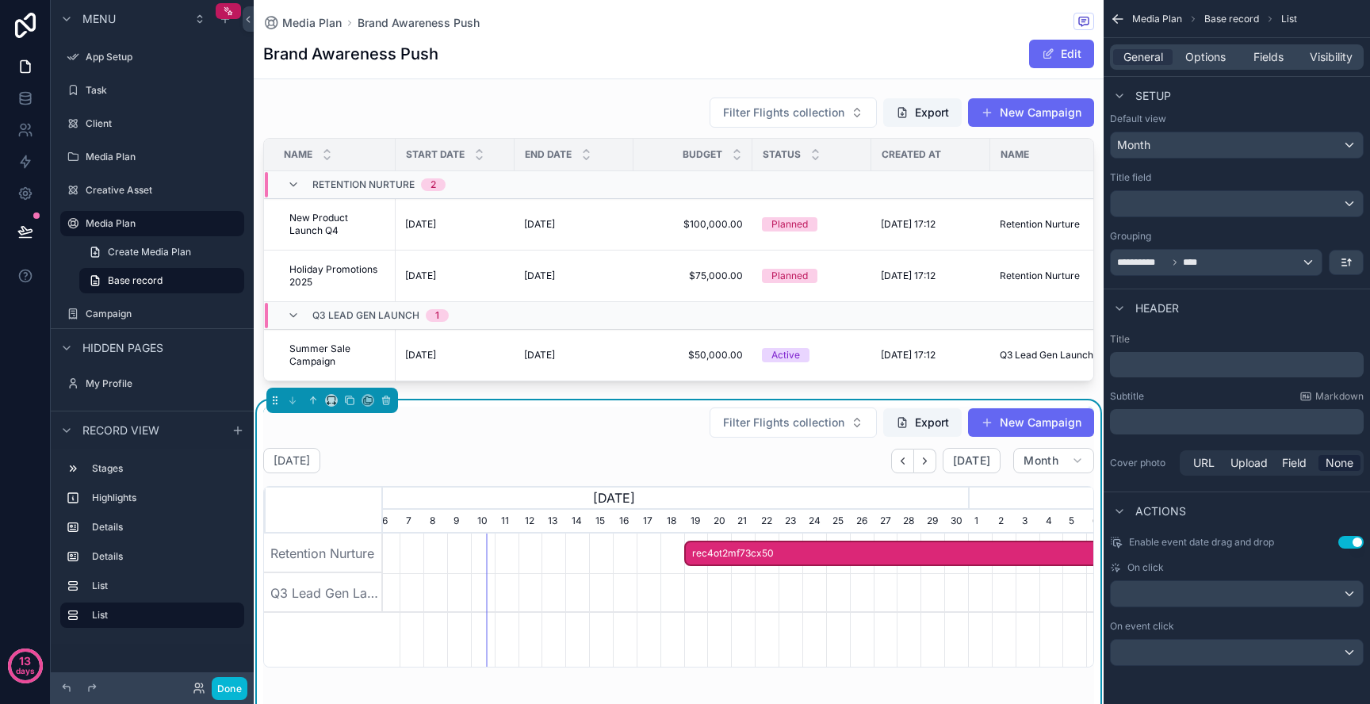
click at [716, 606] on div "scrollable content" at bounding box center [738, 593] width 2131 height 40
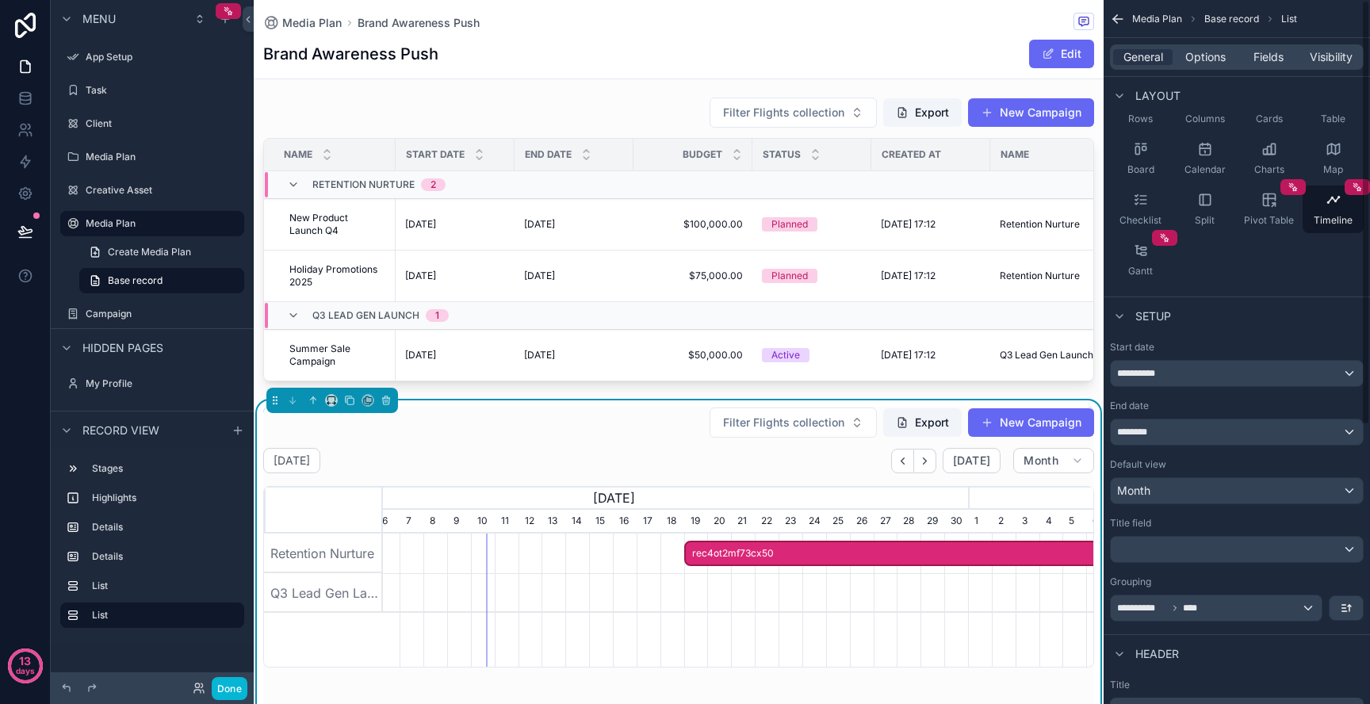
scroll to position [0, 0]
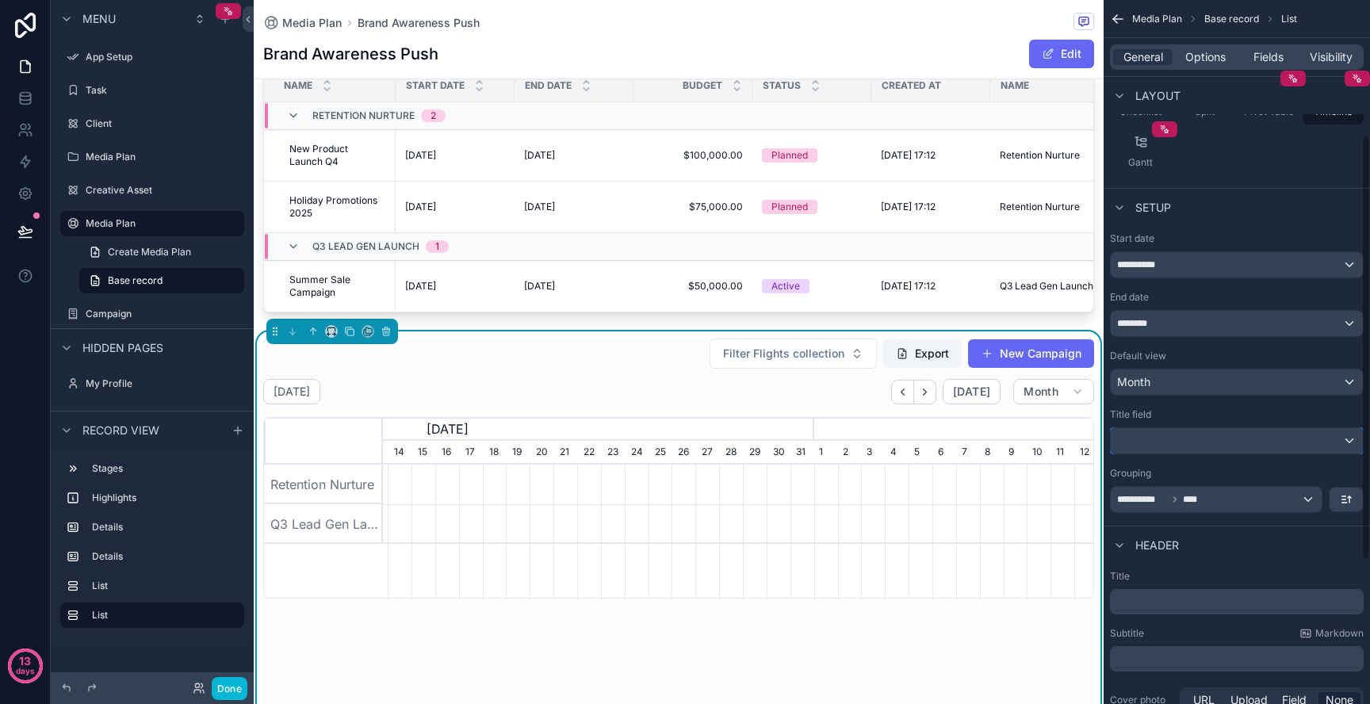
click at [1230, 444] on div "scrollable content" at bounding box center [1236, 440] width 252 height 25
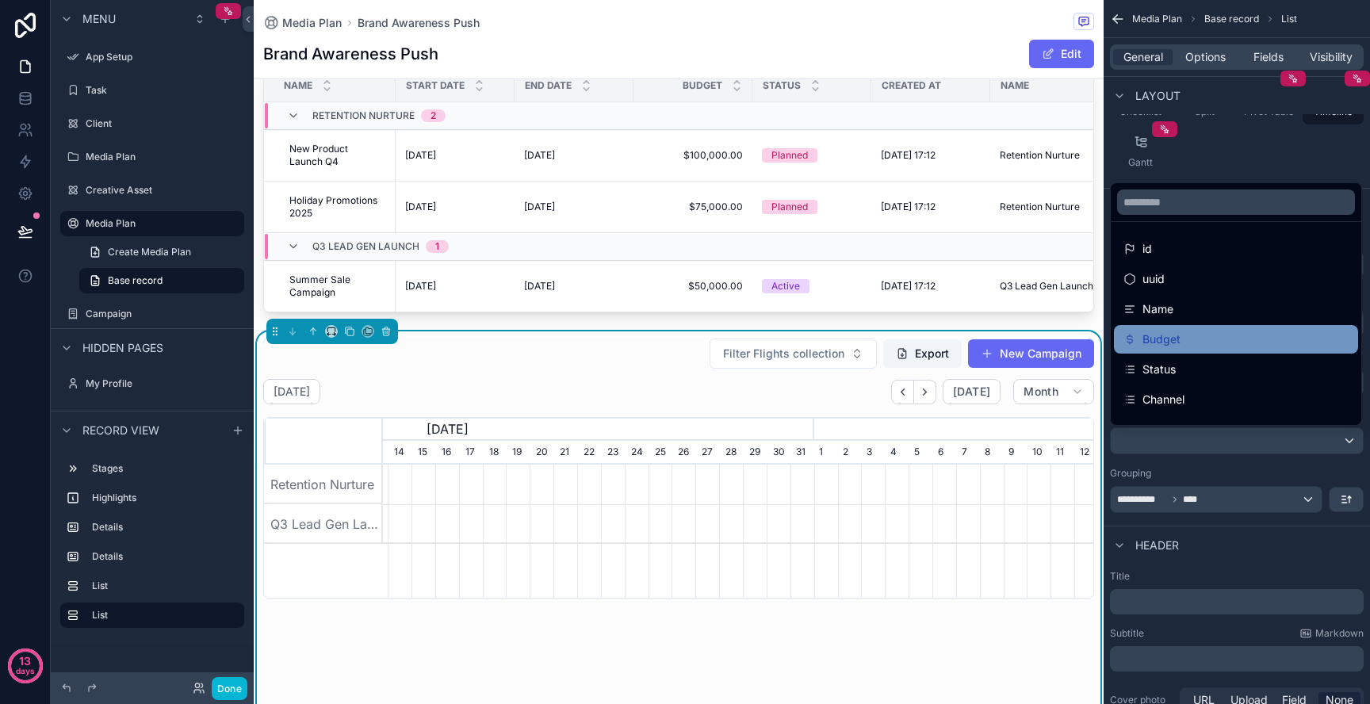
click at [1212, 333] on div "Budget" at bounding box center [1235, 339] width 225 height 19
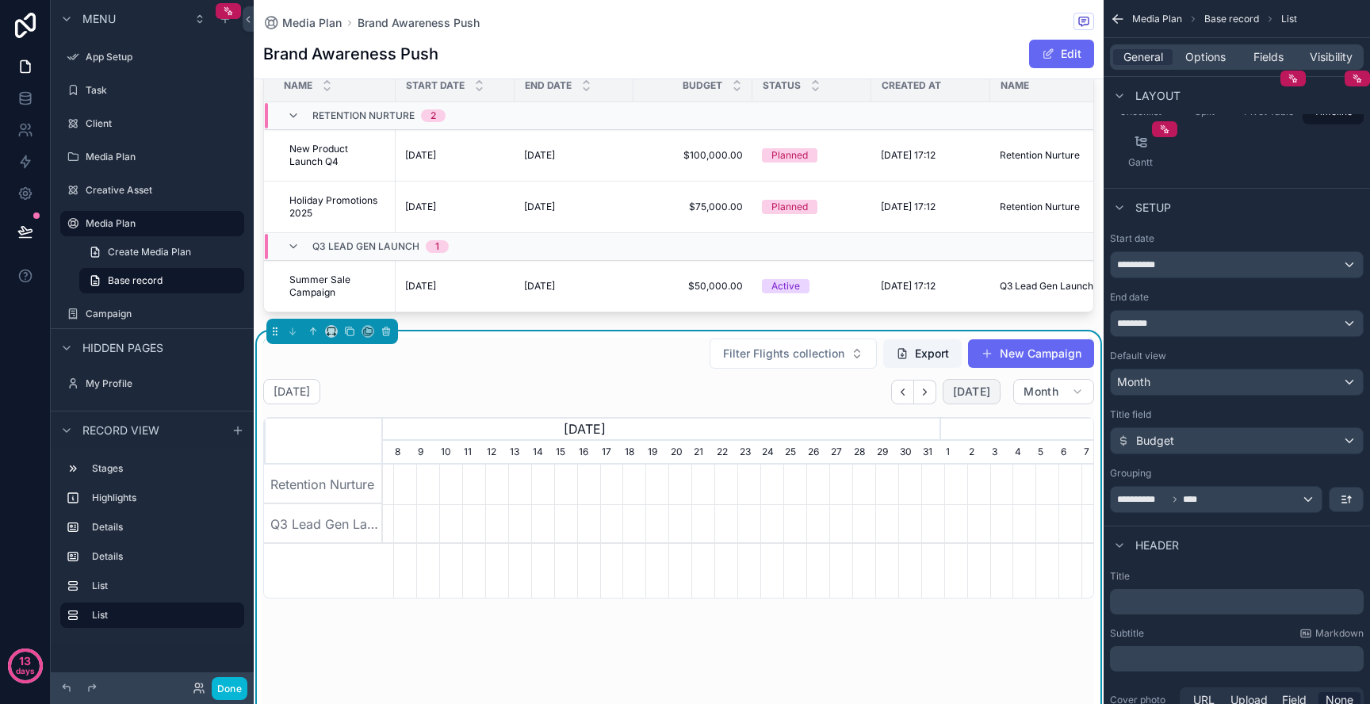
click at [957, 391] on span "[DATE]" at bounding box center [971, 391] width 37 height 14
click at [987, 390] on span "[DATE]" at bounding box center [971, 391] width 37 height 14
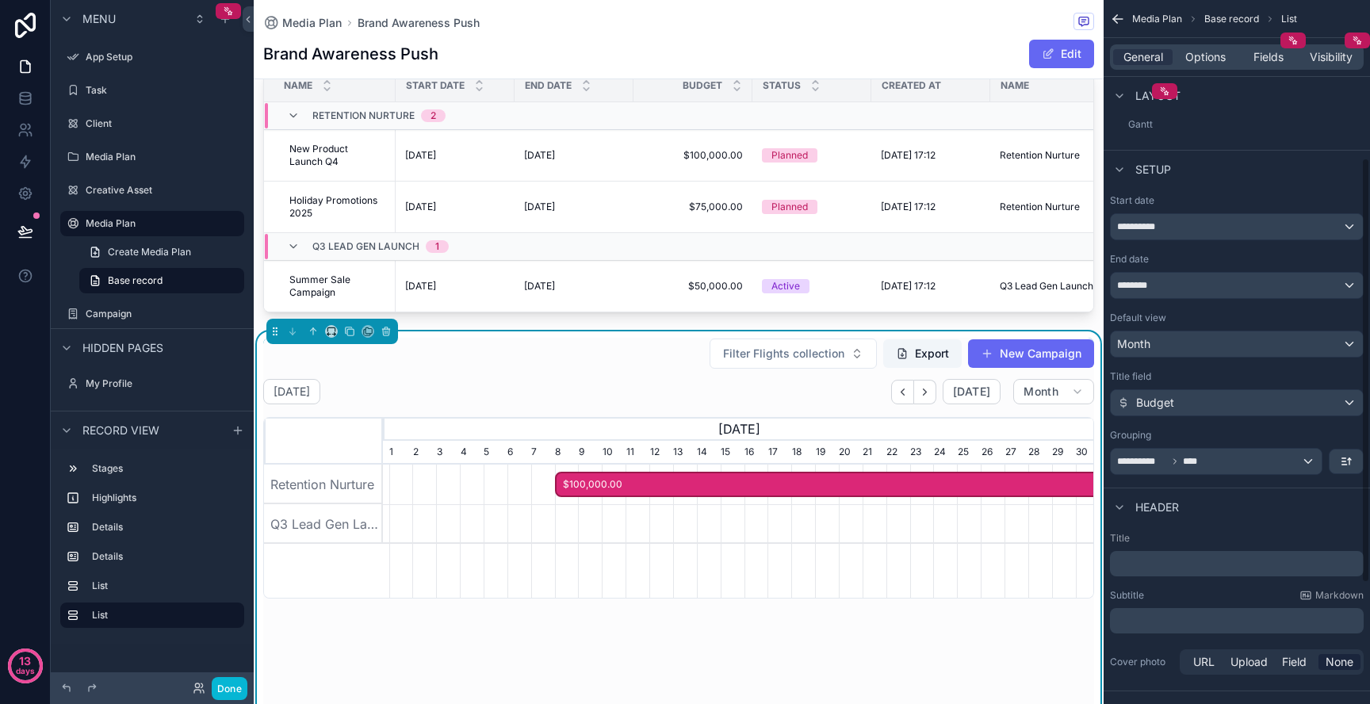
click at [1240, 315] on div "Default view" at bounding box center [1237, 318] width 254 height 13
click at [1238, 335] on div "Month" at bounding box center [1236, 343] width 252 height 25
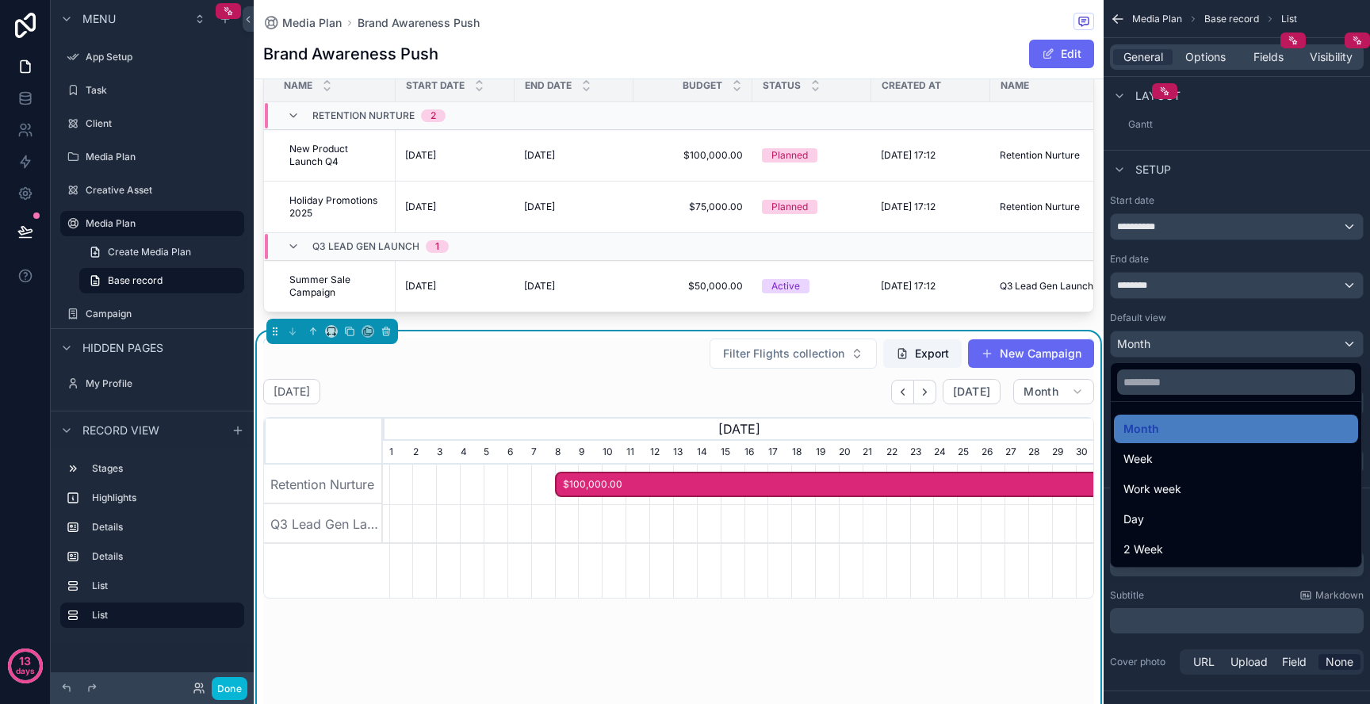
click at [1238, 335] on div "scrollable content" at bounding box center [685, 352] width 1370 height 704
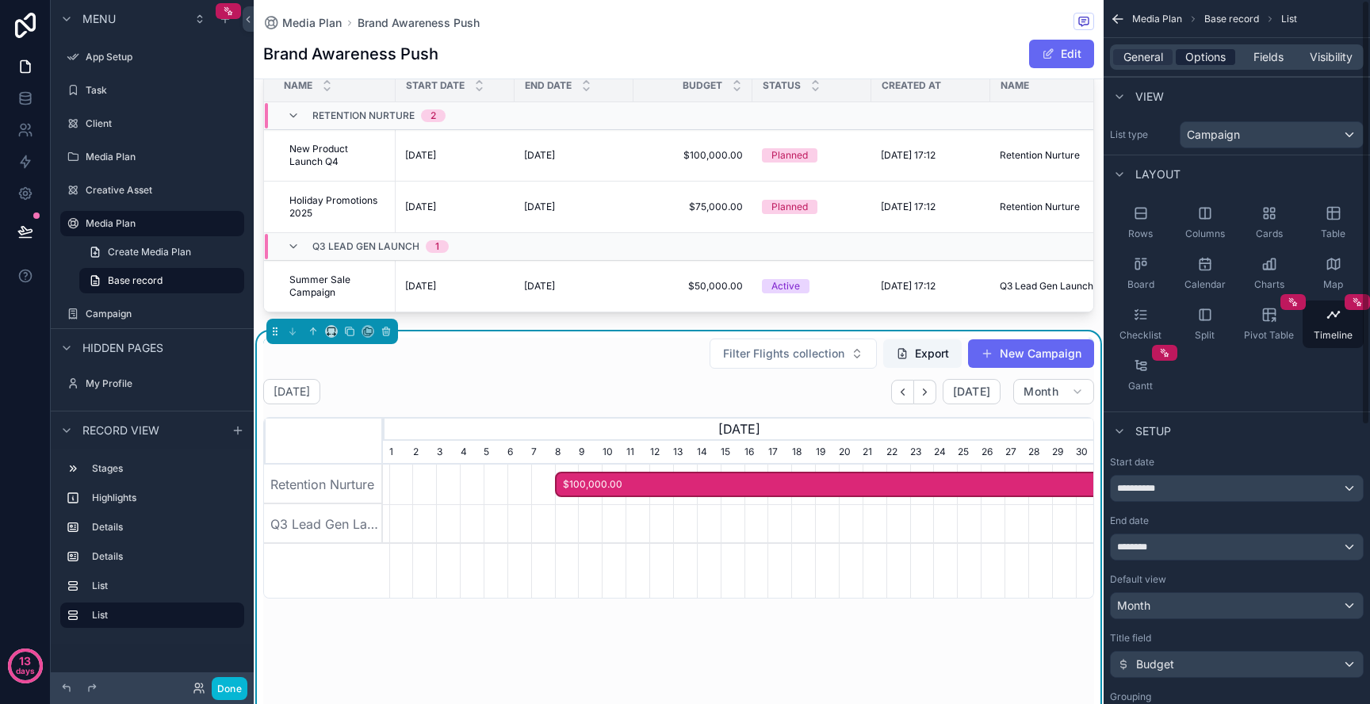
click at [1234, 63] on div "Options" at bounding box center [1204, 57] width 59 height 16
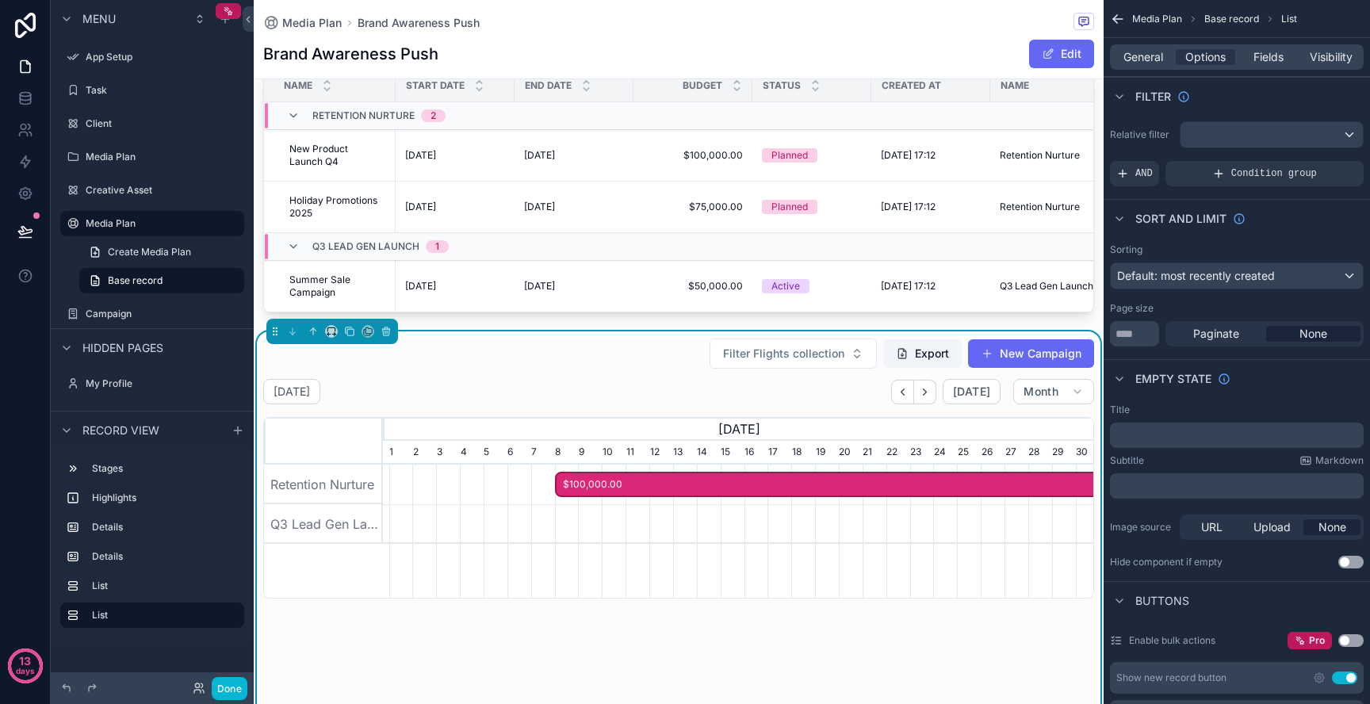
click at [1317, 342] on div "Paginate None" at bounding box center [1264, 333] width 198 height 25
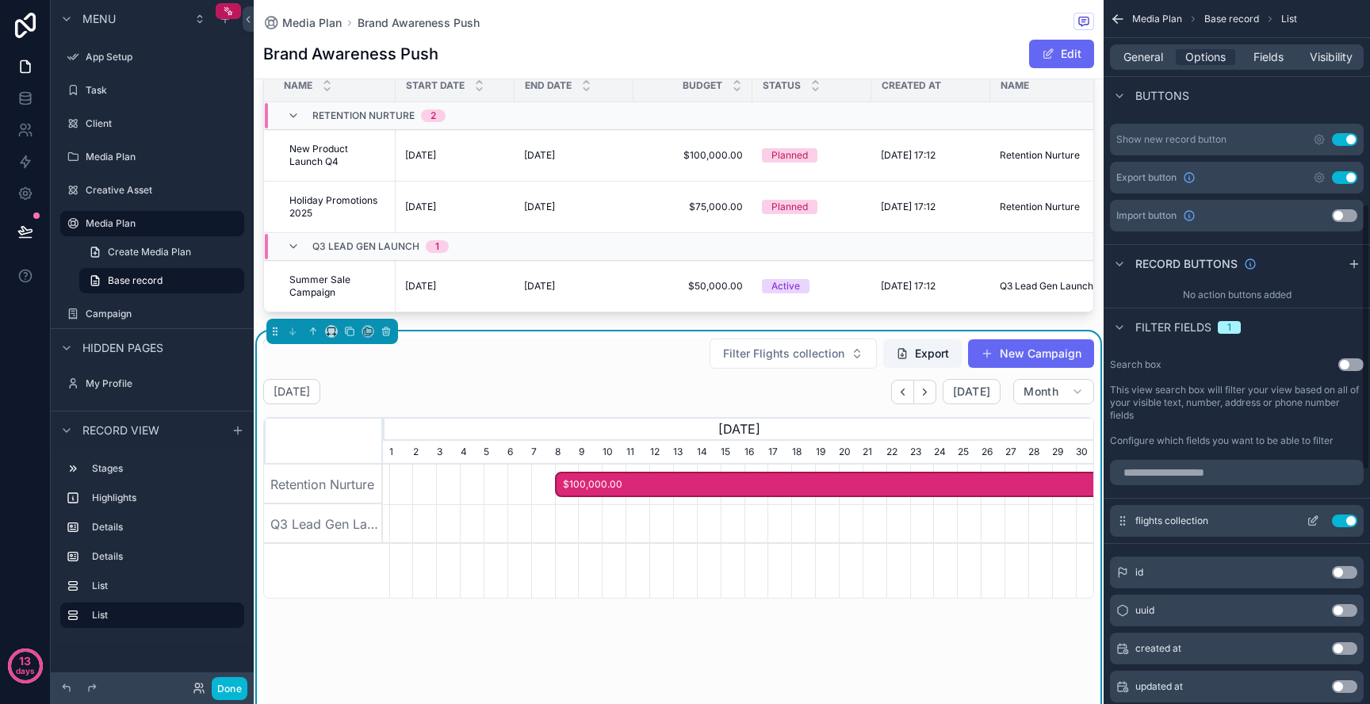
click at [1351, 527] on div "flights collection Use setting" at bounding box center [1237, 521] width 254 height 32
click at [1351, 522] on button "Use setting" at bounding box center [1344, 520] width 25 height 13
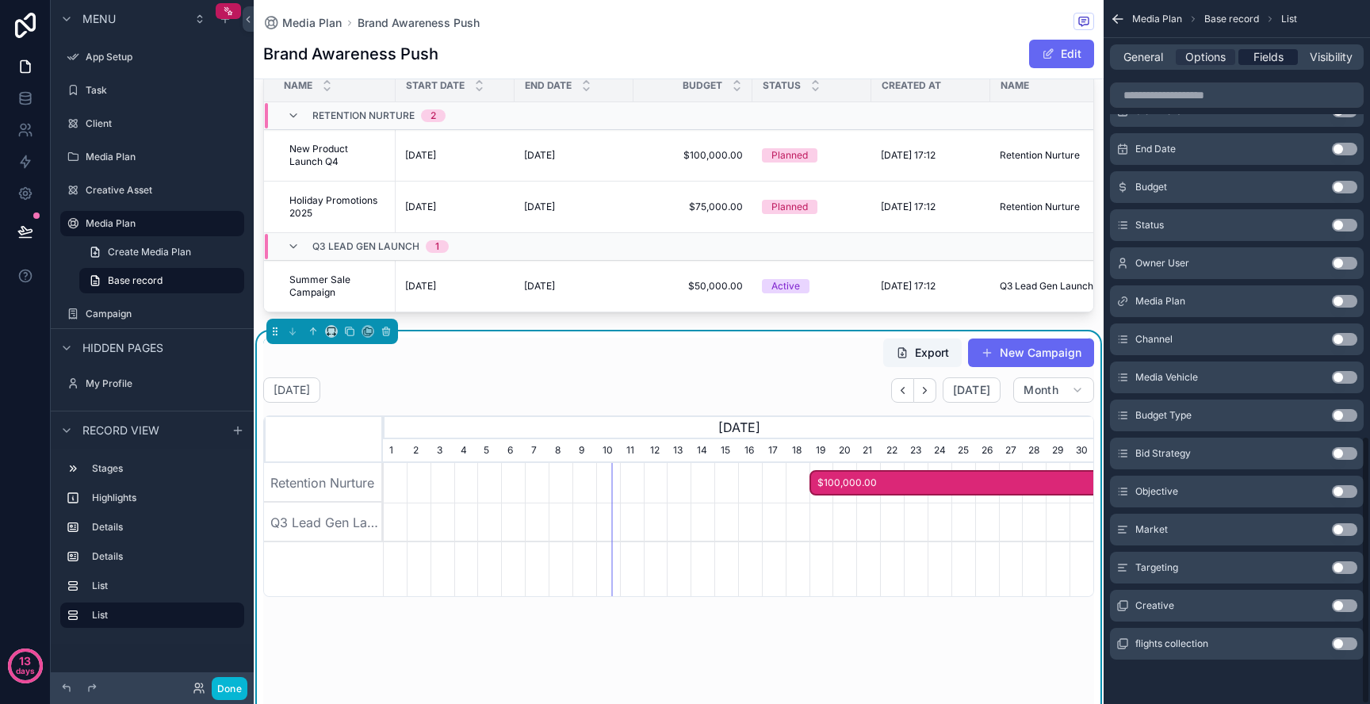
click at [1275, 56] on span "Fields" at bounding box center [1268, 57] width 30 height 16
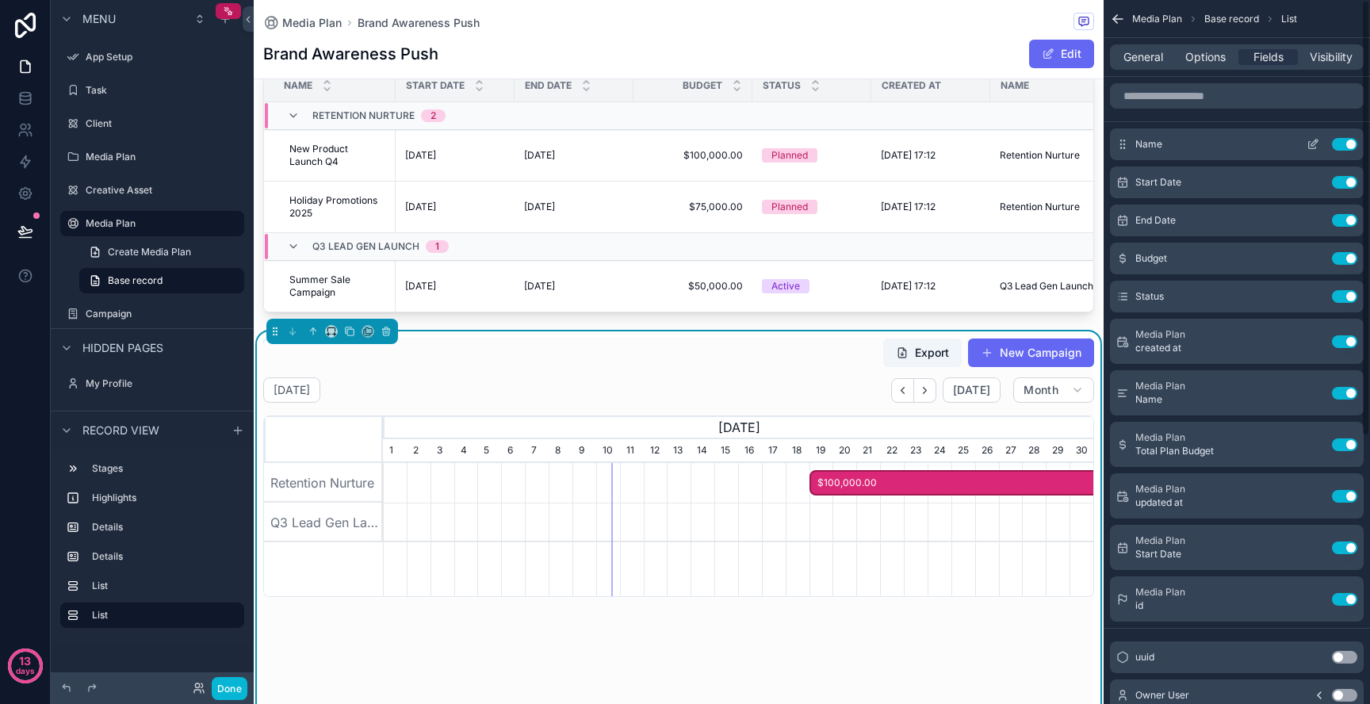
click at [1313, 148] on icon "scrollable content" at bounding box center [1312, 145] width 7 height 7
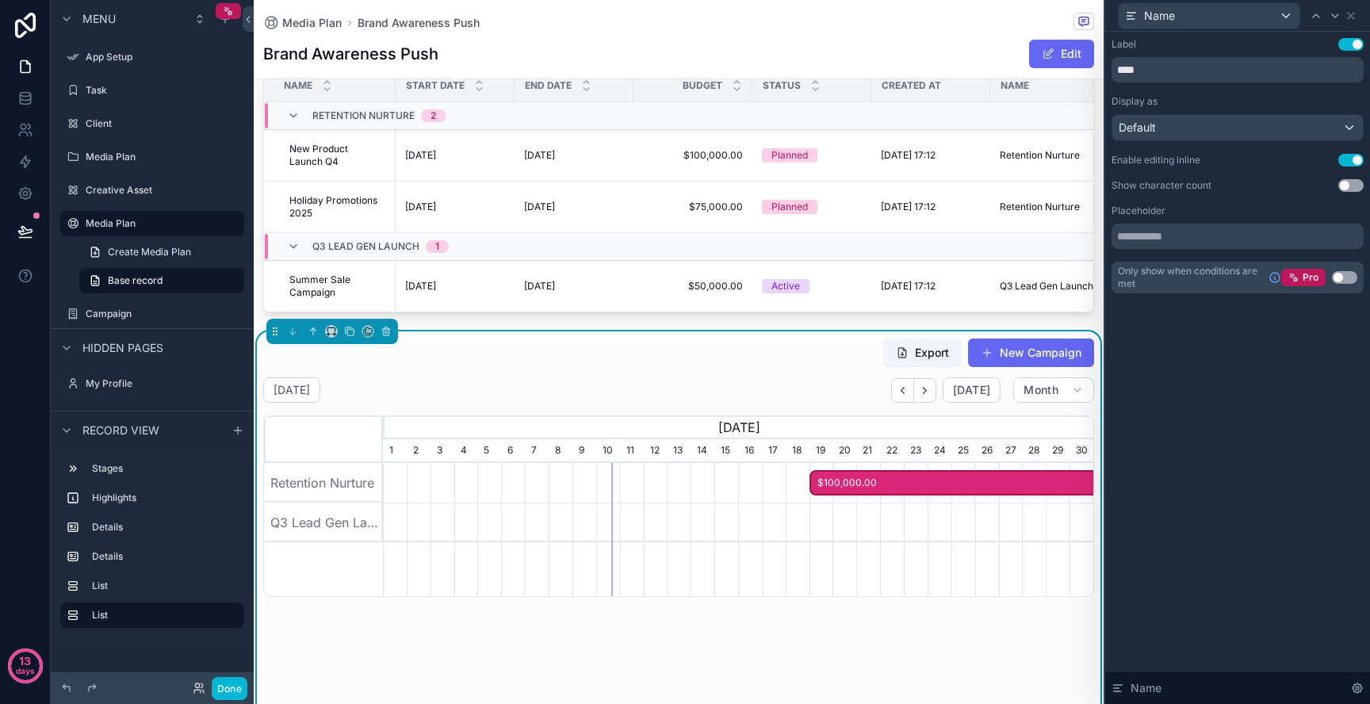
click at [1323, 109] on div "Display as Default" at bounding box center [1237, 118] width 252 height 46
click at [1314, 124] on div "Default" at bounding box center [1237, 127] width 250 height 25
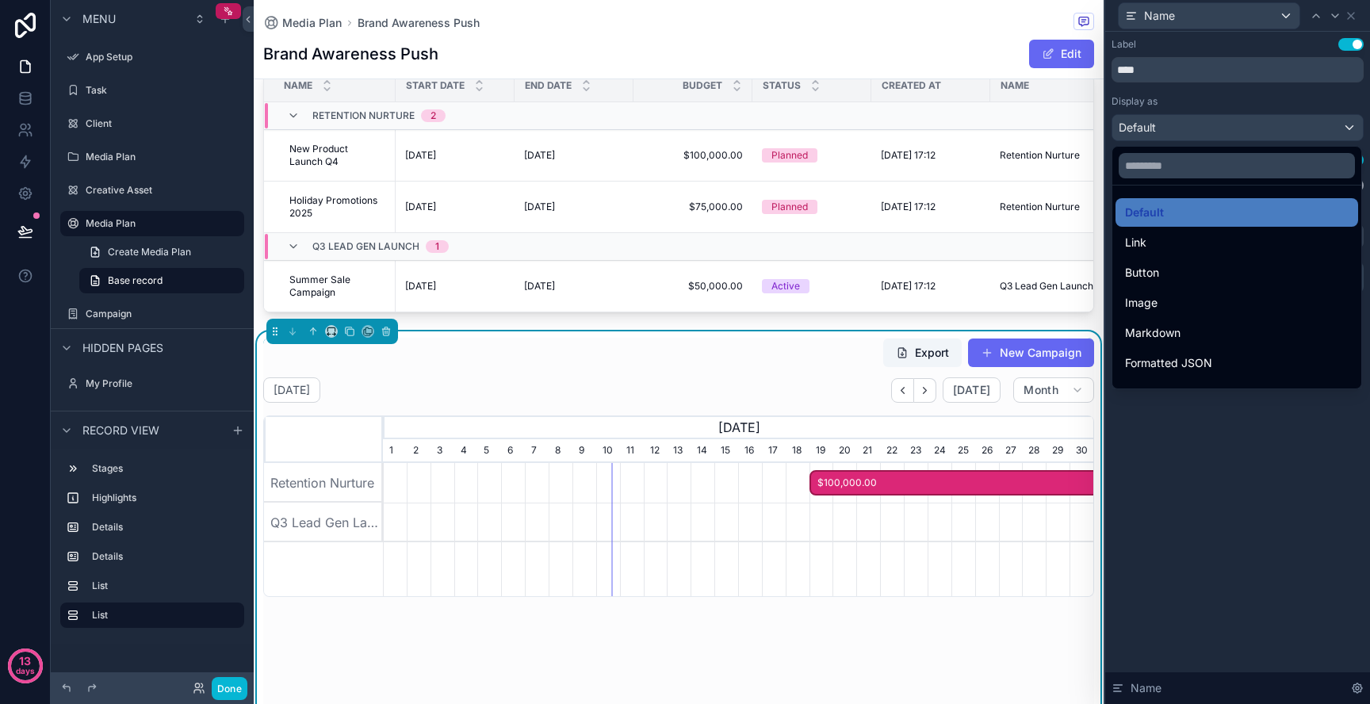
click at [1314, 124] on div at bounding box center [1237, 352] width 265 height 704
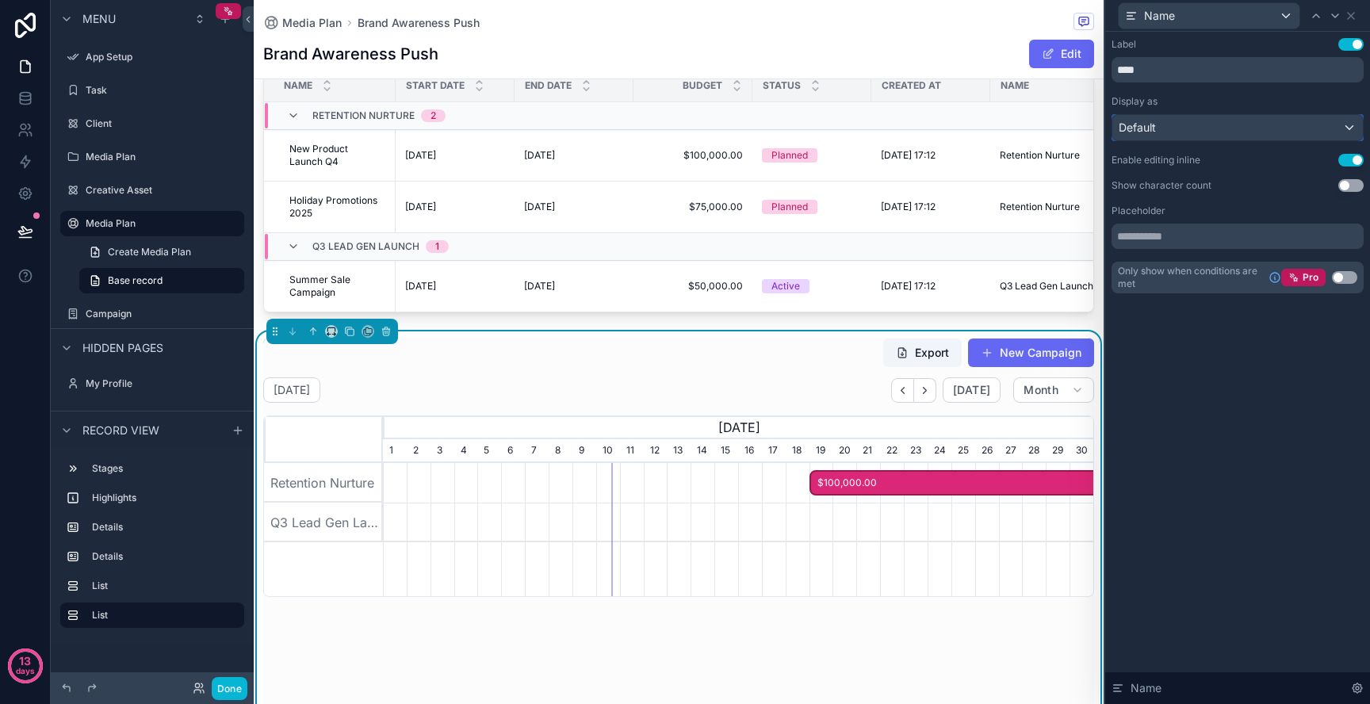
click at [1314, 124] on div "Default" at bounding box center [1237, 127] width 250 height 25
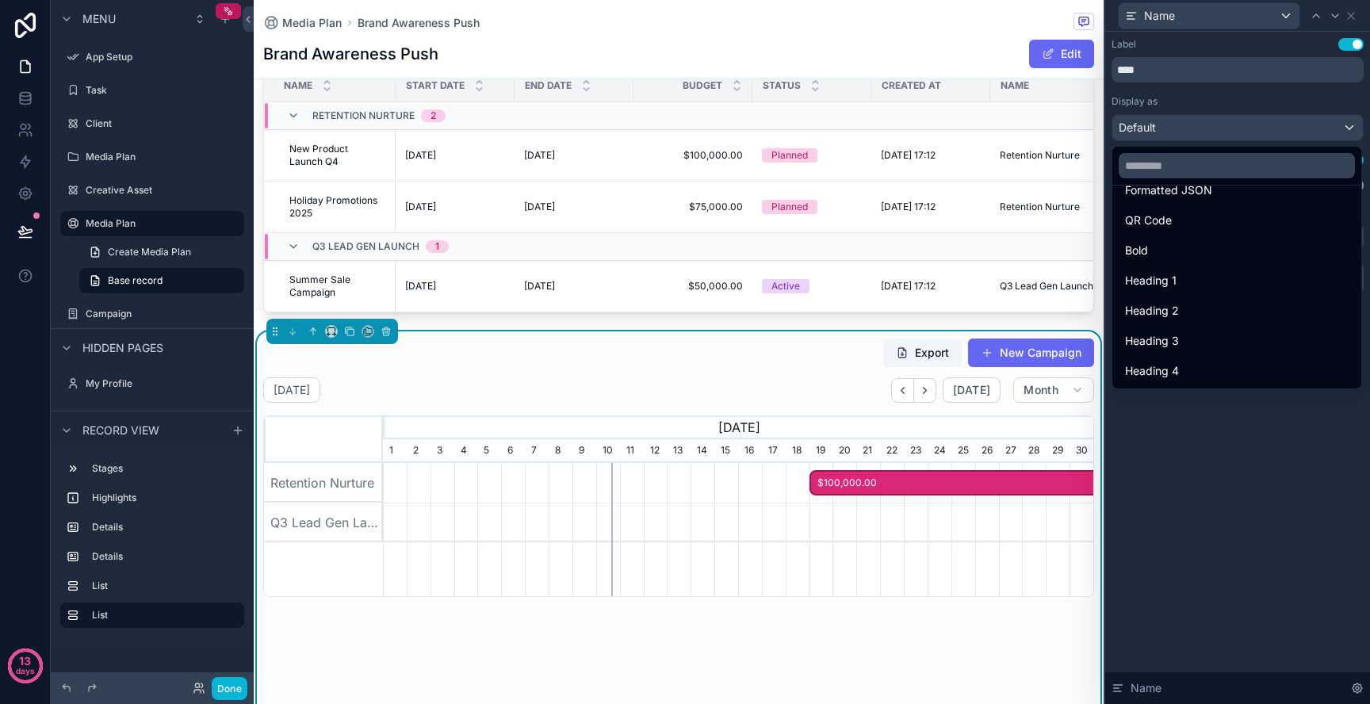
click at [1209, 466] on div at bounding box center [1237, 352] width 265 height 704
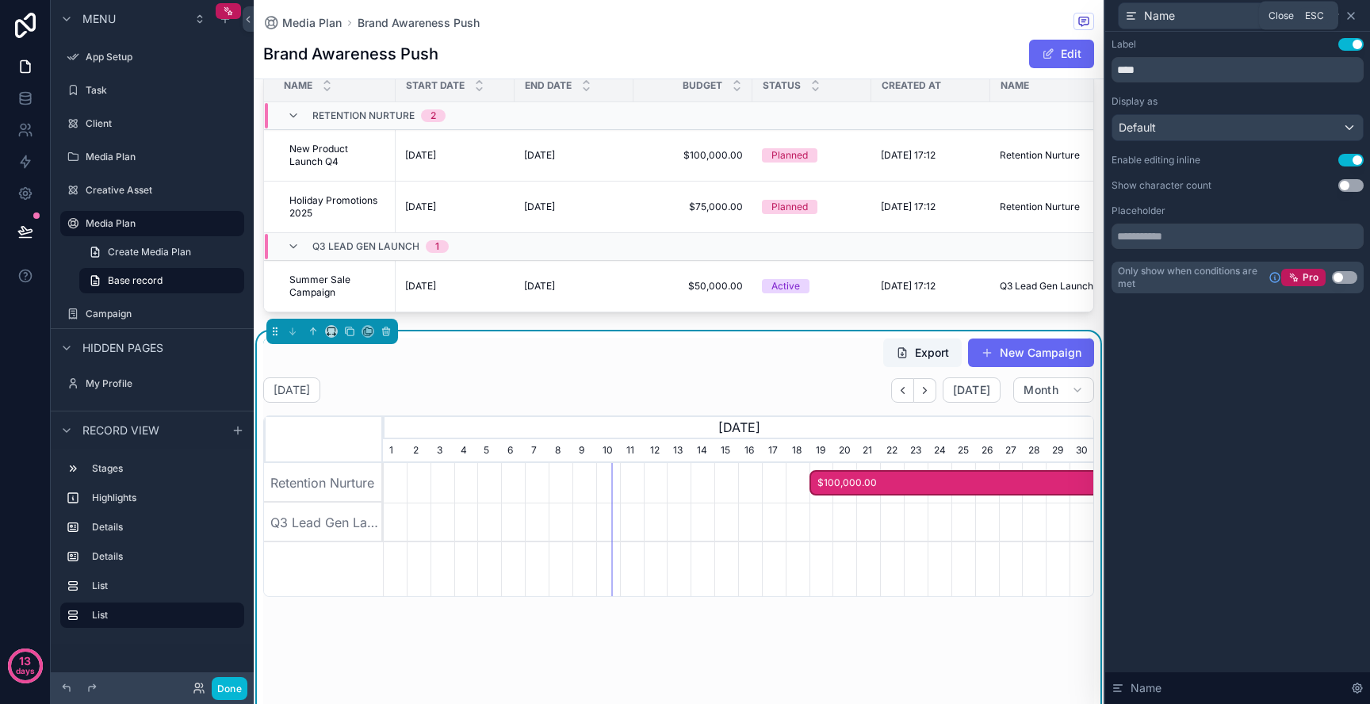
click at [1350, 14] on icon at bounding box center [1350, 16] width 6 height 6
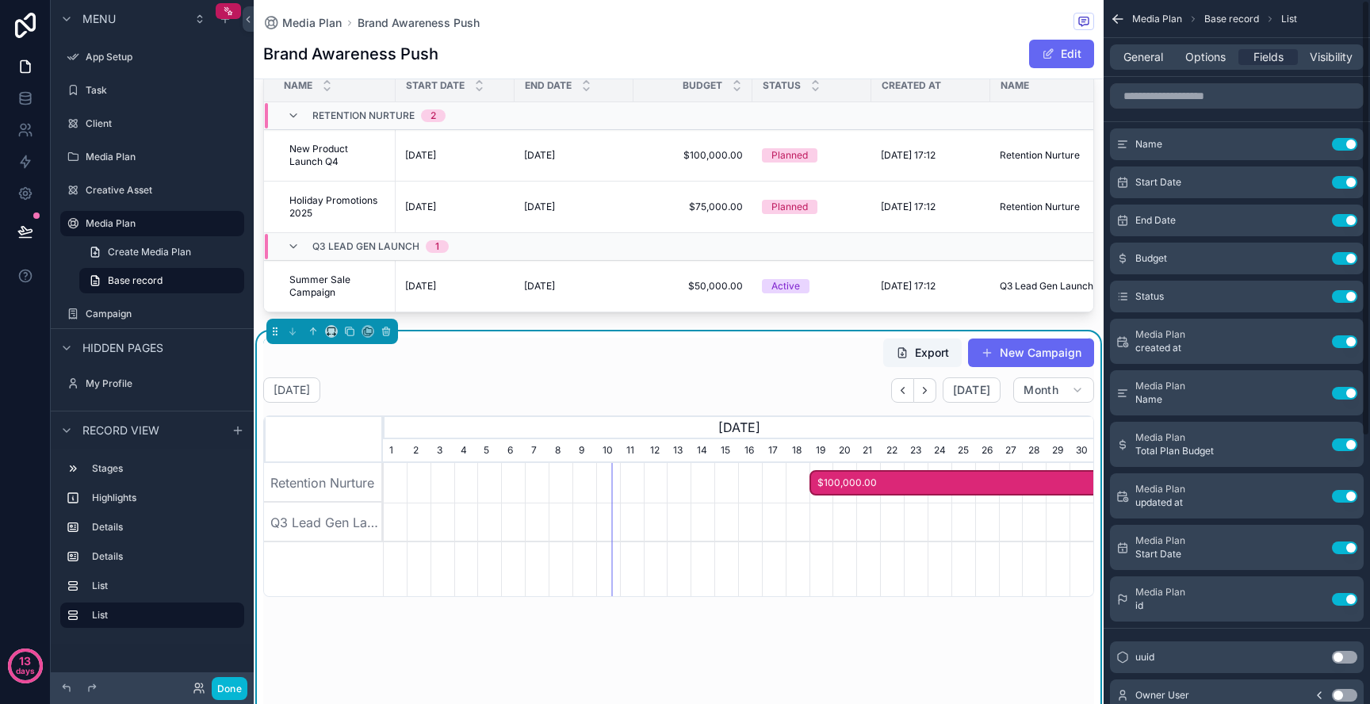
click at [1141, 67] on div "General Options Fields Visibility" at bounding box center [1237, 56] width 254 height 25
click at [735, 373] on div "Export New Campaign [DATE] [DATE] Month [DATE] [DATE] [DATE] 2 3 4 5 6 7 8 9 10…" at bounding box center [678, 566] width 831 height 457
click at [1130, 52] on span "General" at bounding box center [1143, 57] width 40 height 16
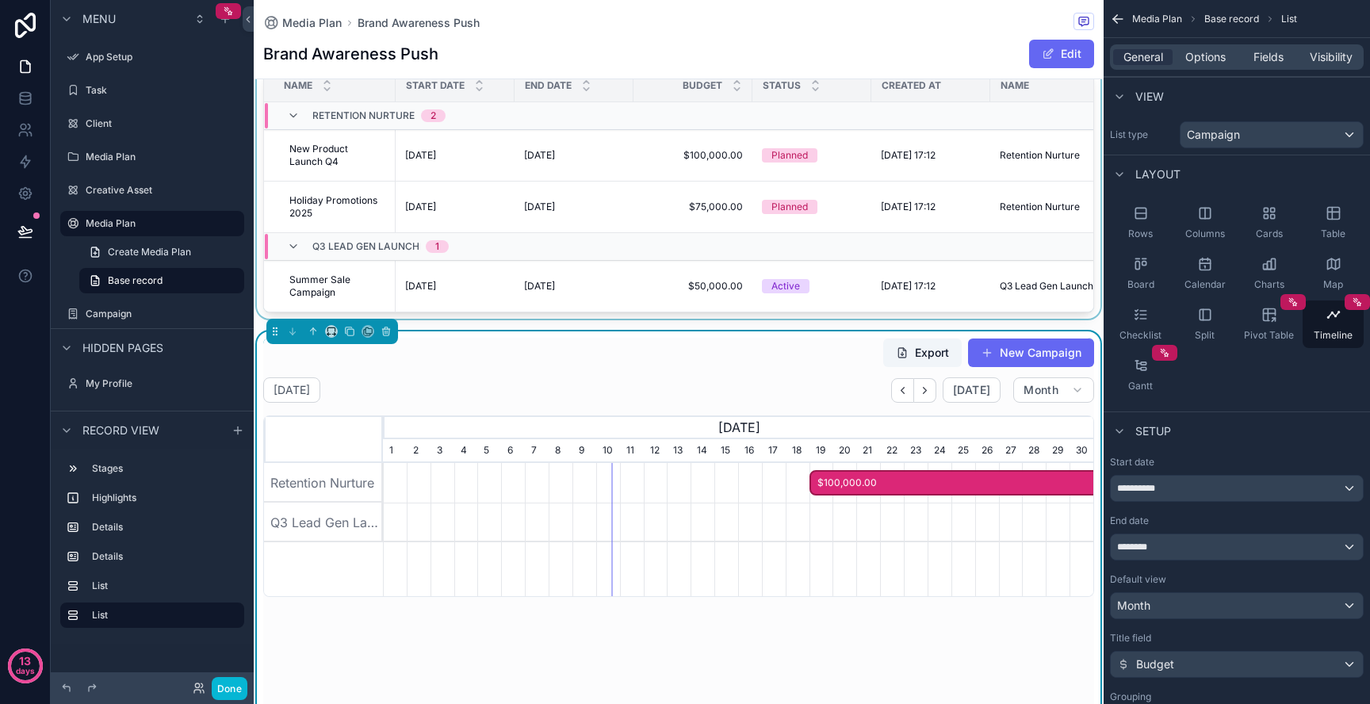
click at [663, 291] on div "scrollable content" at bounding box center [679, 169] width 850 height 297
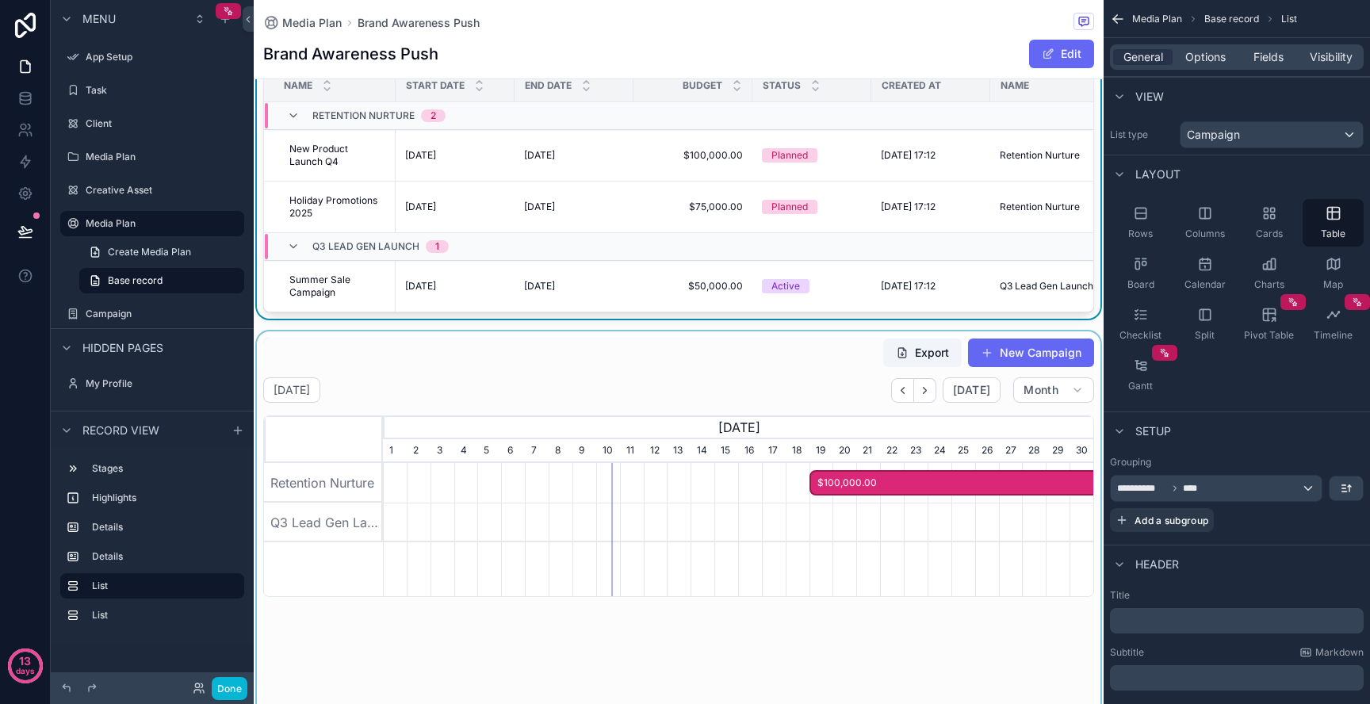
click at [667, 377] on div "scrollable content" at bounding box center [679, 566] width 850 height 470
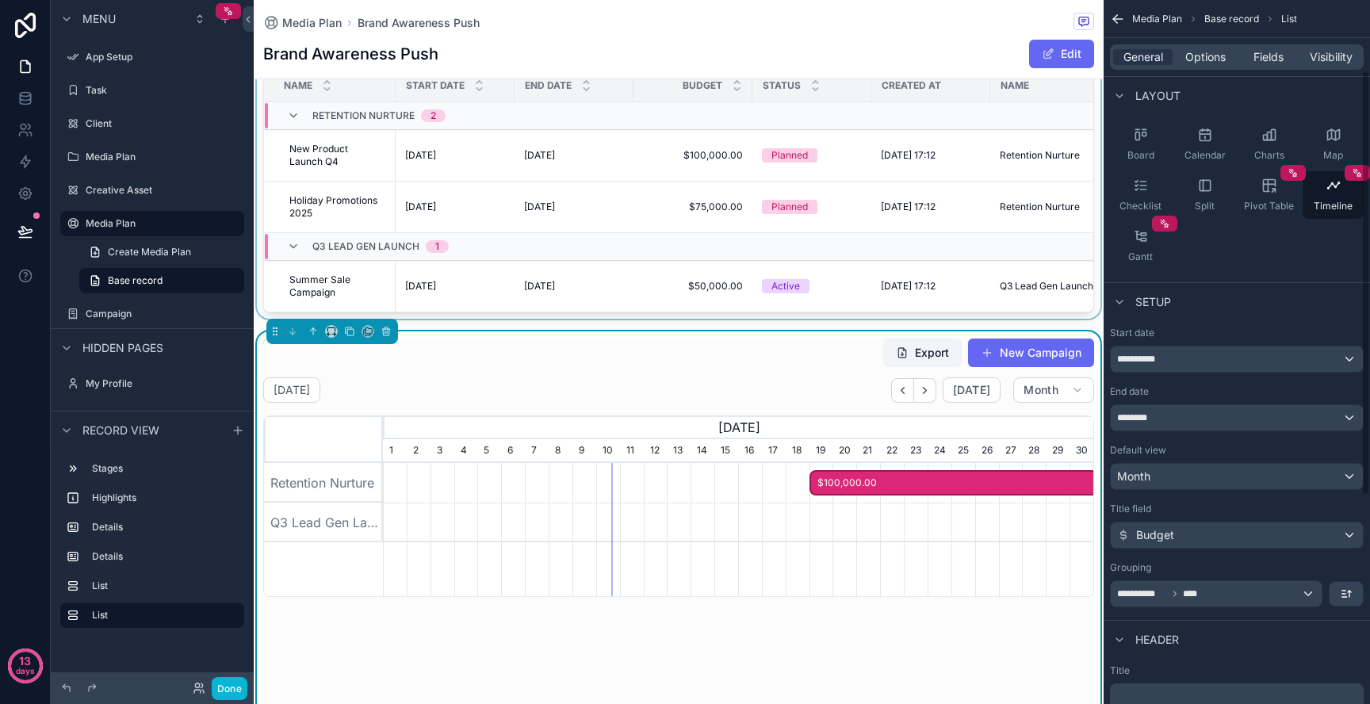
scroll to position [131, 0]
click at [1207, 543] on div "Budget" at bounding box center [1236, 533] width 252 height 25
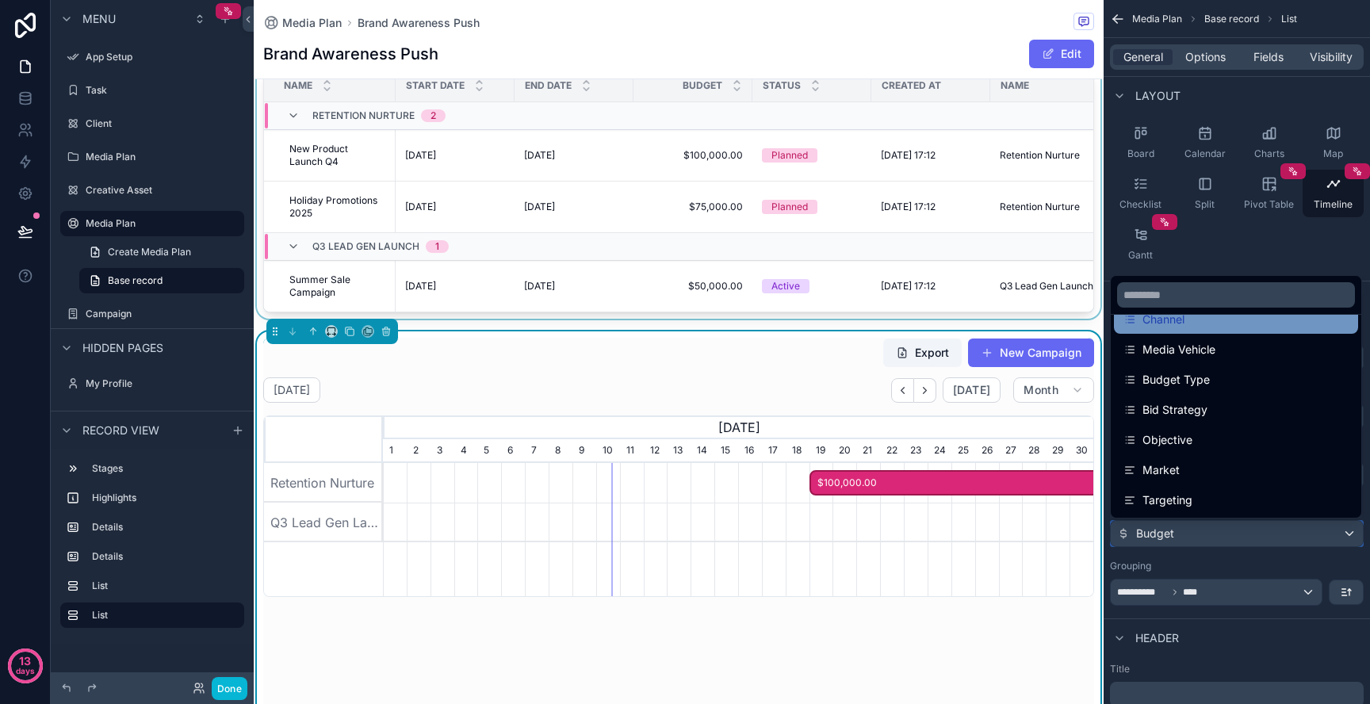
scroll to position [0, 0]
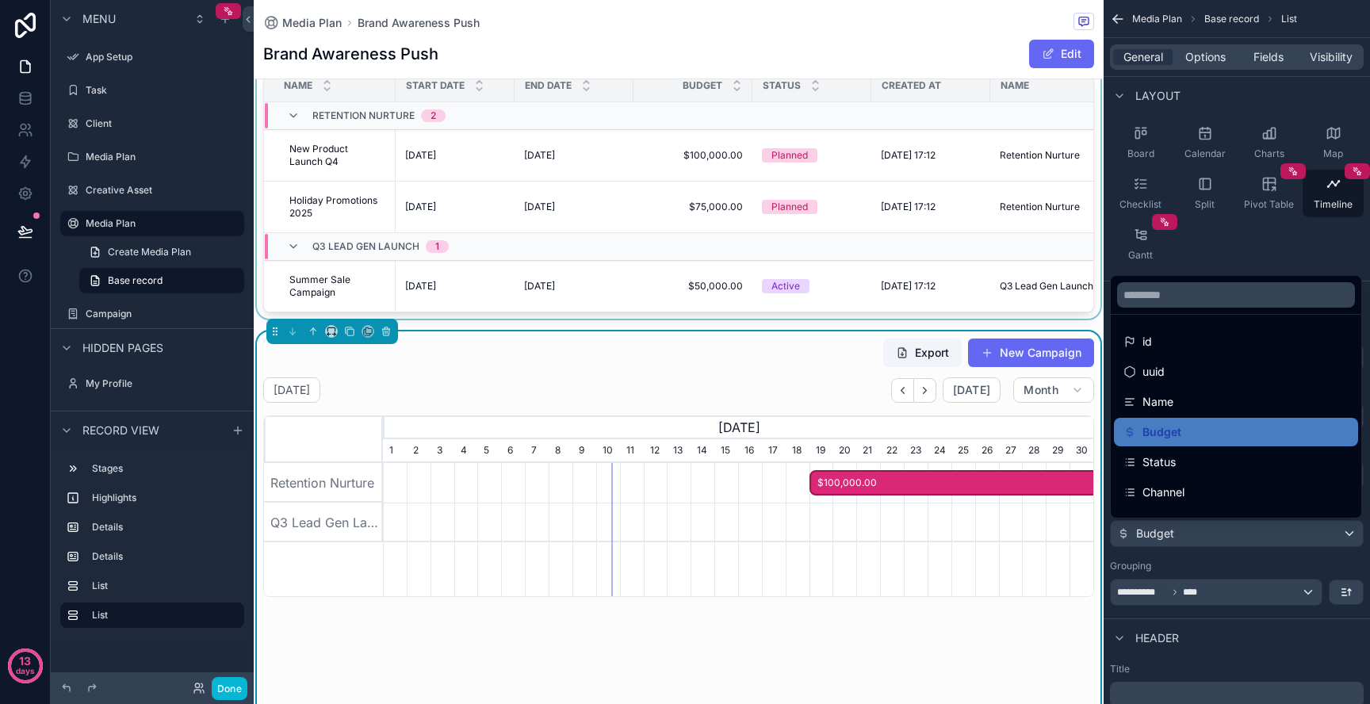
click at [1221, 550] on div "scrollable content" at bounding box center [685, 352] width 1370 height 704
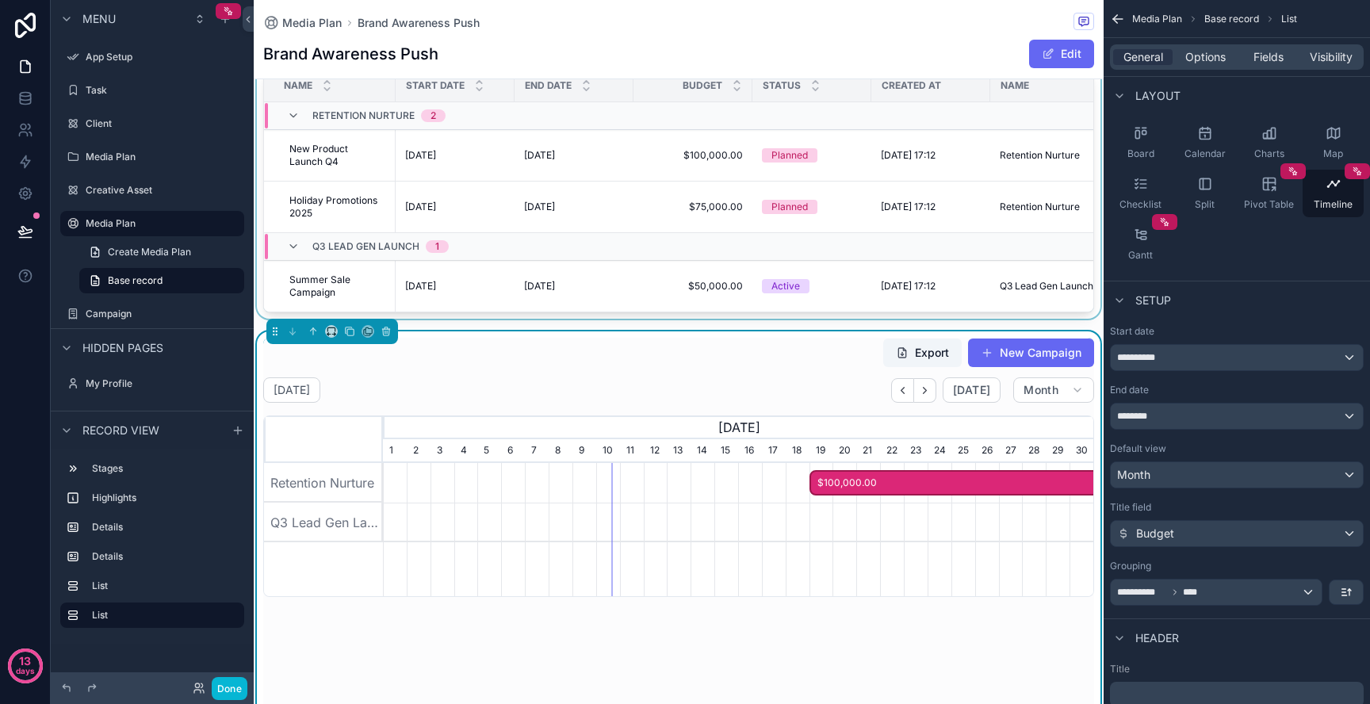
click at [304, 498] on div "Retention Nurture" at bounding box center [323, 483] width 119 height 40
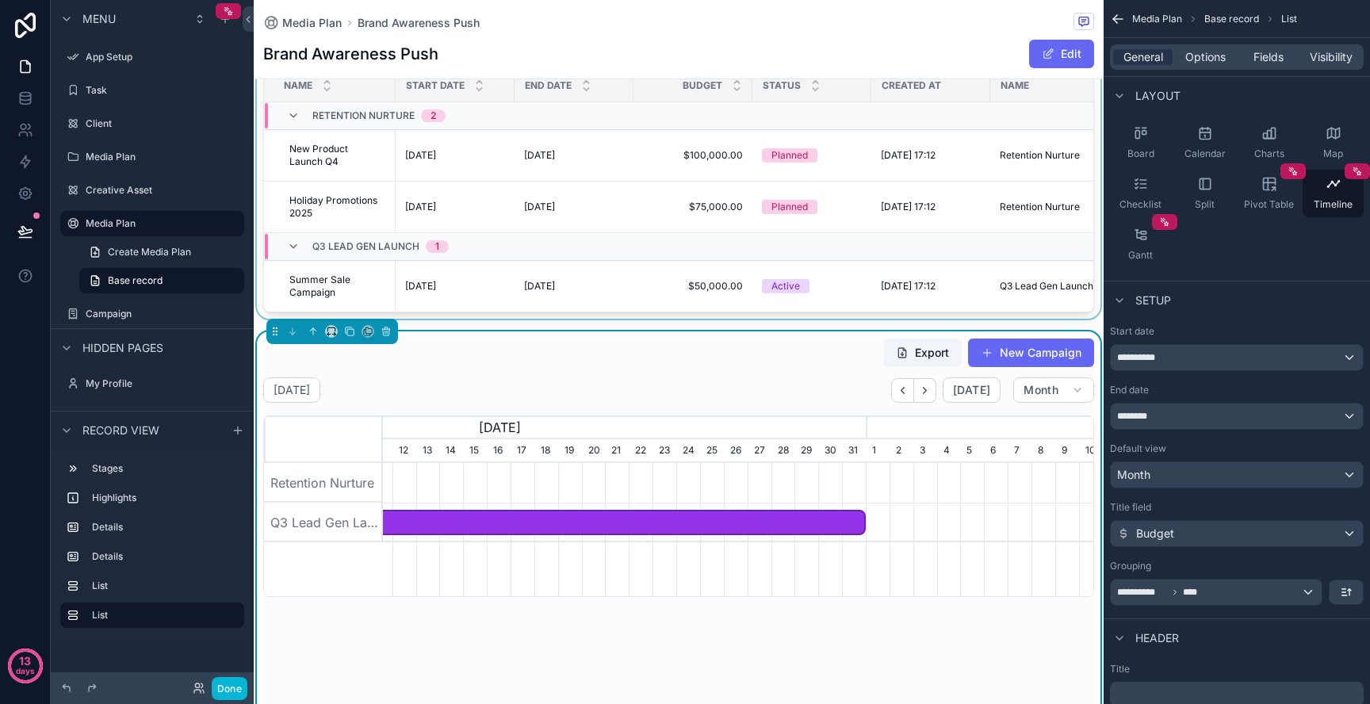
scroll to position [0, 587]
click at [539, 522] on span "$50,000.00" at bounding box center [333, 523] width 1071 height 26
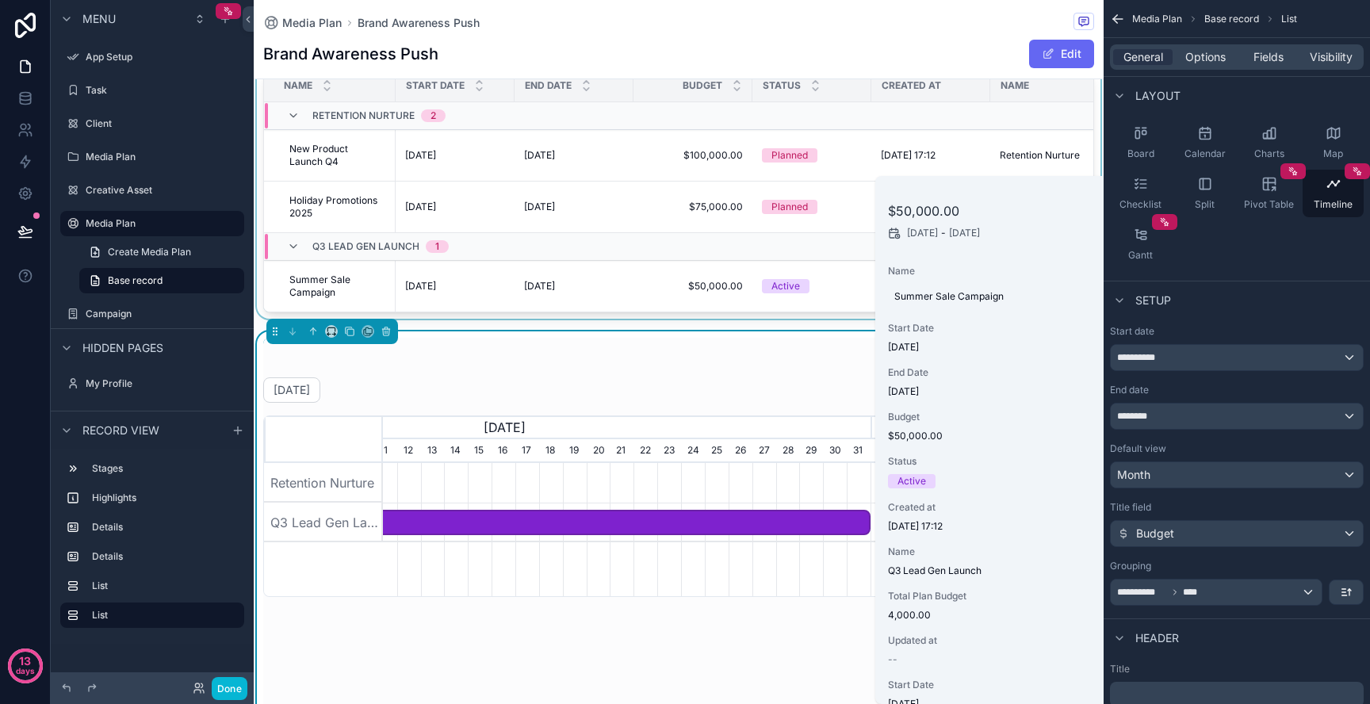
click at [539, 522] on span "$50,000.00" at bounding box center [333, 523] width 1071 height 26
click at [535, 494] on div "scrollable content" at bounding box center [861, 483] width 2131 height 40
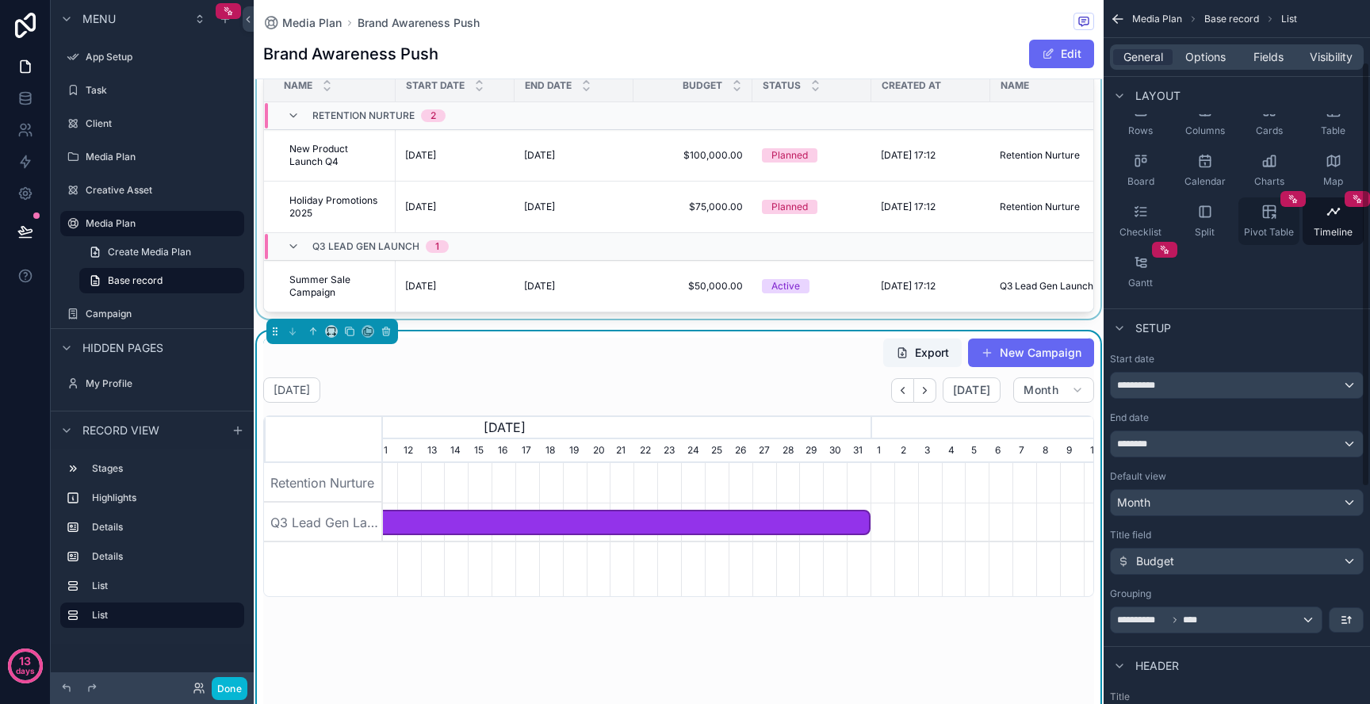
click at [1282, 231] on span "Pivot Table" at bounding box center [1269, 232] width 50 height 13
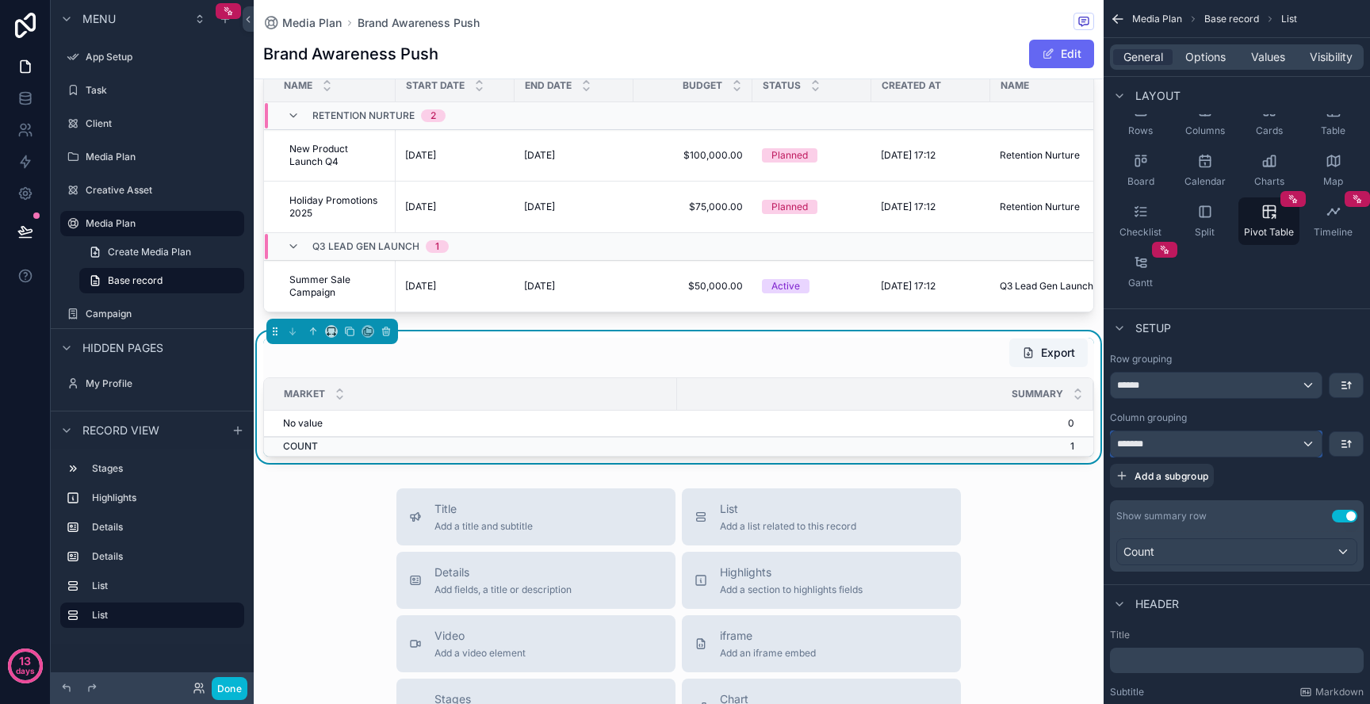
click at [1195, 439] on div "*******" at bounding box center [1215, 443] width 211 height 25
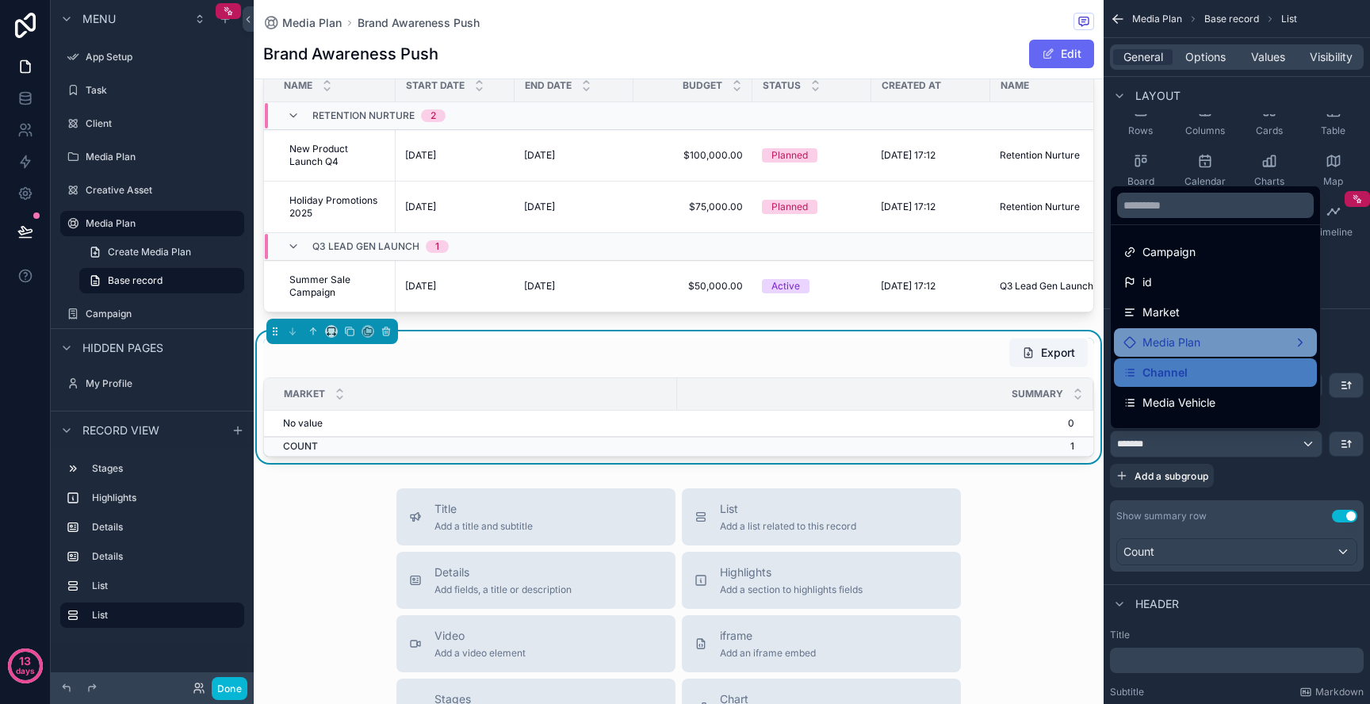
click at [1213, 330] on div "Media Plan" at bounding box center [1215, 342] width 203 height 29
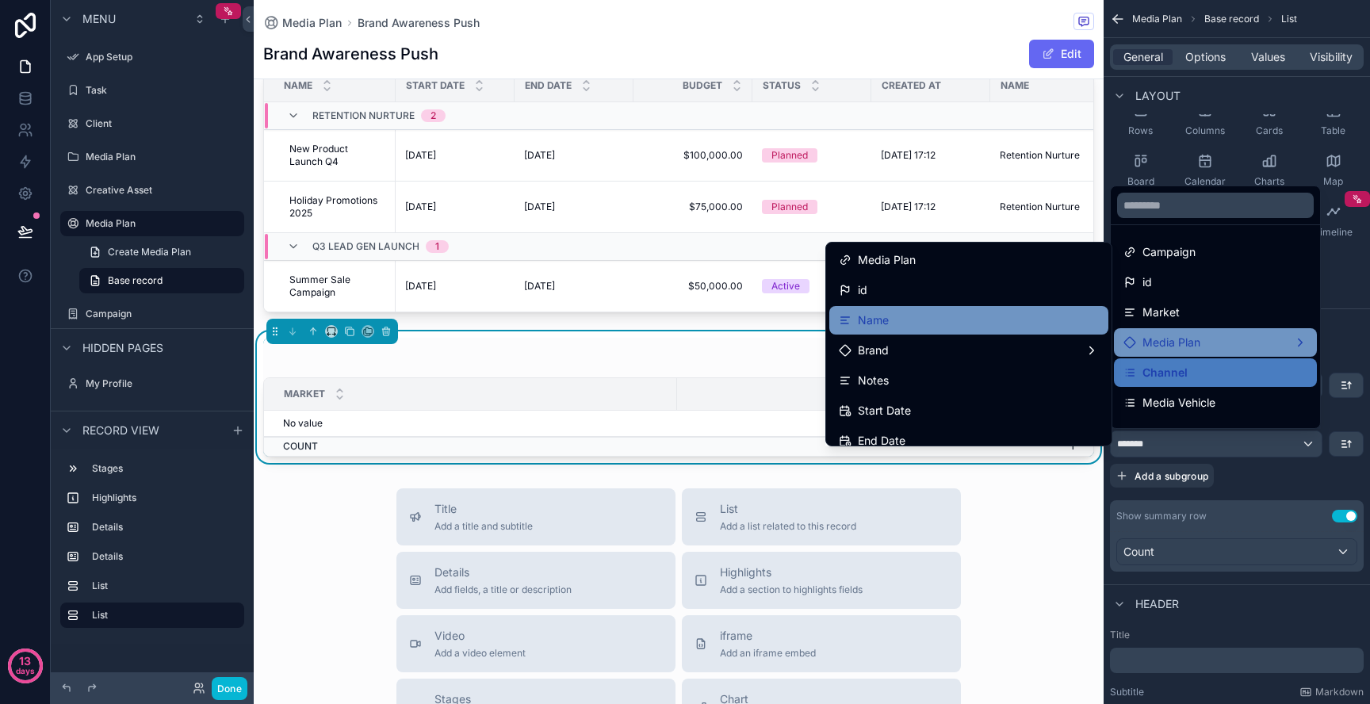
click at [1057, 312] on div "Name" at bounding box center [969, 320] width 260 height 19
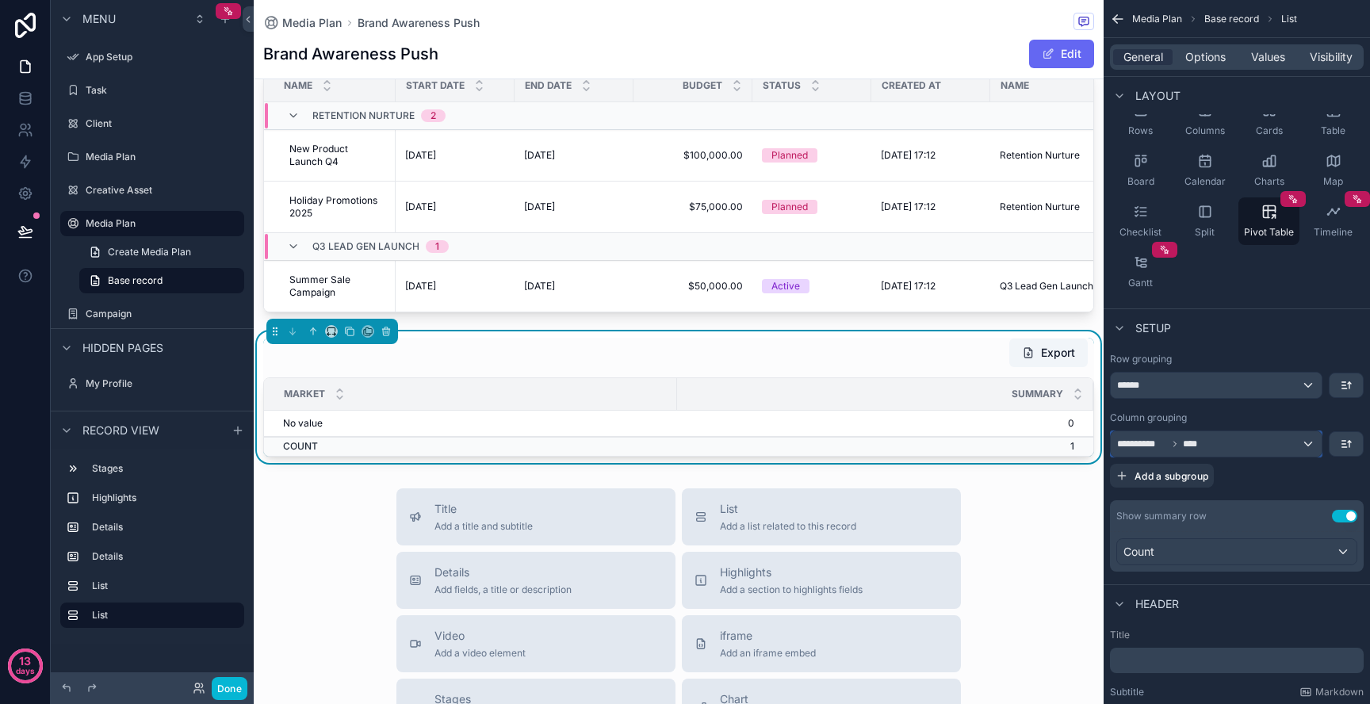
click at [1193, 434] on div "**********" at bounding box center [1215, 443] width 211 height 25
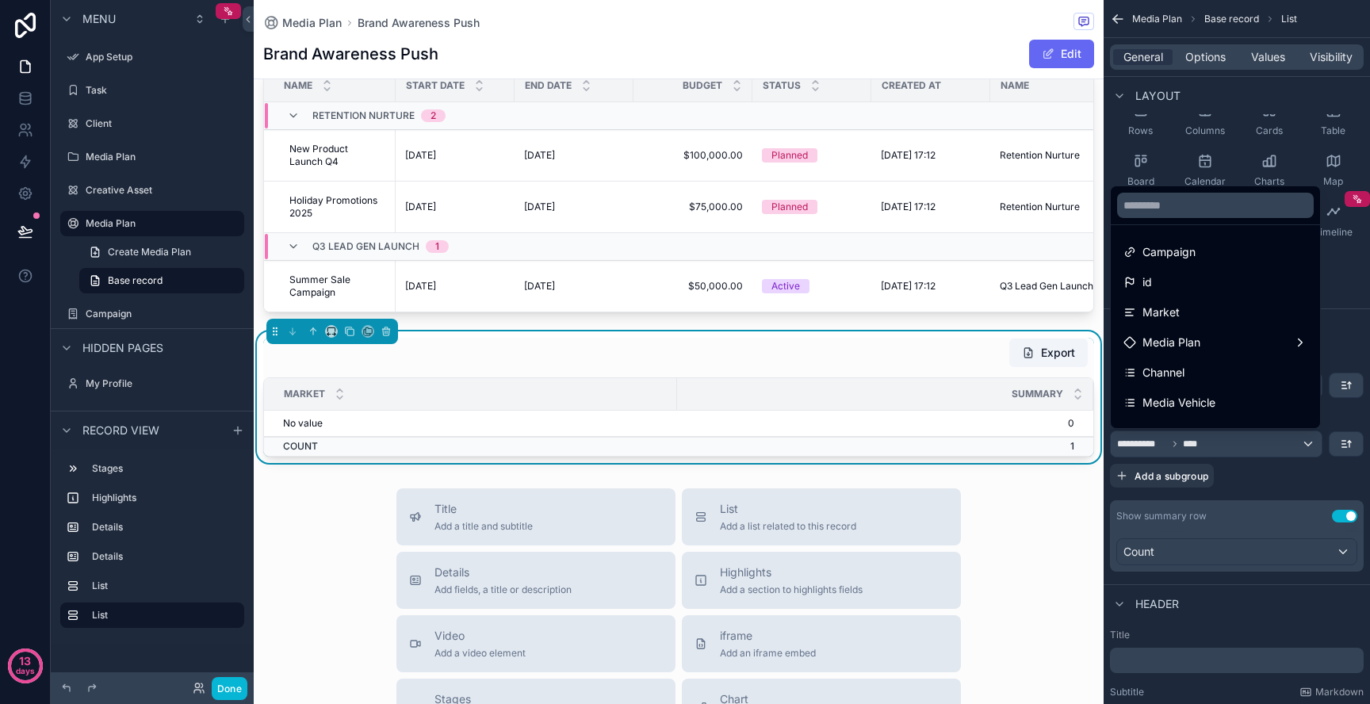
click at [1193, 434] on div "scrollable content" at bounding box center [685, 352] width 1370 height 704
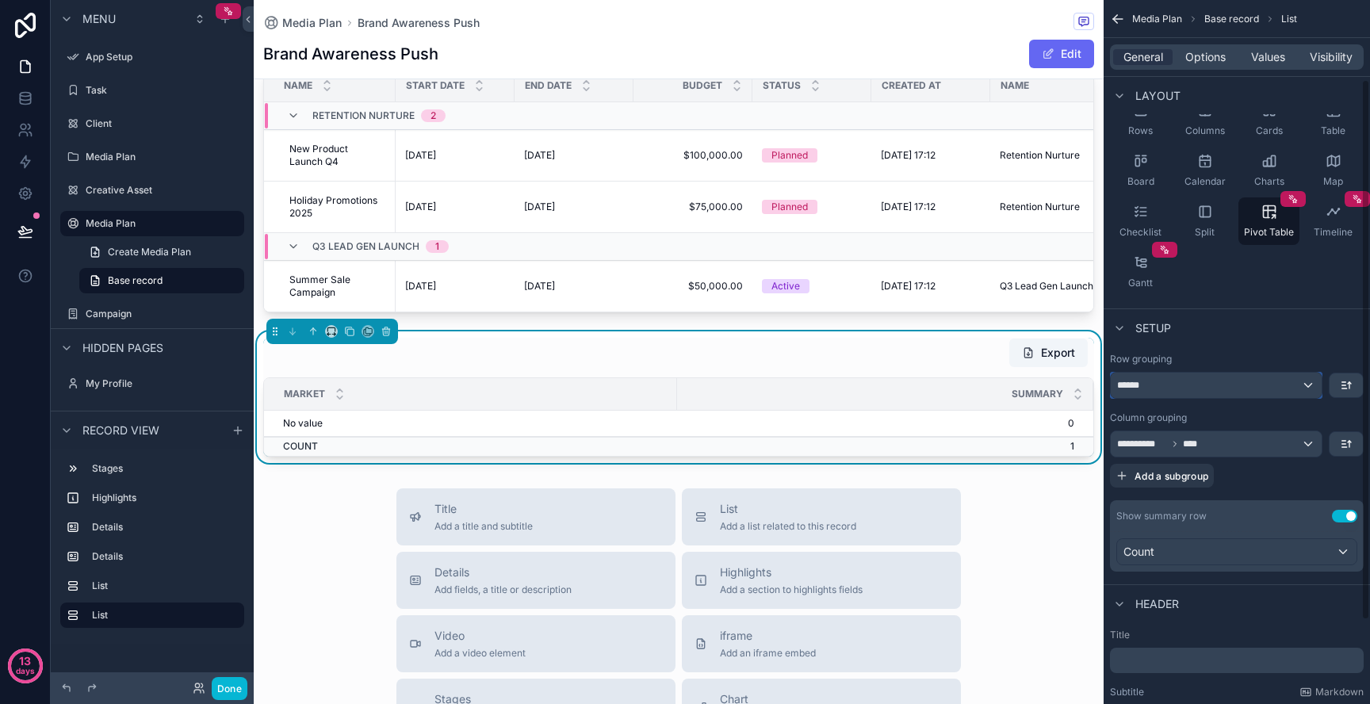
click at [1192, 377] on div "******" at bounding box center [1215, 385] width 211 height 25
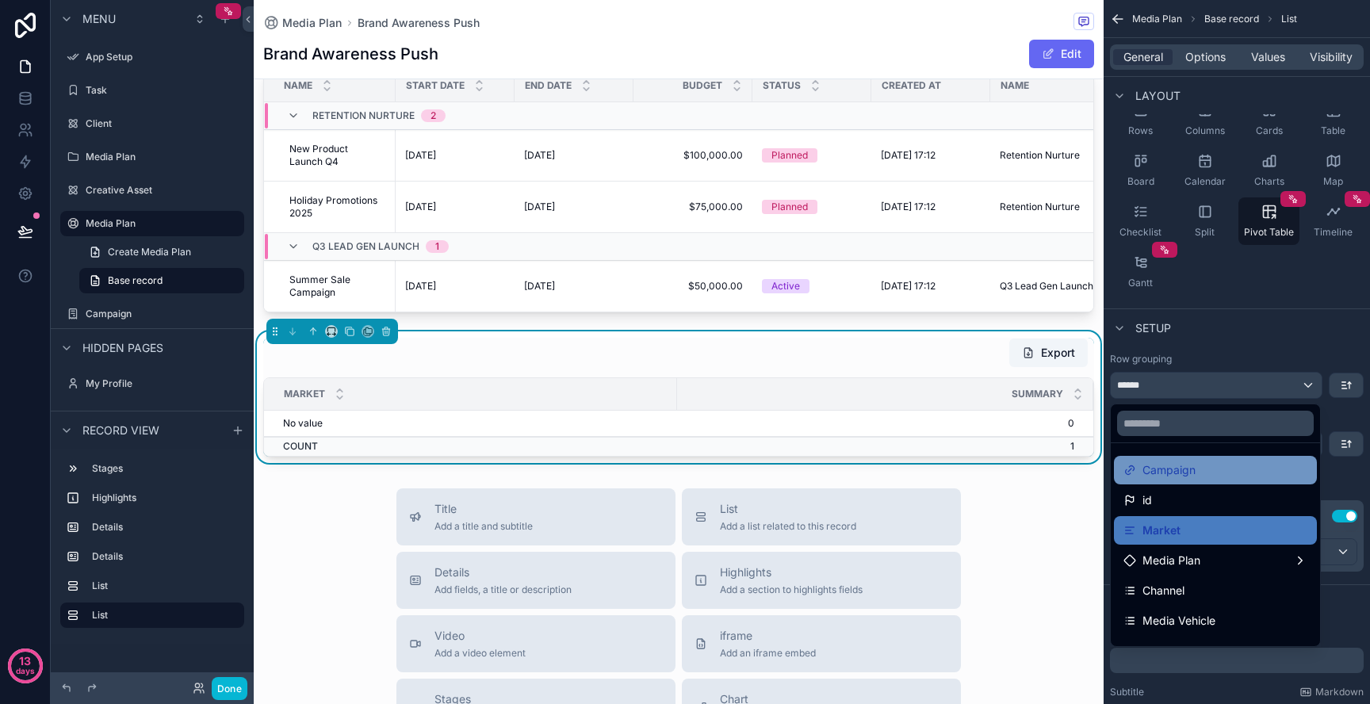
click at [1194, 461] on span "Campaign" at bounding box center [1168, 470] width 53 height 19
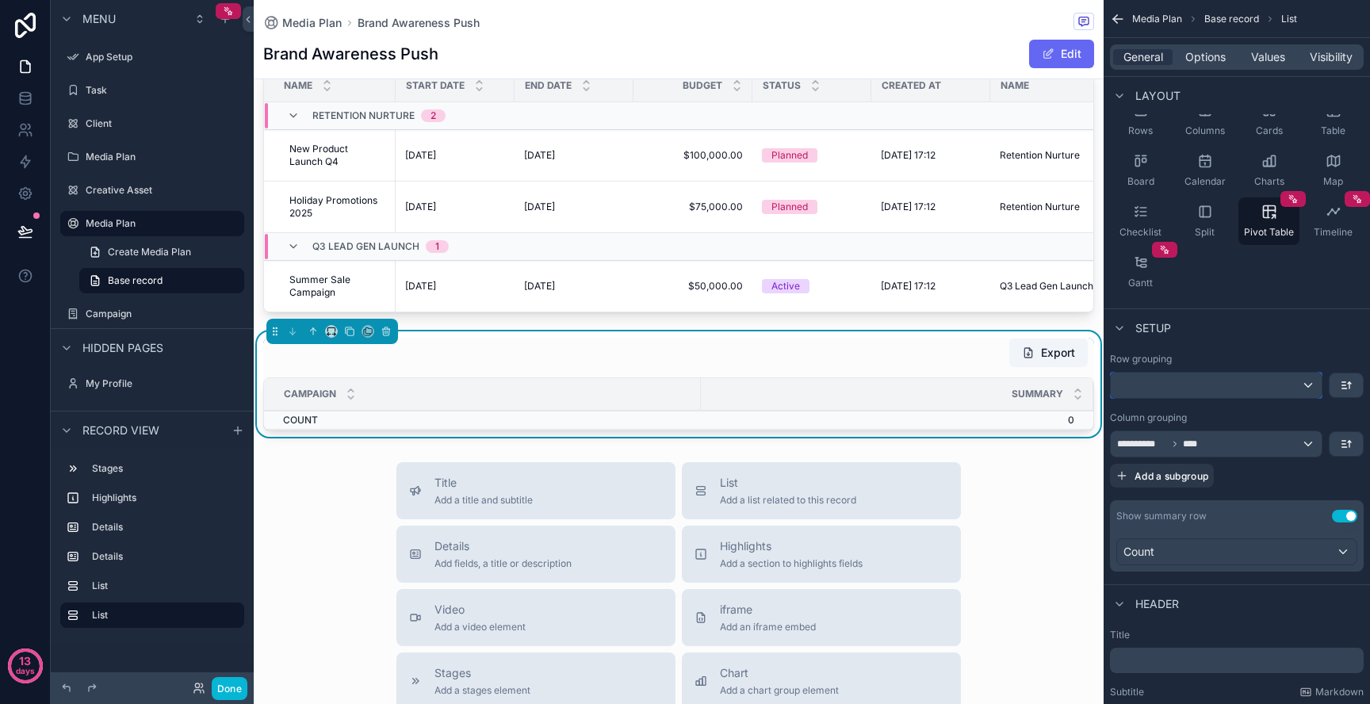
click at [1199, 388] on div "scrollable content" at bounding box center [1215, 385] width 211 height 25
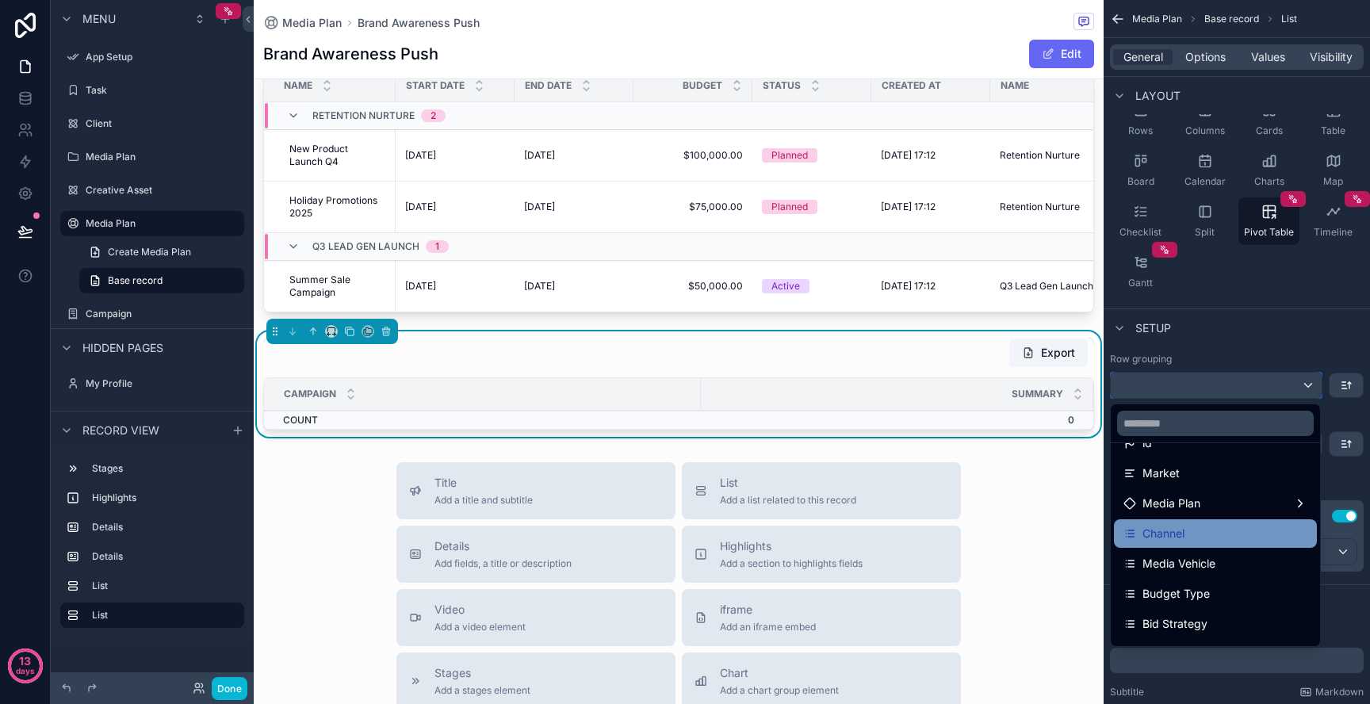
scroll to position [59, 0]
click at [1176, 533] on span "Channel" at bounding box center [1163, 531] width 42 height 19
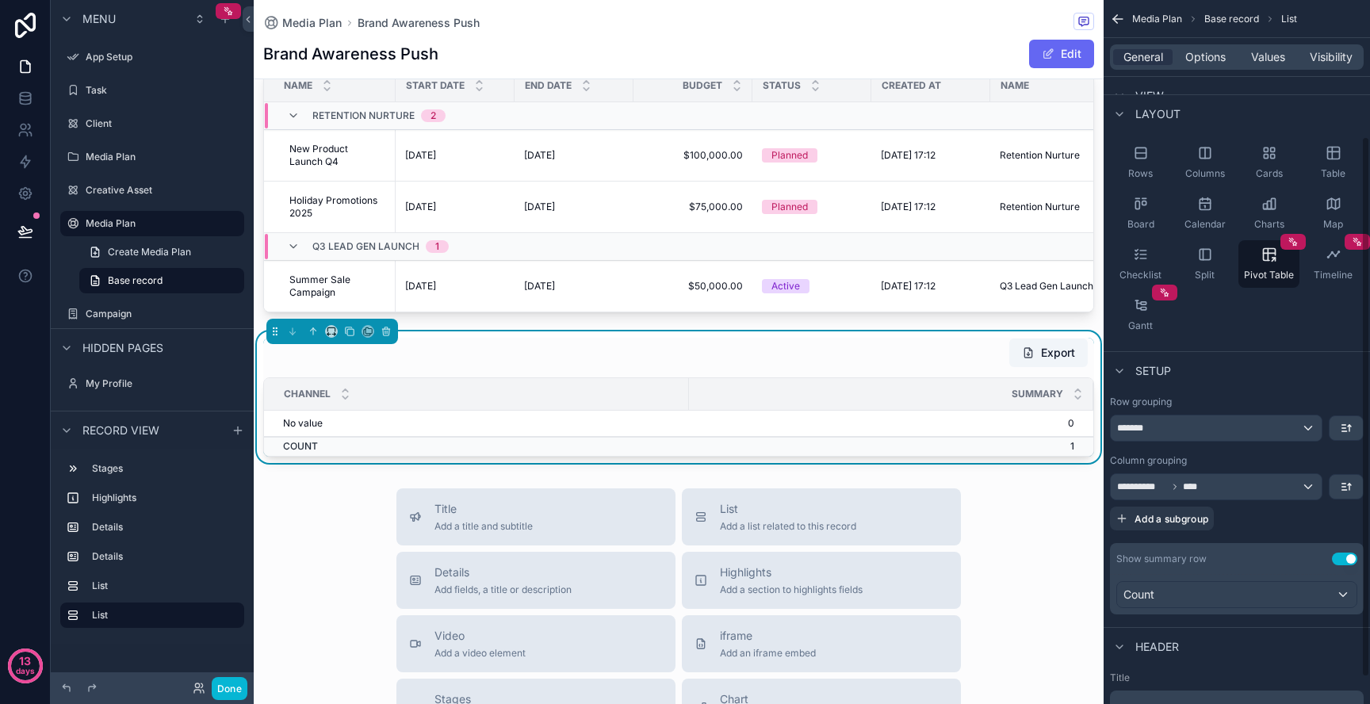
scroll to position [36, 0]
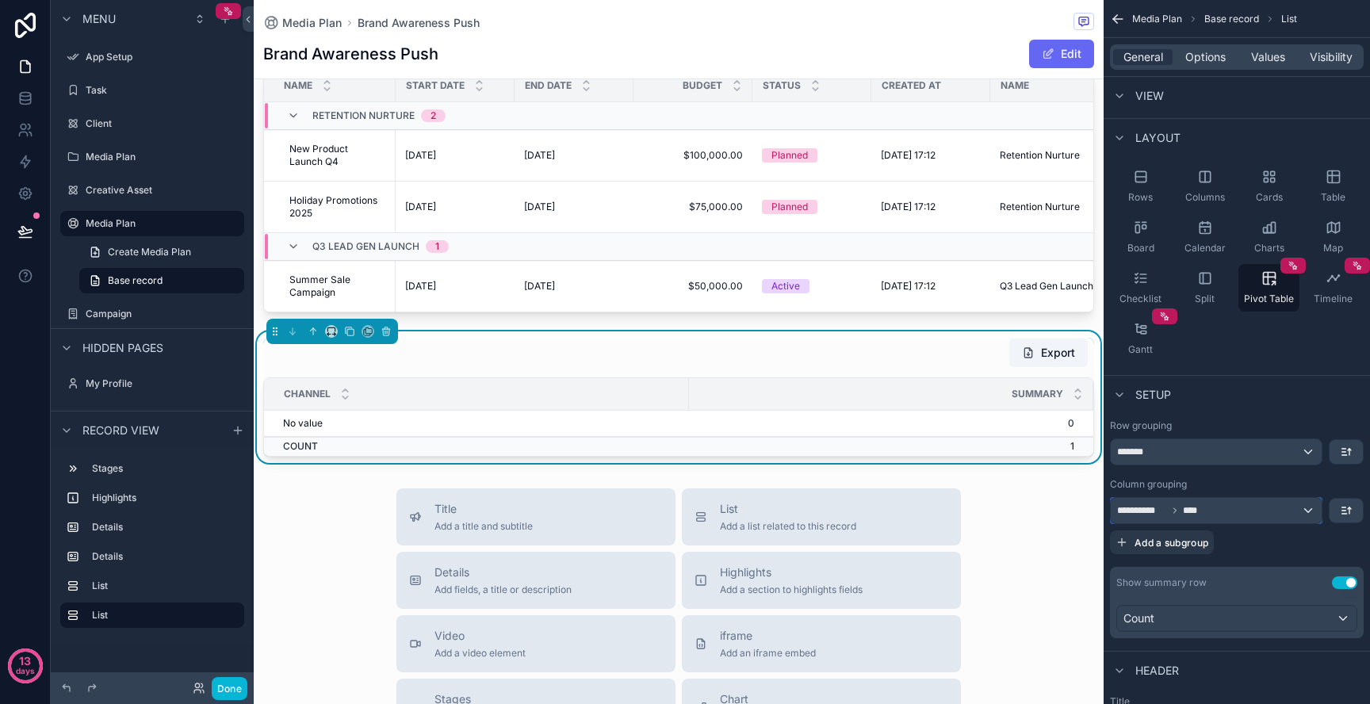
click at [1204, 516] on span "****" at bounding box center [1196, 510] width 26 height 13
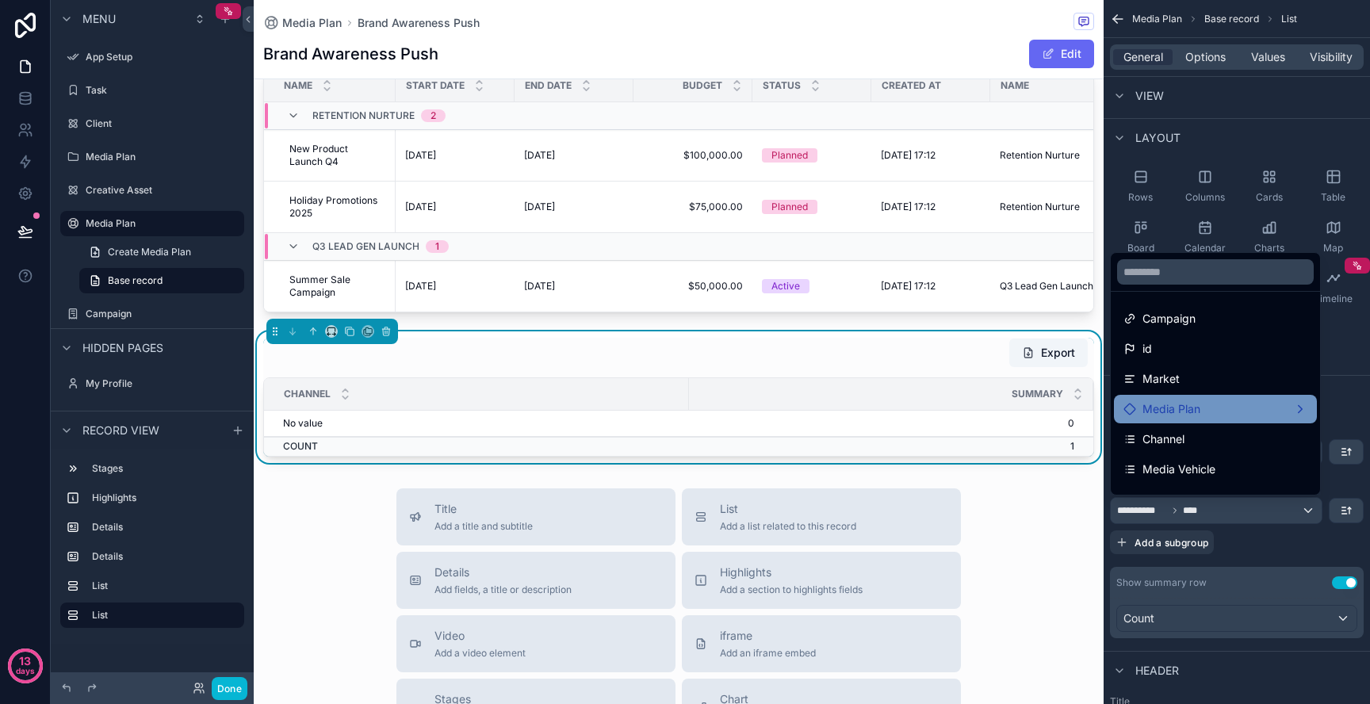
click at [1176, 406] on span "Media Plan" at bounding box center [1171, 408] width 58 height 19
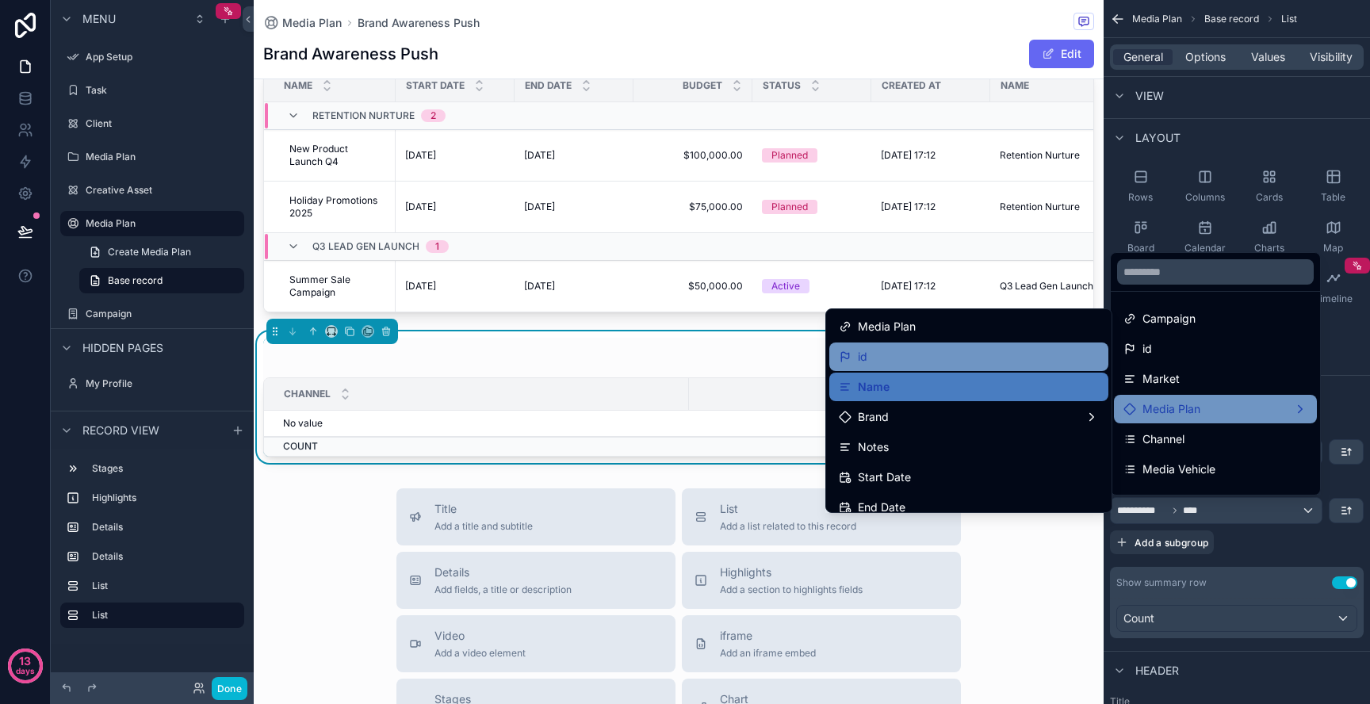
click at [1062, 357] on div "id" at bounding box center [969, 356] width 260 height 19
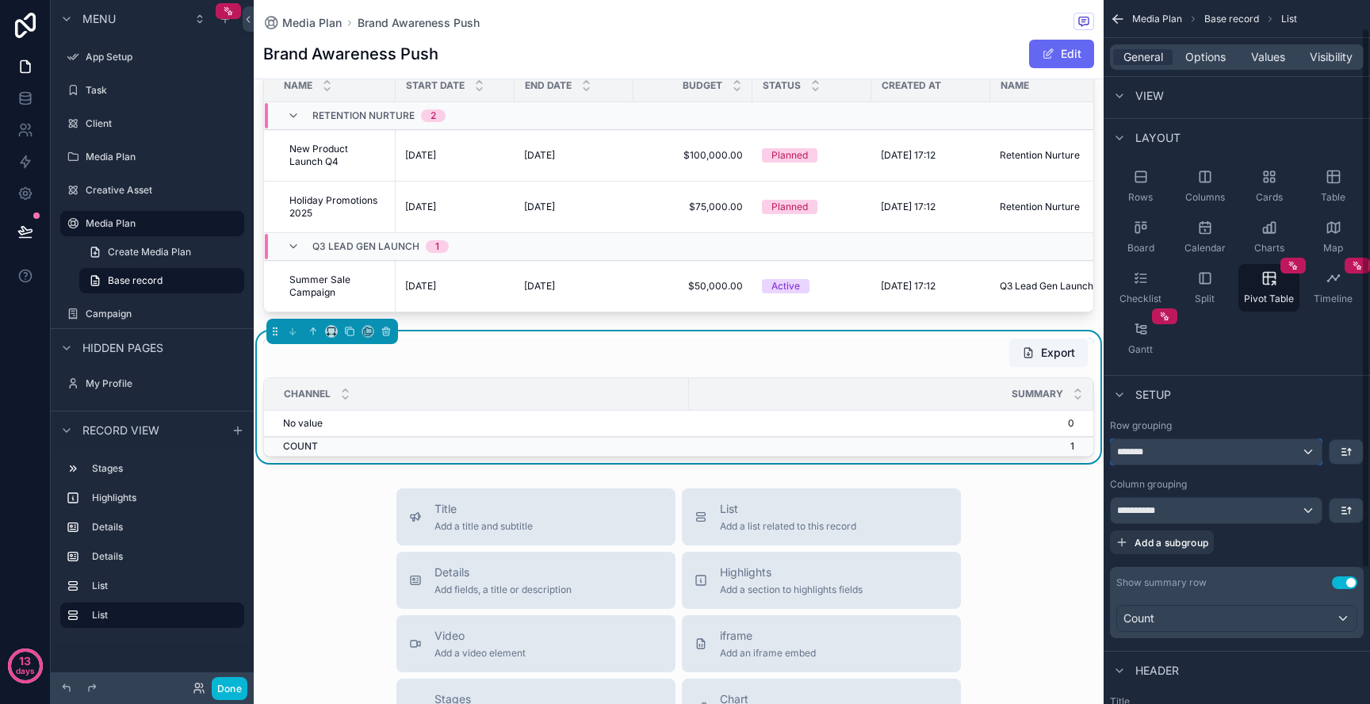
click at [1187, 440] on div "*******" at bounding box center [1215, 451] width 211 height 25
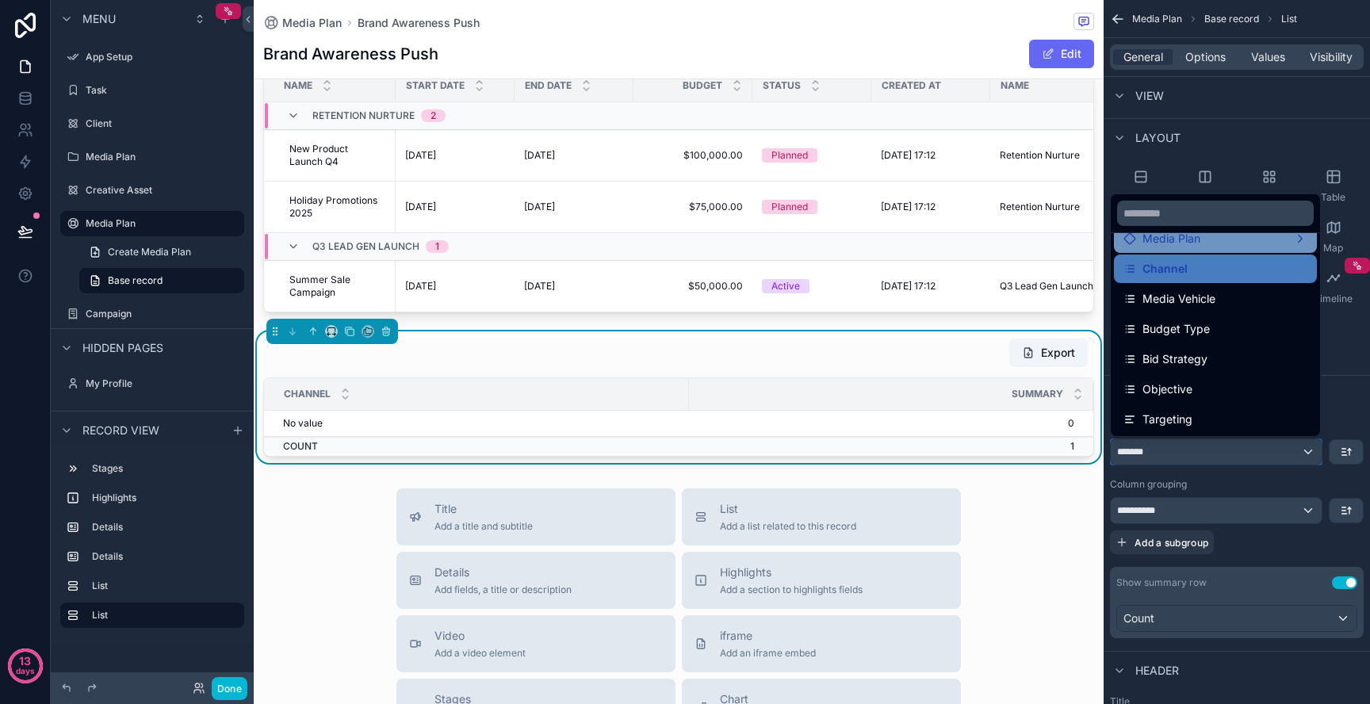
scroll to position [123, 0]
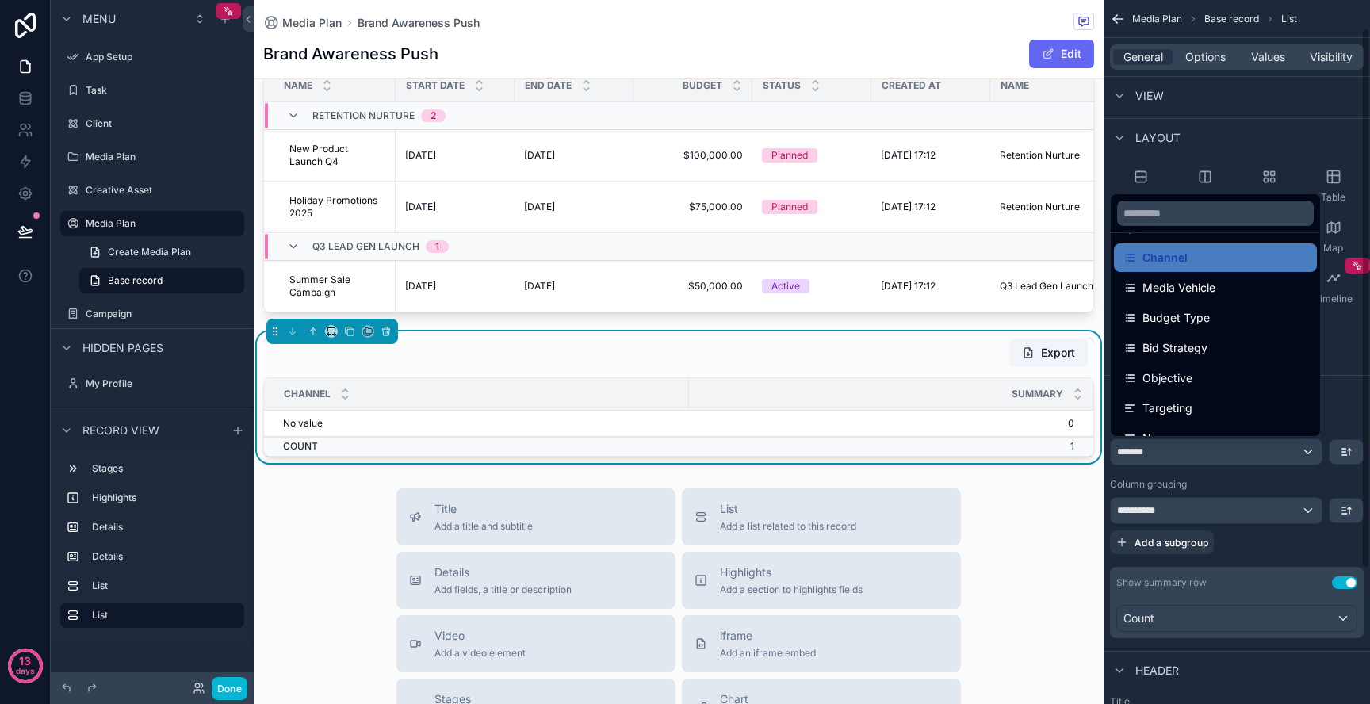
click at [1193, 462] on div "scrollable content" at bounding box center [685, 352] width 1370 height 704
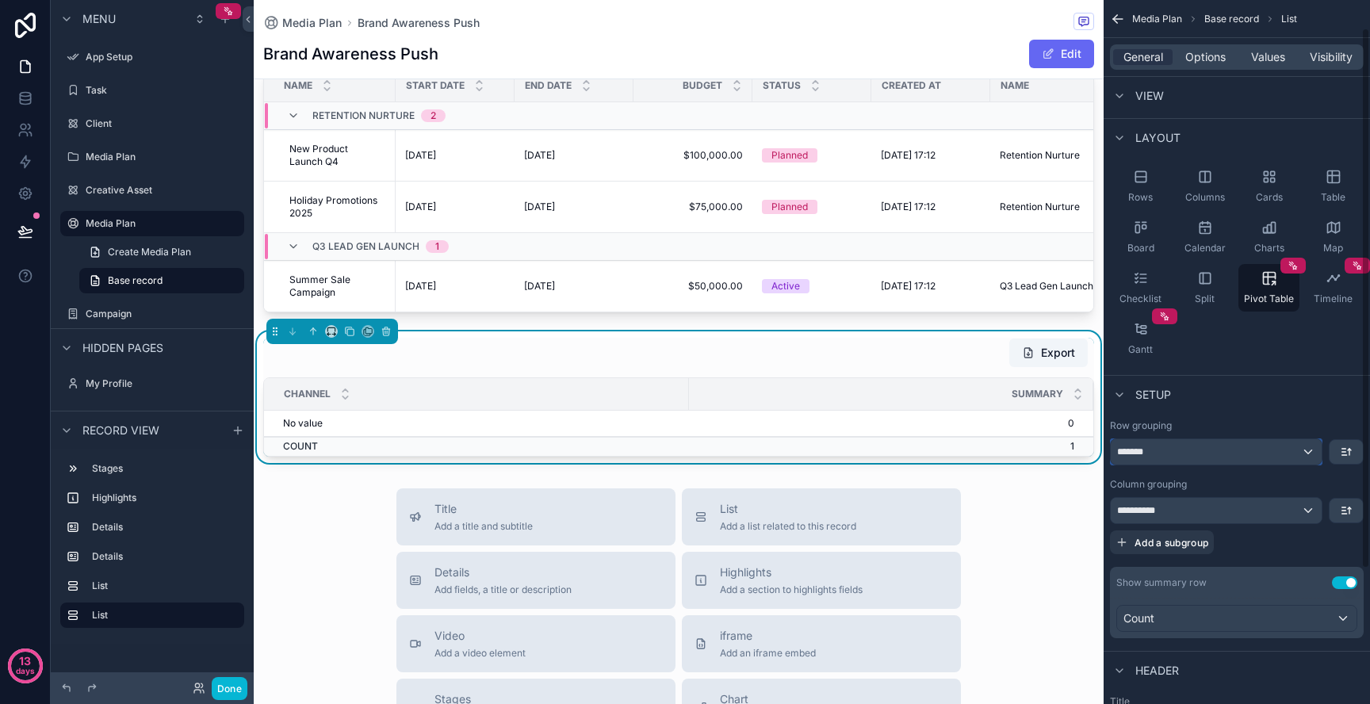
click at [1195, 453] on div "*******" at bounding box center [1215, 451] width 211 height 25
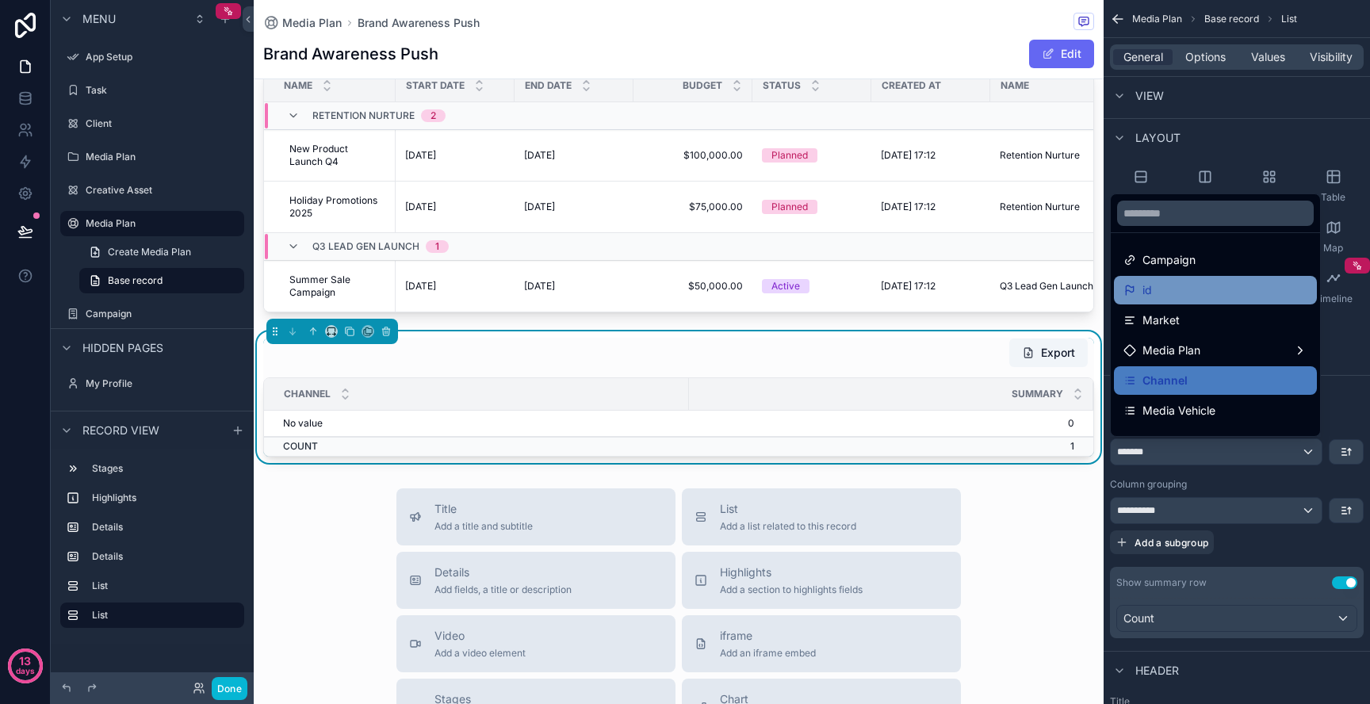
click at [1155, 288] on div "id" at bounding box center [1215, 290] width 184 height 19
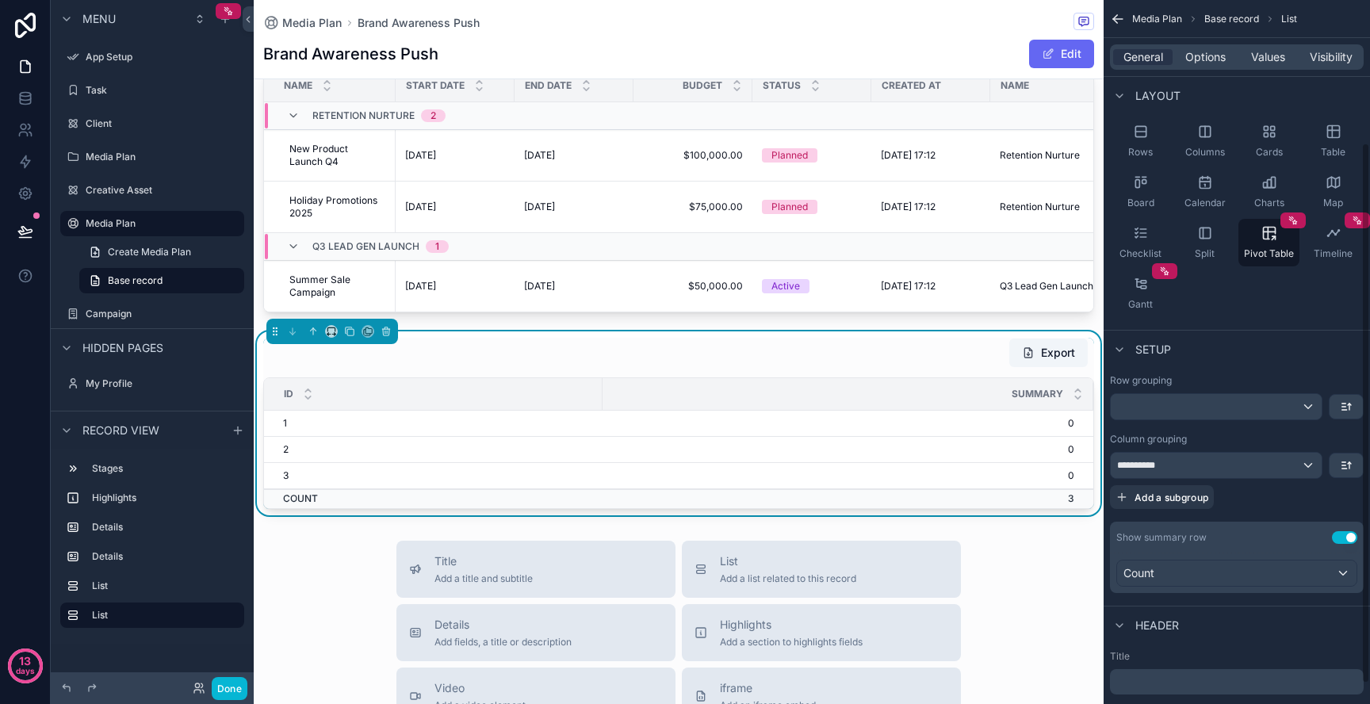
scroll to position [0, 0]
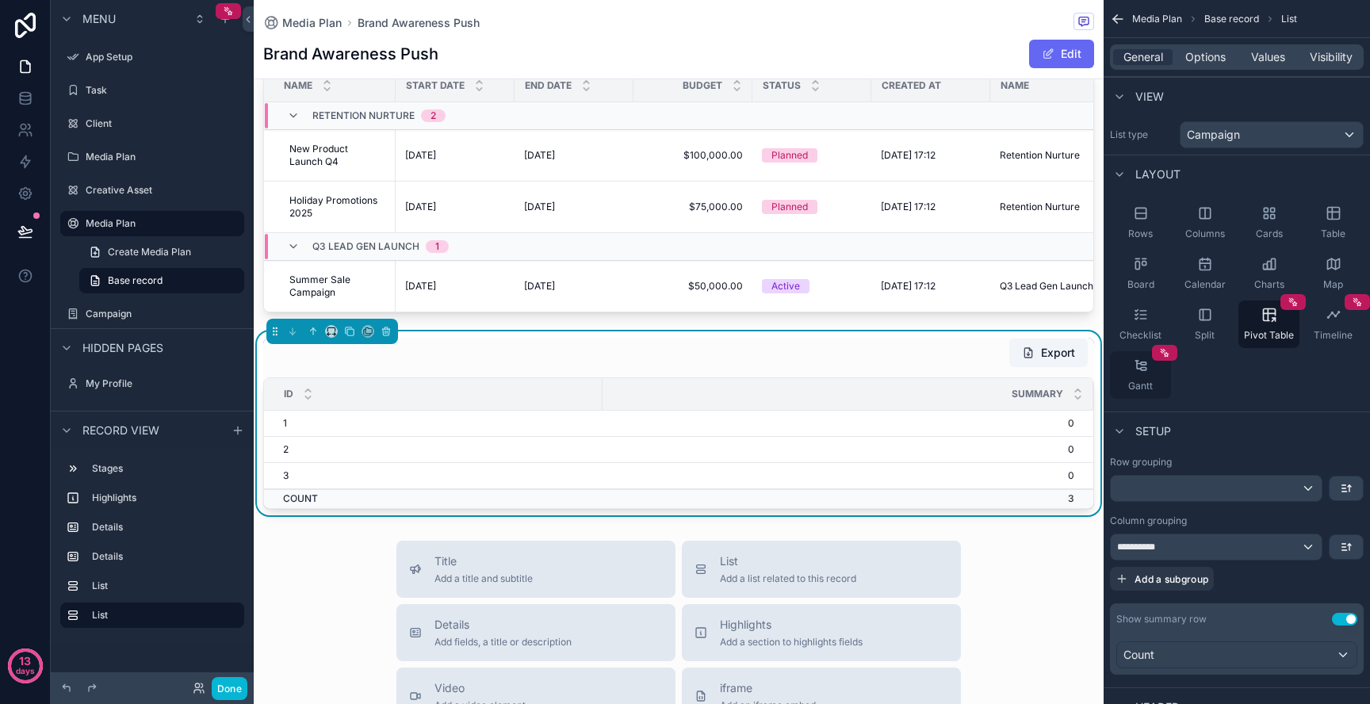
click at [1160, 386] on div "Gantt" at bounding box center [1140, 375] width 61 height 48
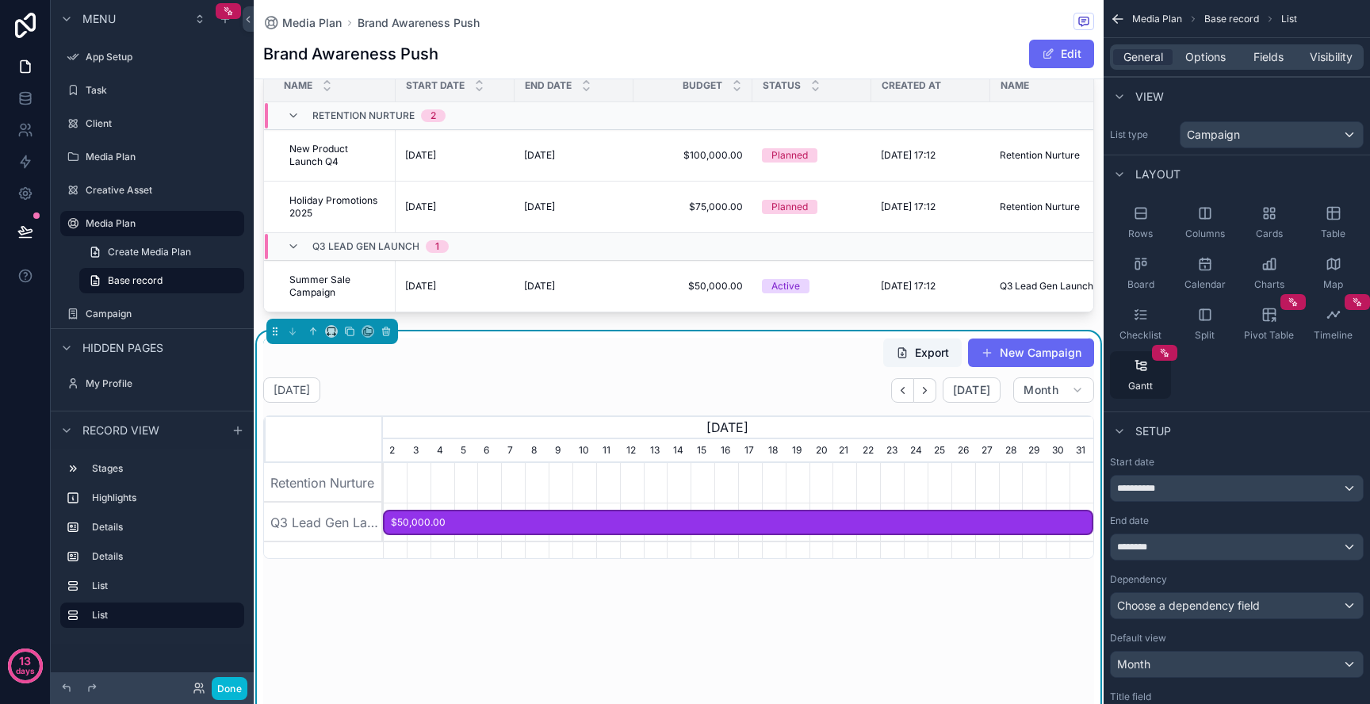
scroll to position [0, 710]
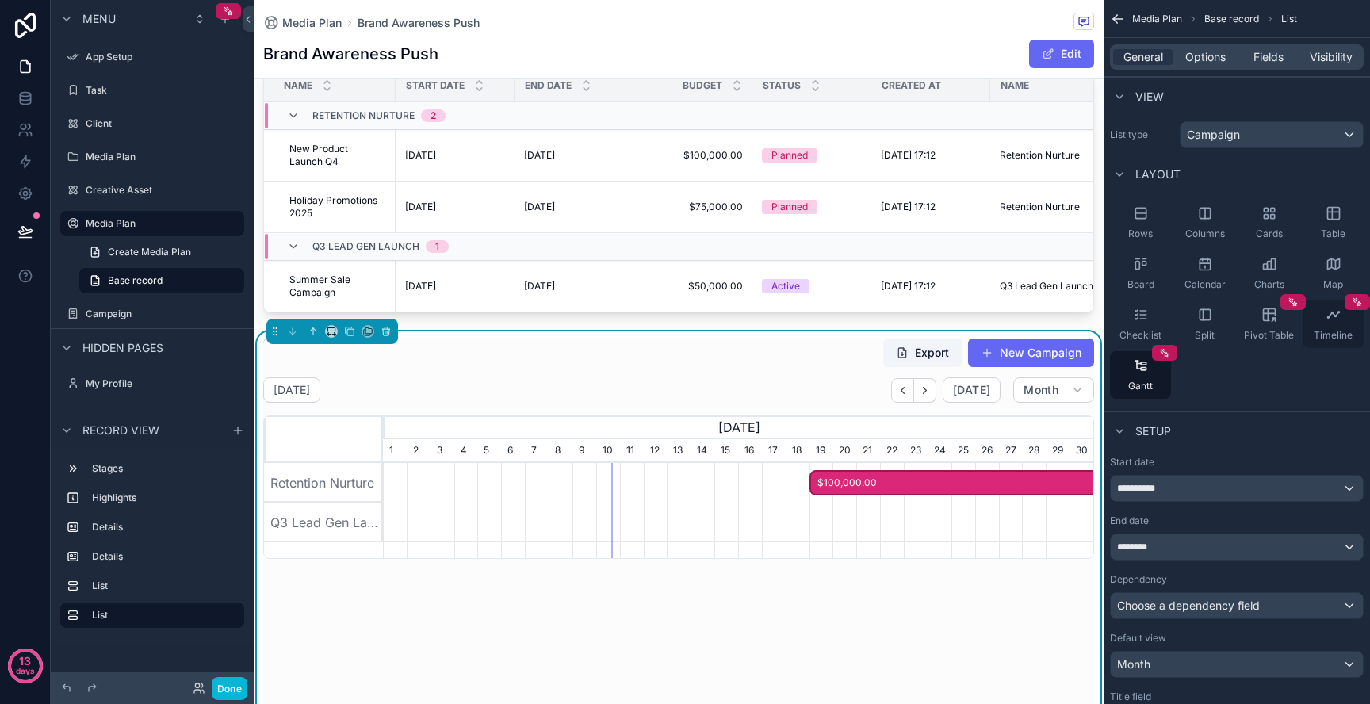
click at [1344, 317] on div "Timeline" at bounding box center [1332, 324] width 61 height 48
click at [1139, 395] on div "Gantt" at bounding box center [1140, 375] width 61 height 48
click at [1192, 614] on div "Choose a dependency field" at bounding box center [1236, 605] width 252 height 25
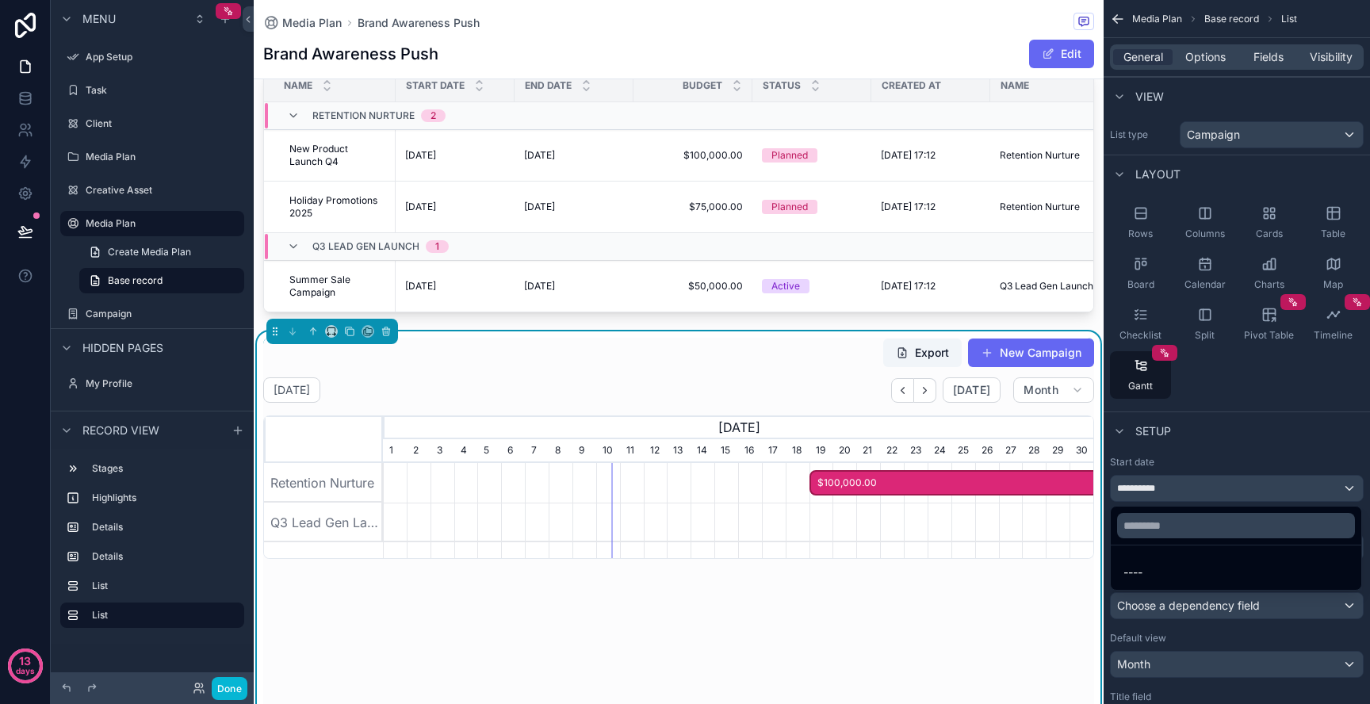
click at [1192, 613] on div "scrollable content" at bounding box center [685, 352] width 1370 height 704
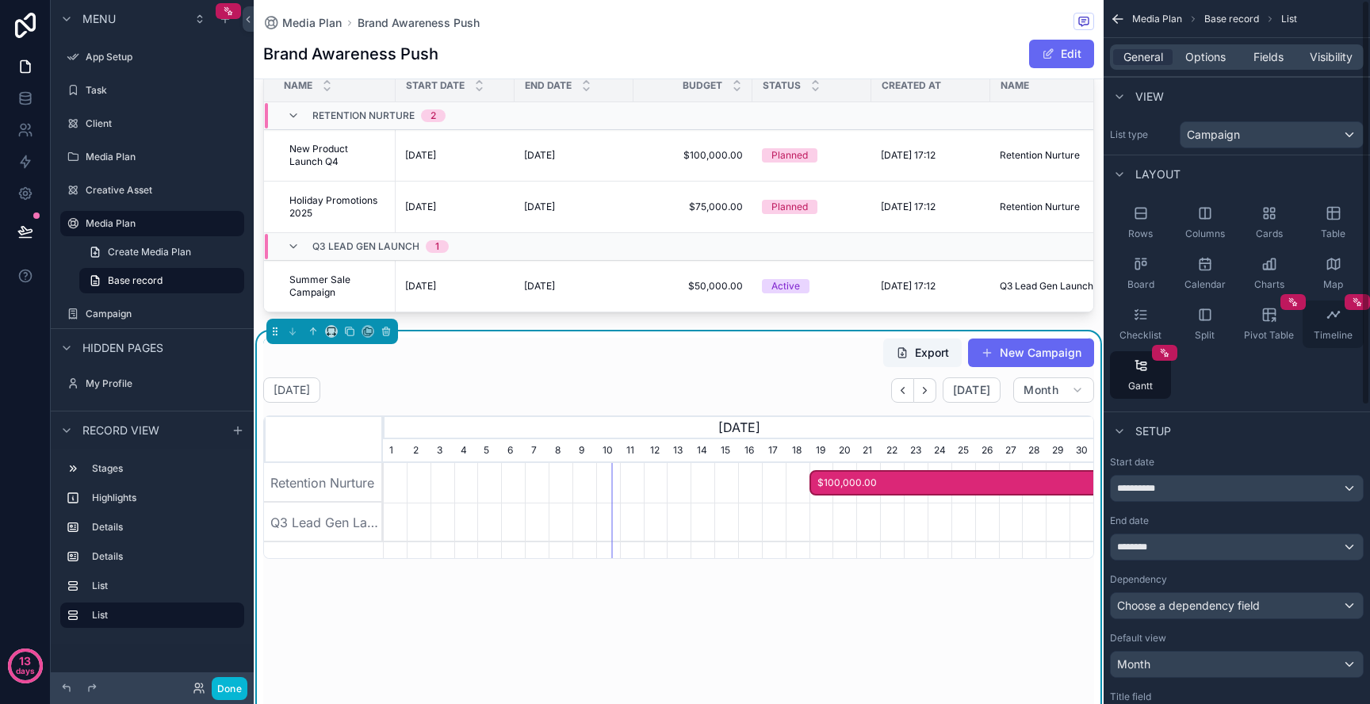
click at [1334, 338] on span "Timeline" at bounding box center [1332, 335] width 39 height 13
click at [1281, 282] on span "Charts" at bounding box center [1269, 284] width 30 height 13
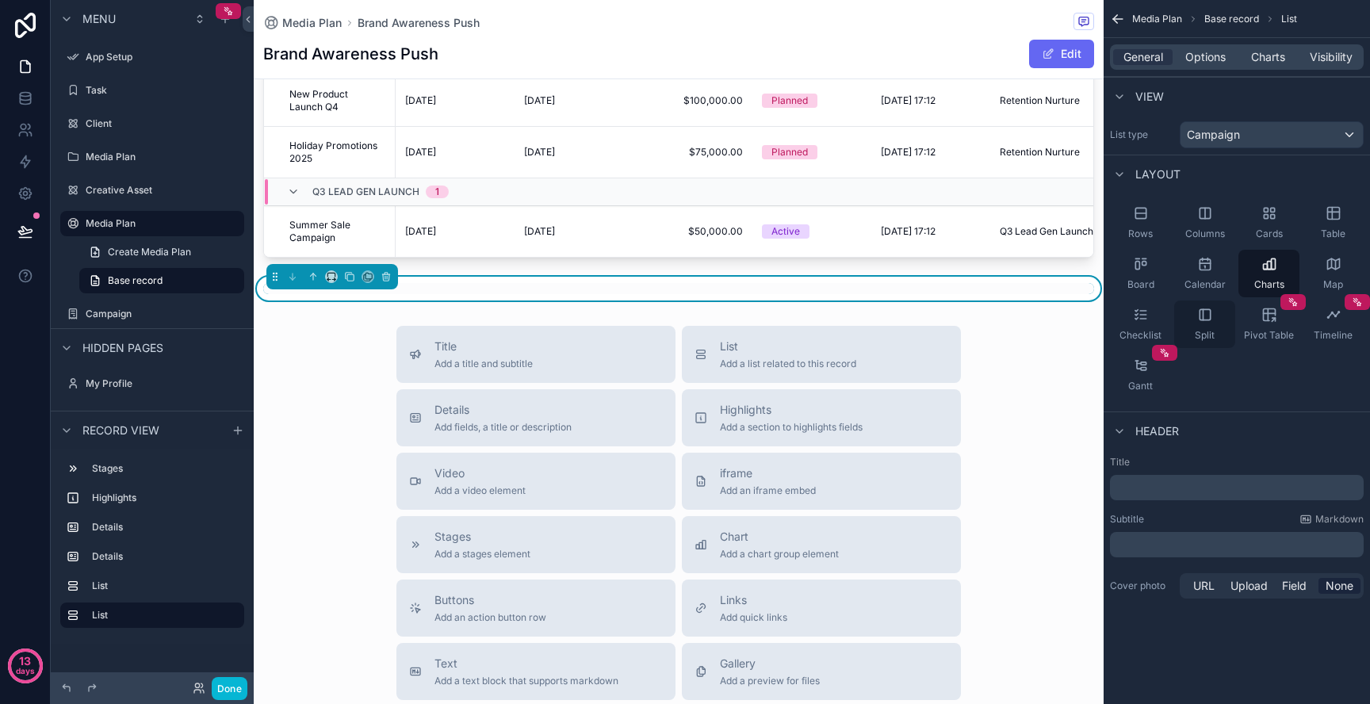
click at [1201, 336] on span "Split" at bounding box center [1205, 335] width 20 height 13
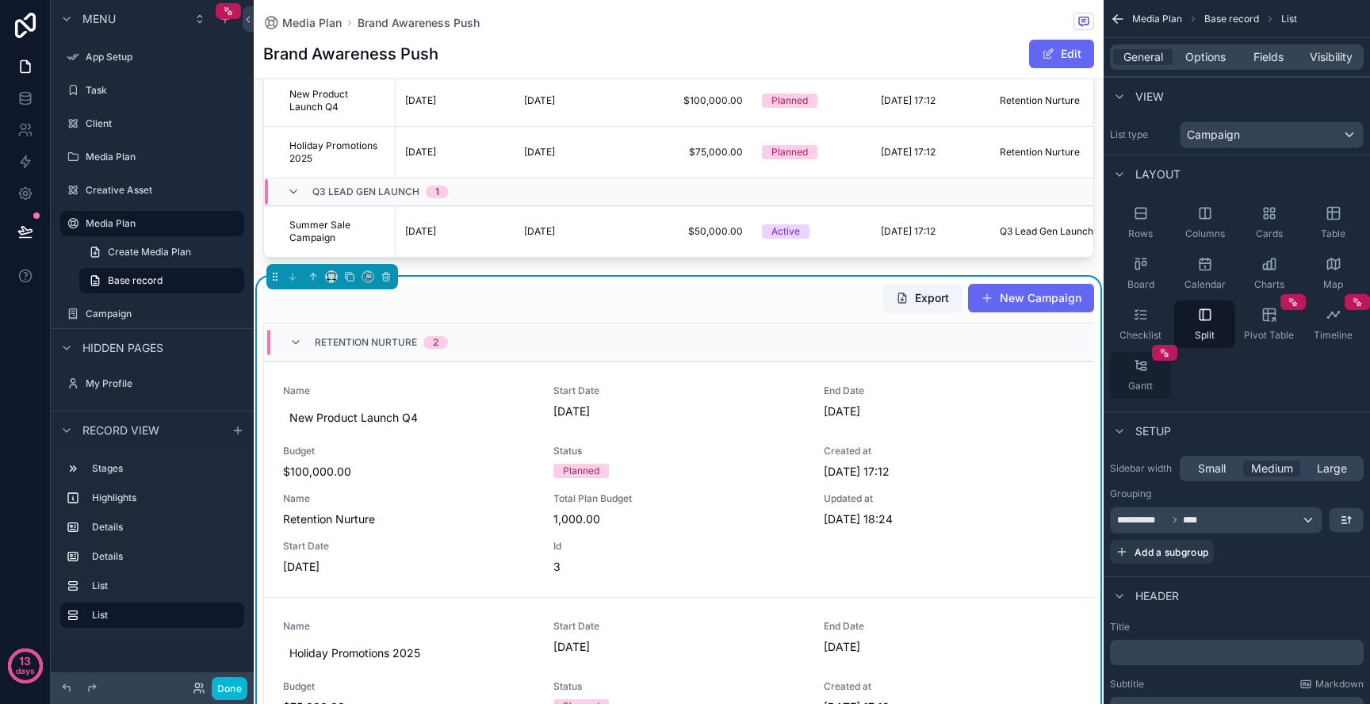
click at [1150, 391] on span "Gantt" at bounding box center [1140, 386] width 25 height 13
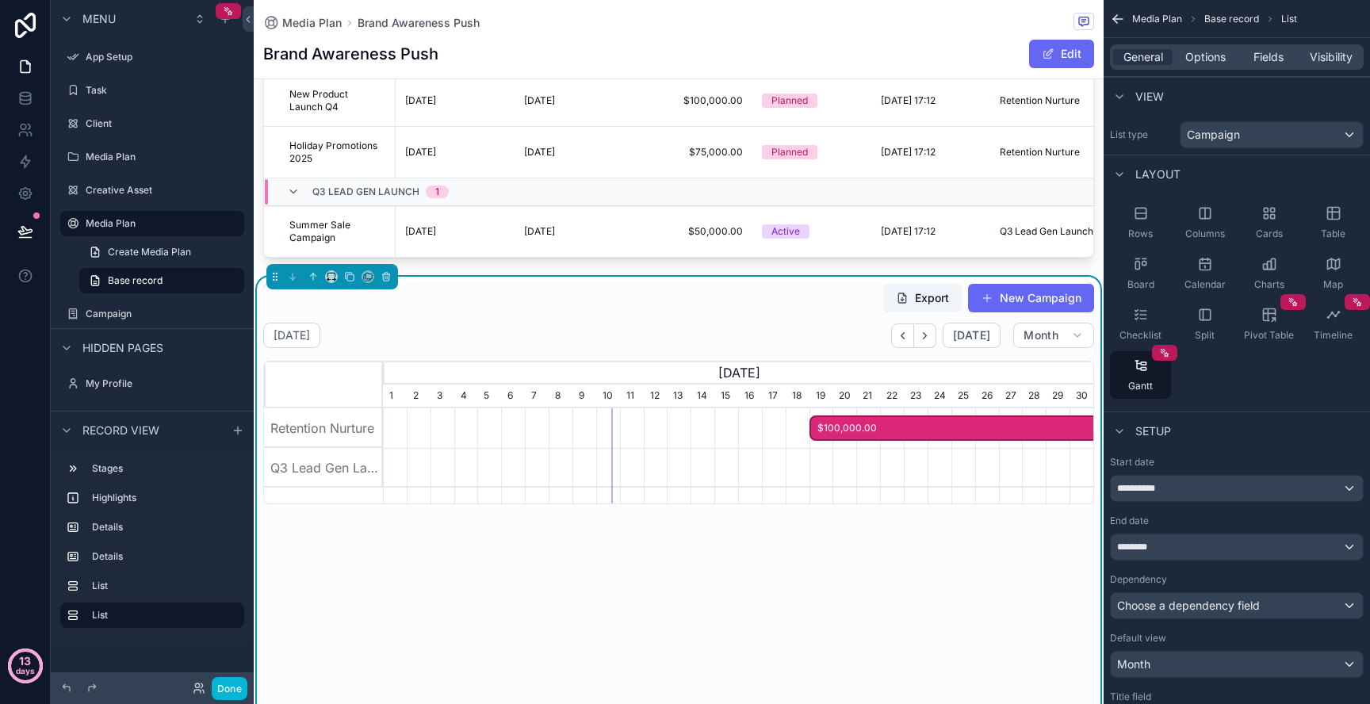
click at [16, 659] on p "days" at bounding box center [25, 670] width 19 height 22
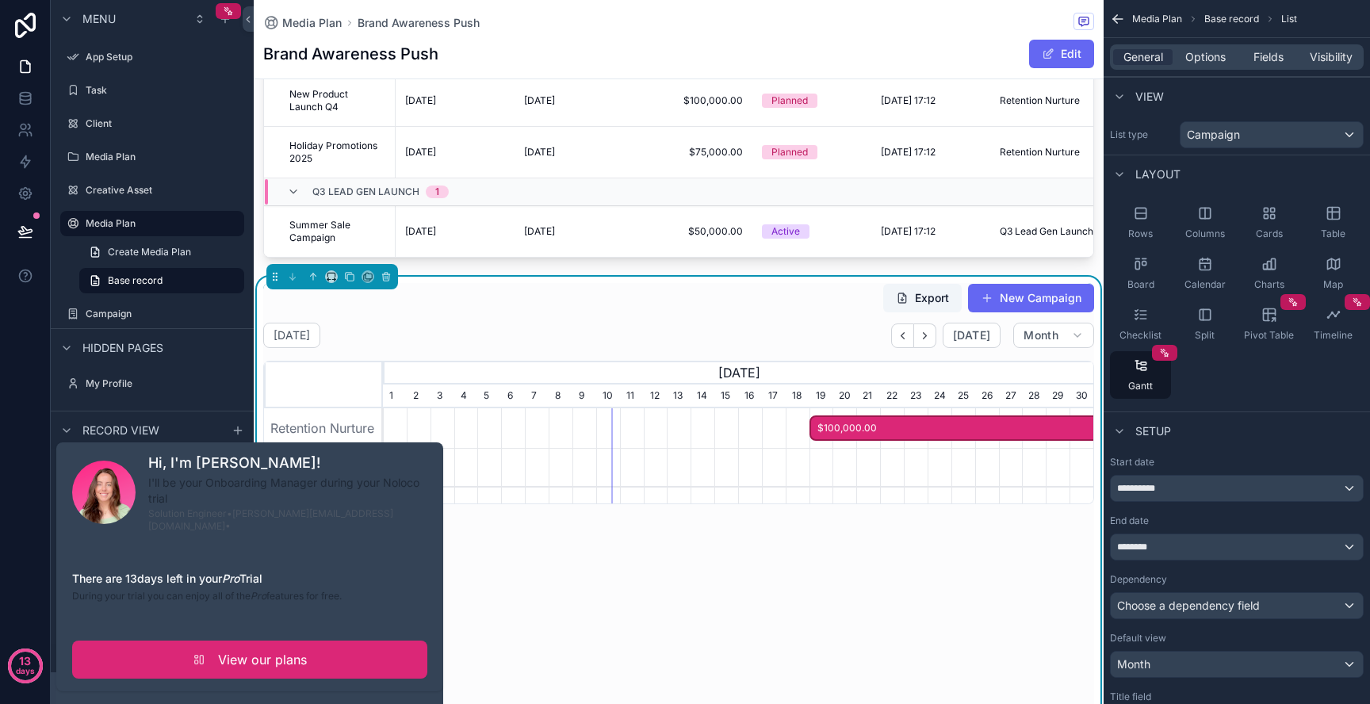
click at [213, 658] on link "View our plans" at bounding box center [249, 659] width 355 height 38
